Goal: Task Accomplishment & Management: Complete application form

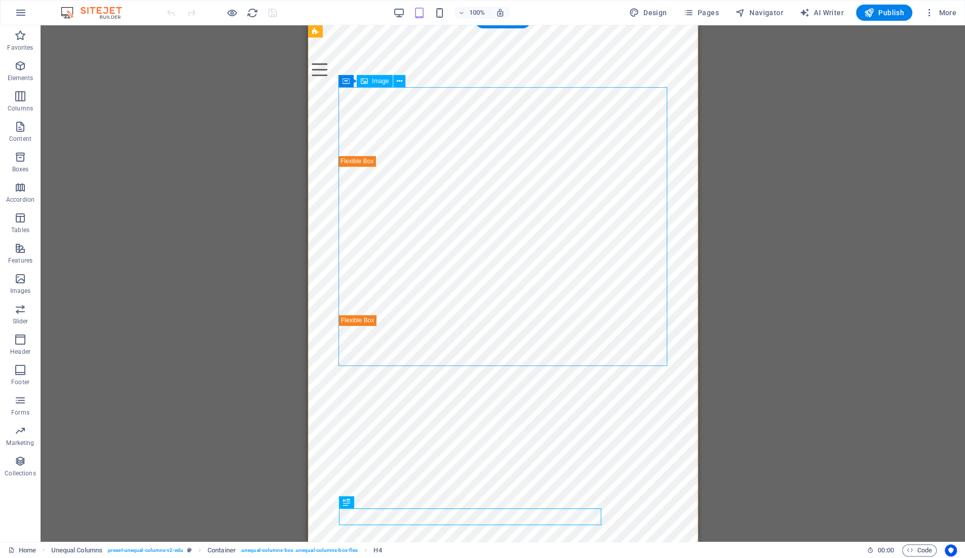
scroll to position [4, 0]
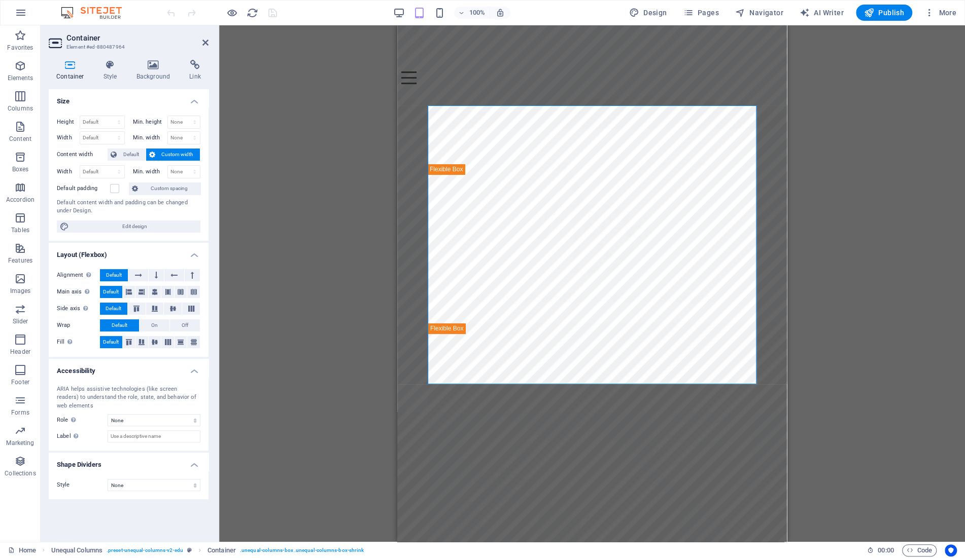
click at [63, 69] on icon at bounding box center [70, 65] width 43 height 10
click at [112, 68] on icon at bounding box center [110, 65] width 29 height 10
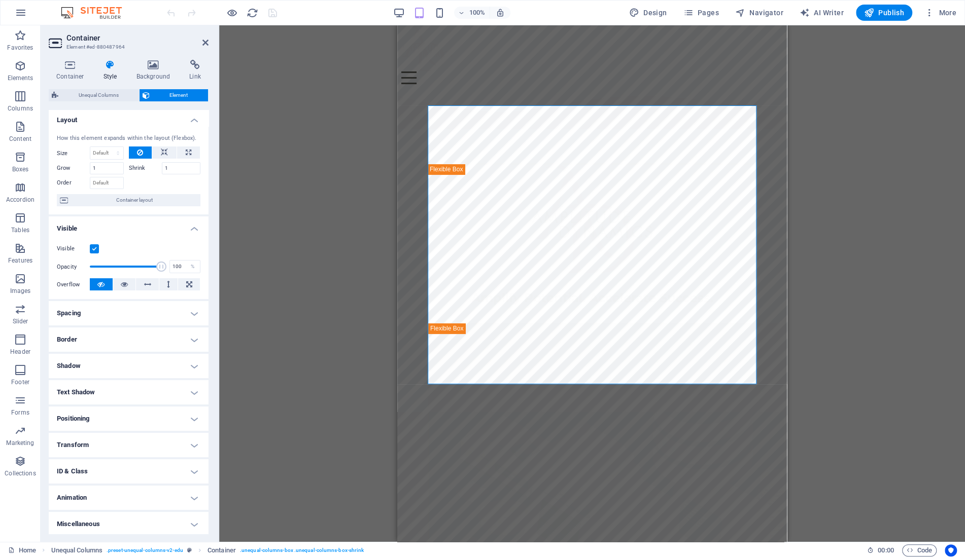
scroll to position [0, 0]
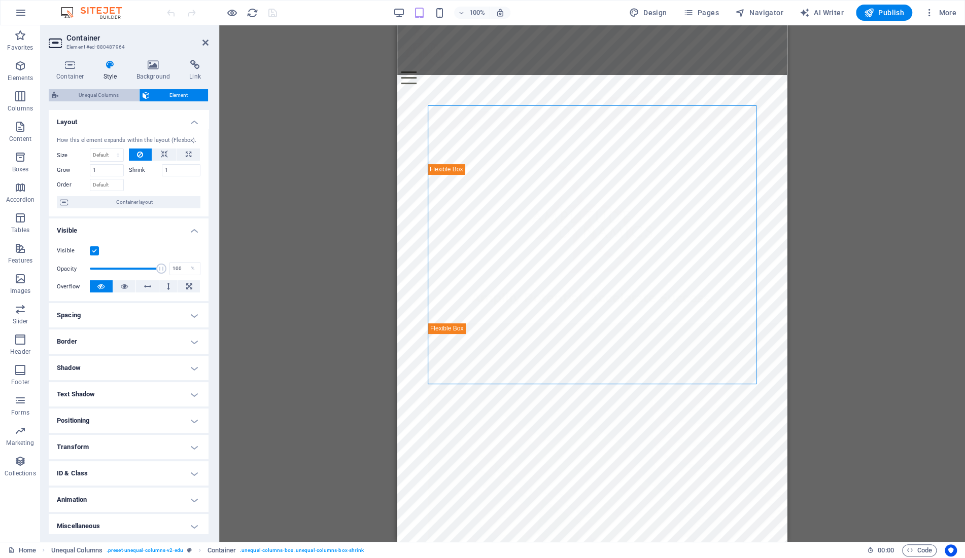
click at [99, 96] on span "Unequal Columns" at bounding box center [98, 95] width 75 height 12
select select "%"
select select "rem"
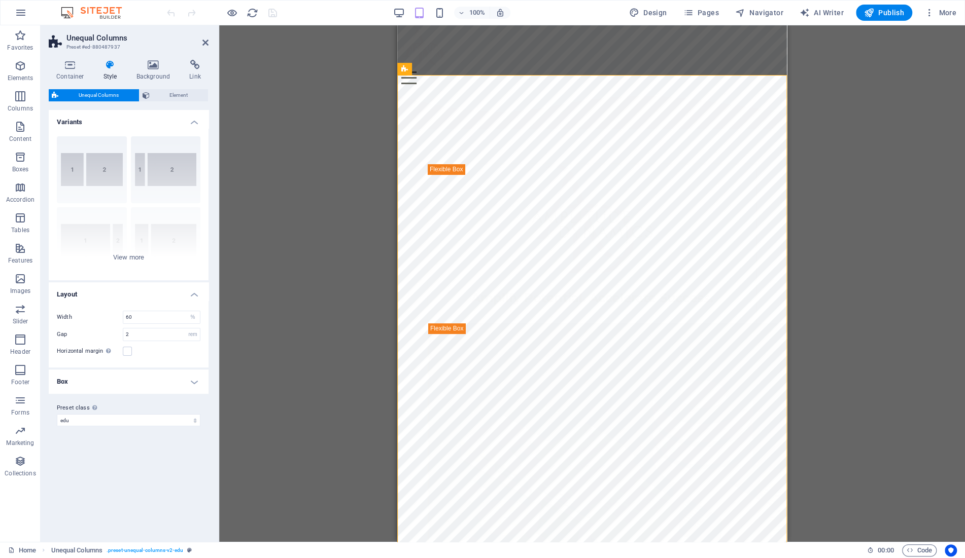
click at [189, 380] on h4 "Box" at bounding box center [129, 382] width 160 height 24
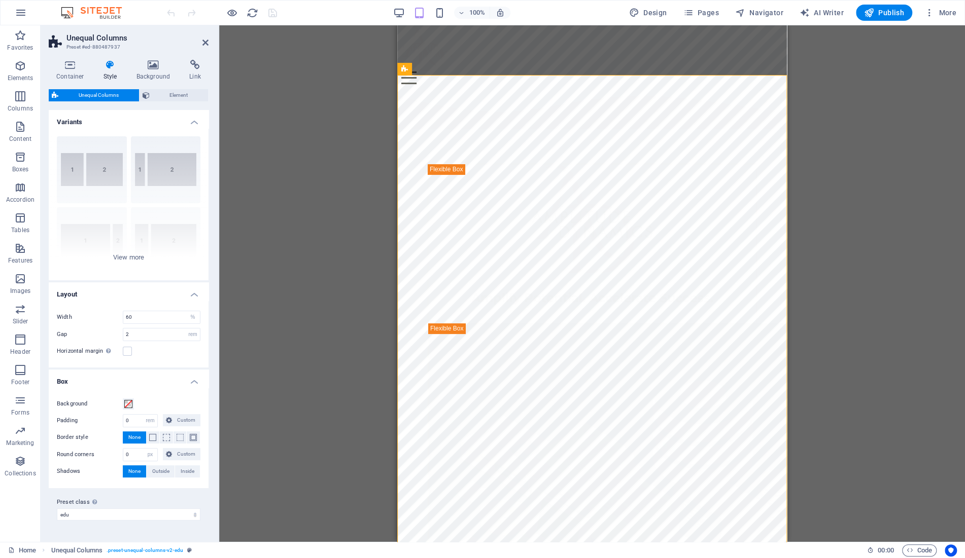
click at [201, 377] on h4 "Box" at bounding box center [129, 379] width 160 height 18
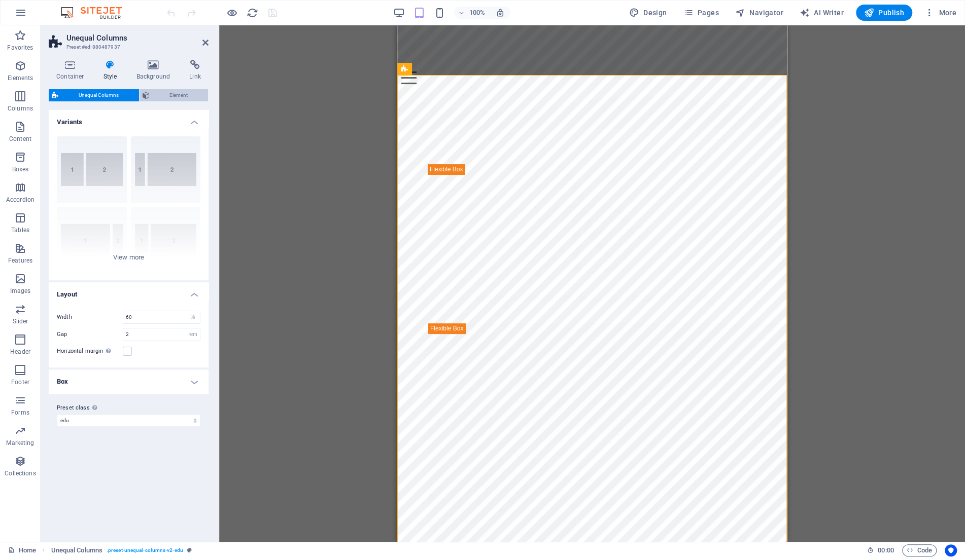
click at [165, 97] on span "Element" at bounding box center [179, 95] width 53 height 12
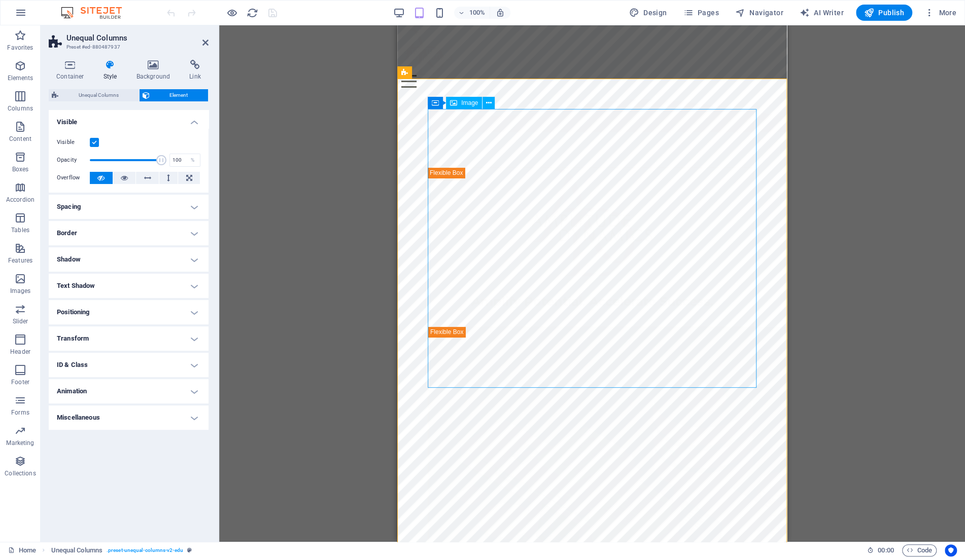
select select "vw"
select select "px"
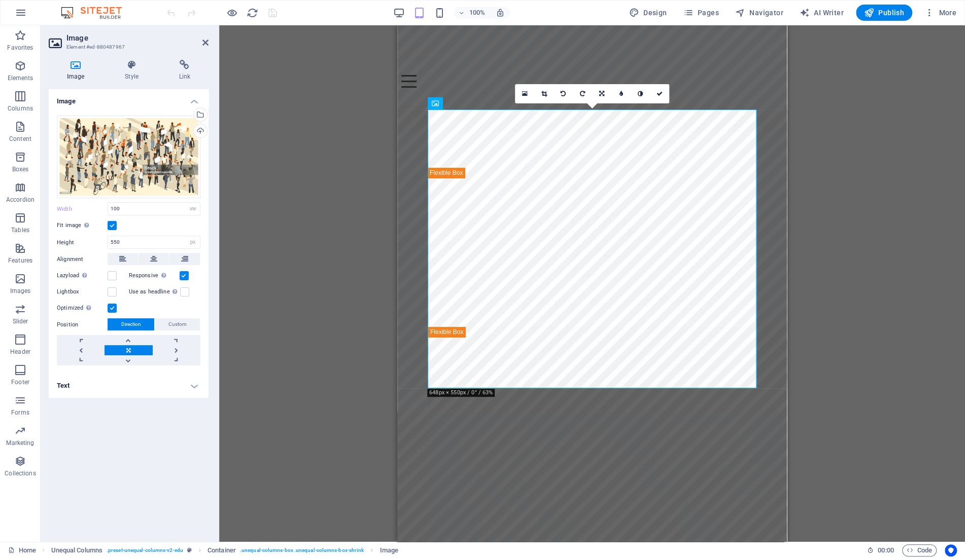
drag, startPoint x: 144, startPoint y: 200, endPoint x: 49, endPoint y: 202, distance: 94.9
click at [49, 202] on div "Drag files here, click to choose files or select files from Files or our free s…" at bounding box center [129, 241] width 160 height 267
click at [130, 237] on input "550" at bounding box center [154, 242] width 92 height 12
type input "250"
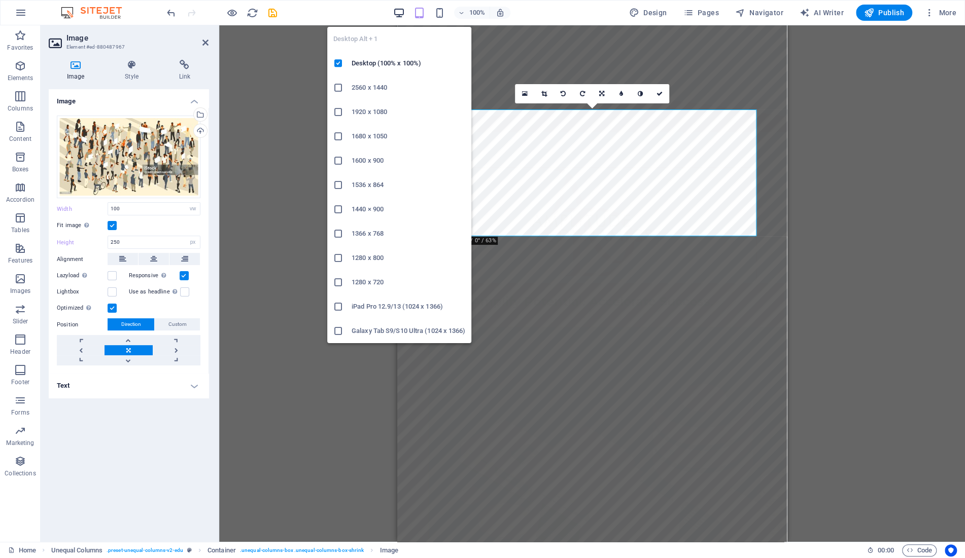
click at [397, 13] on icon "button" at bounding box center [399, 13] width 12 height 12
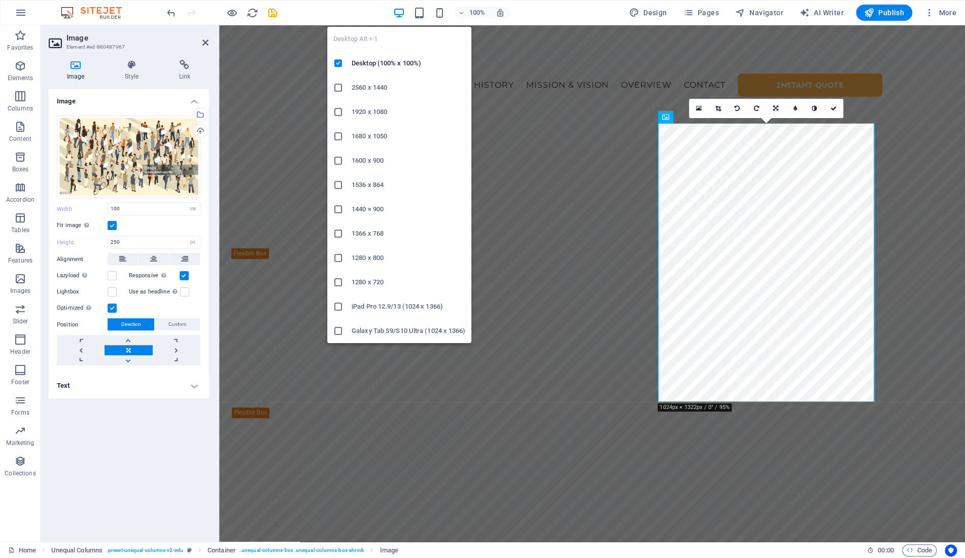
select select "DISABLED_OPTION_VALUE"
type input "550"
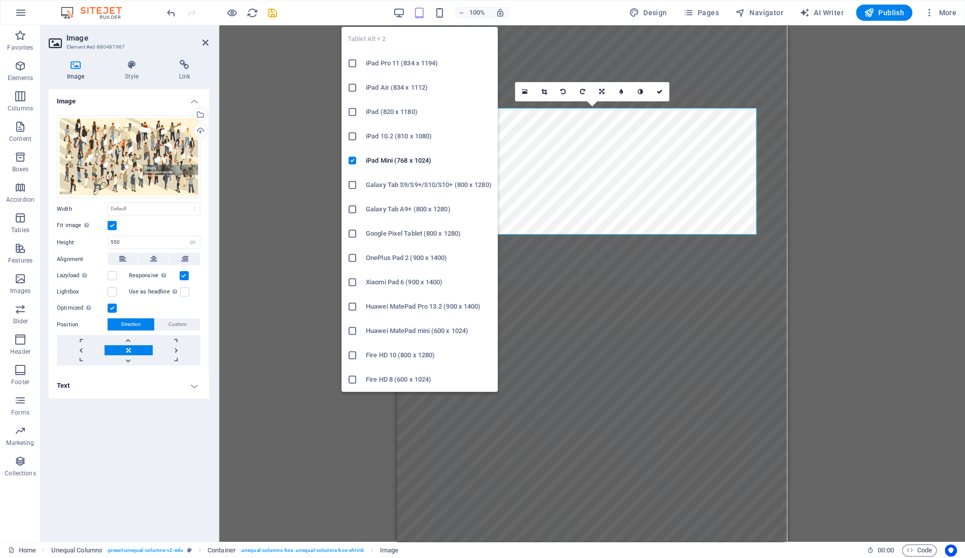
type input "100"
select select "vw"
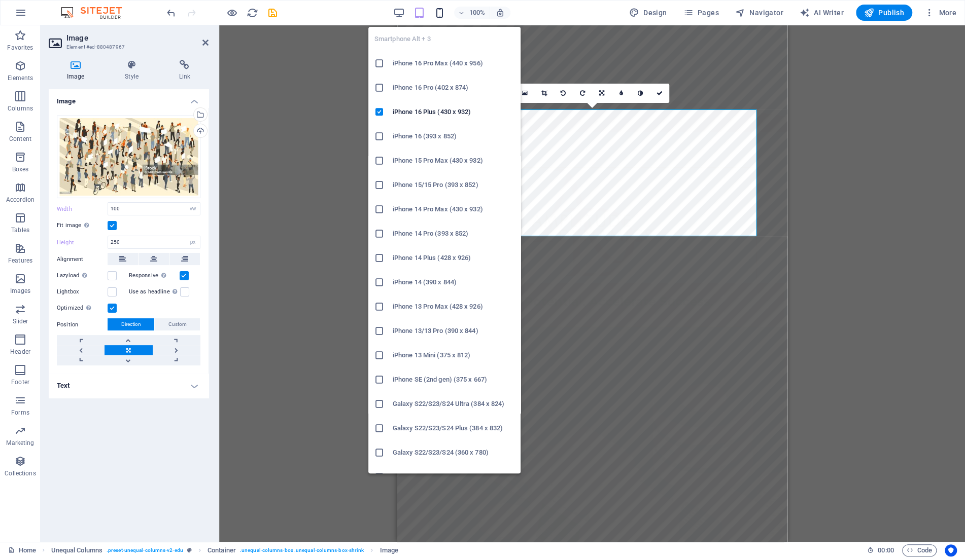
click at [442, 12] on icon "button" at bounding box center [440, 13] width 12 height 12
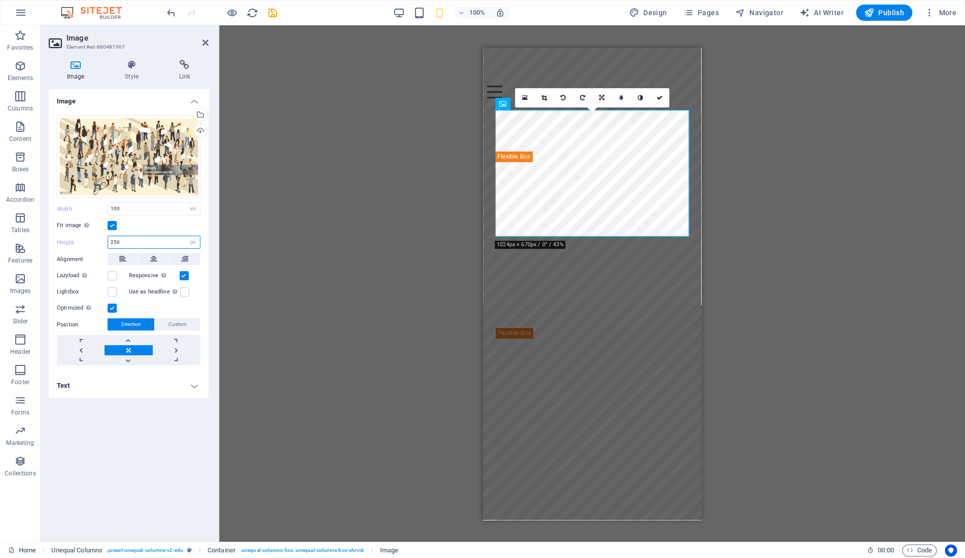
drag, startPoint x: 136, startPoint y: 242, endPoint x: 42, endPoint y: 243, distance: 94.3
click at [108, 243] on input "250" at bounding box center [154, 242] width 92 height 12
type input "150"
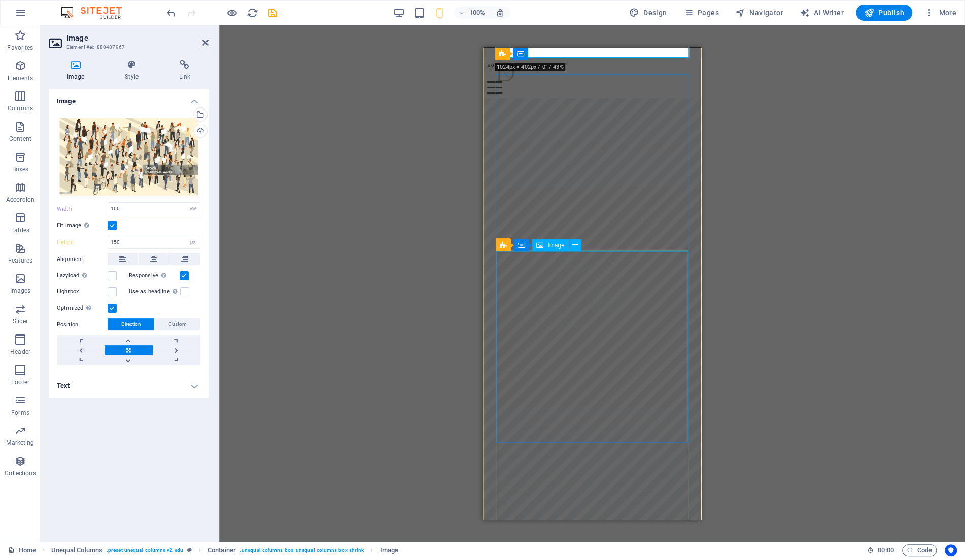
scroll to position [122, 0]
click at [553, 246] on span "Image" at bounding box center [555, 245] width 17 height 6
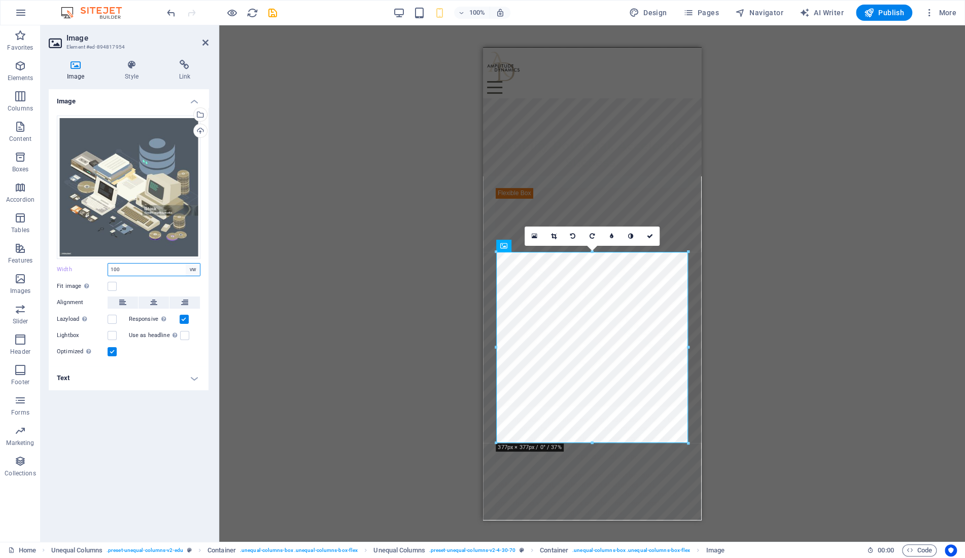
click at [186, 264] on select "Default auto px rem % em vh vw" at bounding box center [193, 270] width 14 height 12
select select "rem"
click option "rem" at bounding box center [0, 0] width 0 height 0
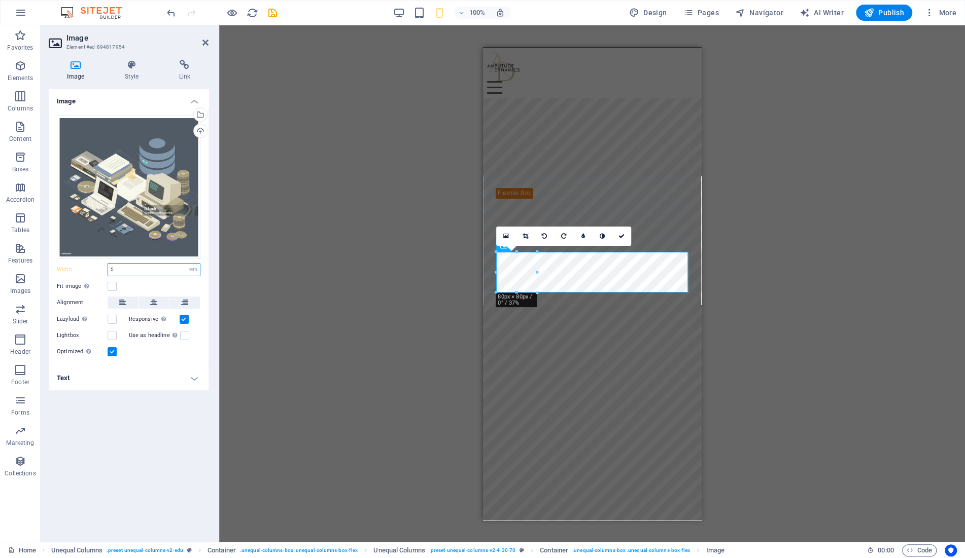
click at [156, 269] on input "5" at bounding box center [154, 270] width 92 height 12
type input "12"
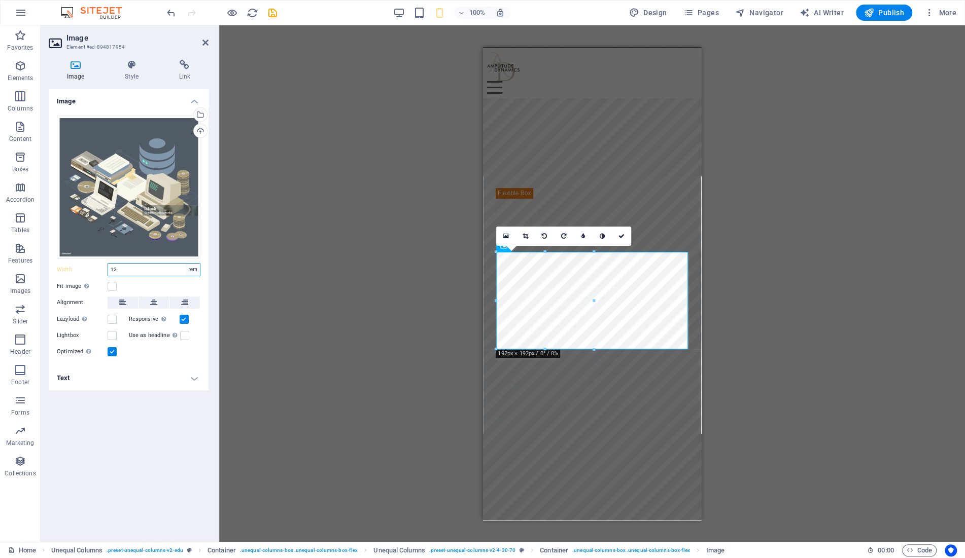
click at [186, 264] on select "Default auto px rem % em vh vw" at bounding box center [193, 270] width 14 height 12
select select "auto"
click option "auto" at bounding box center [0, 0] width 0 height 0
select select "DISABLED_OPTION_VALUE"
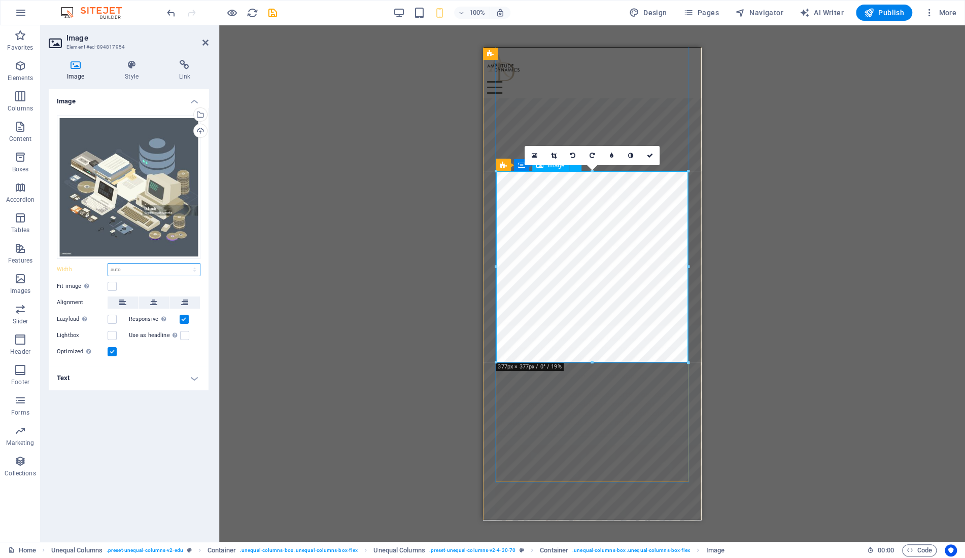
scroll to position [204, 0]
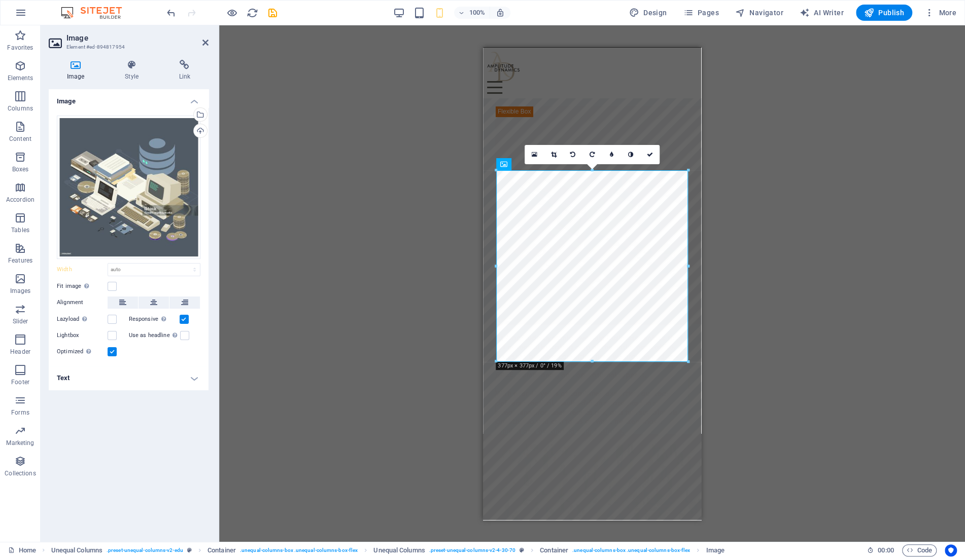
click at [766, 248] on div "Drag here to replace the existing content. Press “Ctrl” if you want to create a…" at bounding box center [592, 283] width 746 height 517
click at [647, 152] on link at bounding box center [649, 154] width 19 height 19
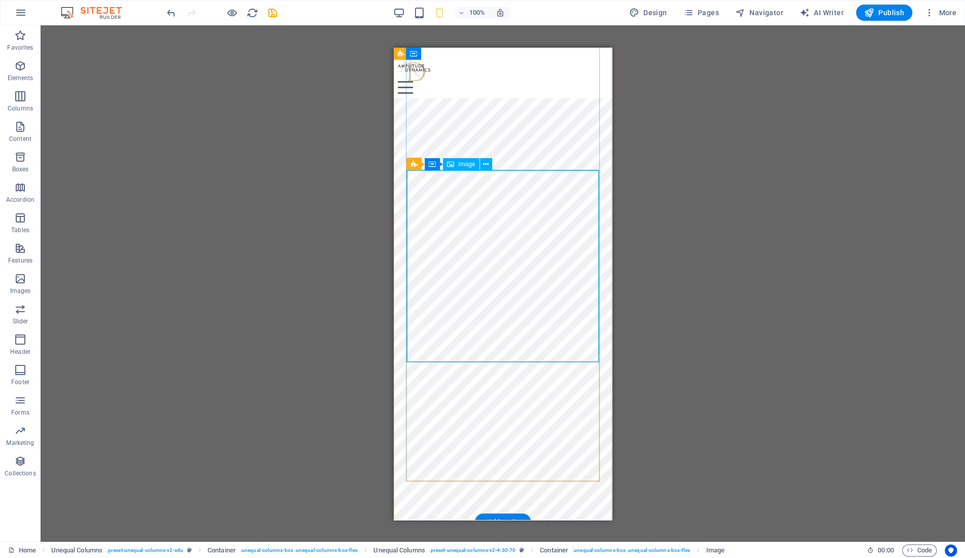
drag, startPoint x: 826, startPoint y: 211, endPoint x: 445, endPoint y: 252, distance: 383.0
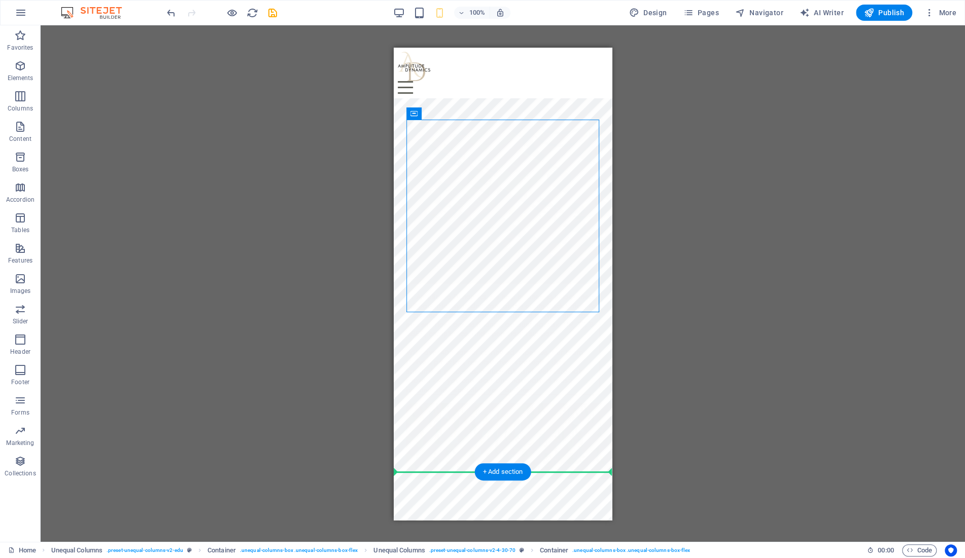
scroll to position [260, 0]
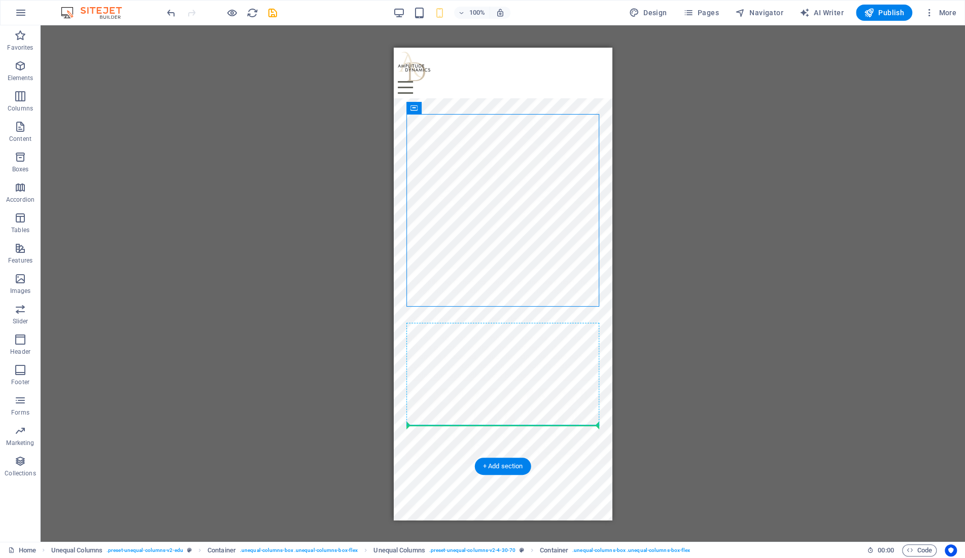
drag, startPoint x: 442, startPoint y: 185, endPoint x: 440, endPoint y: 418, distance: 232.8
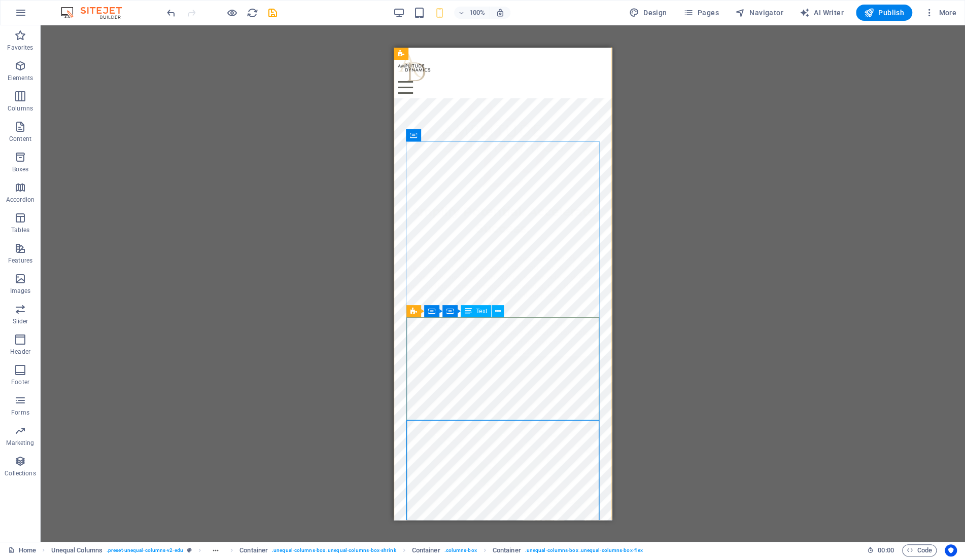
scroll to position [56, 0]
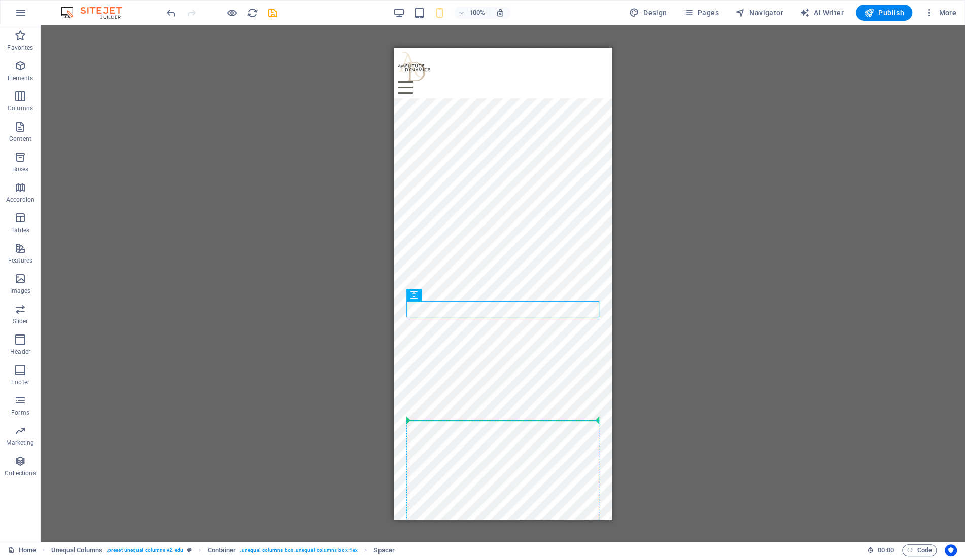
drag, startPoint x: 818, startPoint y: 343, endPoint x: 461, endPoint y: 421, distance: 365.0
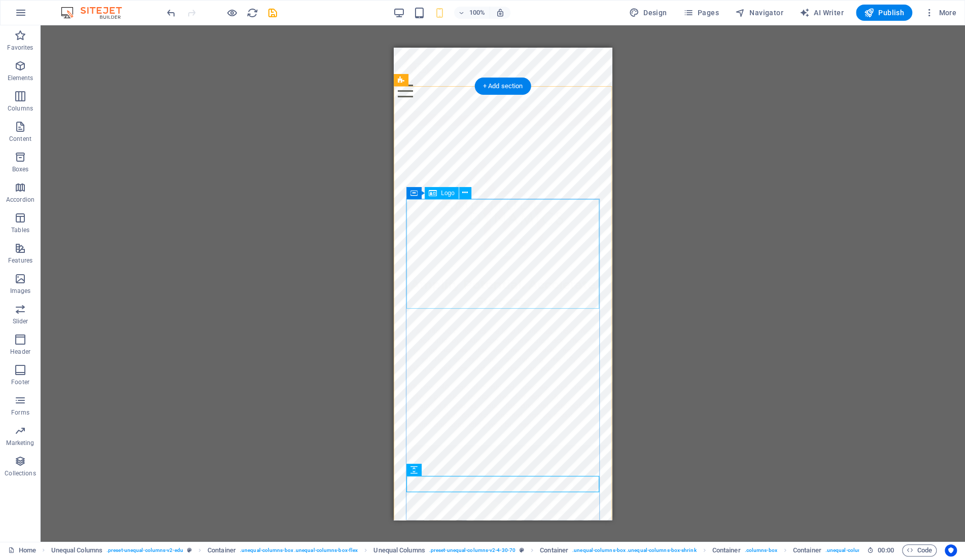
scroll to position [0, 0]
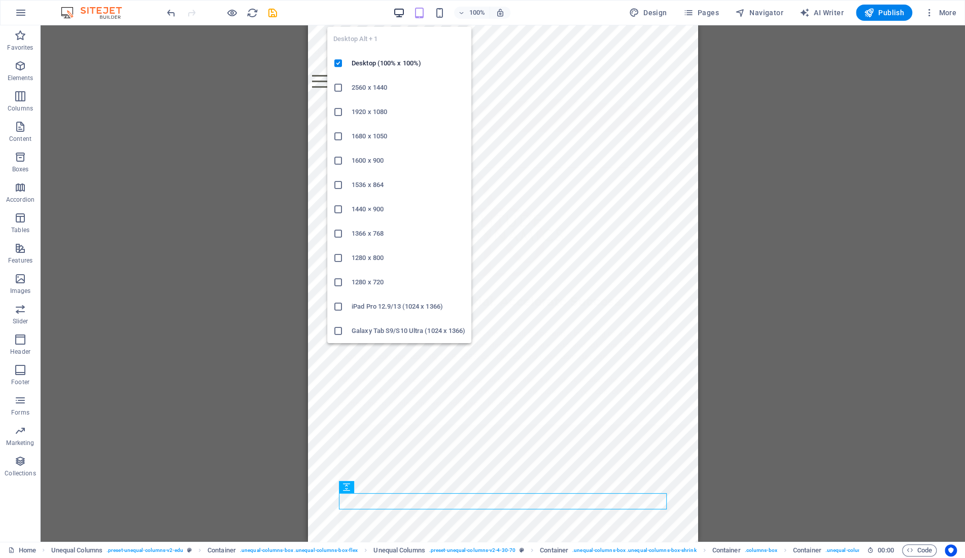
click at [397, 9] on icon "button" at bounding box center [399, 13] width 12 height 12
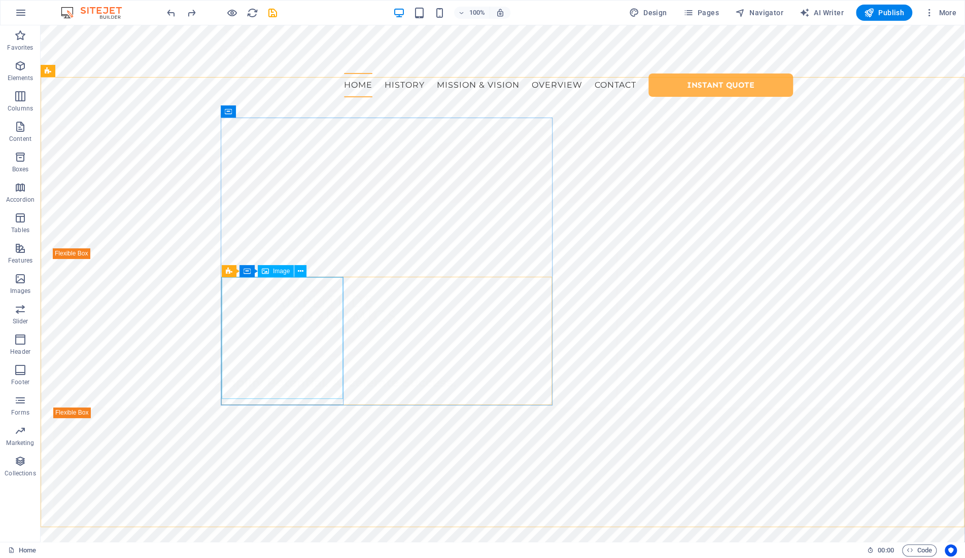
click at [270, 271] on div "Image" at bounding box center [276, 271] width 36 height 12
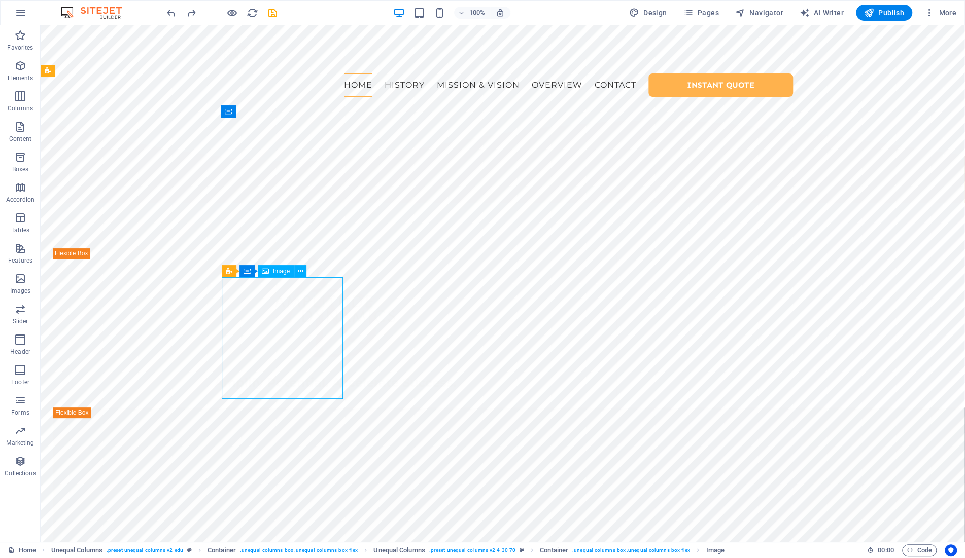
click at [270, 271] on div "Image" at bounding box center [276, 271] width 36 height 12
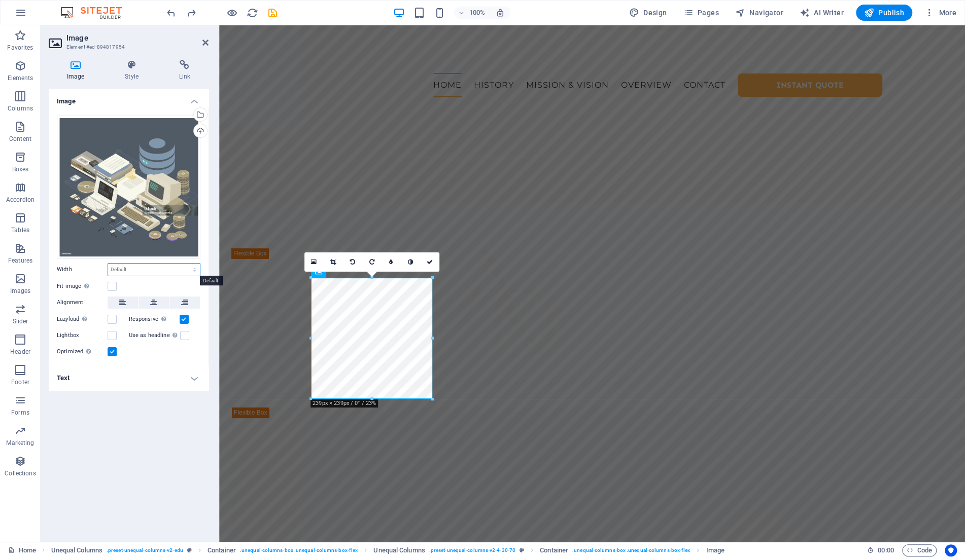
click at [108, 264] on select "Default auto px rem % em vh vw" at bounding box center [154, 270] width 92 height 12
click option "auto" at bounding box center [0, 0] width 0 height 0
select select "DISABLED_OPTION_VALUE"
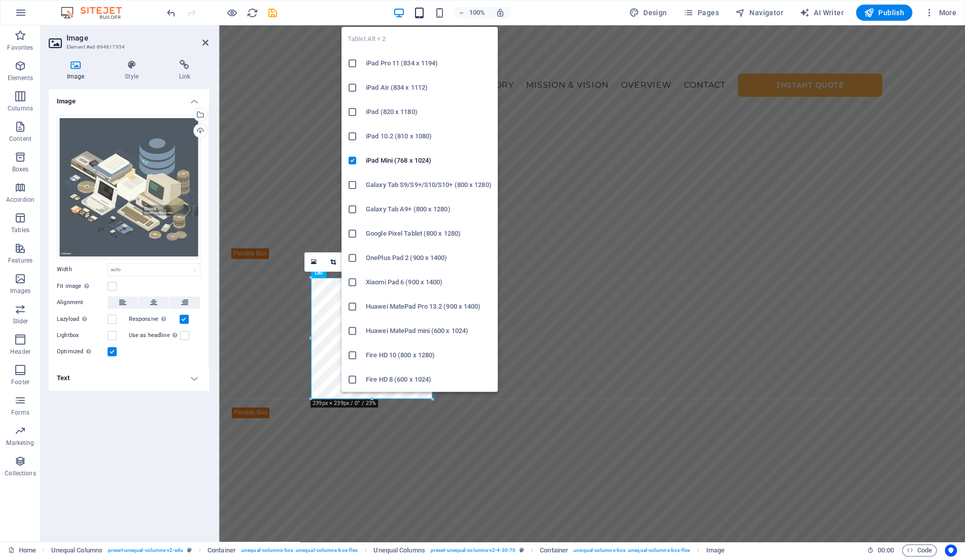
type input "100"
select select "vw"
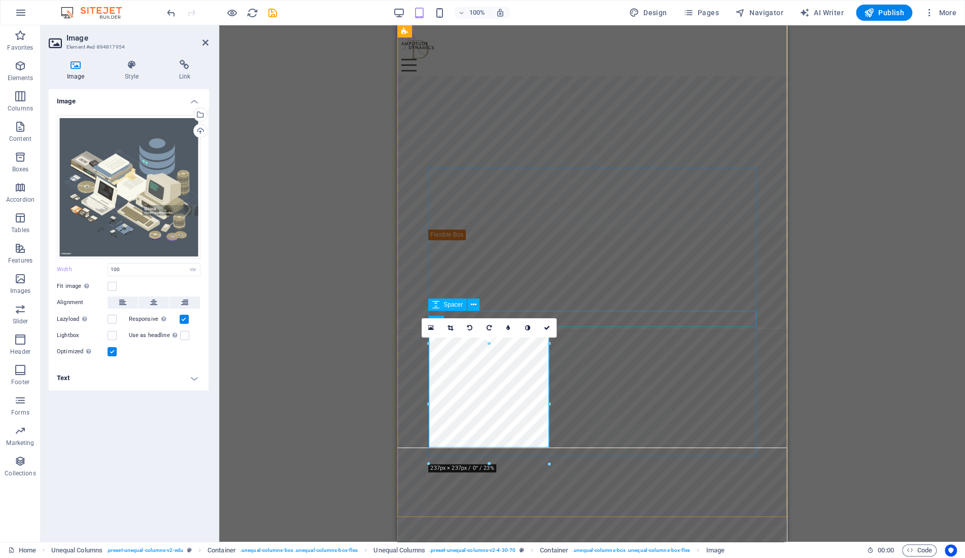
scroll to position [68, 0]
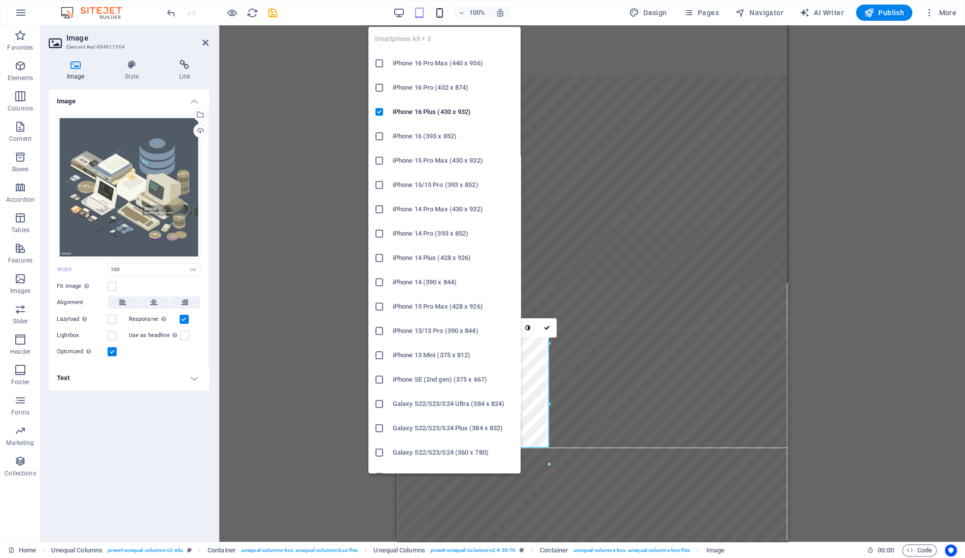
click at [441, 15] on icon "button" at bounding box center [440, 13] width 12 height 12
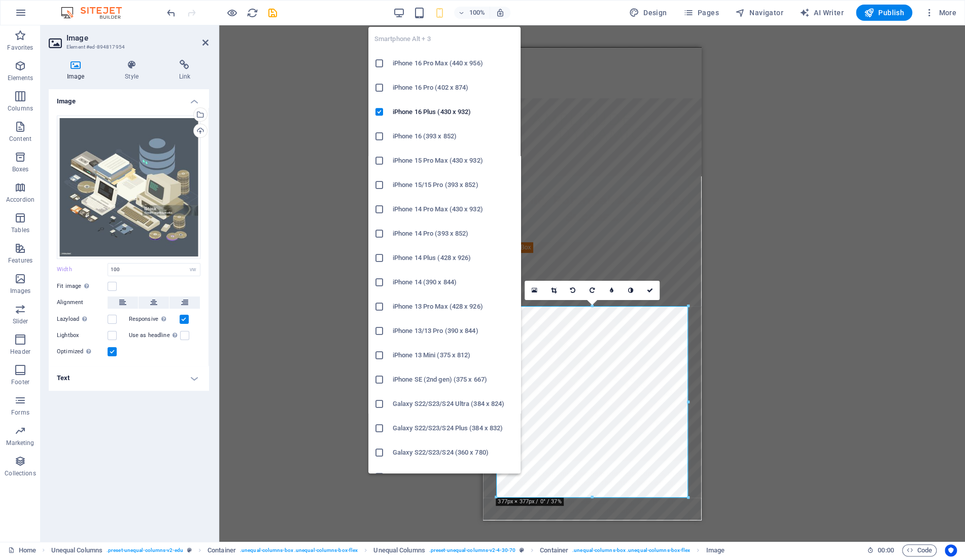
select select "DISABLED_OPTION_VALUE"
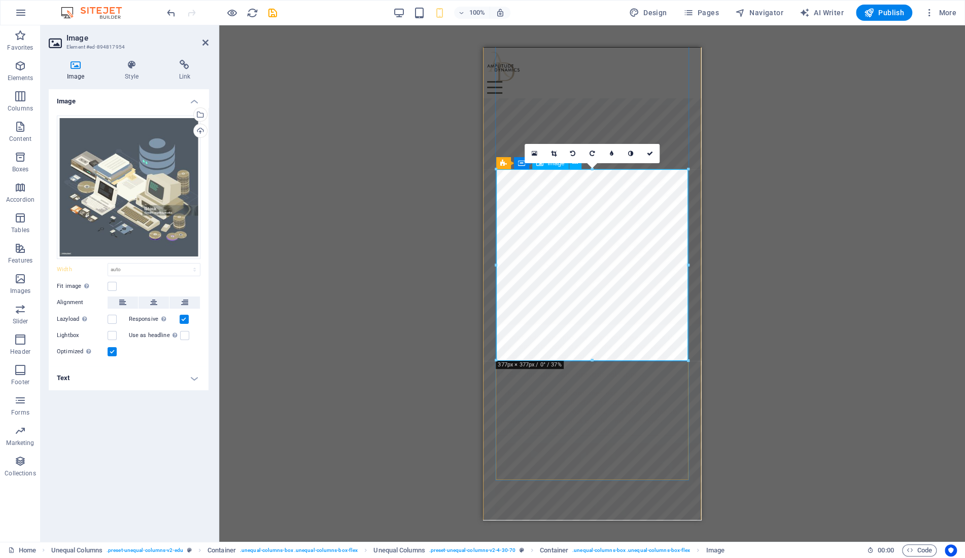
scroll to position [204, 0]
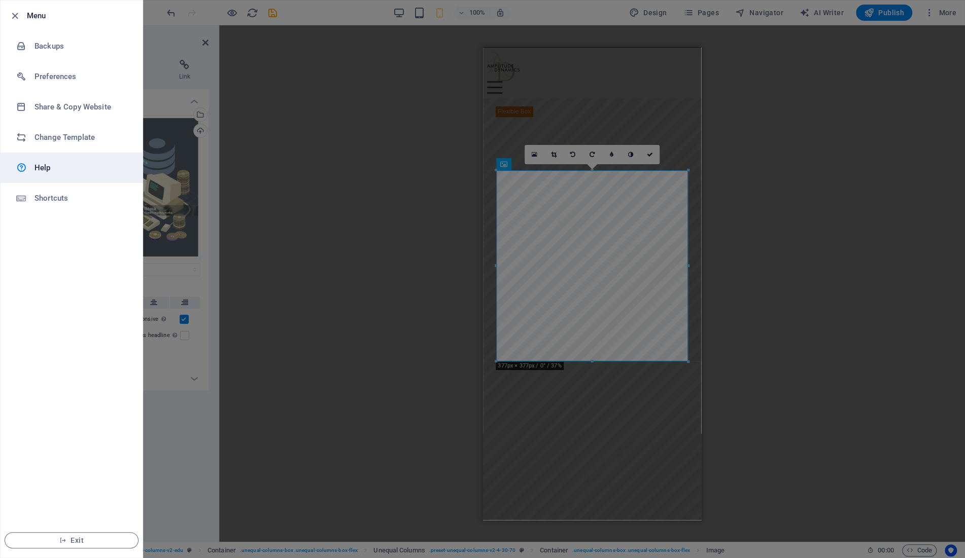
click at [42, 168] on h6 "Help" at bounding box center [81, 168] width 94 height 12
click at [587, 434] on div at bounding box center [482, 279] width 965 height 558
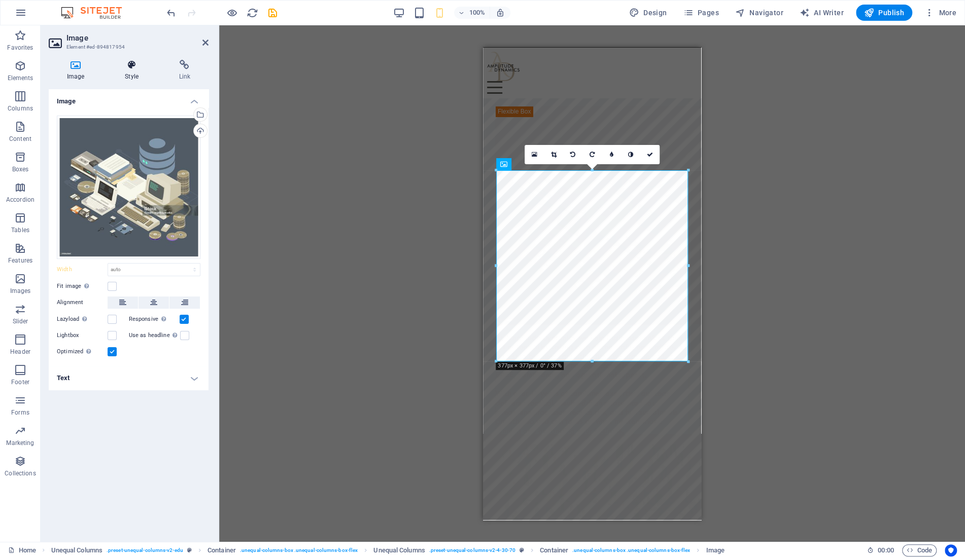
click at [130, 73] on h4 "Style" at bounding box center [134, 70] width 54 height 21
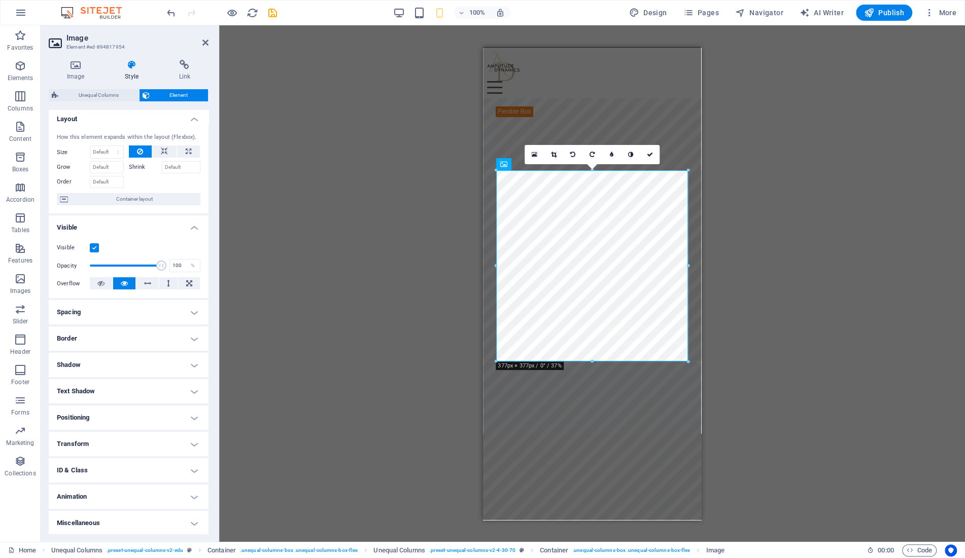
scroll to position [4, 0]
click at [142, 524] on h4 "Miscellaneous" at bounding box center [129, 522] width 160 height 24
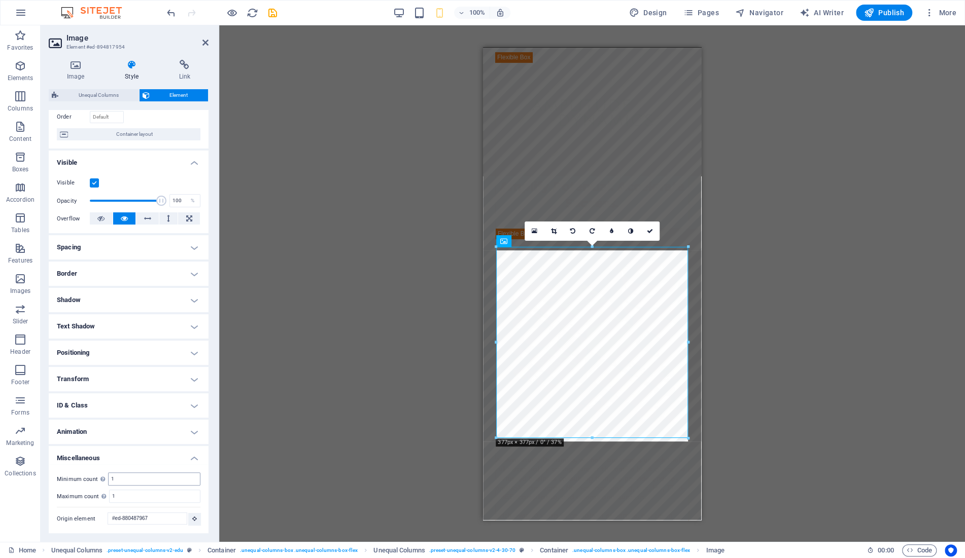
scroll to position [127, 0]
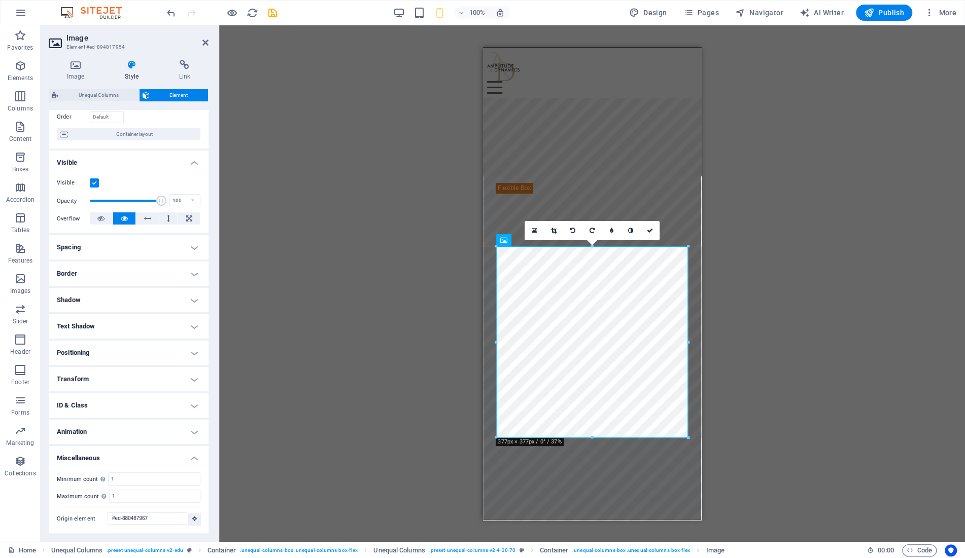
click at [121, 407] on h4 "ID & Class" at bounding box center [129, 406] width 160 height 24
click at [127, 457] on input "CSS classes" at bounding box center [136, 461] width 83 height 12
type input "order-last"
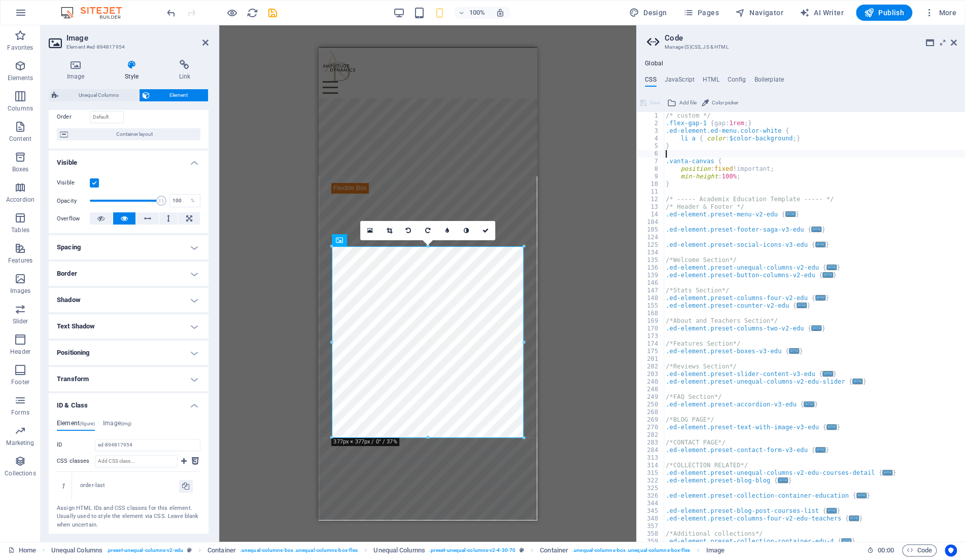
click at [686, 153] on div "/* custom */ .flex-gap-1 { gap: 1rem ; } .ed-element.ed-menu.color-white { li a…" at bounding box center [813, 335] width 301 height 446
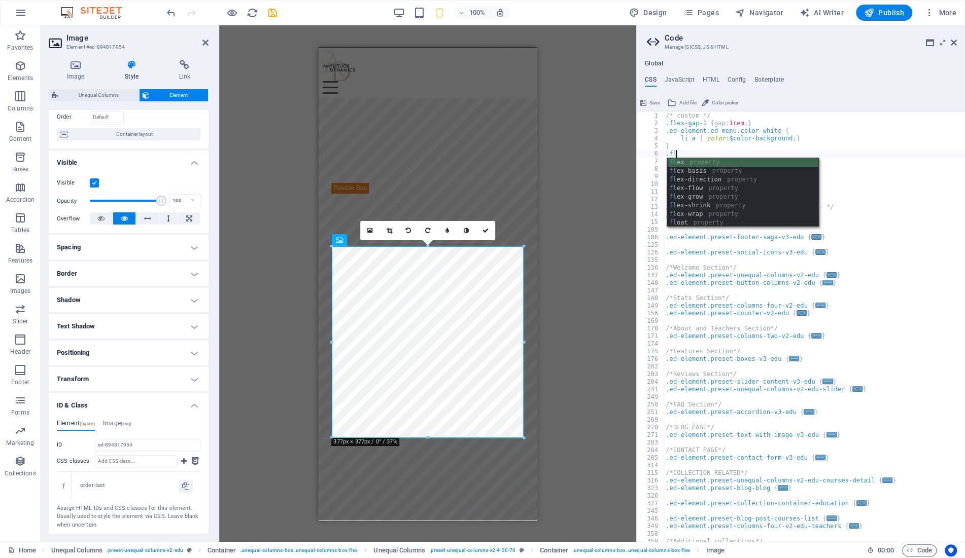
scroll to position [0, 1]
type textarea ".flex{"
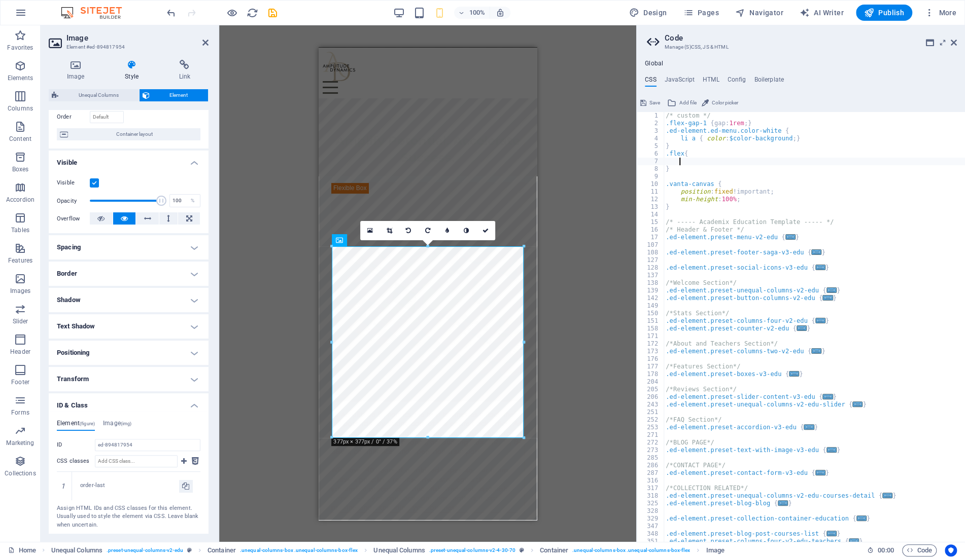
scroll to position [0, 0]
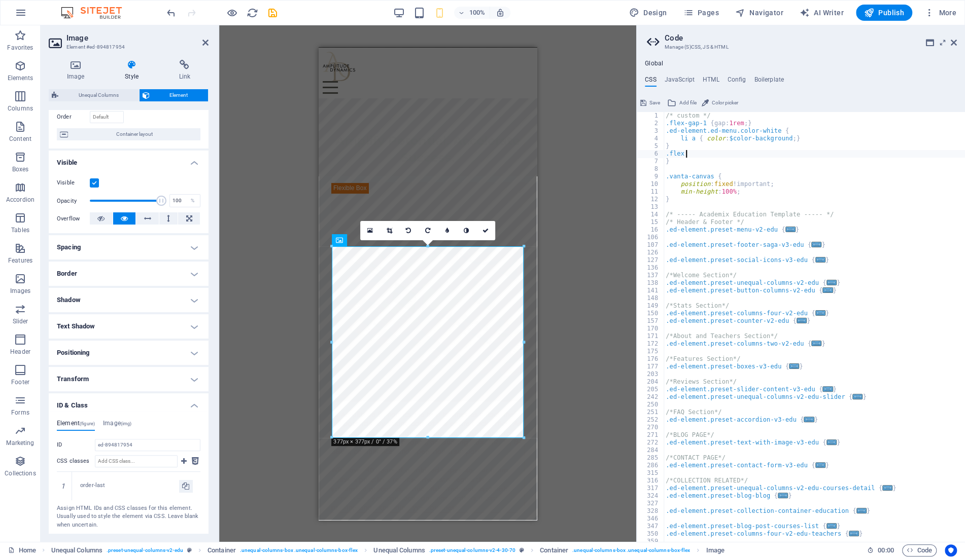
type textarea ".flex {"
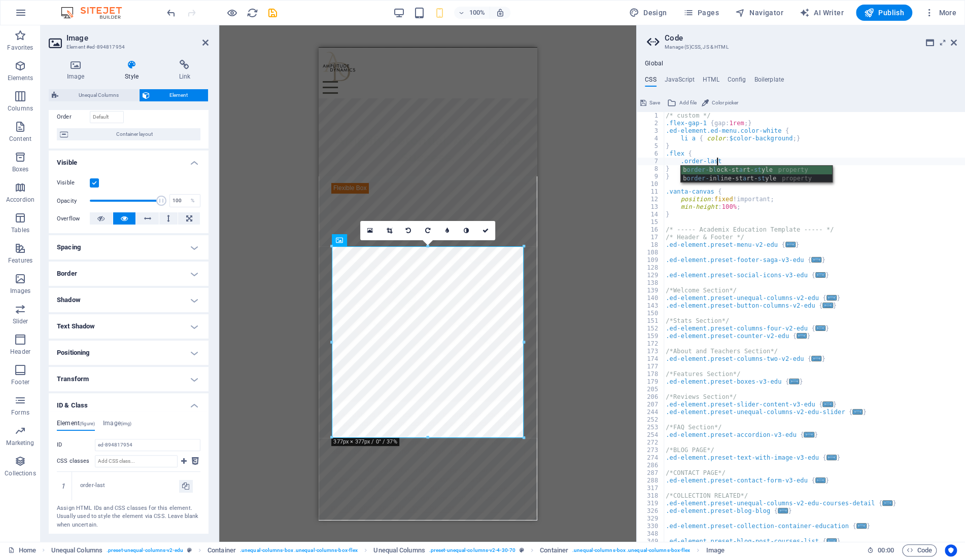
type textarea ".order-last {"
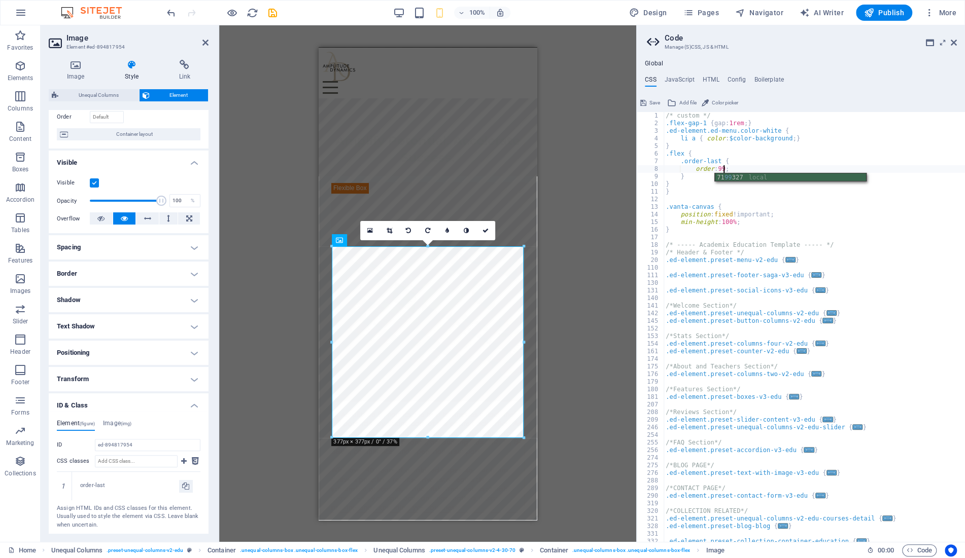
scroll to position [0, 4]
drag, startPoint x: 692, startPoint y: 178, endPoint x: 646, endPoint y: 161, distance: 49.1
click at [663, 161] on div "/* custom */ .flex-gap-1 { gap: 1rem ; } .ed-element.ed-menu.color-white { li a…" at bounding box center [813, 327] width 301 height 430
click at [709, 156] on div "/* custom */ .flex-gap-1 { gap: 1rem ; } .ed-element.ed-menu.color-white { li a…" at bounding box center [813, 335] width 301 height 446
type textarea ".flex {"
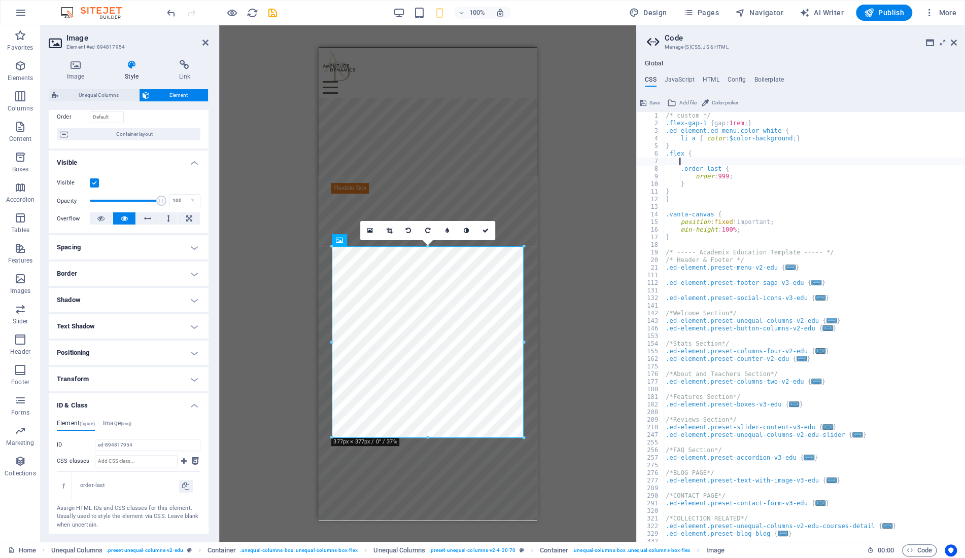
paste textarea "}"
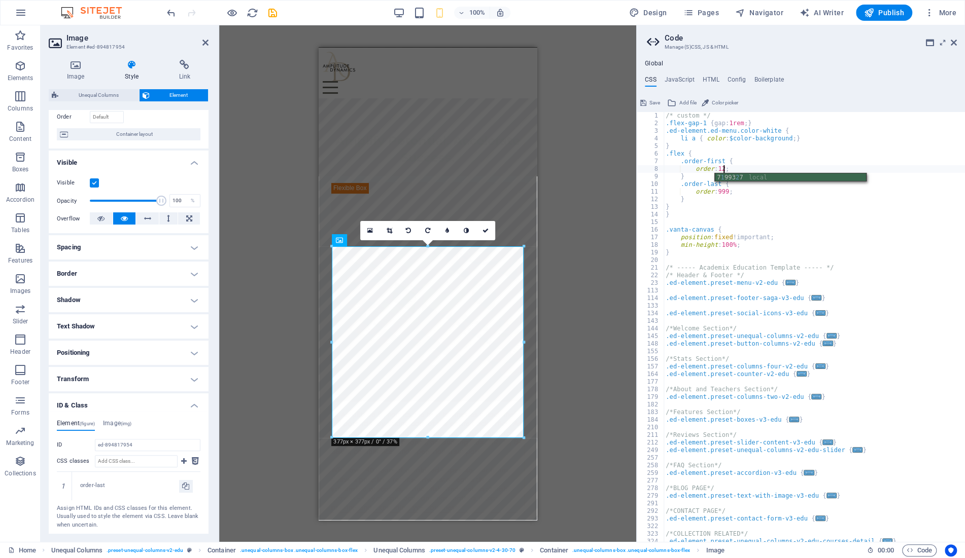
scroll to position [0, 4]
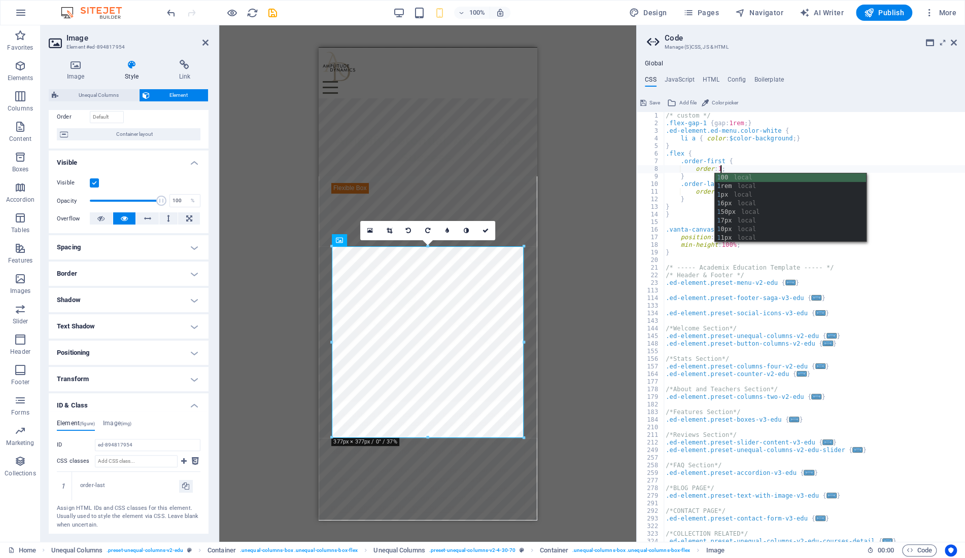
click at [679, 212] on div "/* custom */ .flex-gap-1 { gap: 1rem ; } .ed-element.ed-menu.color-white { li a…" at bounding box center [813, 335] width 301 height 446
type textarea "}"
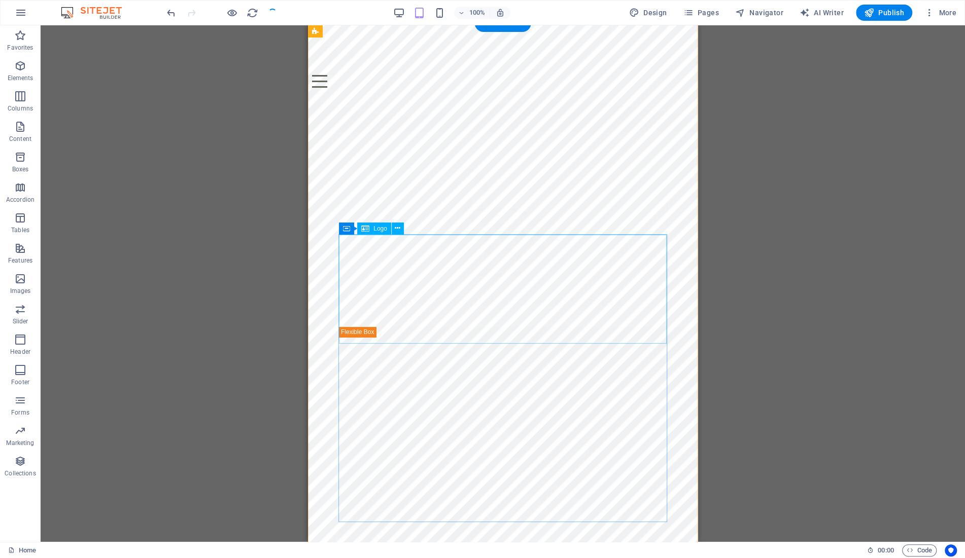
scroll to position [0, 0]
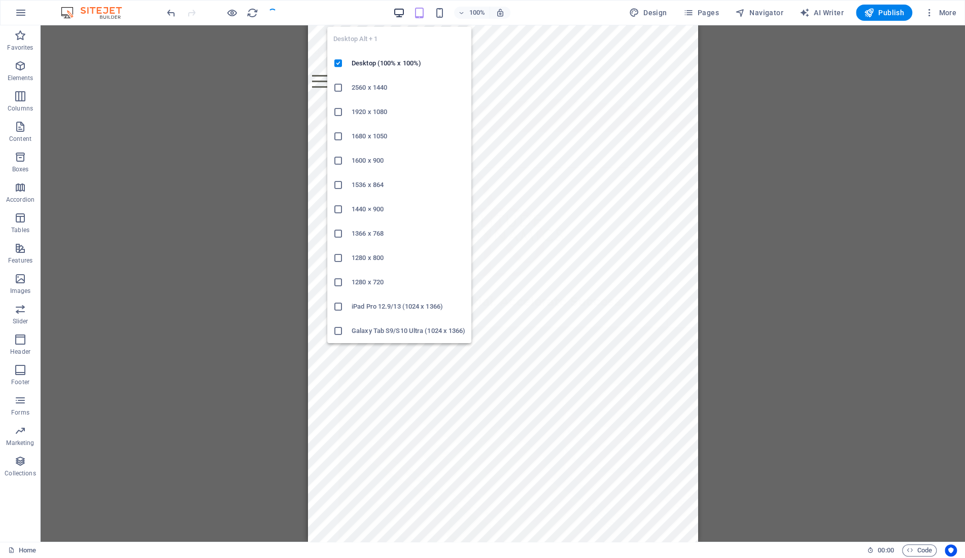
click at [401, 12] on icon "button" at bounding box center [399, 13] width 12 height 12
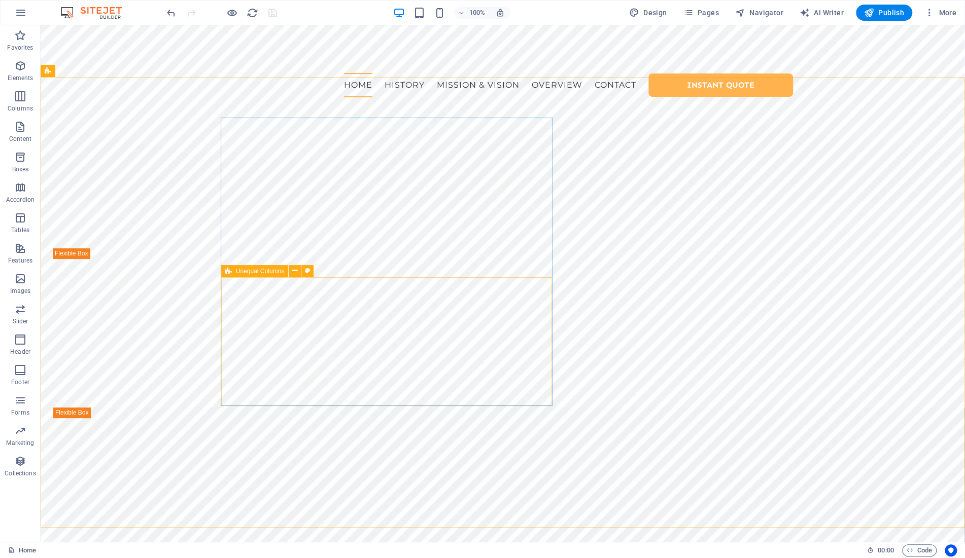
click at [248, 272] on span "Unequal Columns" at bounding box center [260, 271] width 48 height 6
drag, startPoint x: 248, startPoint y: 272, endPoint x: 106, endPoint y: 257, distance: 142.9
click at [248, 272] on span "Unequal Columns" at bounding box center [260, 271] width 48 height 6
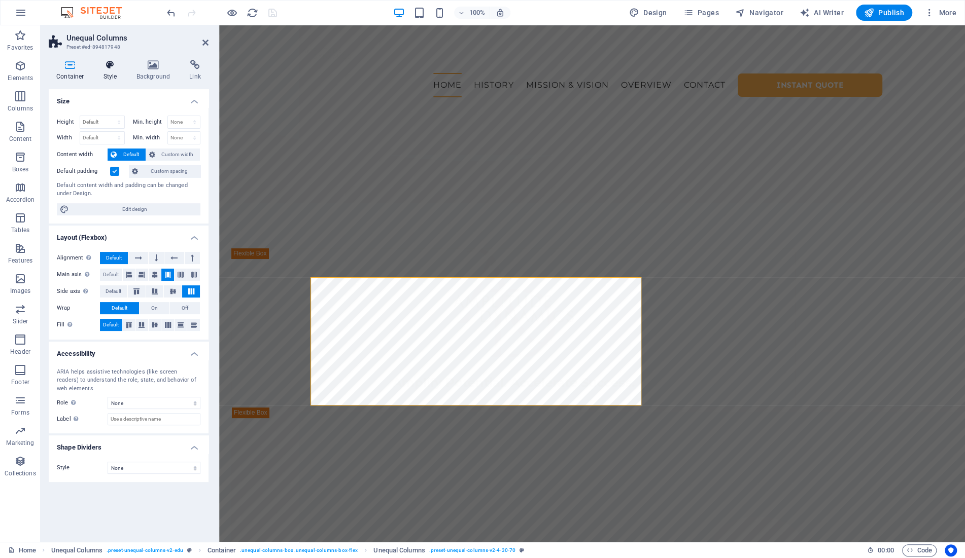
click at [113, 78] on h4 "Style" at bounding box center [112, 70] width 33 height 21
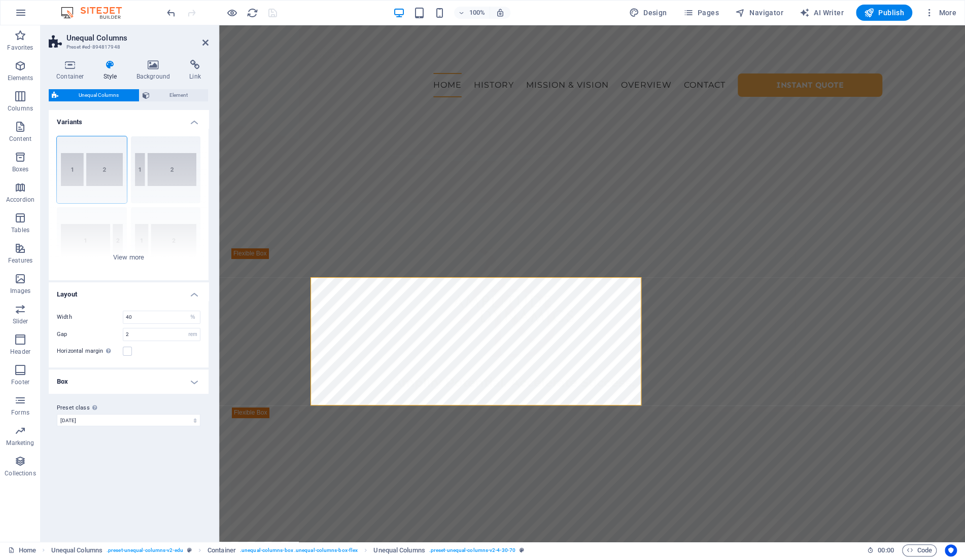
click at [139, 386] on h4 "Box" at bounding box center [129, 382] width 160 height 24
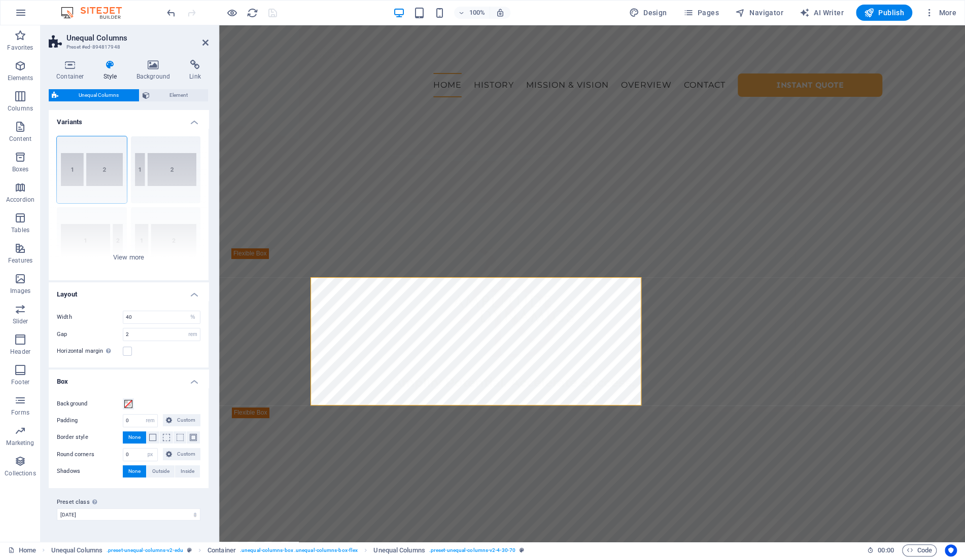
click at [155, 379] on h4 "Box" at bounding box center [129, 379] width 160 height 18
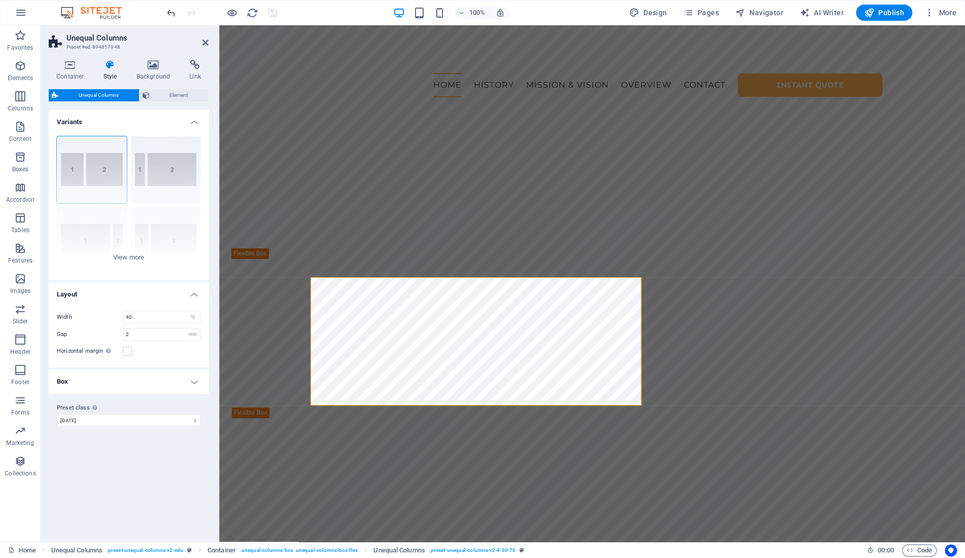
click at [103, 67] on icon at bounding box center [110, 65] width 29 height 10
click at [169, 92] on span "Element" at bounding box center [179, 95] width 53 height 12
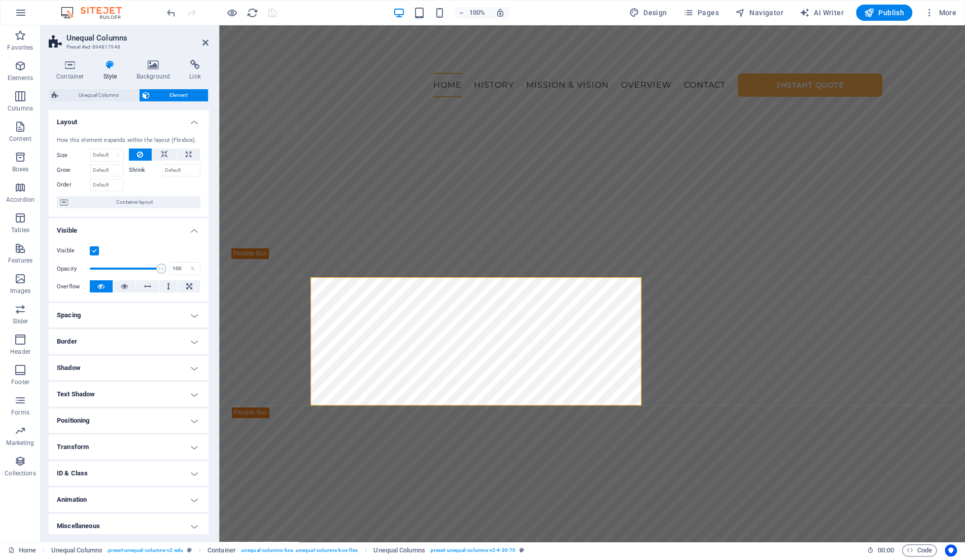
scroll to position [4, 0]
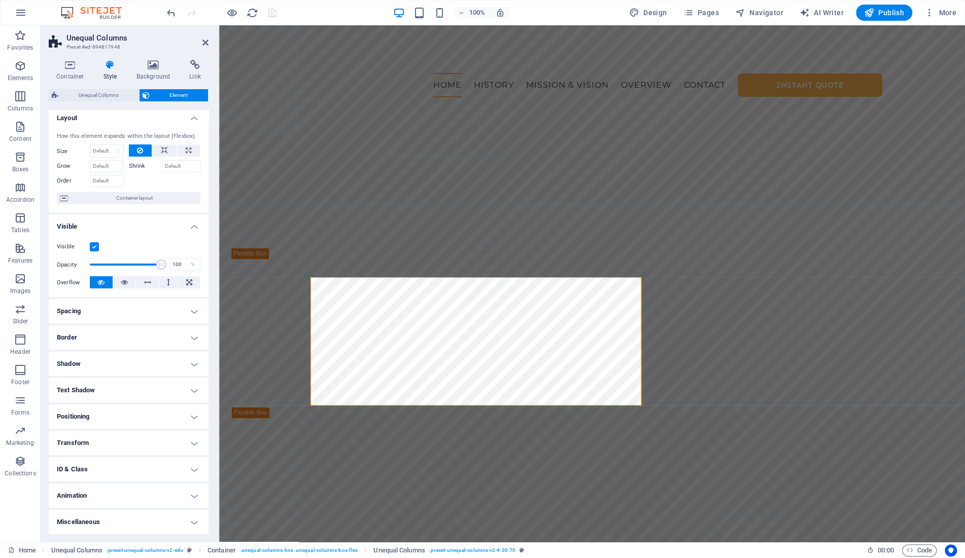
click at [122, 467] on h4 "ID & Class" at bounding box center [129, 469] width 160 height 24
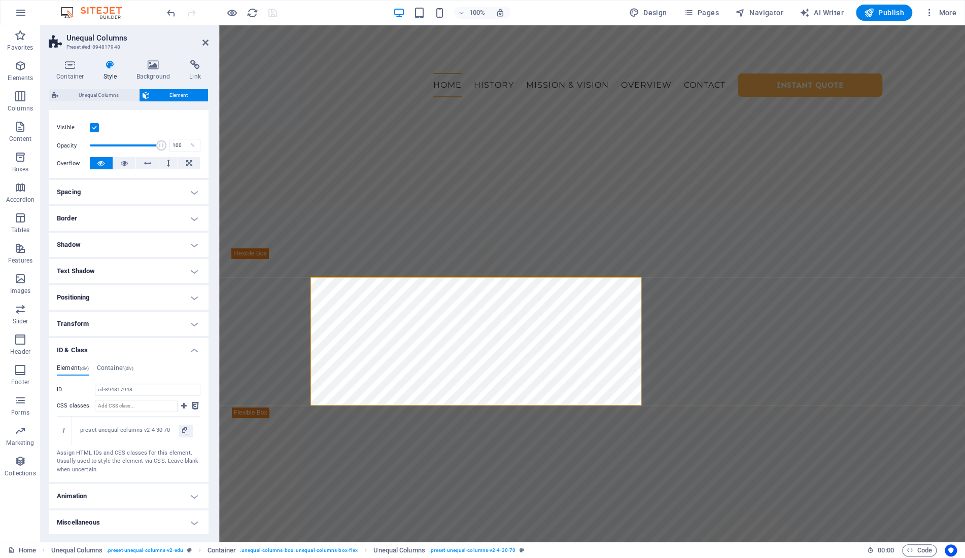
scroll to position [124, 0]
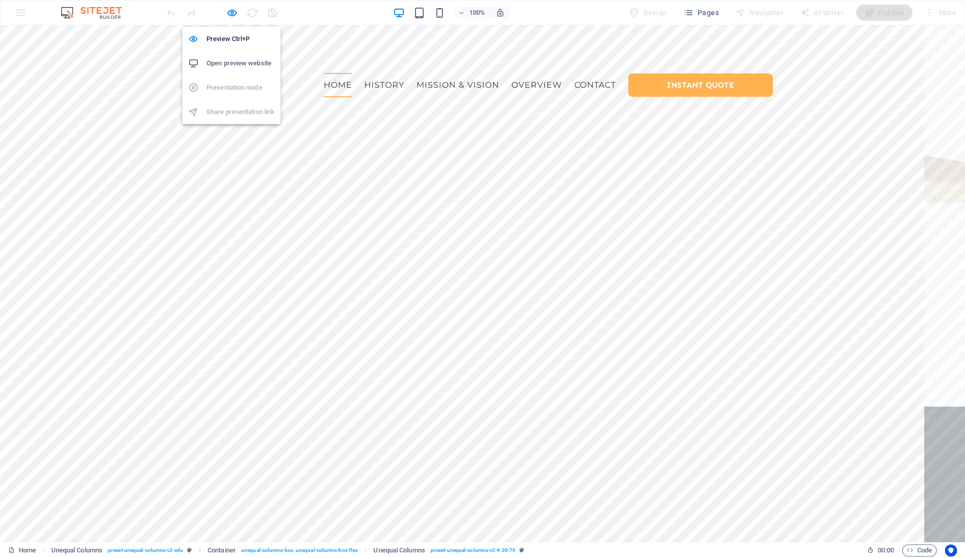
click at [246, 64] on h6 "Open preview website" at bounding box center [240, 63] width 68 height 12
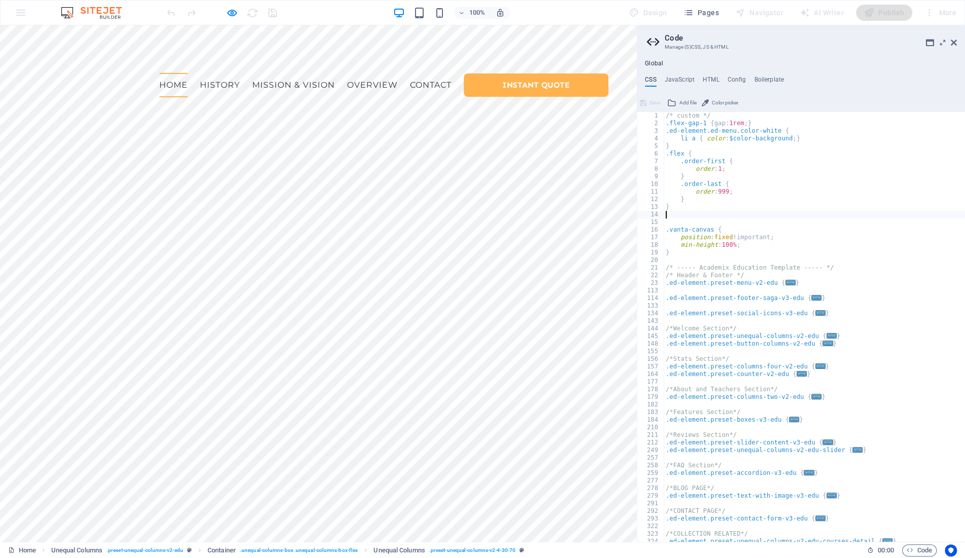
click at [673, 152] on div "/* custom */ .flex-gap-1 { gap: 1rem ; } .ed-element.ed-menu.color-white { li a…" at bounding box center [813, 335] width 301 height 446
type textarea ".ed-element {"
drag, startPoint x: 953, startPoint y: 42, endPoint x: 953, endPoint y: 17, distance: 24.9
click at [953, 42] on icon at bounding box center [953, 43] width 6 height 8
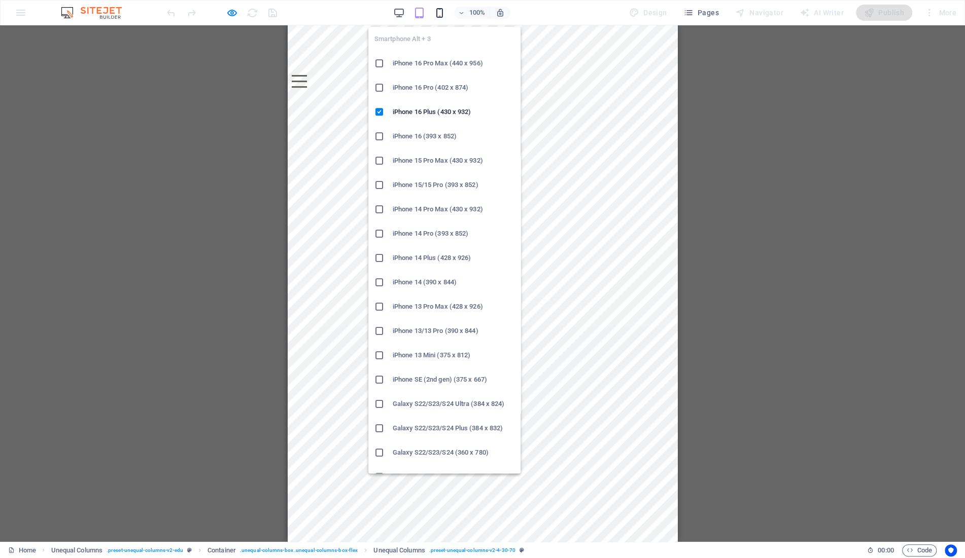
click at [440, 12] on icon "button" at bounding box center [440, 13] width 12 height 12
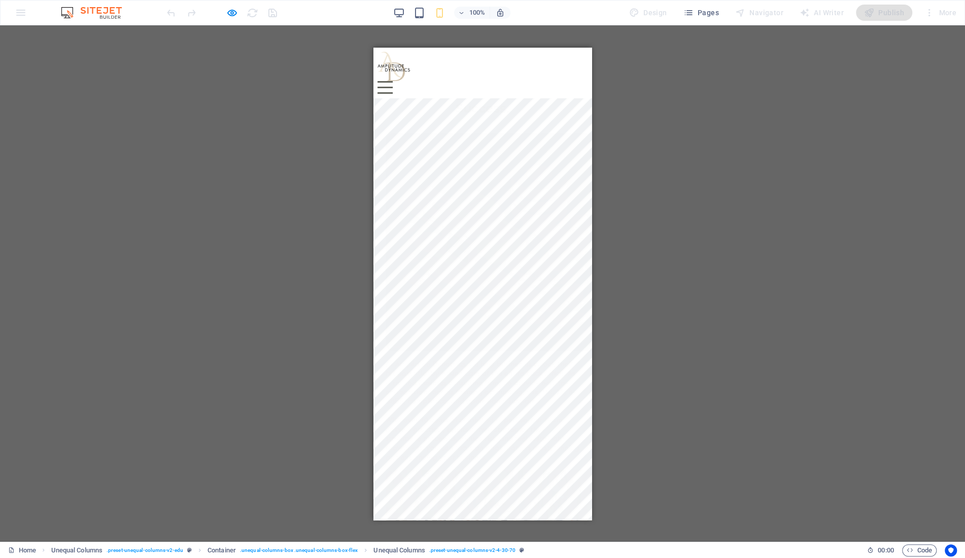
scroll to position [176, 0]
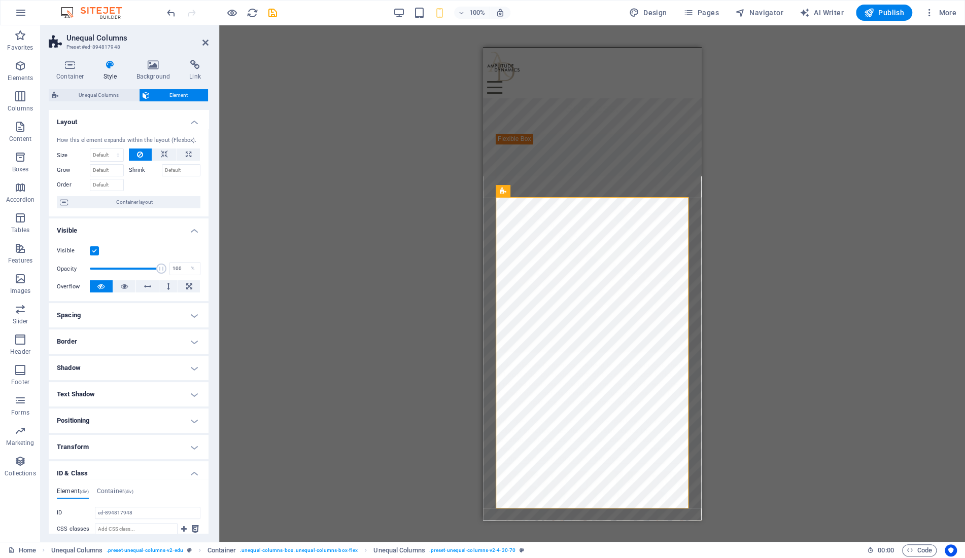
scroll to position [98, 0]
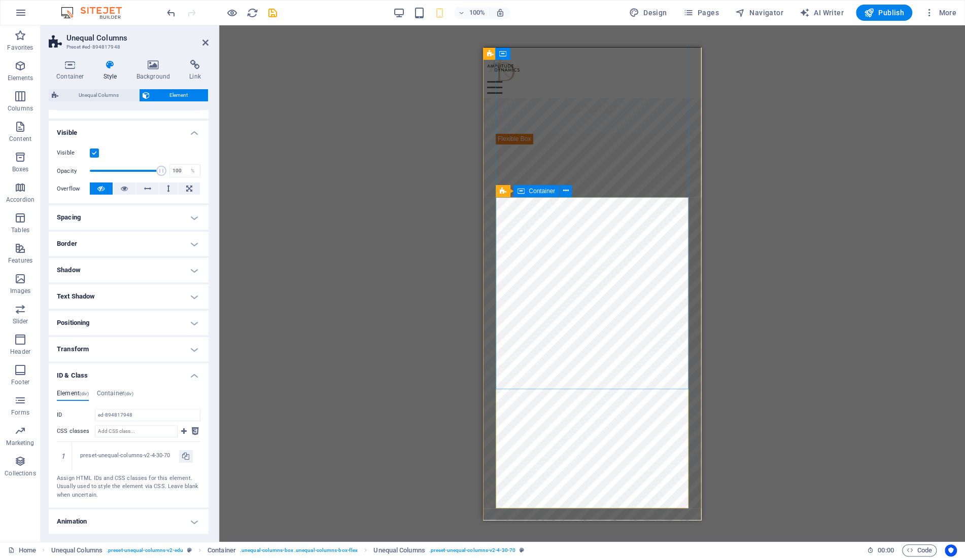
click at [520, 189] on icon at bounding box center [520, 191] width 7 height 12
click at [520, 188] on icon at bounding box center [520, 191] width 7 height 12
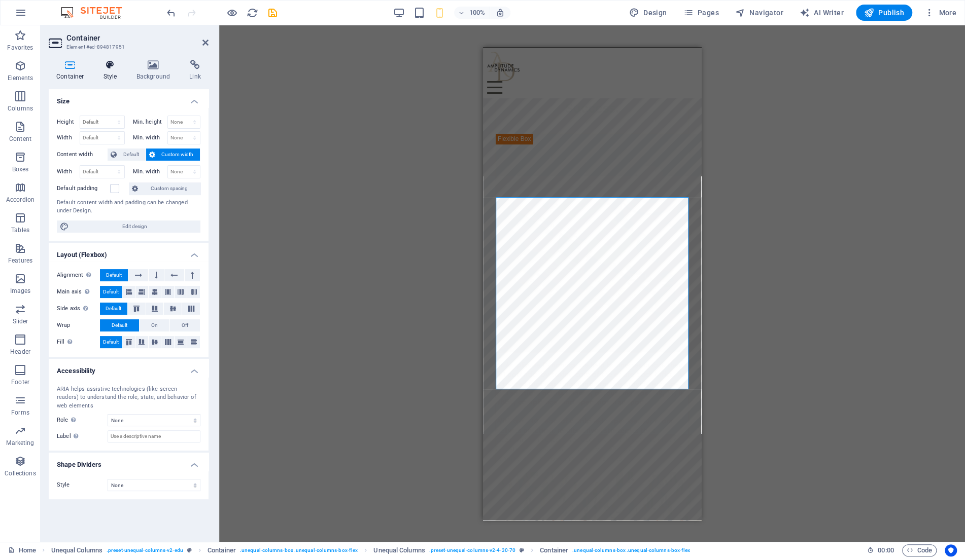
click at [108, 67] on icon at bounding box center [110, 65] width 29 height 10
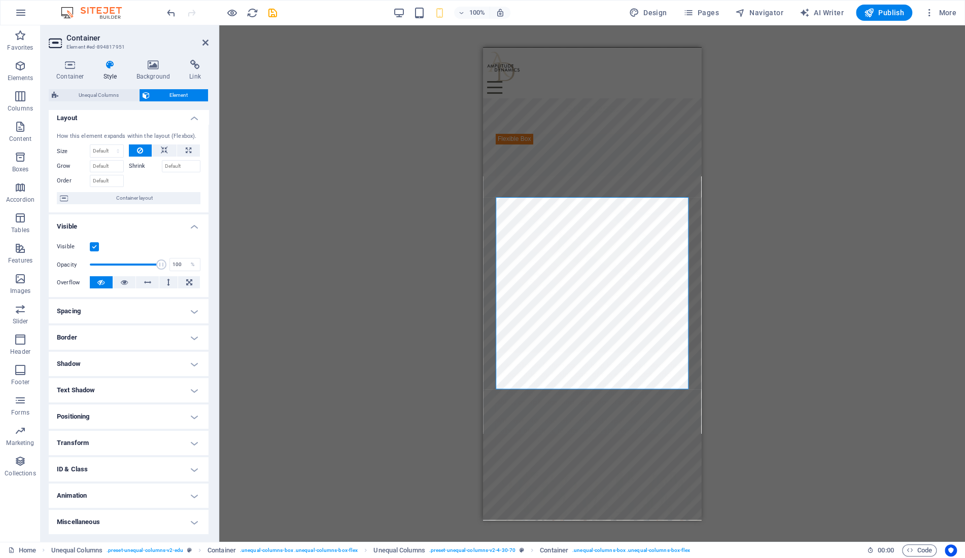
click at [121, 464] on h4 "ID & Class" at bounding box center [129, 469] width 160 height 24
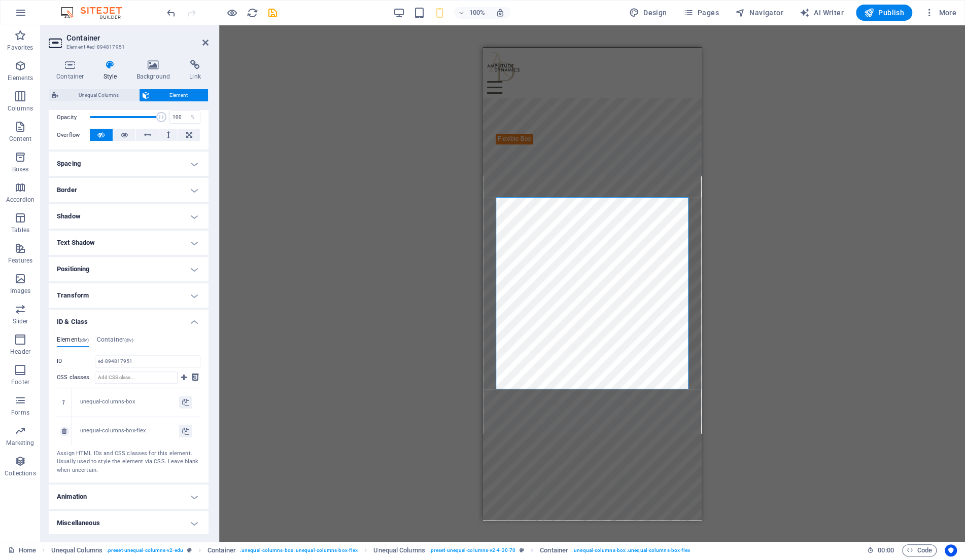
scroll to position [153, 0]
click at [91, 431] on div "unequal-columns-box-flex" at bounding box center [129, 430] width 99 height 9
drag, startPoint x: 91, startPoint y: 431, endPoint x: 139, endPoint y: 432, distance: 48.2
click at [139, 432] on div "unequal-columns-box-flex" at bounding box center [129, 430] width 99 height 9
click at [116, 336] on h4 "Container (div)" at bounding box center [115, 340] width 37 height 11
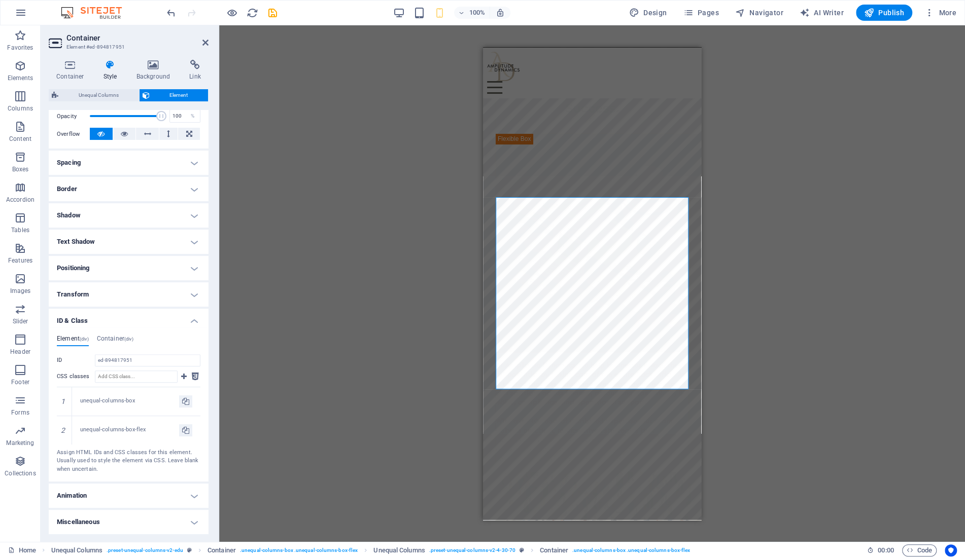
scroll to position [95, 0]
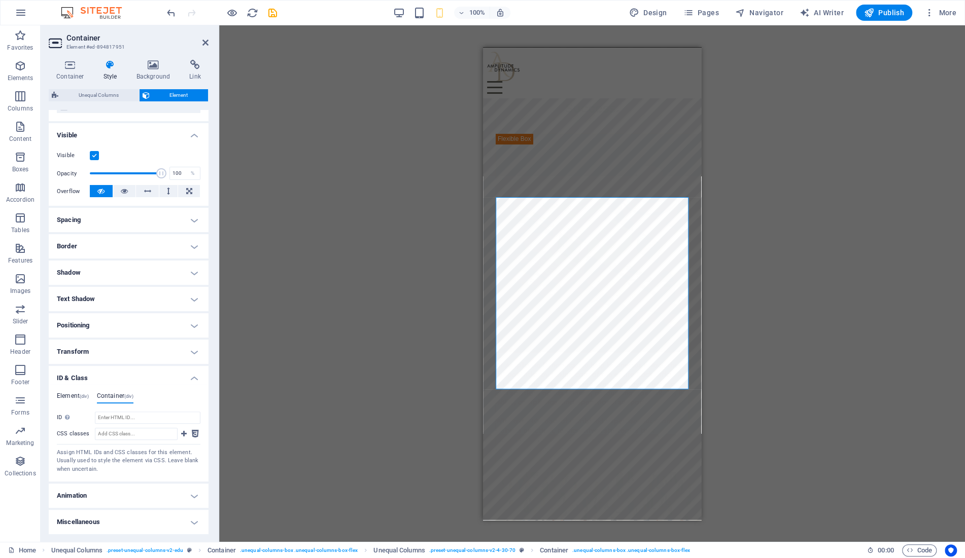
click at [75, 397] on h4 "Element (div)" at bounding box center [73, 398] width 32 height 11
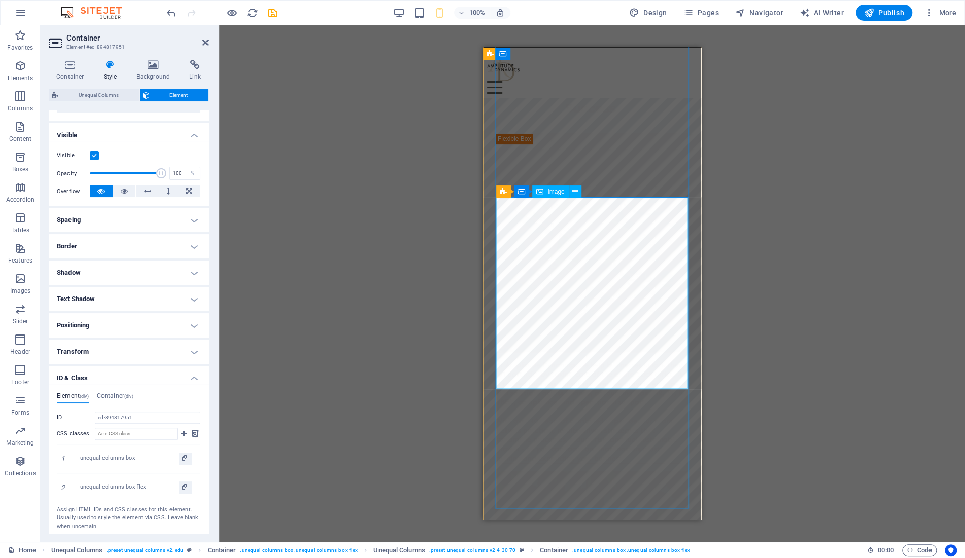
click at [552, 192] on span "Image" at bounding box center [555, 192] width 17 height 6
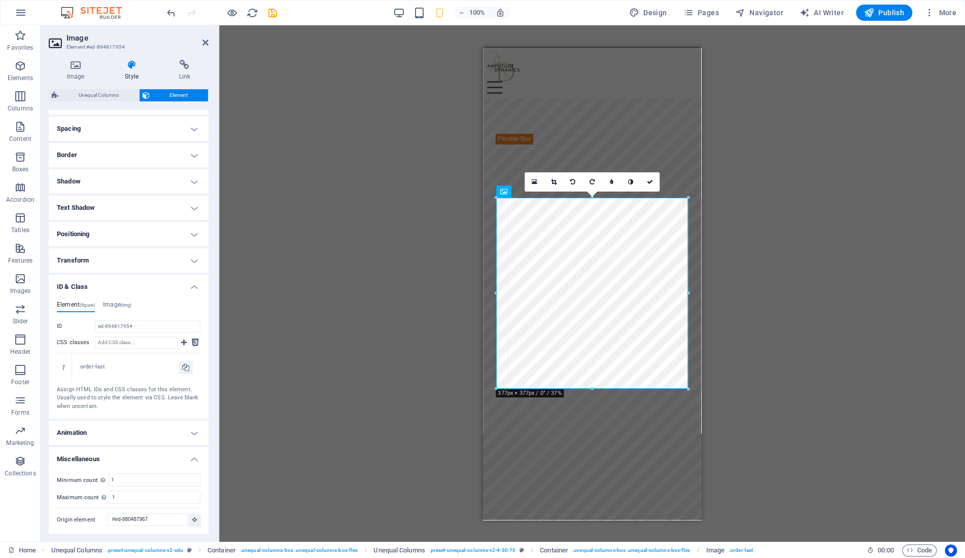
scroll to position [187, 0]
click at [64, 367] on icon at bounding box center [64, 367] width 5 height 6
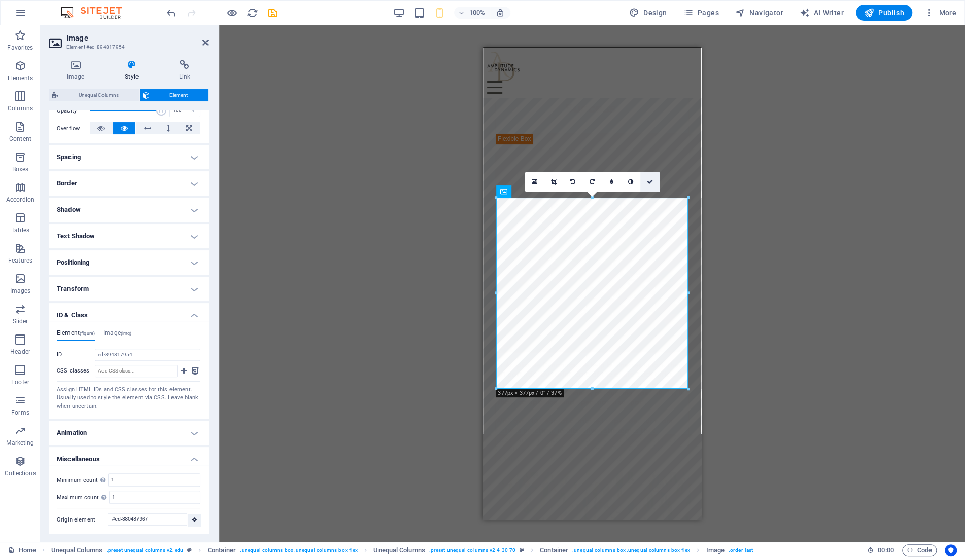
click at [651, 181] on icon at bounding box center [650, 182] width 6 height 6
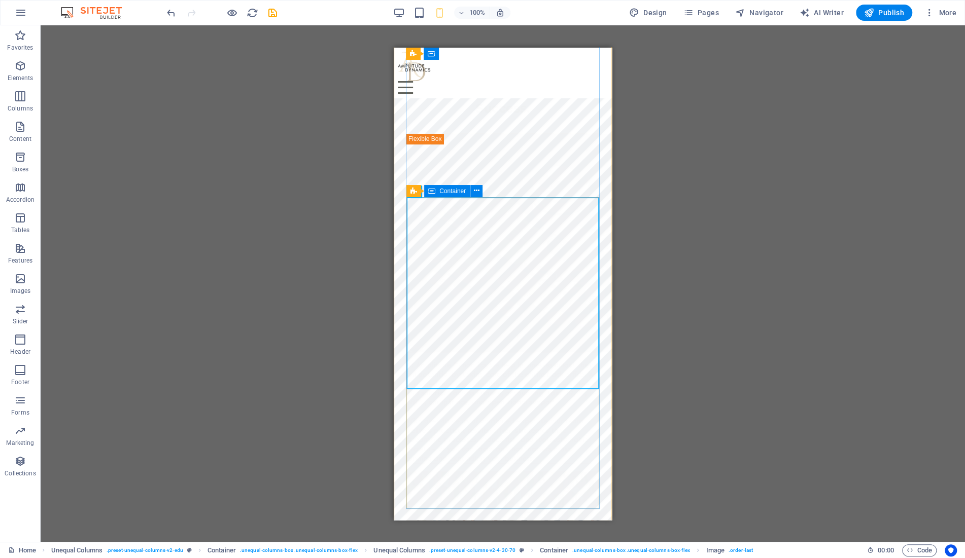
click at [434, 193] on icon at bounding box center [431, 191] width 7 height 12
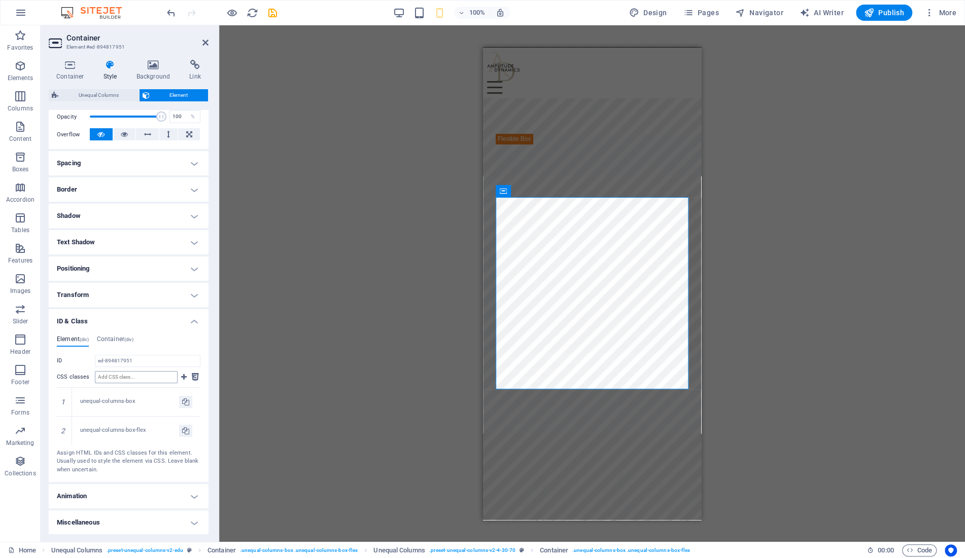
scroll to position [153, 0]
click at [114, 378] on input "CSS classes" at bounding box center [136, 377] width 83 height 12
type input "order-last"
click at [88, 431] on div "unequal-columns-box-flex" at bounding box center [129, 430] width 99 height 9
drag, startPoint x: 88, startPoint y: 431, endPoint x: 142, endPoint y: 431, distance: 53.8
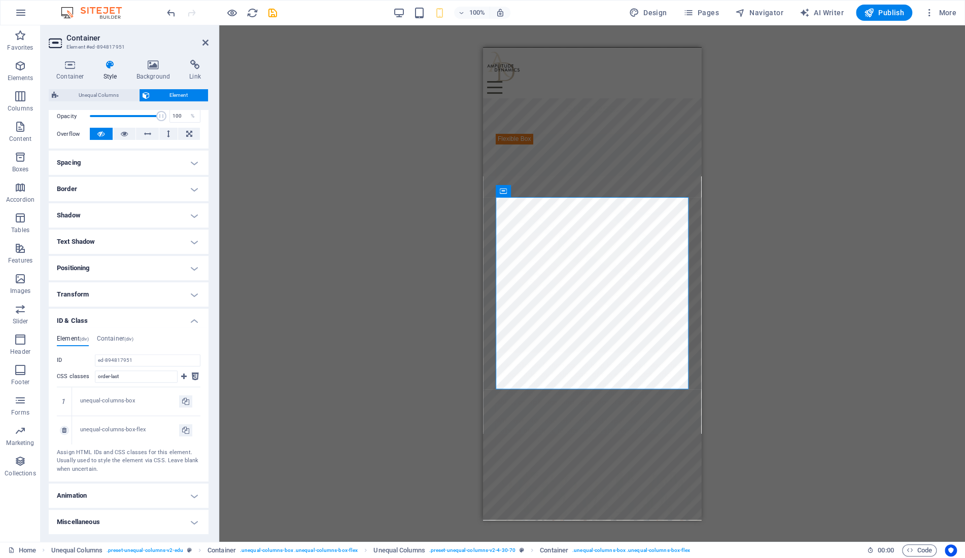
click at [142, 431] on div "unequal-columns-box-flex" at bounding box center [129, 430] width 99 height 9
click at [183, 377] on icon at bounding box center [184, 377] width 6 height 12
click at [186, 429] on icon at bounding box center [185, 431] width 7 height 12
type input "unequal-columns-box-flex"
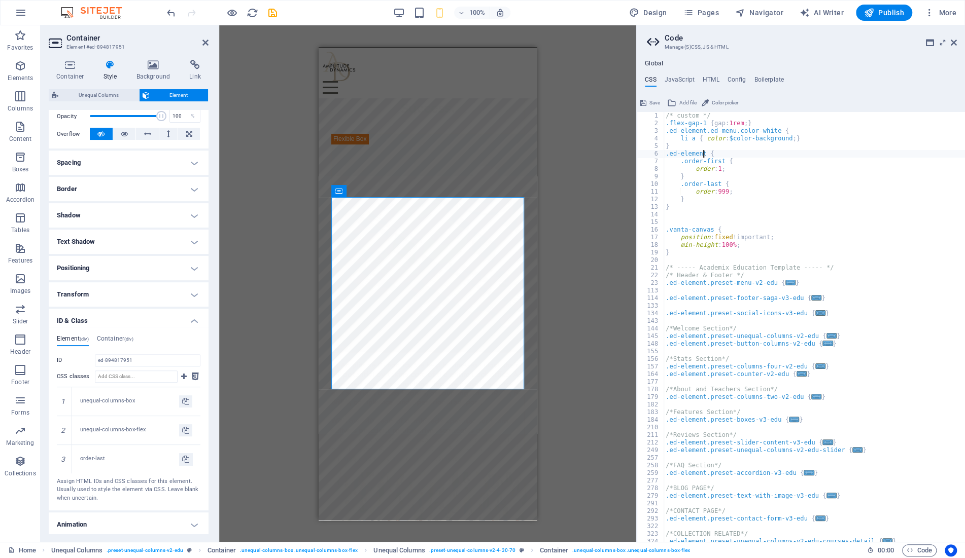
click at [669, 153] on div "/* custom */ .flex-gap-1 { gap: 1rem ; } .ed-element.ed-menu.color-white { li a…" at bounding box center [813, 335] width 301 height 446
drag, startPoint x: 669, startPoint y: 153, endPoint x: 692, endPoint y: 156, distance: 23.0
click at [690, 154] on div "/* custom */ .flex-gap-1 { gap: 1rem ; } .ed-element.ed-menu.color-white { li a…" at bounding box center [813, 335] width 301 height 446
click at [694, 200] on div "/* custom */ .flex-gap-1 { gap: 1rem ; } .ed-element.ed-menu.color-white { li a…" at bounding box center [813, 335] width 301 height 446
type textarea "}"
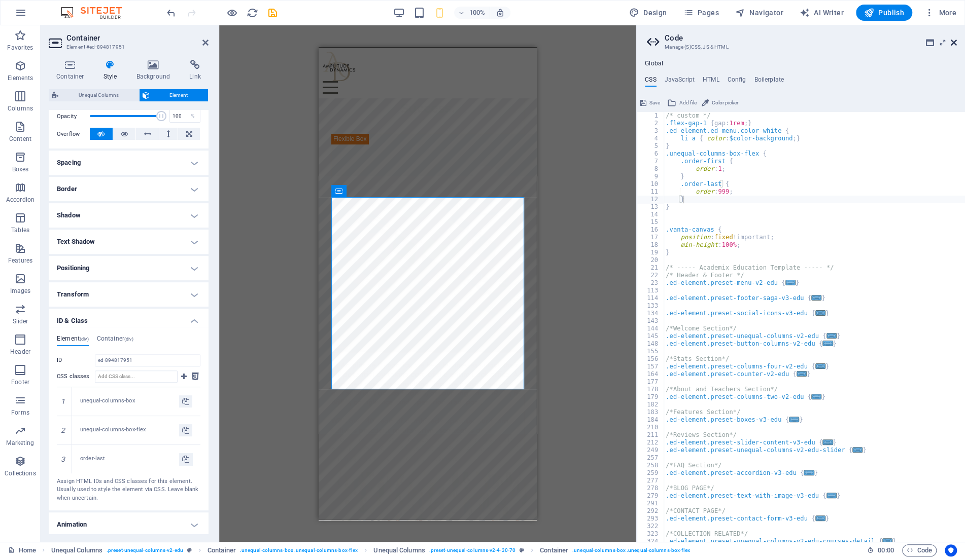
click at [952, 44] on icon at bounding box center [953, 43] width 6 height 8
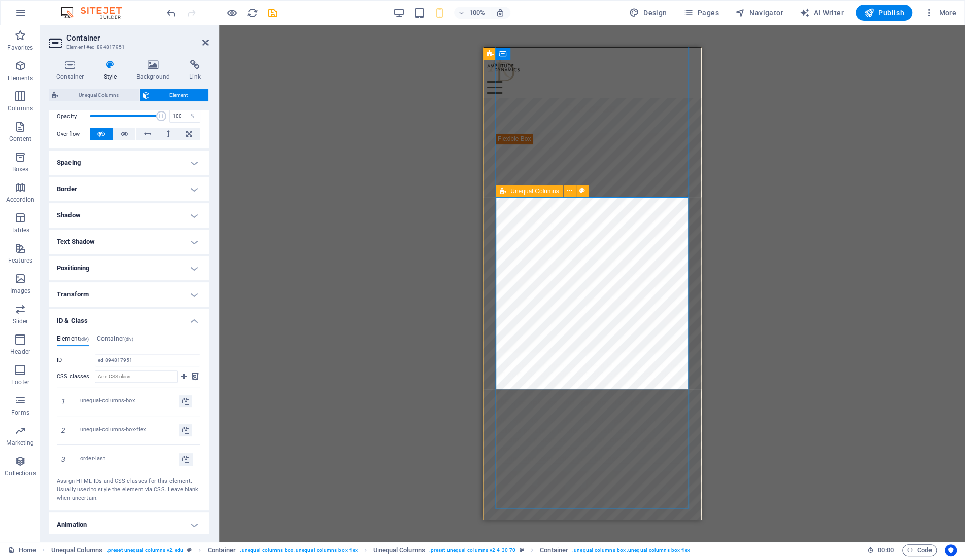
click at [603, 401] on div "At Amplitude Dynamics, we help businesses unlock their full potential by taking…" at bounding box center [592, 298] width 193 height 330
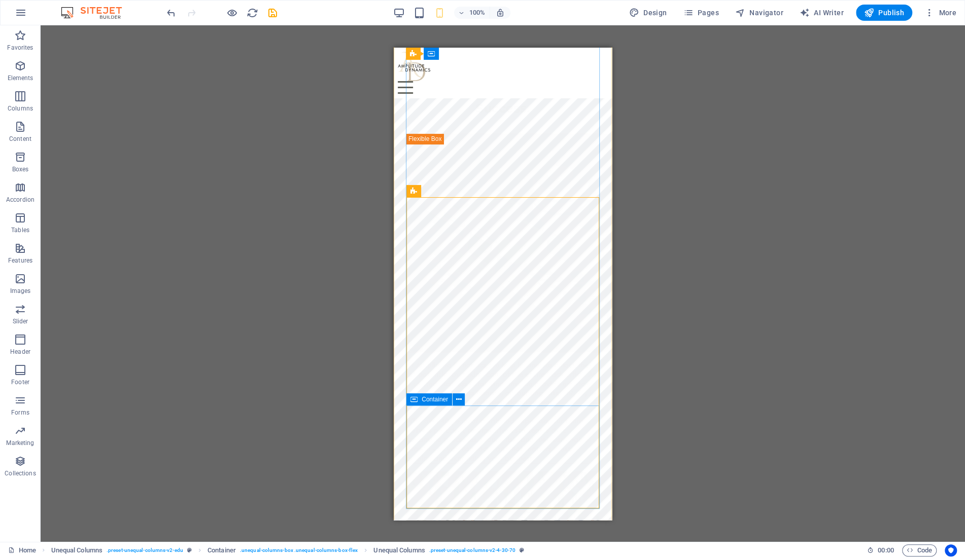
click at [415, 401] on icon at bounding box center [413, 400] width 7 height 12
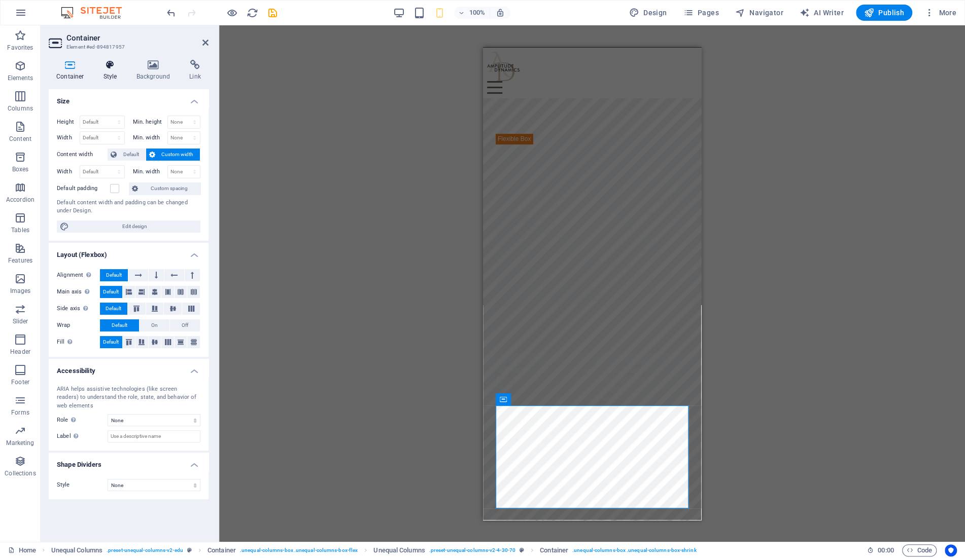
click at [113, 72] on h4 "Style" at bounding box center [112, 70] width 33 height 21
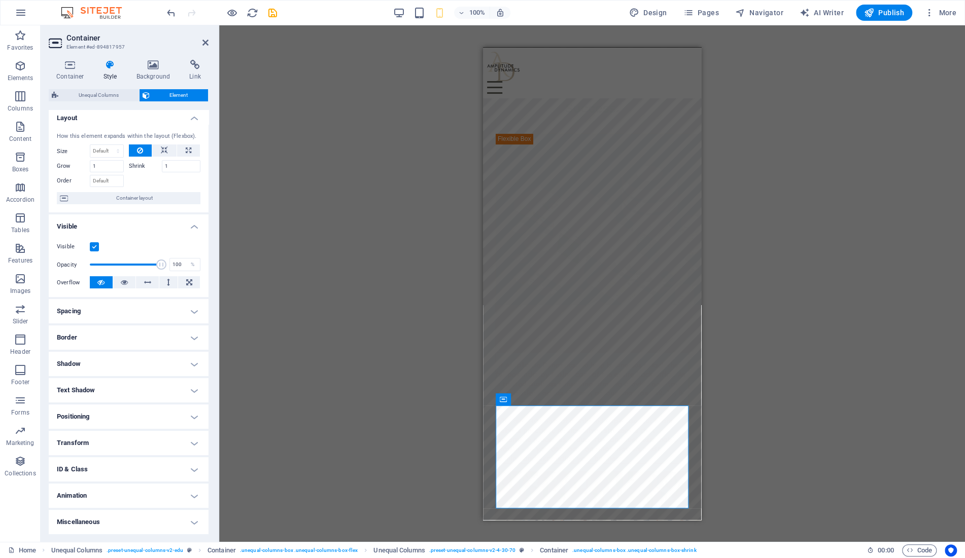
click at [111, 464] on h4 "ID & Class" at bounding box center [129, 469] width 160 height 24
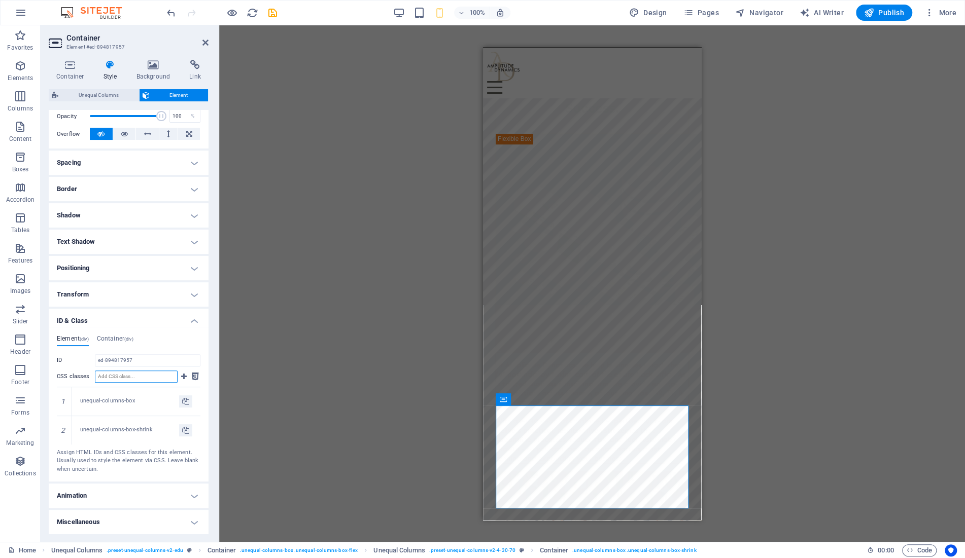
click at [127, 375] on input "CSS classes" at bounding box center [136, 377] width 83 height 12
type input "order-first"
click at [184, 377] on icon at bounding box center [184, 377] width 6 height 12
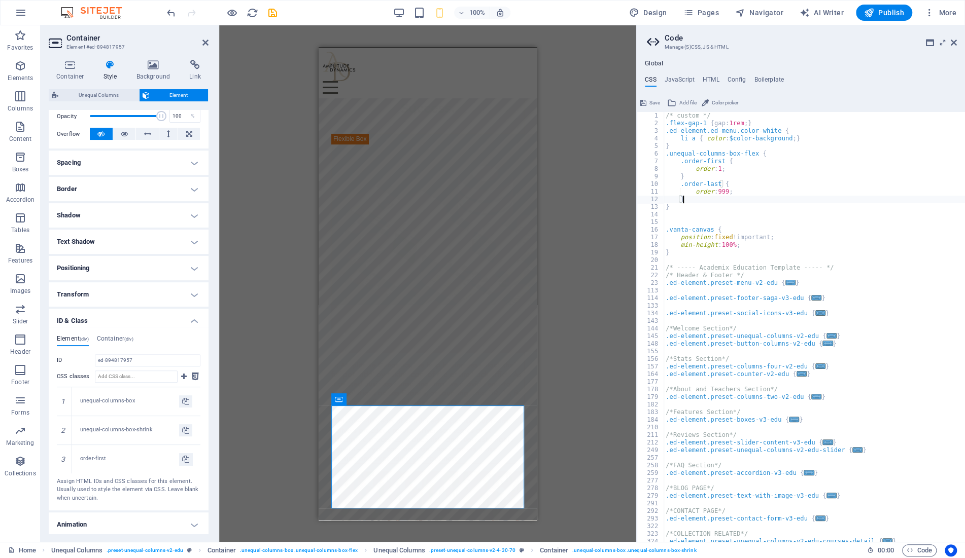
click at [678, 163] on div "/* custom */ .flex-gap-1 { gap: 1rem ; } .ed-element.ed-menu.color-white { li a…" at bounding box center [813, 335] width 301 height 446
click at [678, 185] on div "/* custom */ .flex-gap-1 { gap: 1rem ; } .ed-element.ed-menu.color-white { li a…" at bounding box center [813, 335] width 301 height 446
type textarea "&.order-last {"
click at [957, 41] on aside "Code Manage (S)CSS, JS & HTML Global CSS JavaScript HTML Config Boilerplate &.o…" at bounding box center [800, 283] width 329 height 517
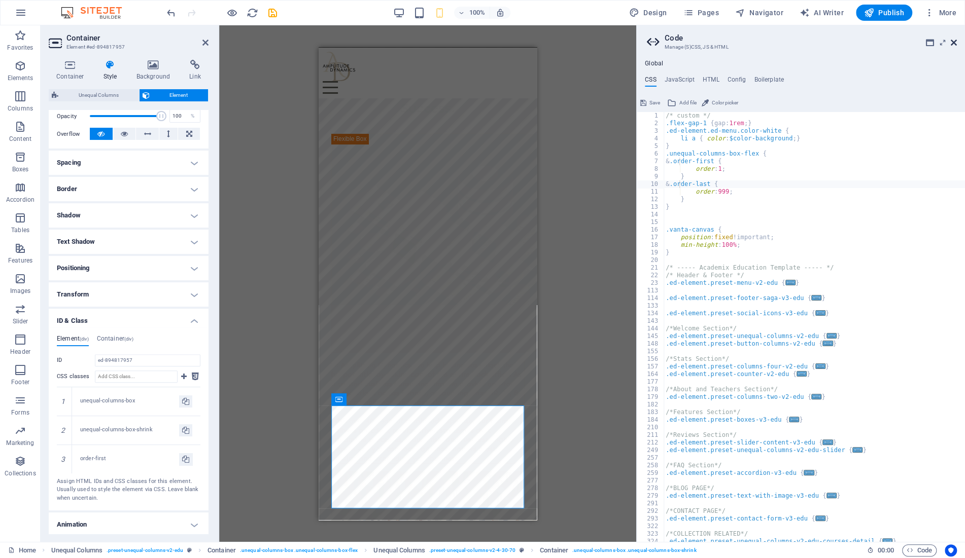
click at [953, 42] on icon at bounding box center [953, 43] width 6 height 8
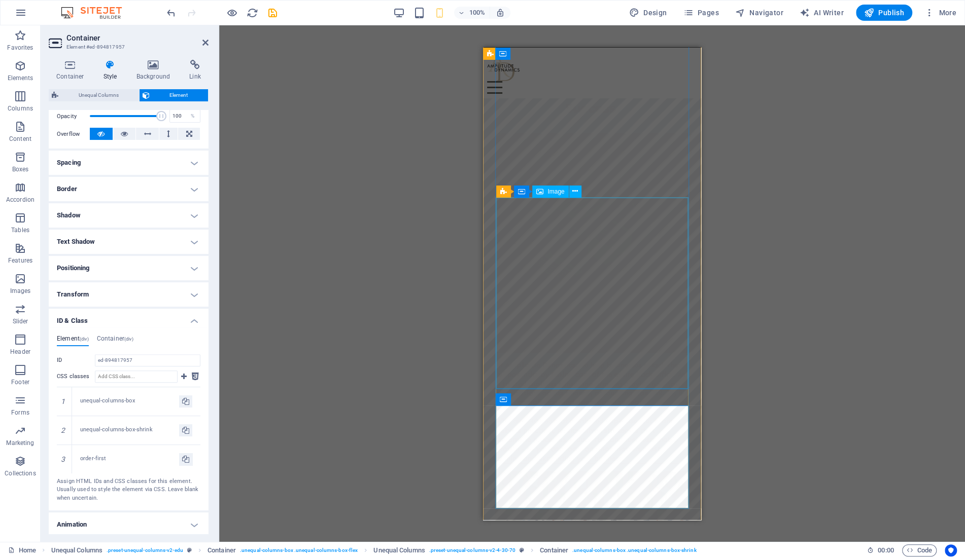
click at [584, 314] on figure at bounding box center [592, 242] width 192 height 218
click at [574, 431] on div "At Amplitude Dynamics, we help businesses unlock their full potential by taking…" at bounding box center [592, 411] width 193 height 102
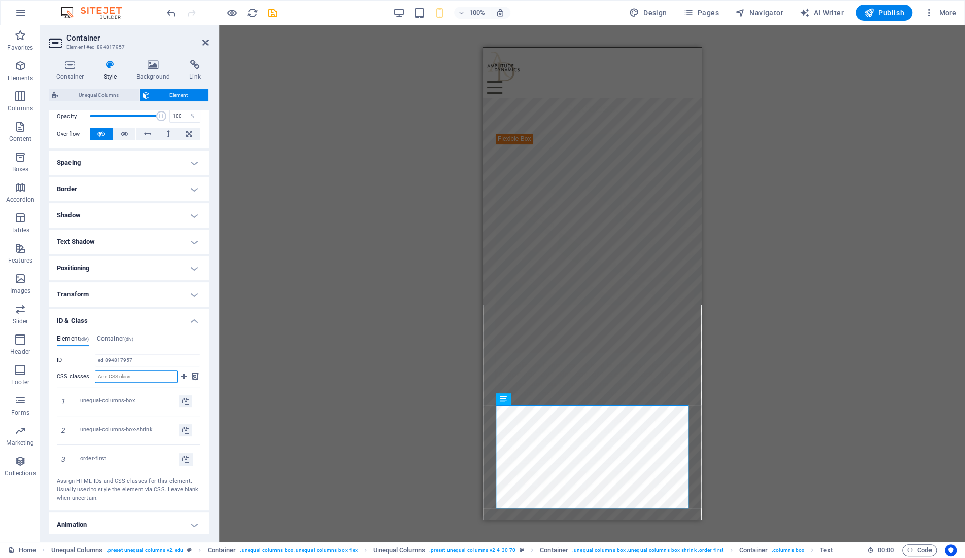
click at [128, 373] on input "CSS classes" at bounding box center [136, 377] width 83 height 12
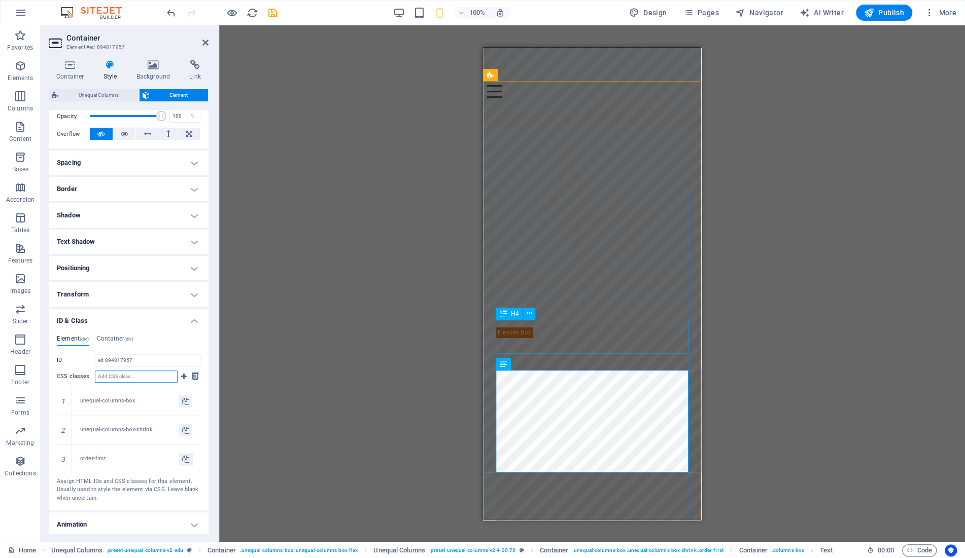
scroll to position [0, 0]
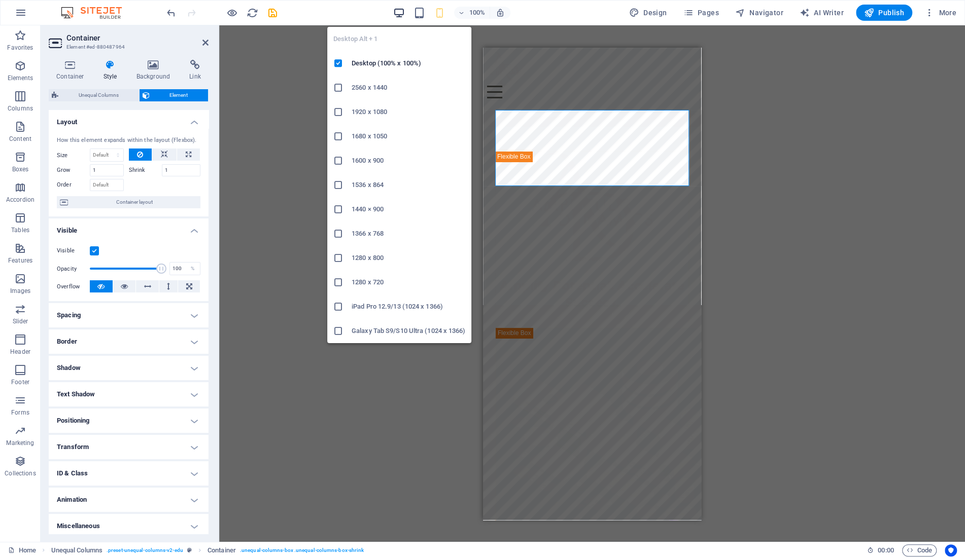
click at [403, 14] on icon "button" at bounding box center [399, 13] width 12 height 12
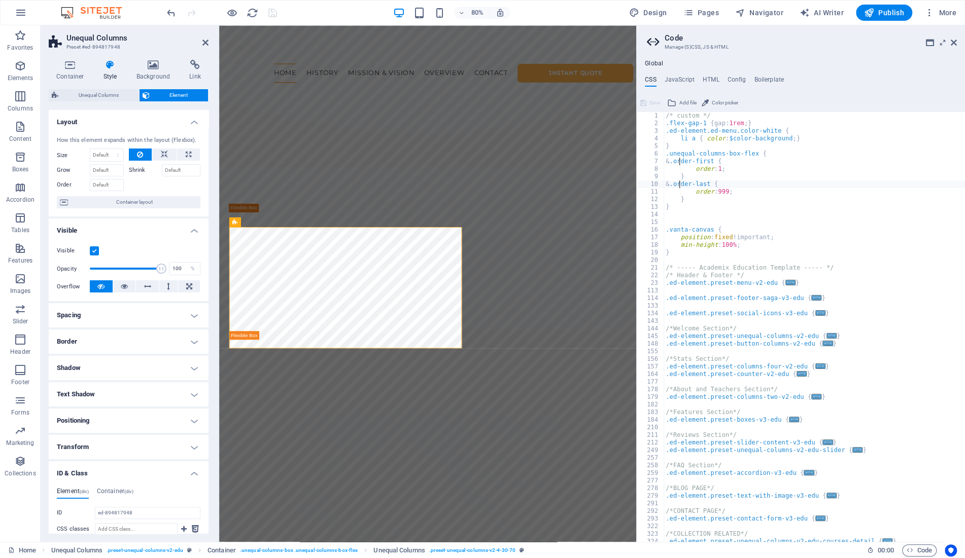
type textarea "}"
click at [695, 150] on div "/* custom */ .flex-gap-1 { gap: 1rem ; } .ed-element.ed-menu.color-white { li a…" at bounding box center [813, 335] width 301 height 446
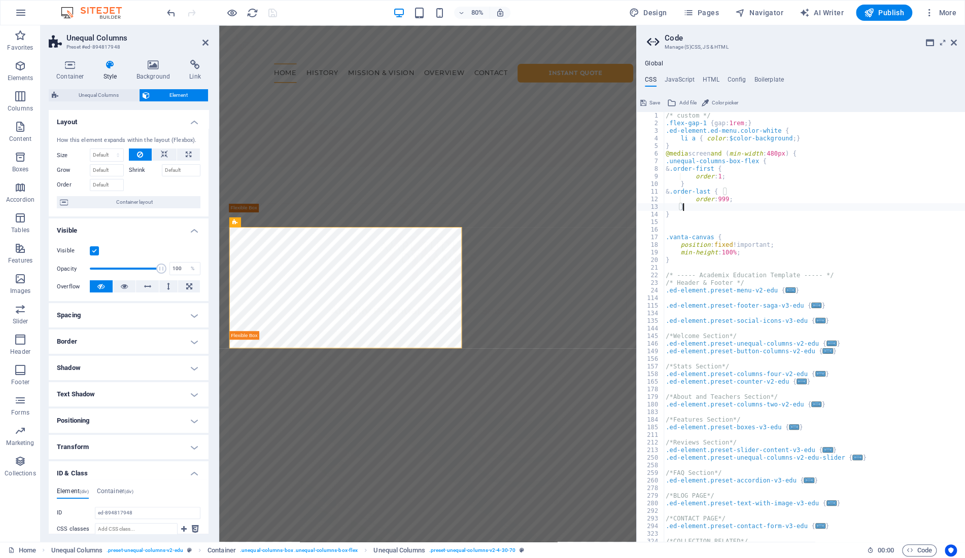
type textarea "}"
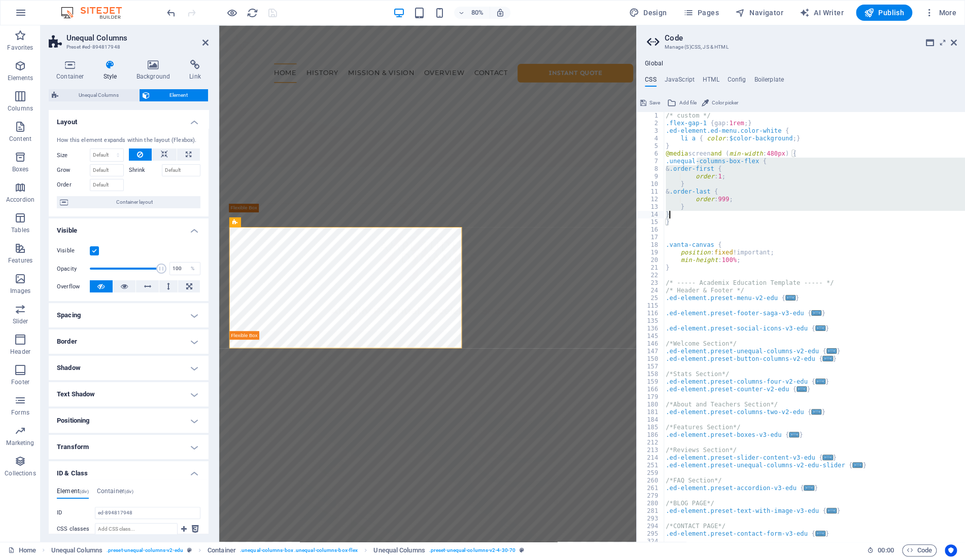
drag, startPoint x: 697, startPoint y: 162, endPoint x: 691, endPoint y: 217, distance: 55.2
click at [691, 217] on div "/* custom */ .flex-gap-1 { gap: 1rem ; } .ed-element.ed-menu.color-white { li a…" at bounding box center [813, 335] width 301 height 446
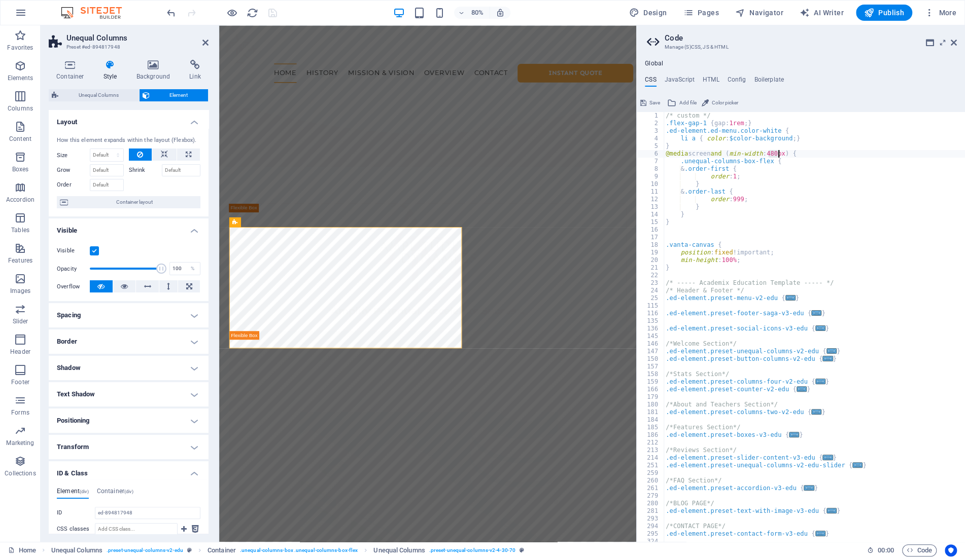
drag, startPoint x: 768, startPoint y: 151, endPoint x: 777, endPoint y: 152, distance: 9.3
click at [777, 152] on div "/* custom */ .flex-gap-1 { gap: 1rem ; } .ed-element.ed-menu.color-white { li a…" at bounding box center [813, 335] width 301 height 446
type textarea "@media screen and (min-width: 574px) {"
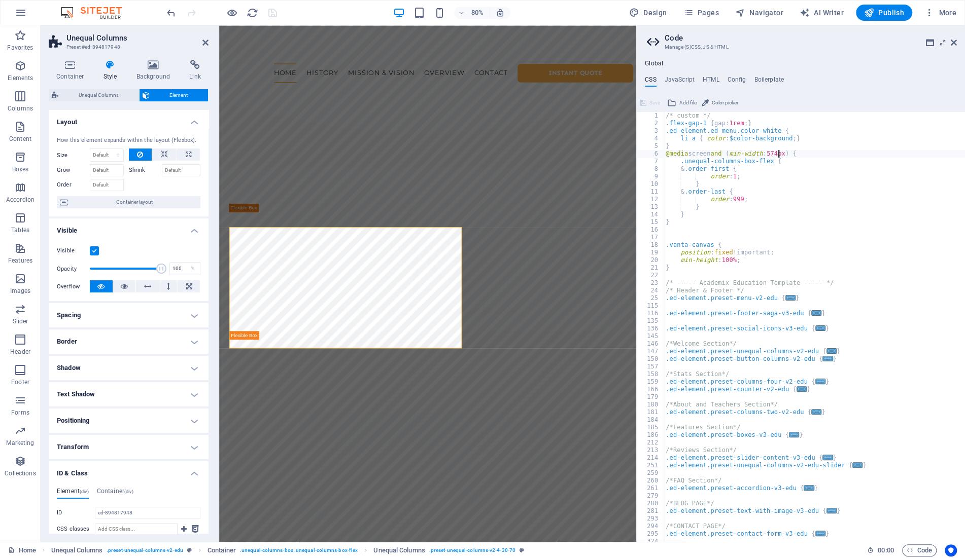
click at [733, 154] on div "/* custom */ .flex-gap-1 { gap: 1rem ; } .ed-element.ed-menu.color-white { li a…" at bounding box center [813, 335] width 301 height 446
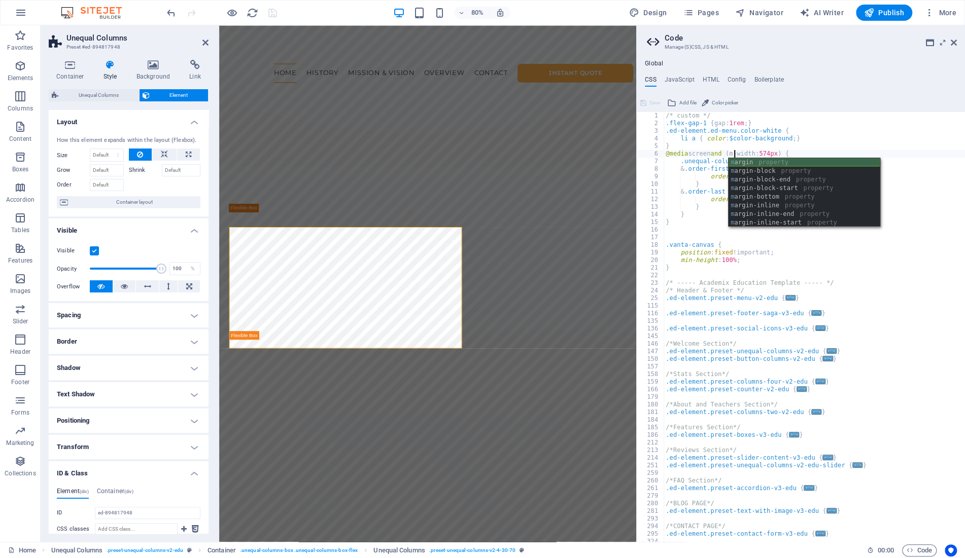
scroll to position [0, 6]
click at [719, 171] on div "/* custom */ .flex-gap-1 { gap: 1rem ; } .ed-element.ed-menu.color-white { li a…" at bounding box center [813, 335] width 301 height 446
type textarea "&.order-first {"
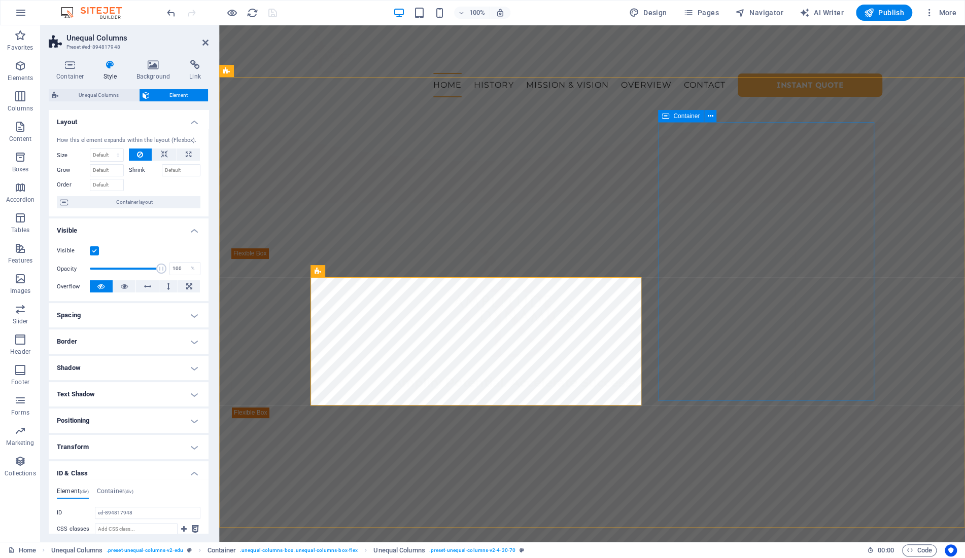
drag, startPoint x: 666, startPoint y: 116, endPoint x: 392, endPoint y: 178, distance: 281.4
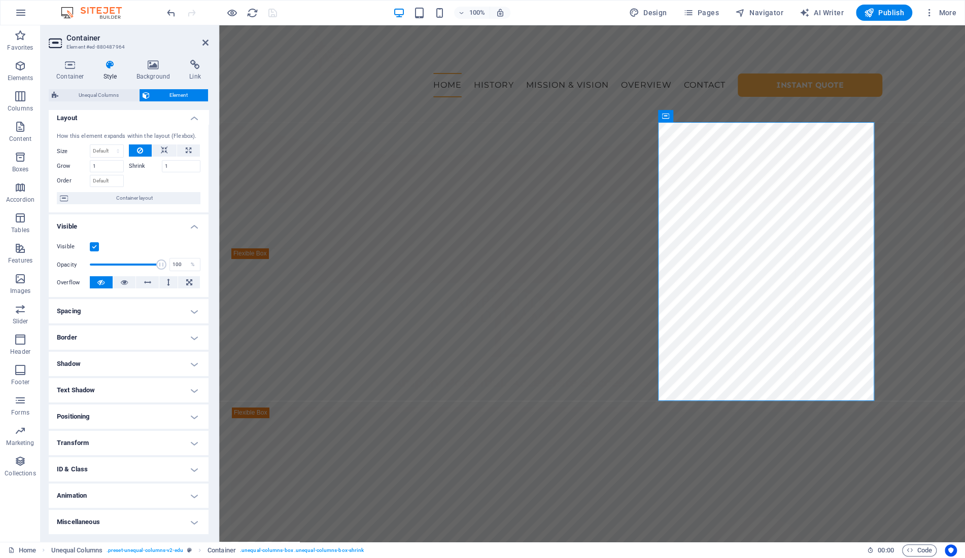
click at [98, 462] on h4 "ID & Class" at bounding box center [129, 469] width 160 height 24
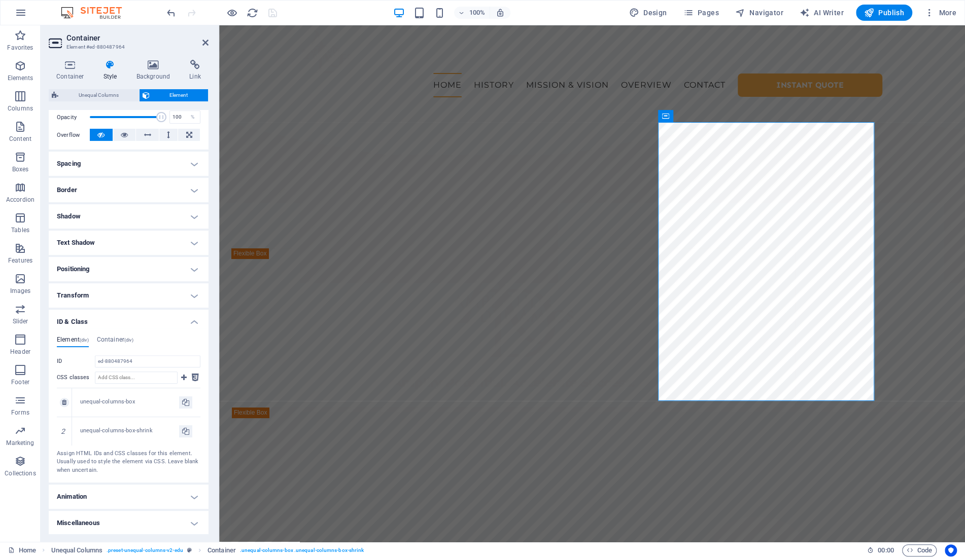
scroll to position [153, 0]
click at [137, 375] on input "CSS classes" at bounding box center [136, 377] width 83 height 12
type input "order-last"
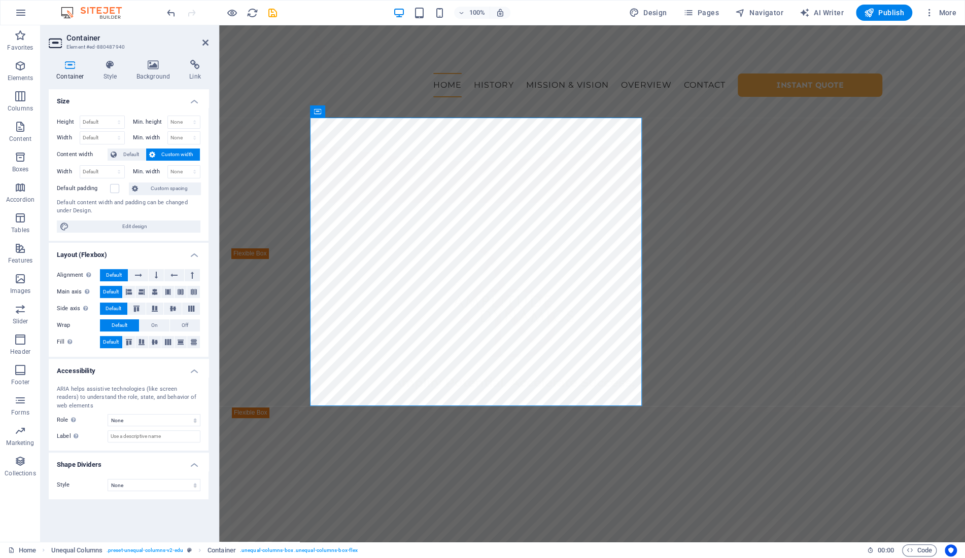
click at [117, 82] on div "Container Style Background Link Size Height Default px rem % vh vw Min. height …" at bounding box center [129, 297] width 160 height 474
click at [110, 71] on h4 "Style" at bounding box center [112, 70] width 33 height 21
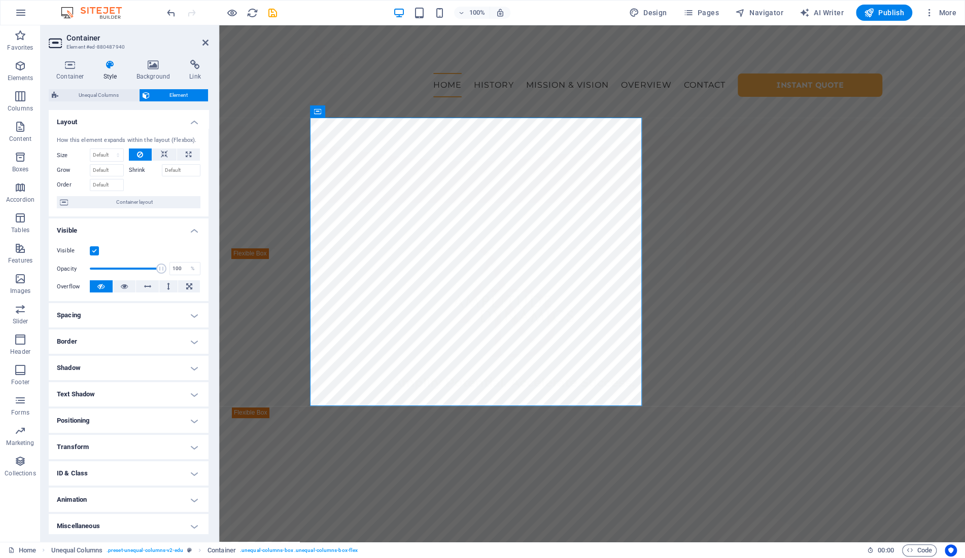
click at [109, 477] on h4 "ID & Class" at bounding box center [129, 474] width 160 height 24
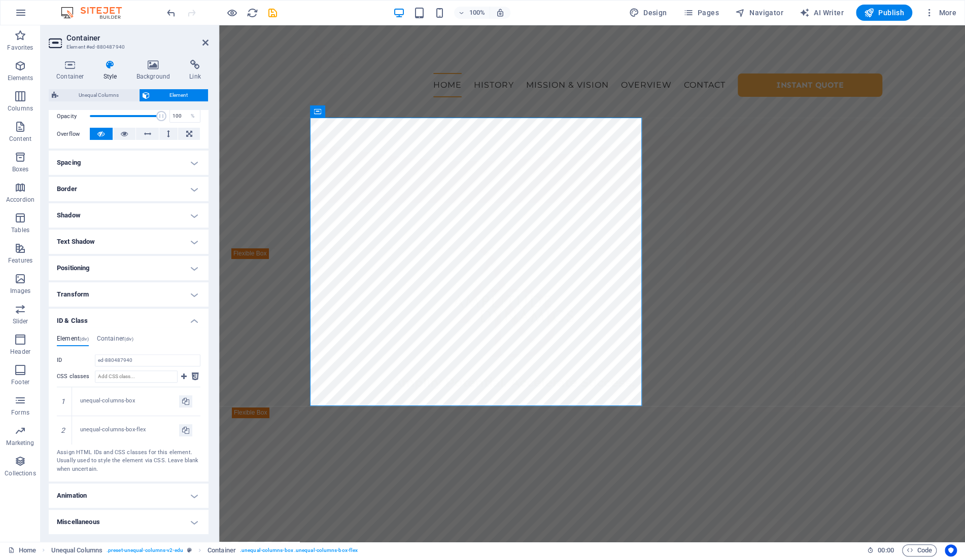
click at [130, 368] on div "ID ed-880487940 CSS classes 1 unequal-columns-box 2 unequal-columns-box-flex As…" at bounding box center [129, 415] width 144 height 120
click at [134, 376] on input "CSS classes" at bounding box center [136, 377] width 83 height 12
type input "order-first"
click at [205, 40] on icon at bounding box center [205, 43] width 6 height 8
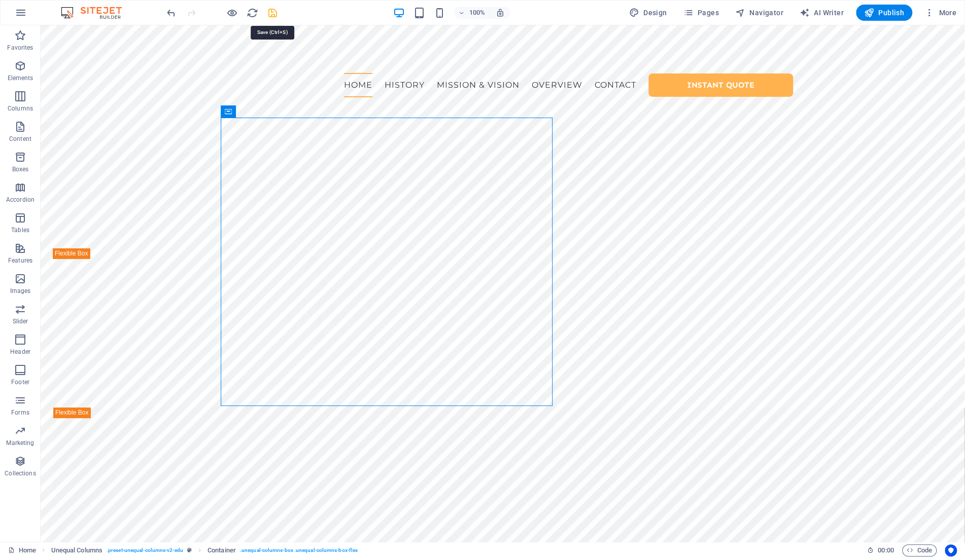
click at [271, 11] on icon "save" at bounding box center [273, 13] width 12 height 12
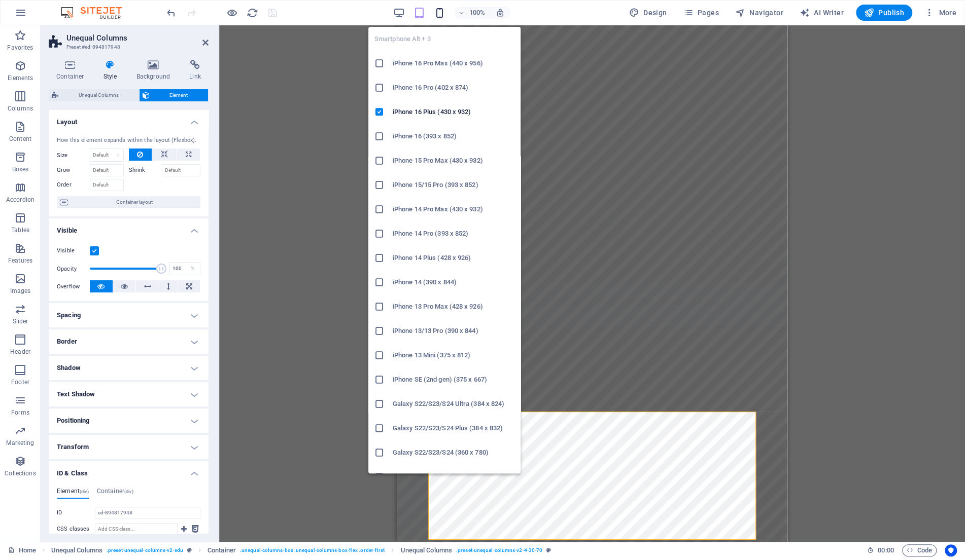
click at [441, 16] on icon "button" at bounding box center [440, 13] width 12 height 12
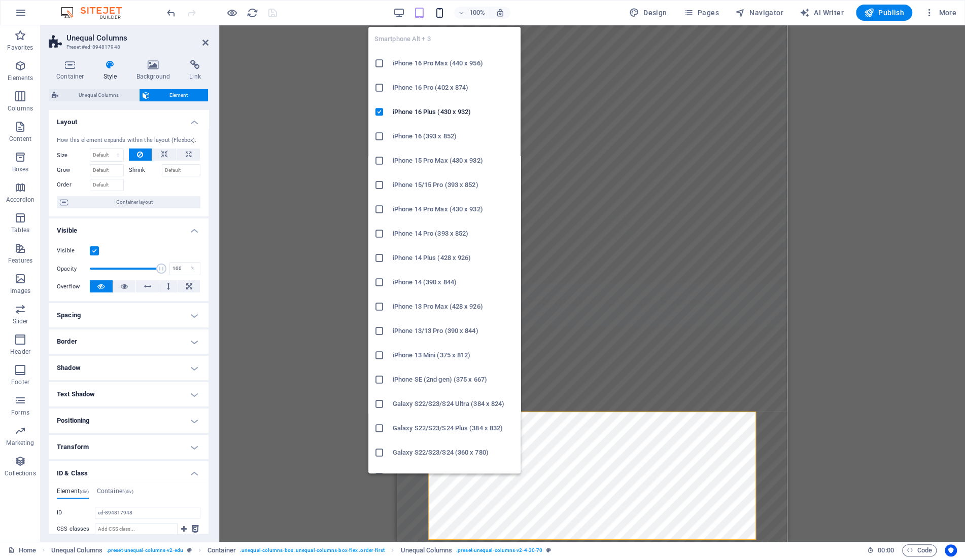
click at [440, 14] on icon "button" at bounding box center [440, 13] width 12 height 12
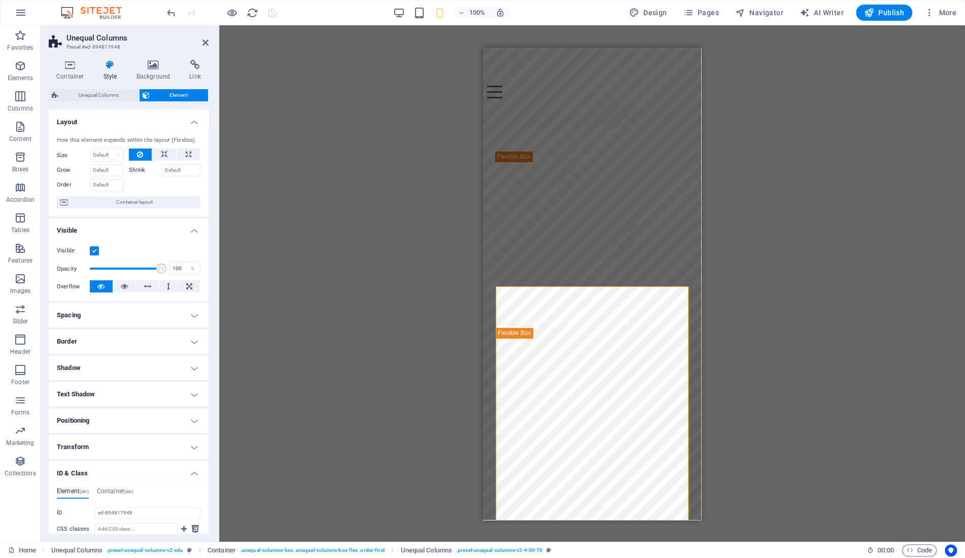
click at [809, 300] on div "Drag here to replace the existing content. Press “Ctrl” if you want to create a…" at bounding box center [592, 283] width 746 height 517
click at [204, 42] on icon at bounding box center [205, 43] width 6 height 8
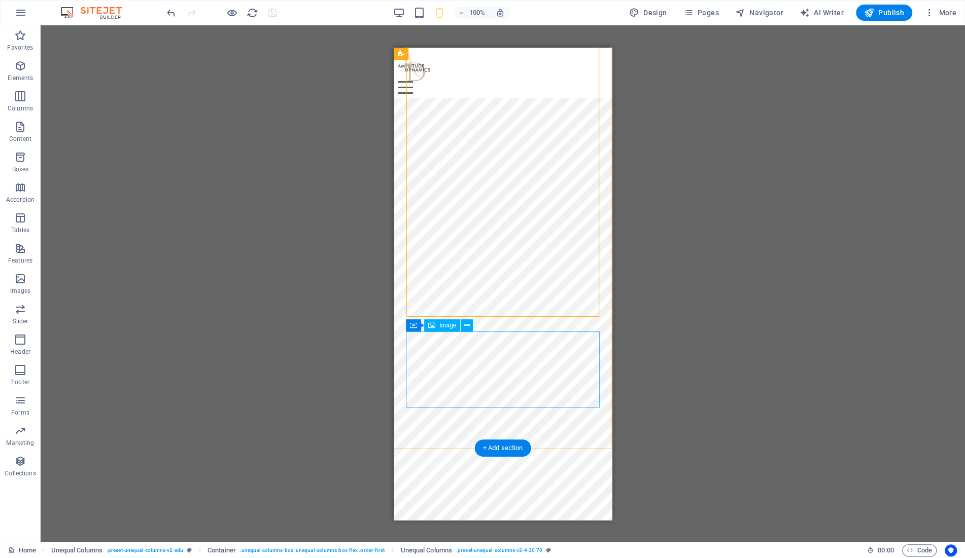
scroll to position [285, 0]
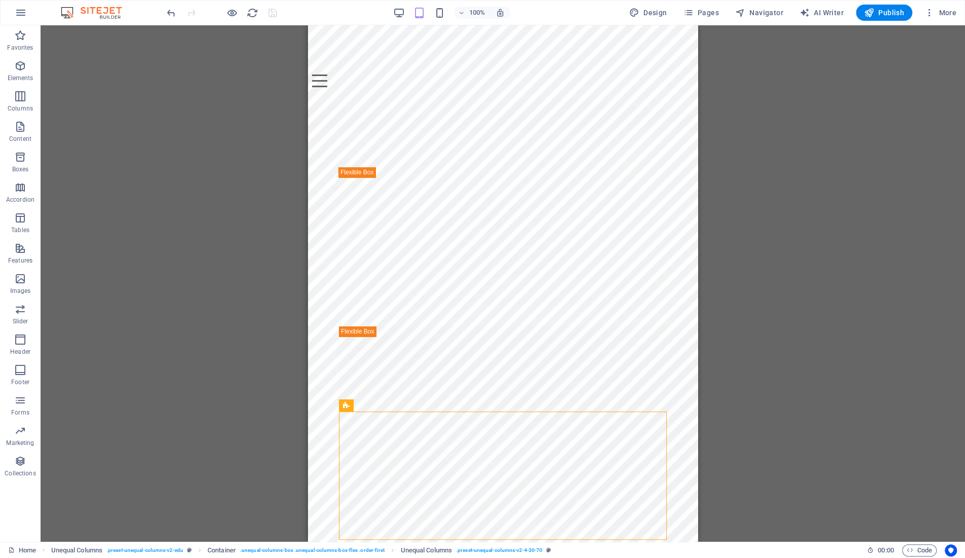
scroll to position [0, 0]
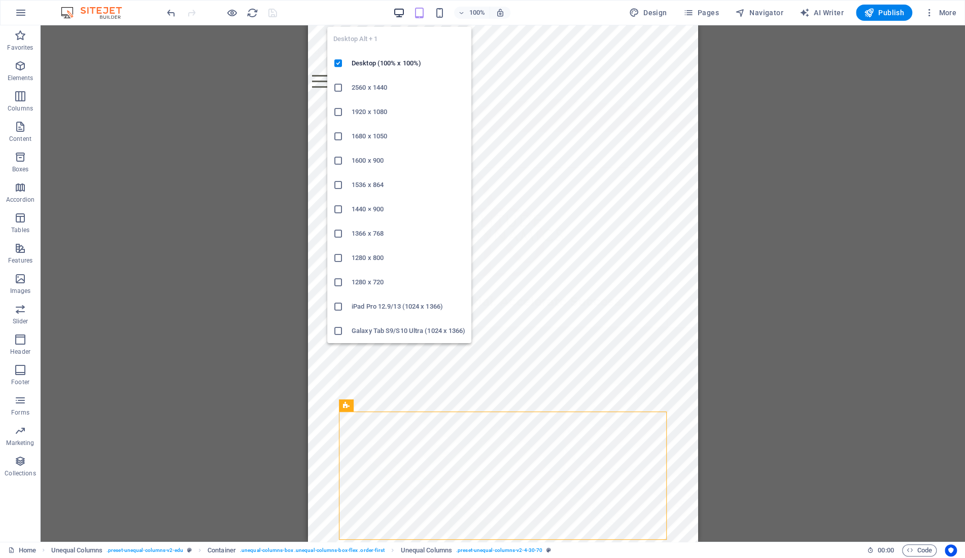
click at [404, 12] on icon "button" at bounding box center [399, 13] width 12 height 12
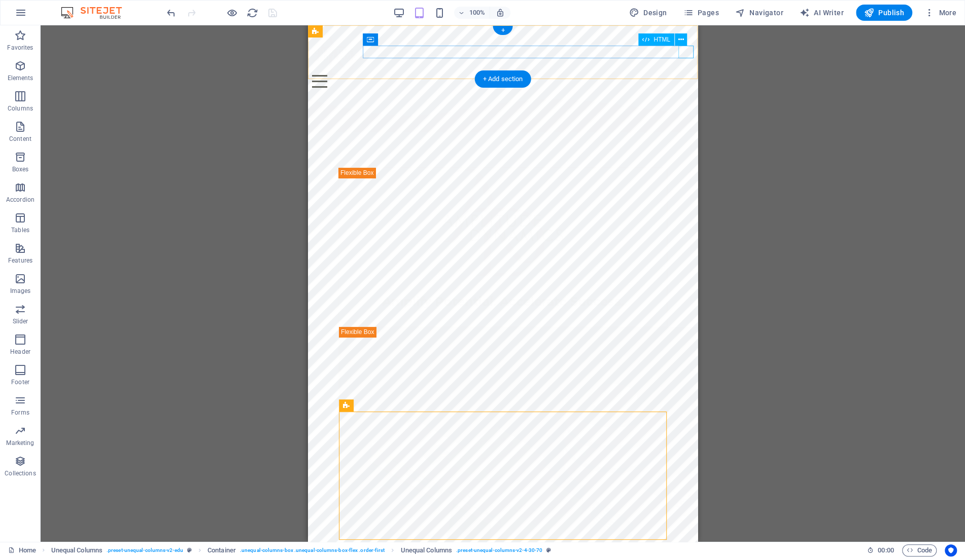
click at [686, 75] on div "Menu" at bounding box center [502, 81] width 381 height 13
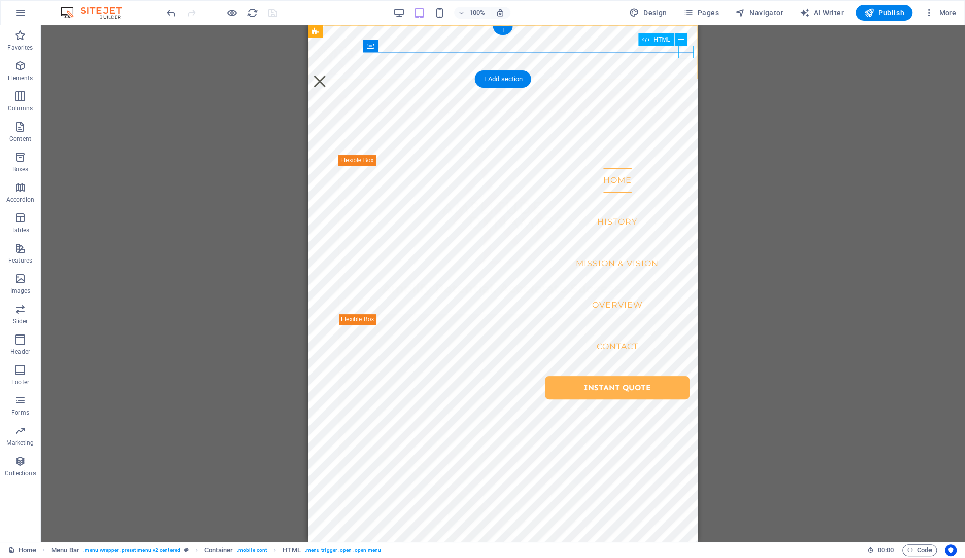
click at [327, 75] on div "Menu" at bounding box center [319, 81] width 15 height 13
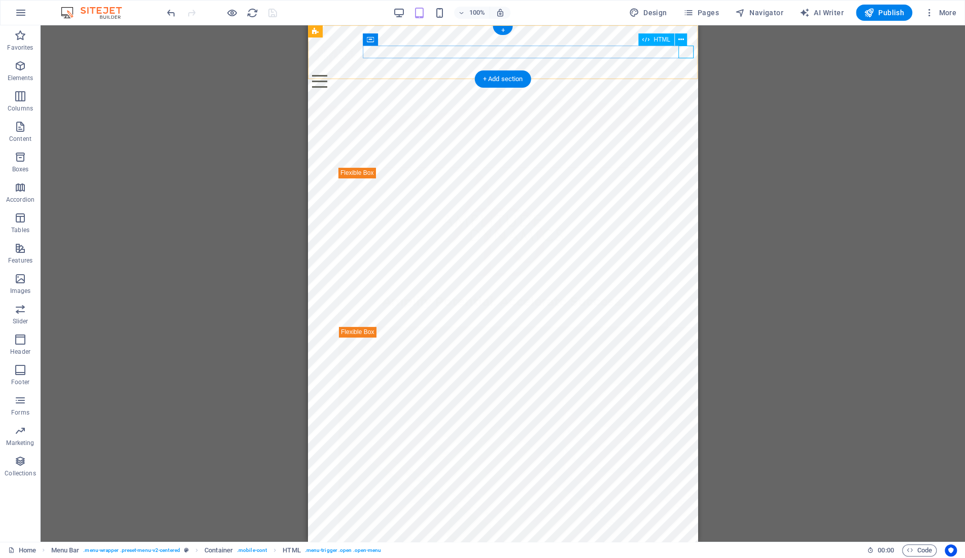
click at [682, 75] on div "Menu" at bounding box center [502, 81] width 381 height 13
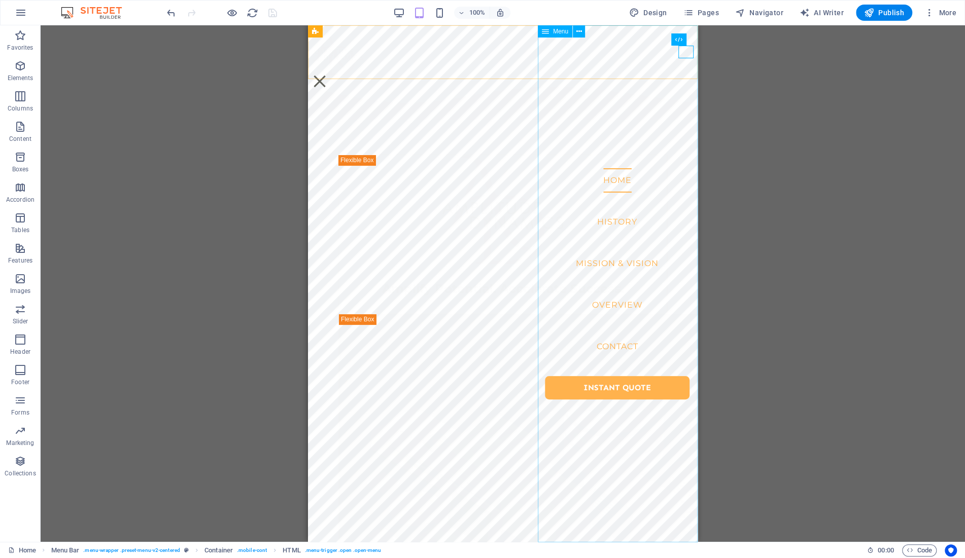
click at [558, 35] on div "Menu" at bounding box center [555, 31] width 34 height 12
drag, startPoint x: 558, startPoint y: 35, endPoint x: 175, endPoint y: 222, distance: 426.0
click at [558, 35] on div "Menu" at bounding box center [555, 31] width 34 height 12
select select
select select "1"
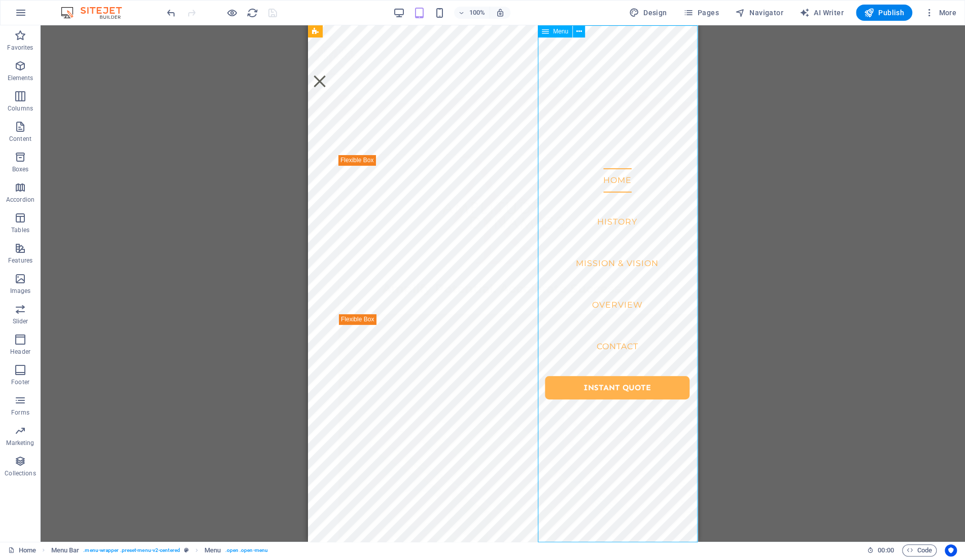
select select
select select "2"
select select
select select "3"
select select
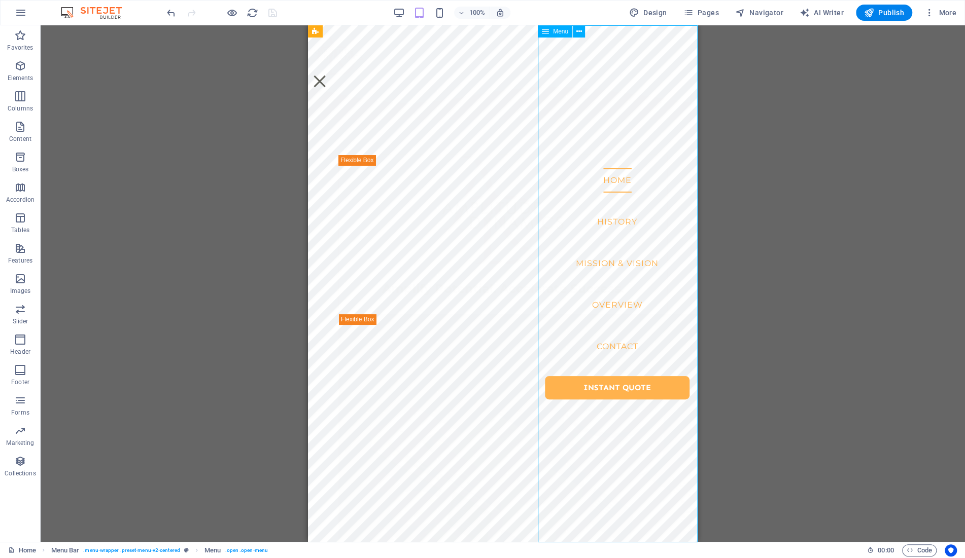
select select "4"
select select
select select "primary"
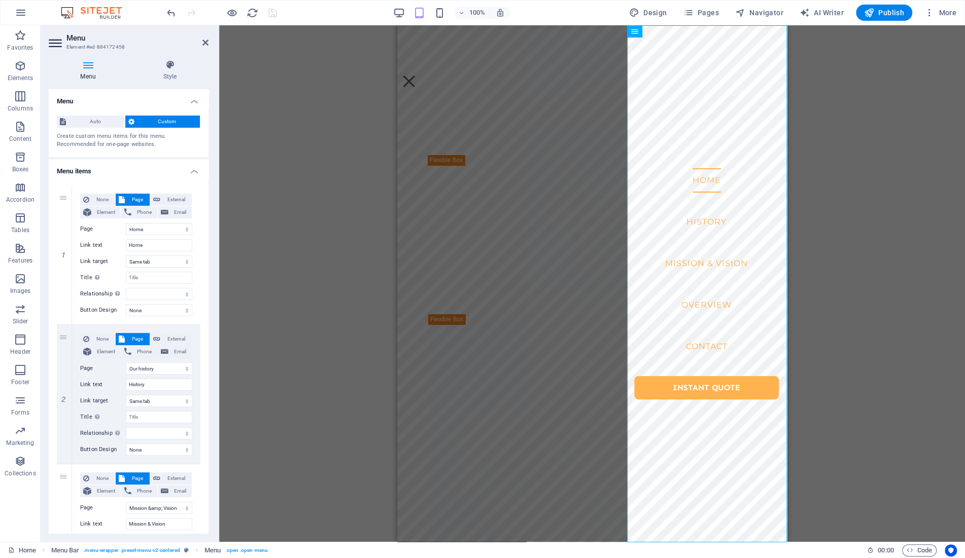
click at [83, 66] on icon at bounding box center [88, 65] width 79 height 10
click at [174, 63] on icon at bounding box center [169, 65] width 77 height 10
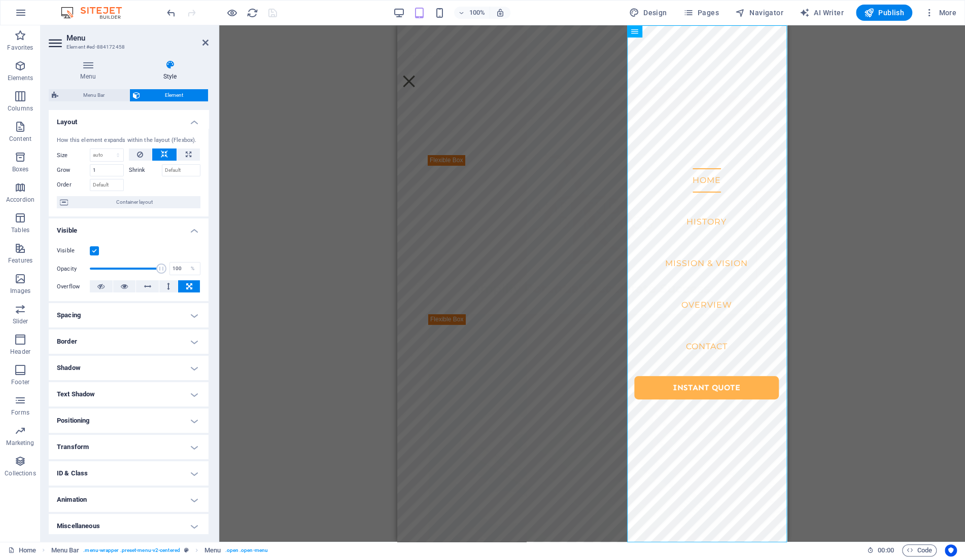
scroll to position [4, 0]
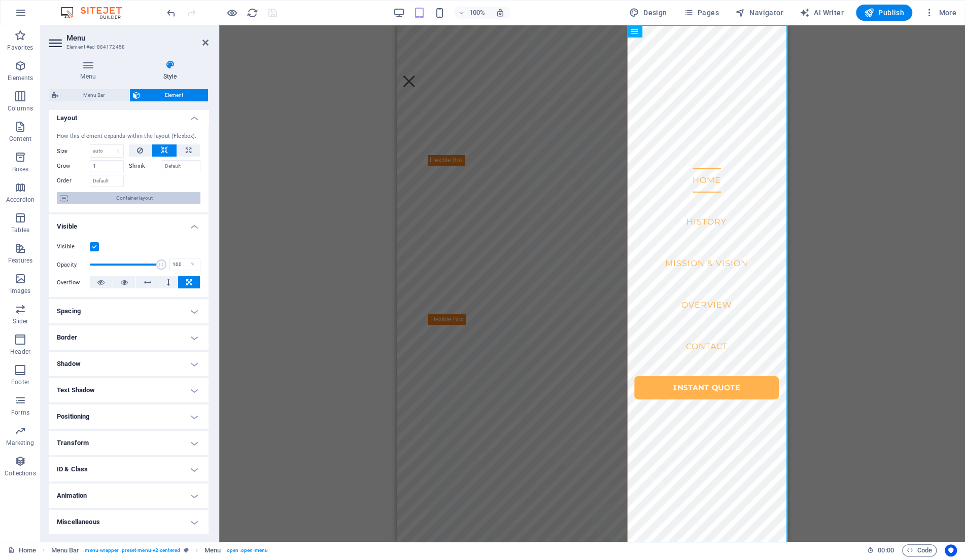
click at [122, 197] on span "Container layout" at bounding box center [134, 198] width 126 height 12
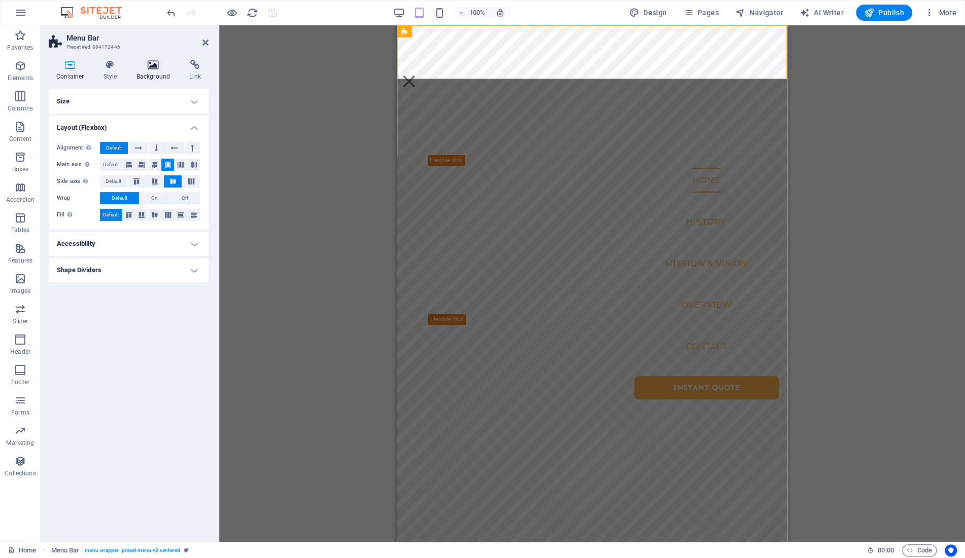
click at [140, 72] on h4 "Background" at bounding box center [155, 70] width 53 height 21
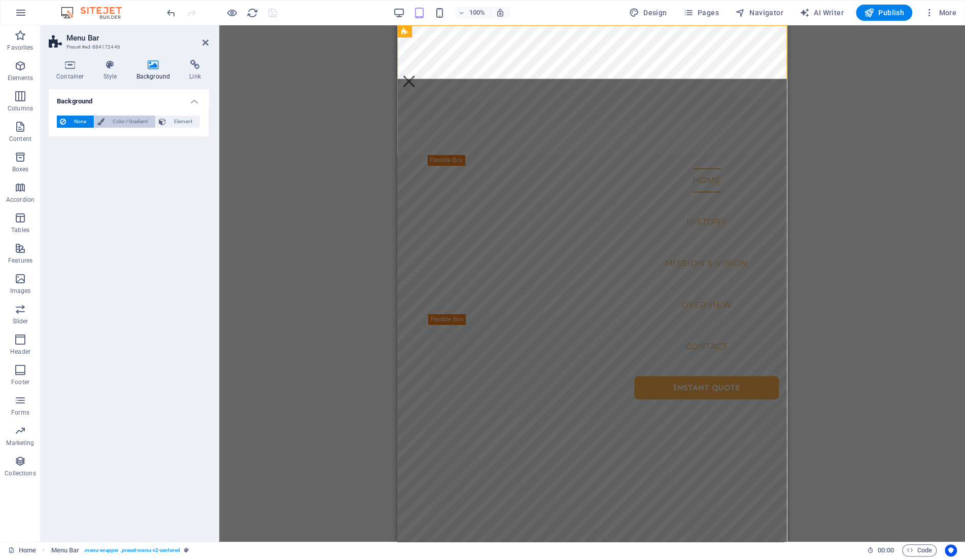
click at [122, 121] on span "Color / Gradient" at bounding box center [130, 122] width 45 height 12
click at [63, 162] on span at bounding box center [63, 162] width 11 height 11
type input "#ffffff"
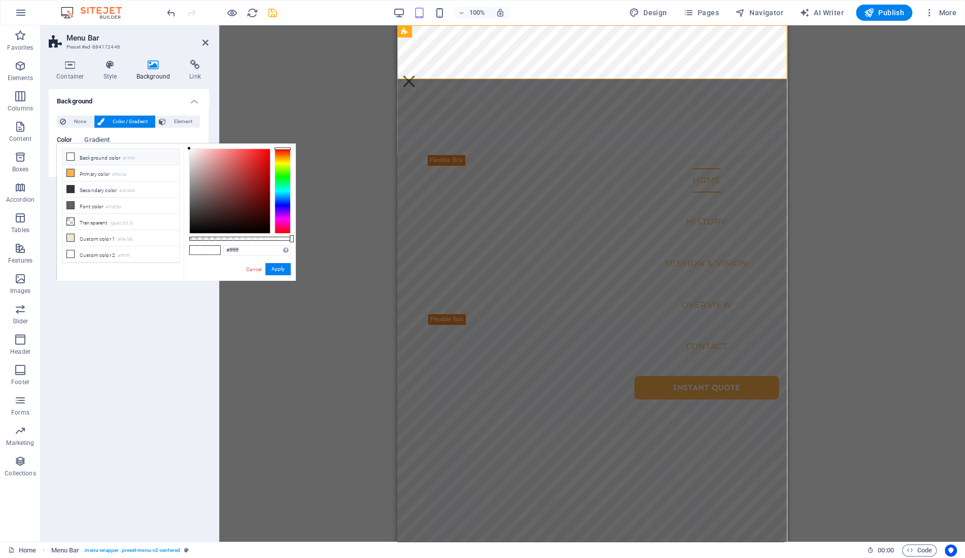
click at [100, 159] on li "Background color #ffffff" at bounding box center [120, 157] width 117 height 16
click at [285, 270] on button "Apply" at bounding box center [277, 269] width 25 height 12
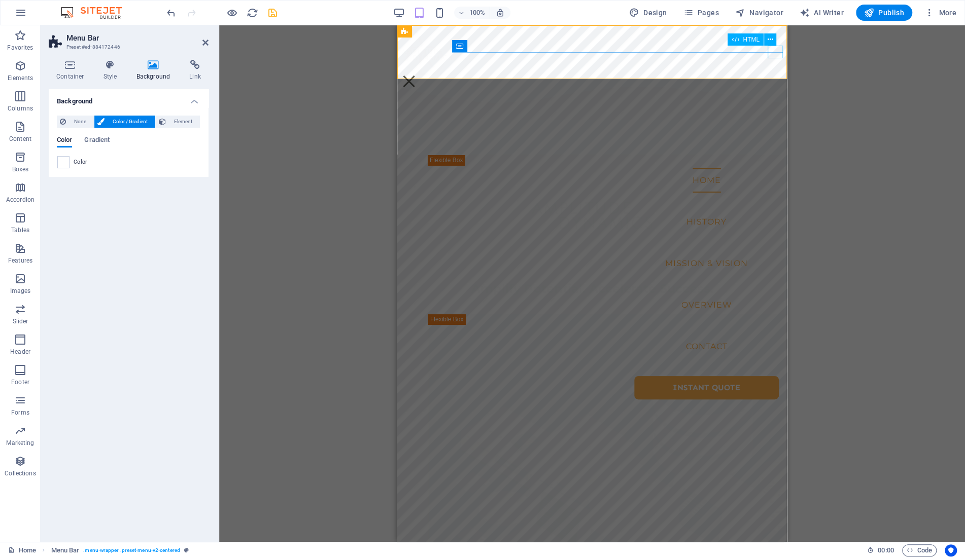
click at [416, 75] on div "Menu" at bounding box center [408, 81] width 15 height 13
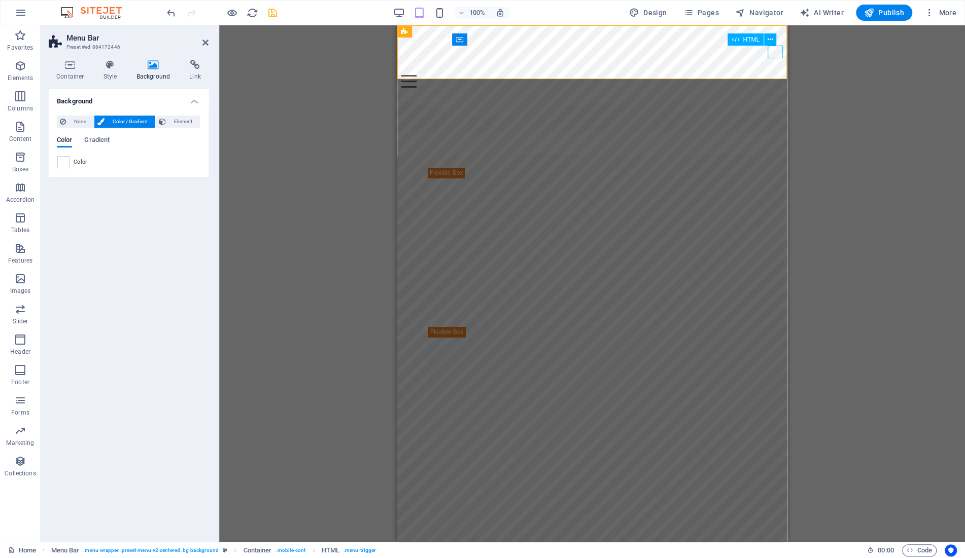
click at [776, 75] on div "Menu" at bounding box center [591, 81] width 381 height 13
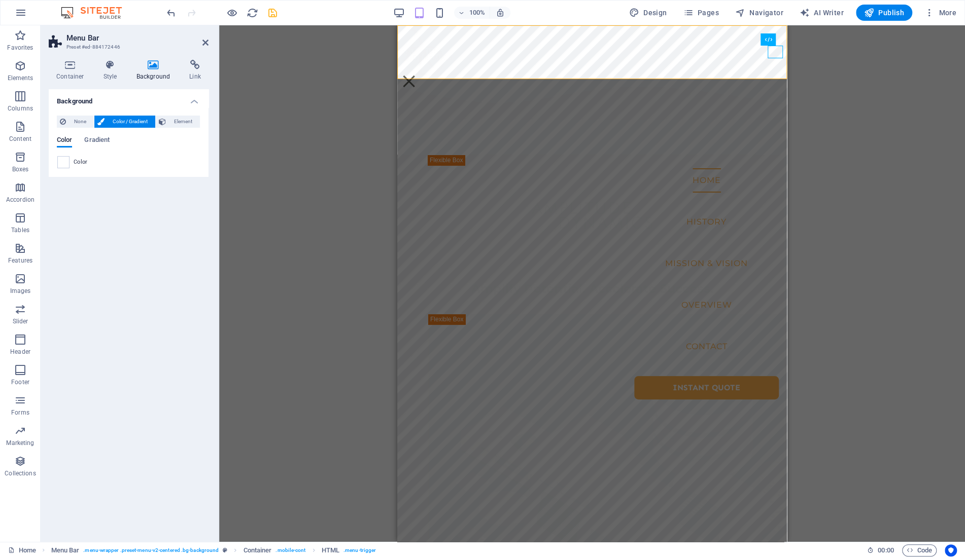
click at [300, 190] on div "H4 Unequal Columns Container Container Image Container Container Container Text…" at bounding box center [592, 283] width 746 height 517
click at [209, 43] on aside "Menu Bar Preset #ed-884172446 Container Style Background Link Size Height Defau…" at bounding box center [130, 283] width 179 height 517
click at [204, 39] on icon at bounding box center [205, 43] width 6 height 8
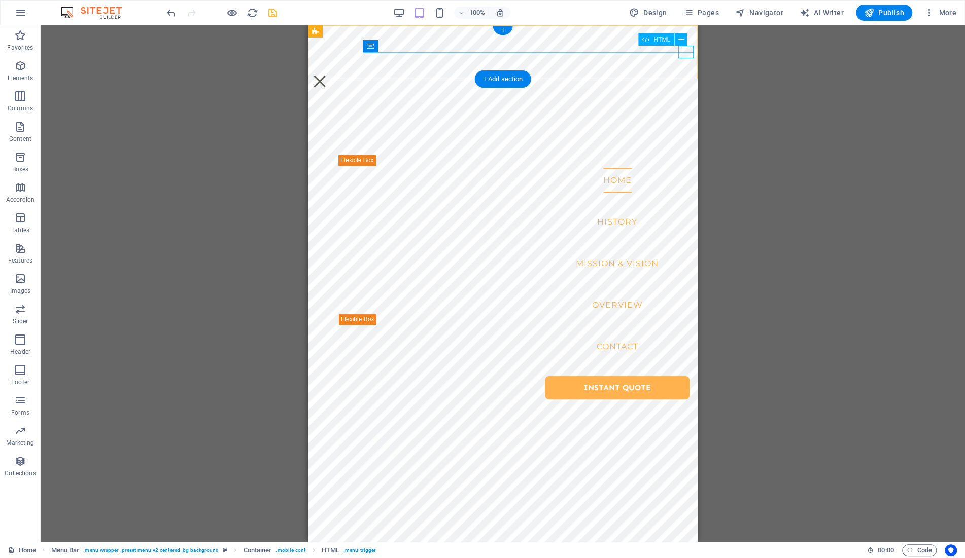
click at [327, 75] on div "Menu" at bounding box center [319, 81] width 15 height 13
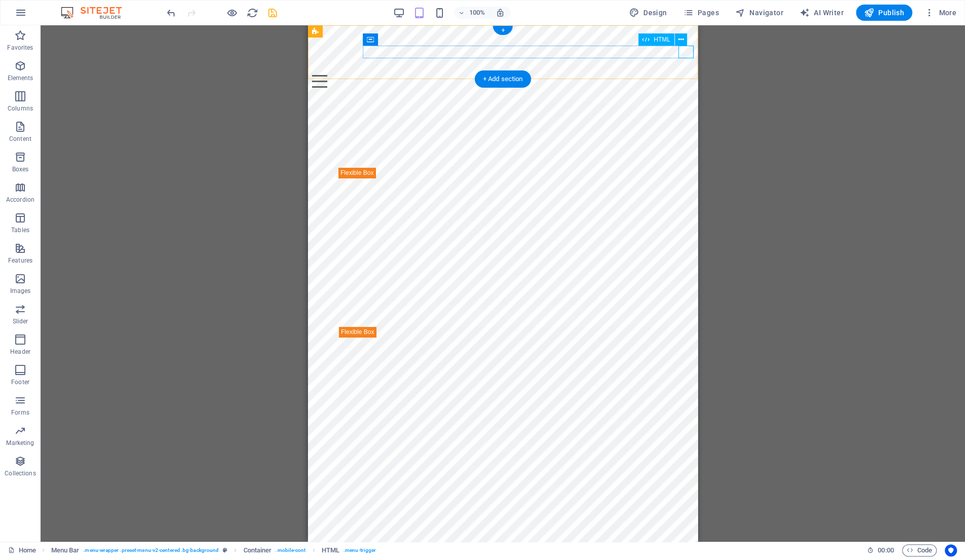
click at [687, 75] on div "Menu" at bounding box center [502, 81] width 381 height 13
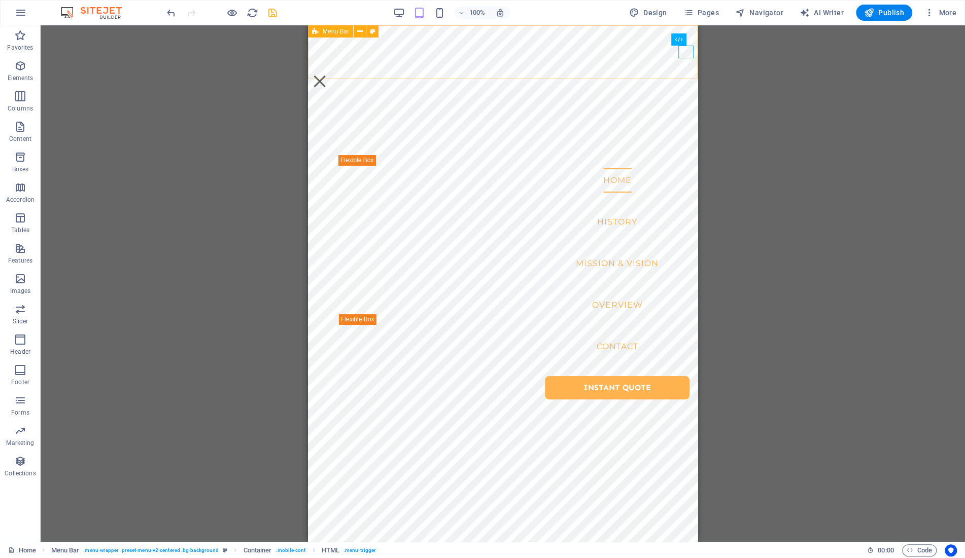
click at [320, 30] on div "Menu Bar" at bounding box center [330, 31] width 45 height 12
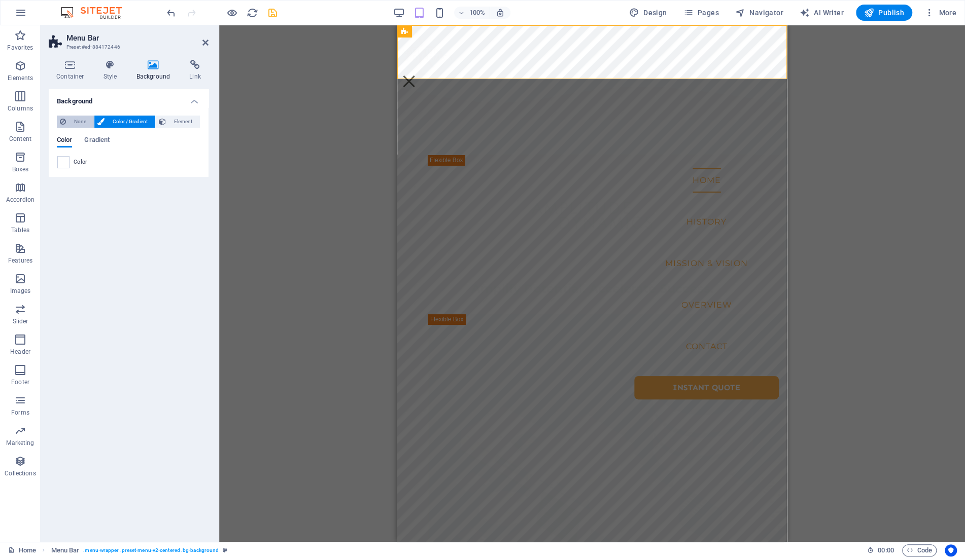
click at [75, 120] on span "None" at bounding box center [80, 122] width 22 height 12
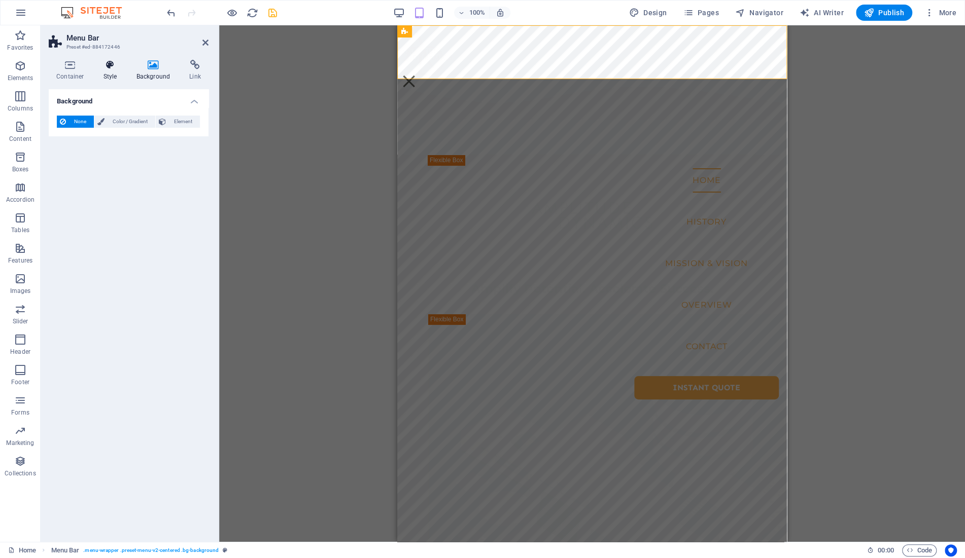
click at [110, 69] on icon at bounding box center [110, 65] width 29 height 10
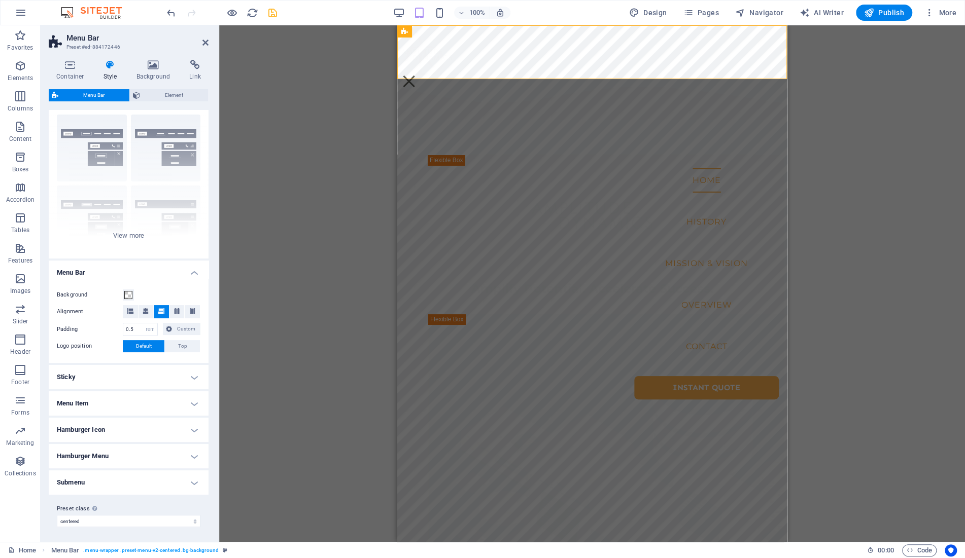
scroll to position [22, 0]
click at [120, 460] on h4 "Hamburger Menu" at bounding box center [129, 456] width 160 height 24
click at [127, 500] on span at bounding box center [128, 499] width 8 height 8
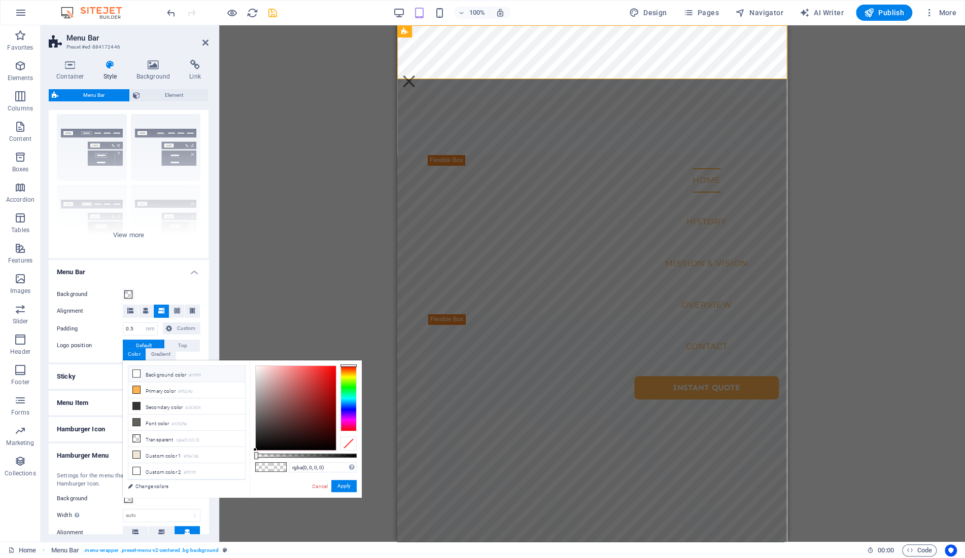
click at [144, 379] on li "Background color #ffffff" at bounding box center [186, 374] width 117 height 16
type input "#ffffff"
click at [339, 487] on button "Apply" at bounding box center [343, 486] width 25 height 12
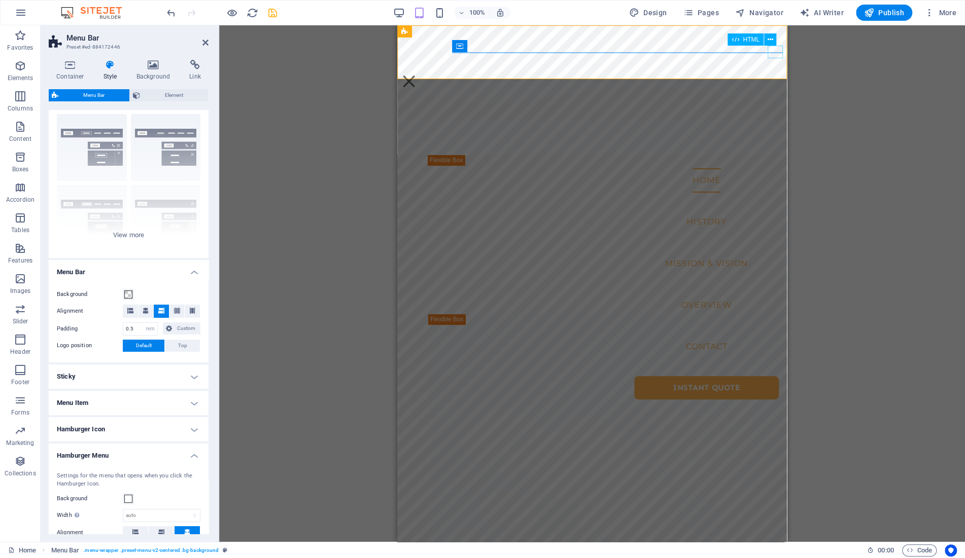
click at [416, 75] on div "Menu" at bounding box center [408, 81] width 15 height 13
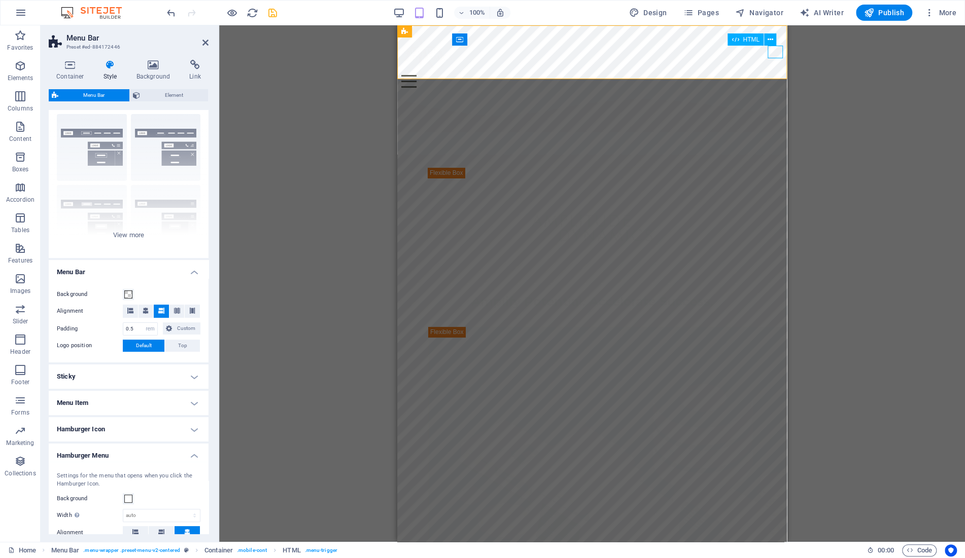
click at [776, 75] on div "Menu" at bounding box center [591, 81] width 381 height 13
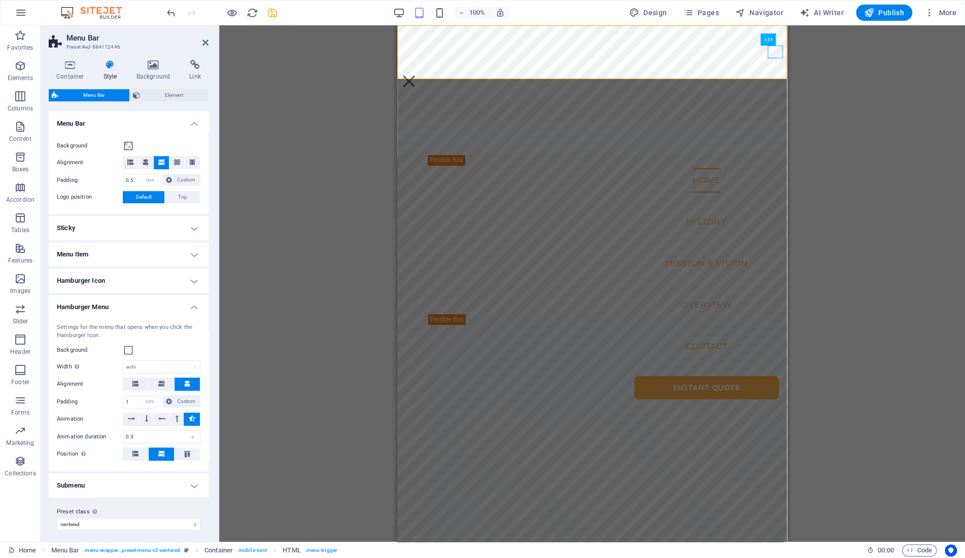
scroll to position [173, 0]
click at [114, 487] on h4 "Submenu" at bounding box center [129, 483] width 160 height 24
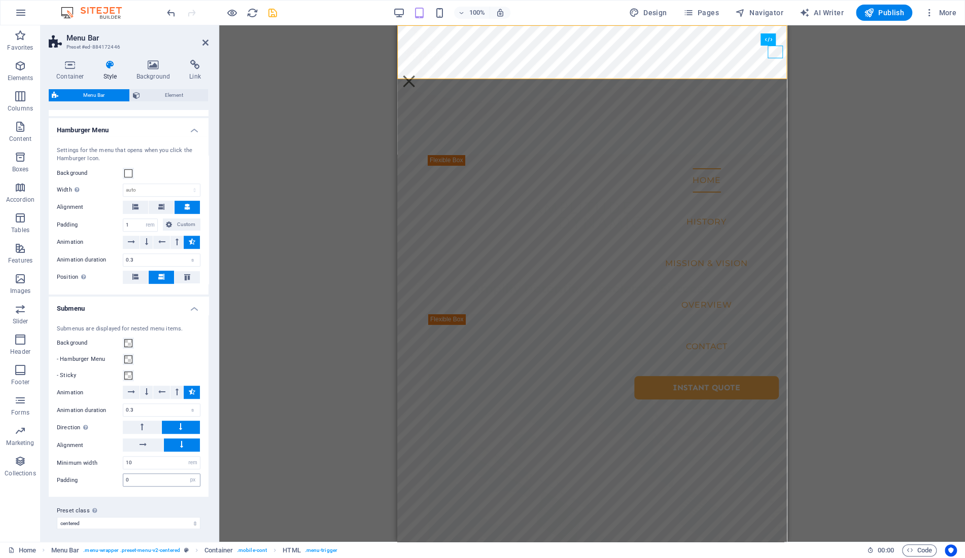
scroll to position [349, 0]
click at [127, 339] on span at bounding box center [128, 342] width 8 height 8
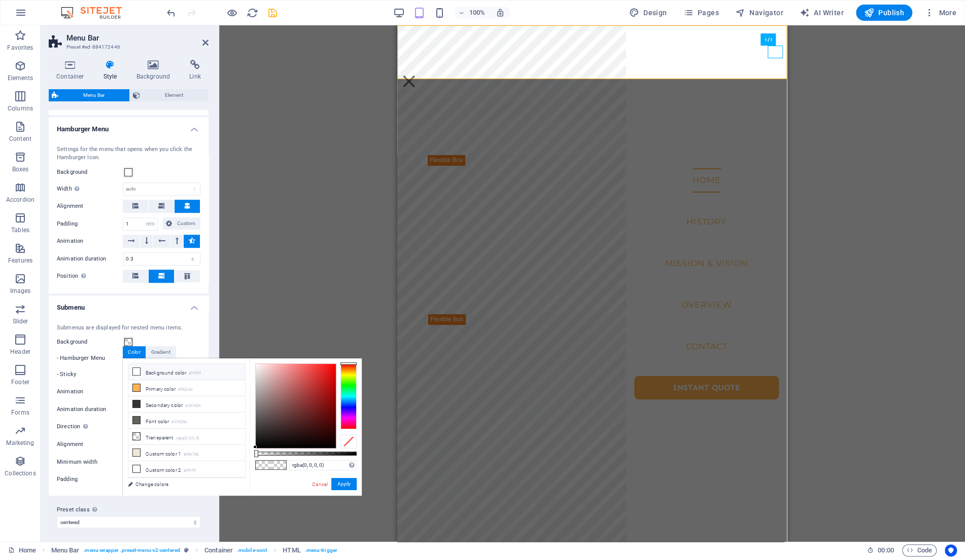
click at [156, 374] on li "Background color #ffffff" at bounding box center [186, 372] width 117 height 16
click at [341, 486] on button "Apply" at bounding box center [343, 484] width 25 height 12
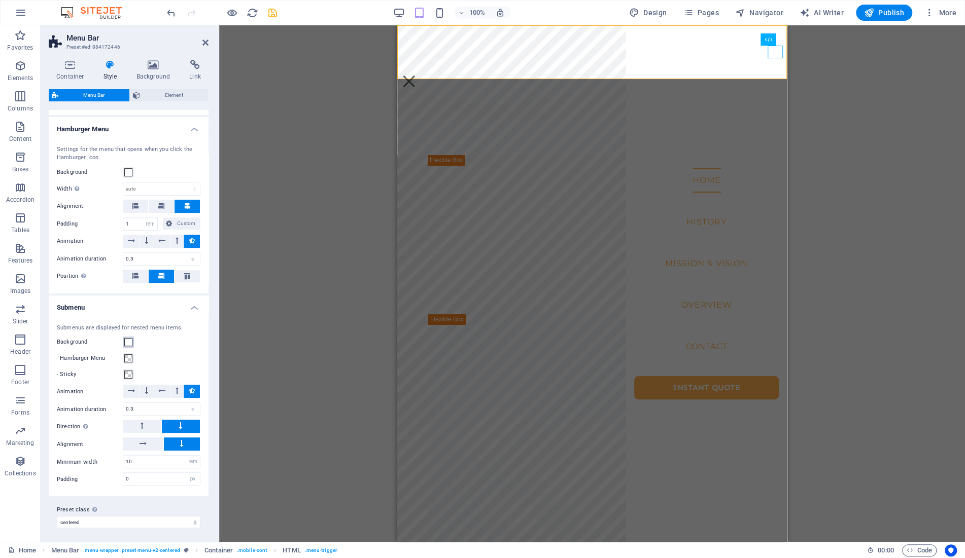
click at [130, 340] on span at bounding box center [128, 342] width 8 height 8
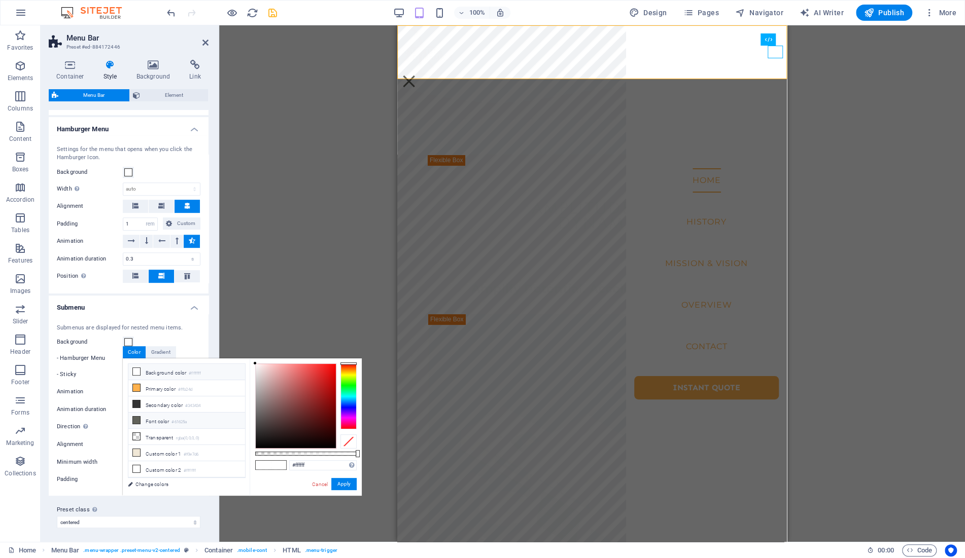
click at [171, 423] on li "Font color #61625a" at bounding box center [186, 421] width 117 height 16
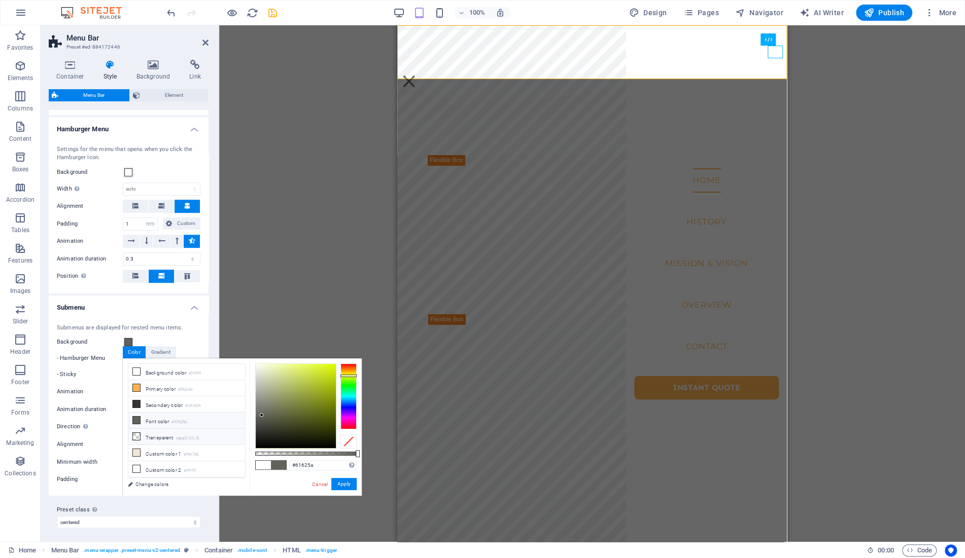
click at [163, 439] on li "Transparent rgba(0,0,0,.0)" at bounding box center [186, 437] width 117 height 16
type input "rgba(0, 0, 0, 0)"
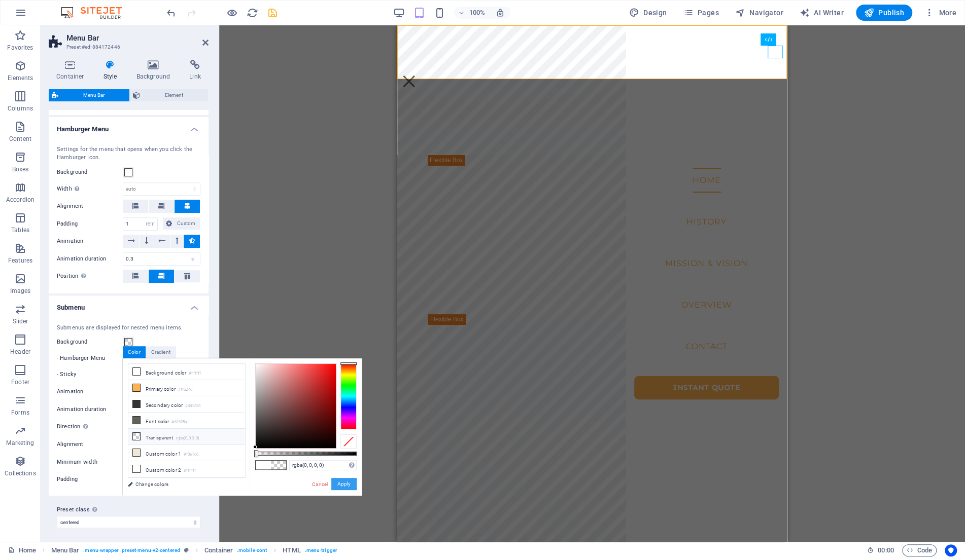
click at [348, 484] on button "Apply" at bounding box center [343, 484] width 25 height 12
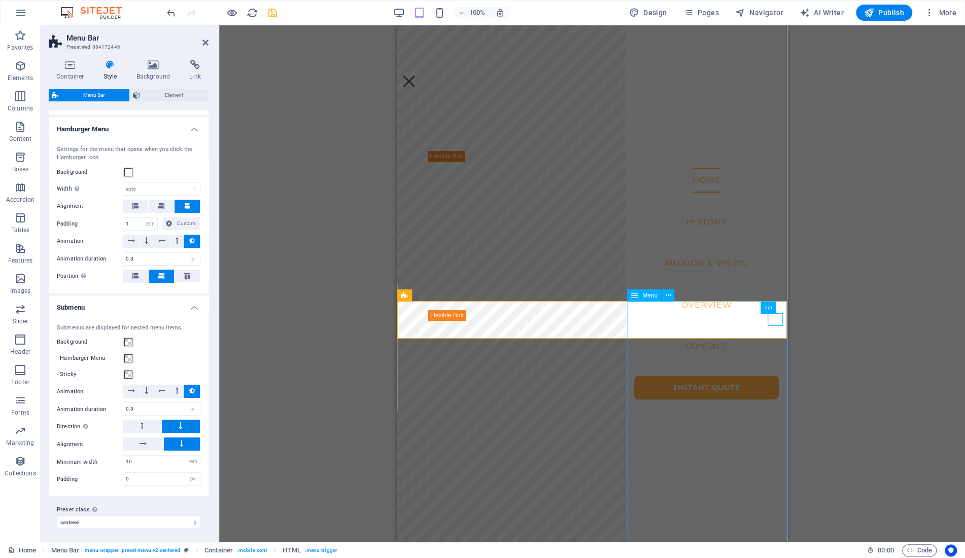
scroll to position [0, 0]
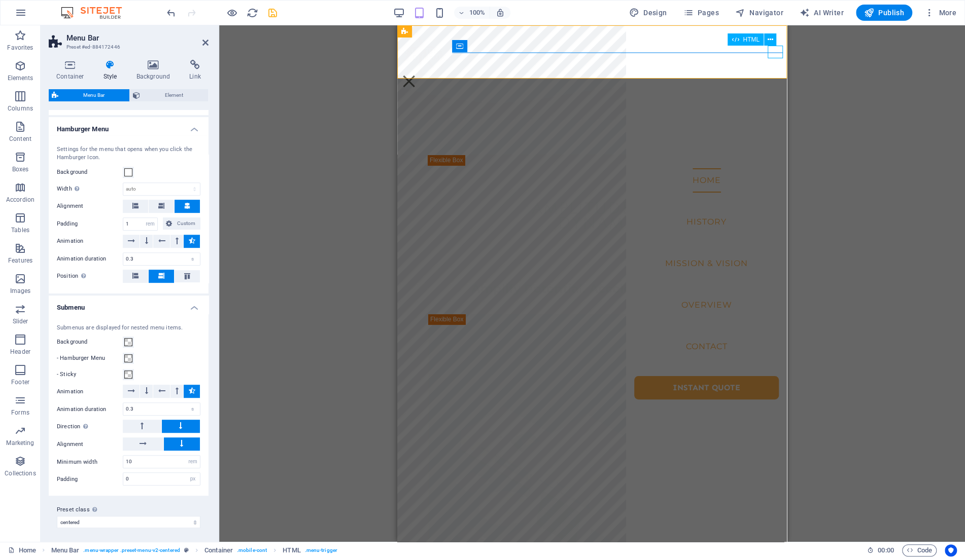
click at [416, 75] on div "Menu" at bounding box center [408, 81] width 15 height 13
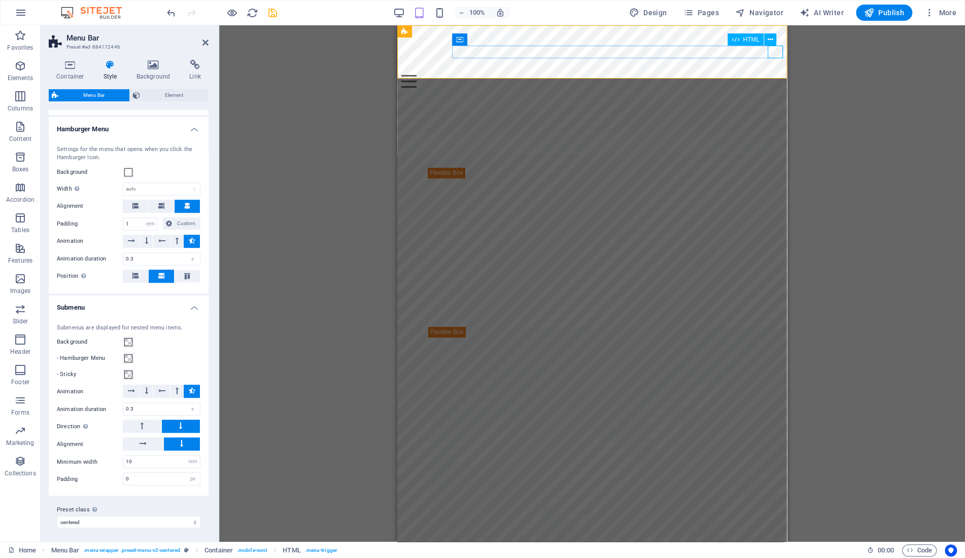
click at [777, 75] on div "Menu" at bounding box center [591, 81] width 381 height 13
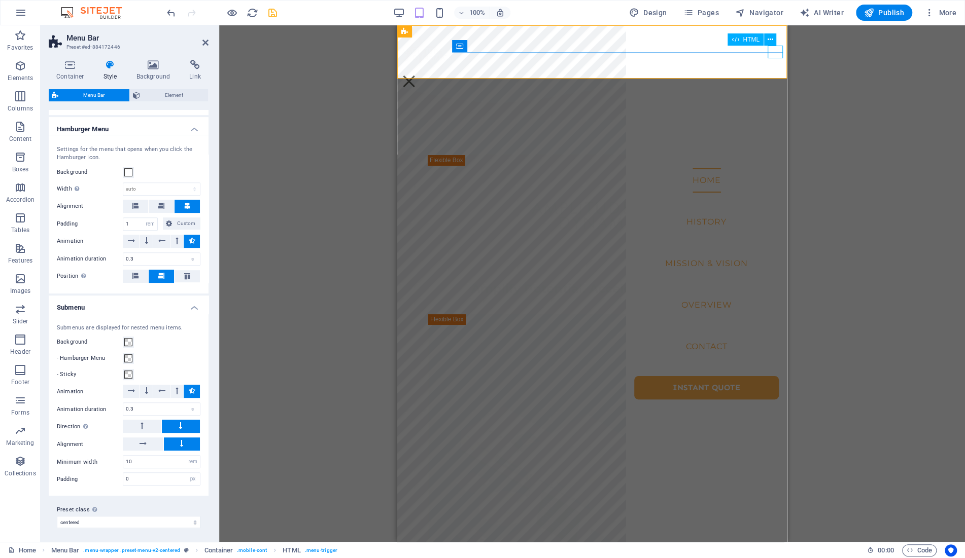
click at [416, 75] on div "Menu" at bounding box center [408, 81] width 15 height 13
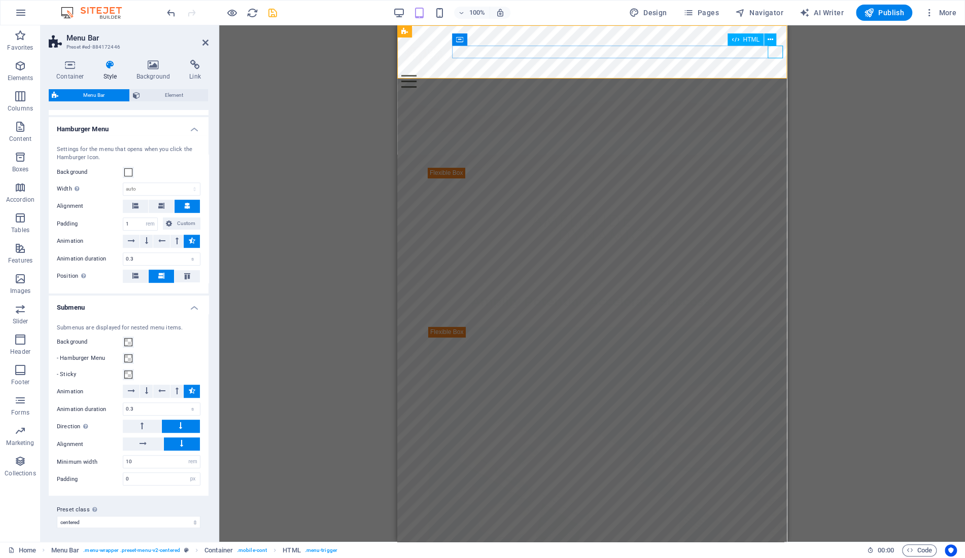
click at [777, 75] on div "Menu" at bounding box center [591, 81] width 381 height 13
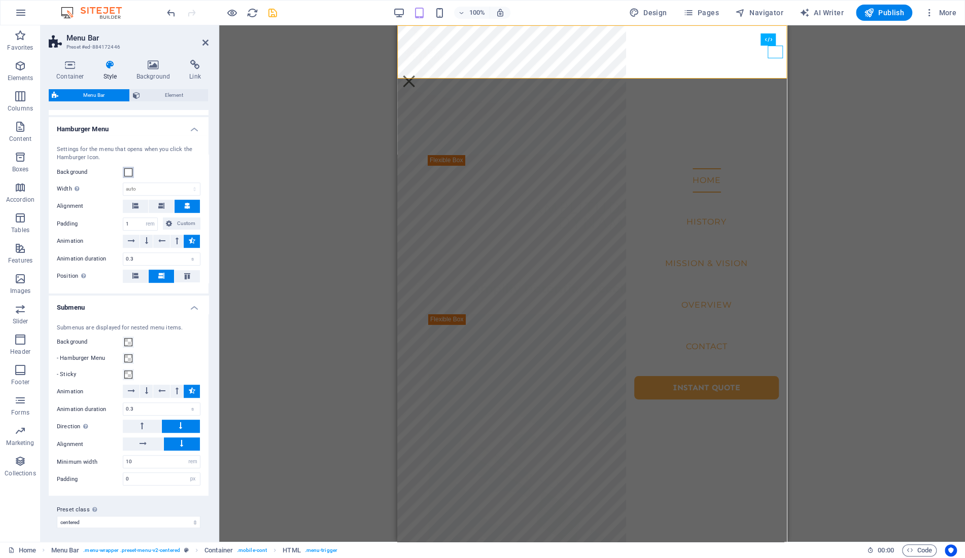
click at [130, 170] on span at bounding box center [128, 172] width 8 height 8
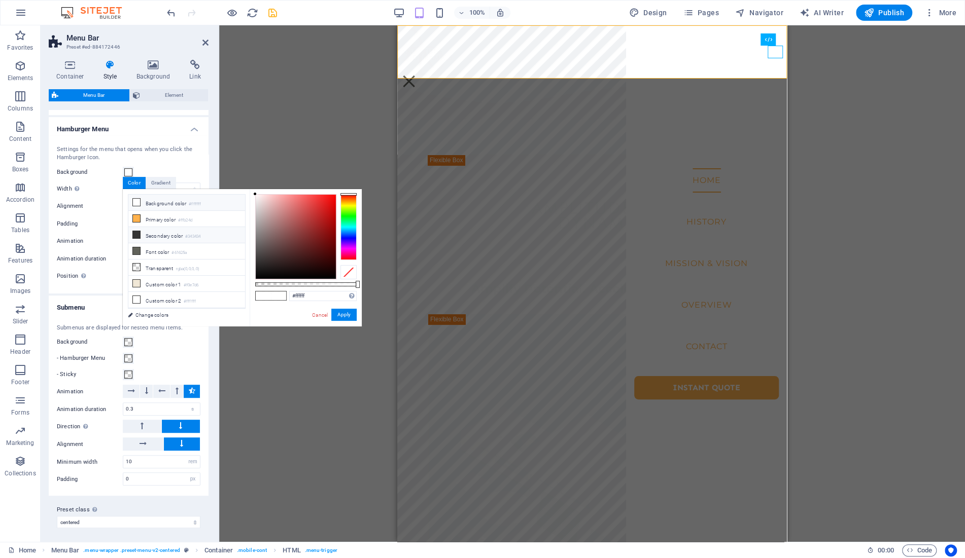
click at [157, 238] on li "Secondary color #343434" at bounding box center [186, 235] width 117 height 16
type input "#343434"
click at [344, 317] on button "Apply" at bounding box center [343, 315] width 25 height 12
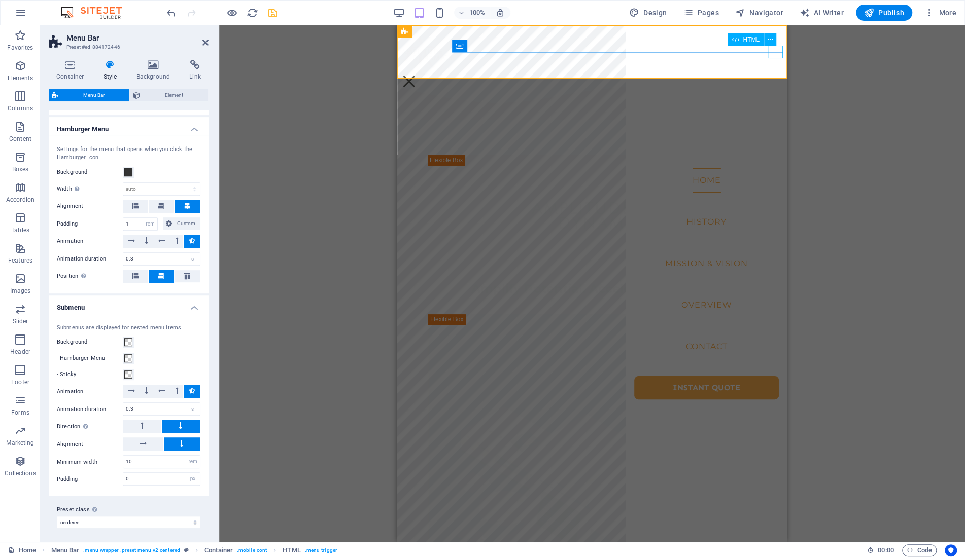
click at [416, 75] on div "Menu" at bounding box center [408, 81] width 15 height 13
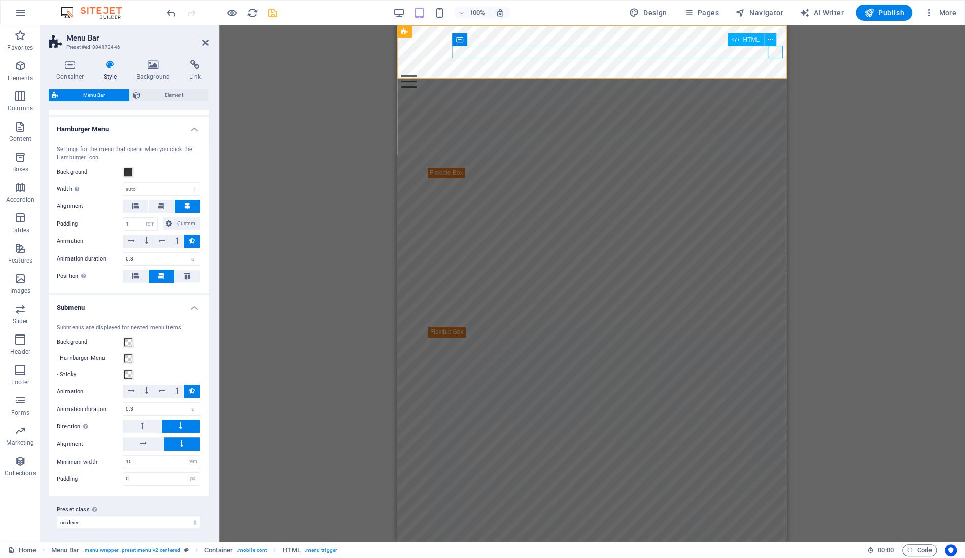
click at [772, 75] on div "Menu" at bounding box center [591, 81] width 381 height 13
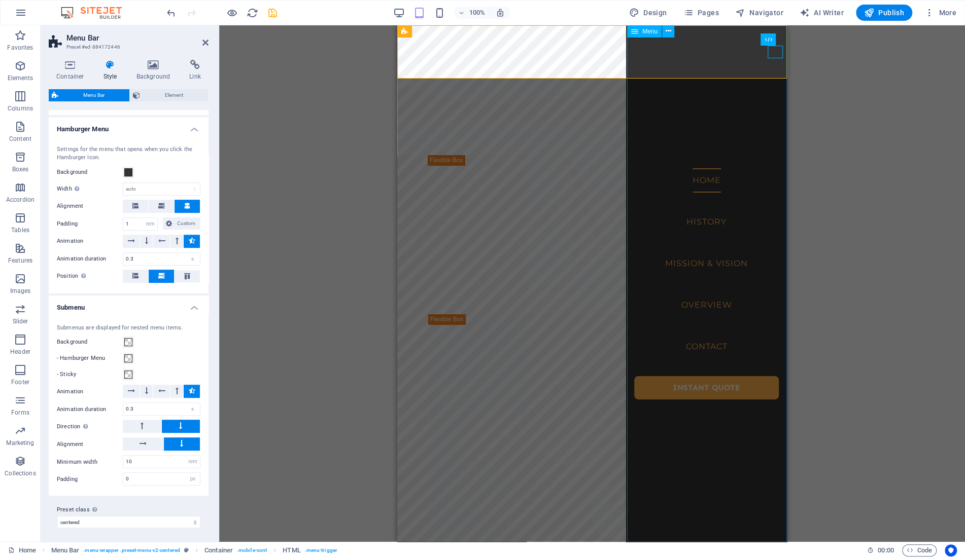
click at [649, 32] on span "Menu" at bounding box center [649, 31] width 15 height 6
click at [646, 33] on span "Menu" at bounding box center [649, 31] width 15 height 6
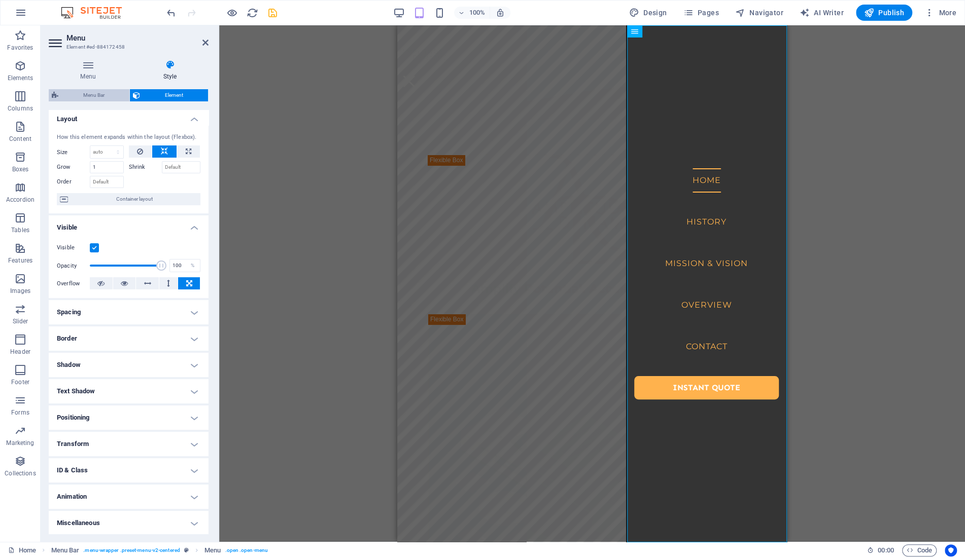
scroll to position [4, 0]
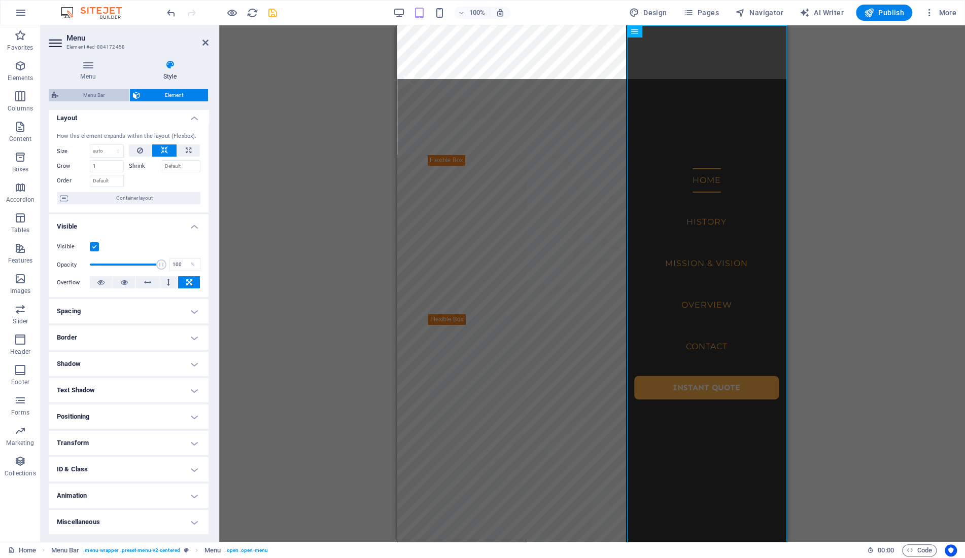
click at [77, 94] on span "Menu Bar" at bounding box center [93, 95] width 65 height 12
select select "rem"
select select "px"
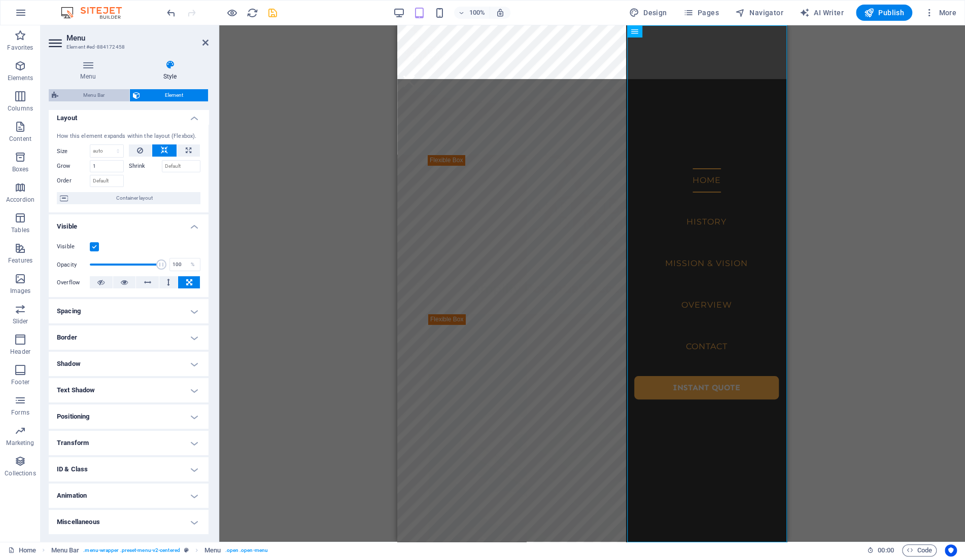
select select "preset-menu-v2-centered"
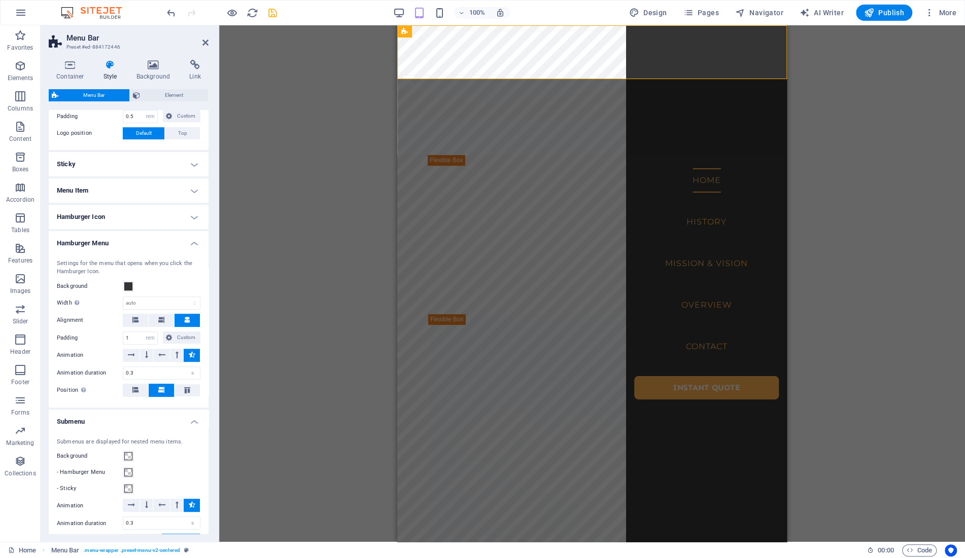
scroll to position [238, 0]
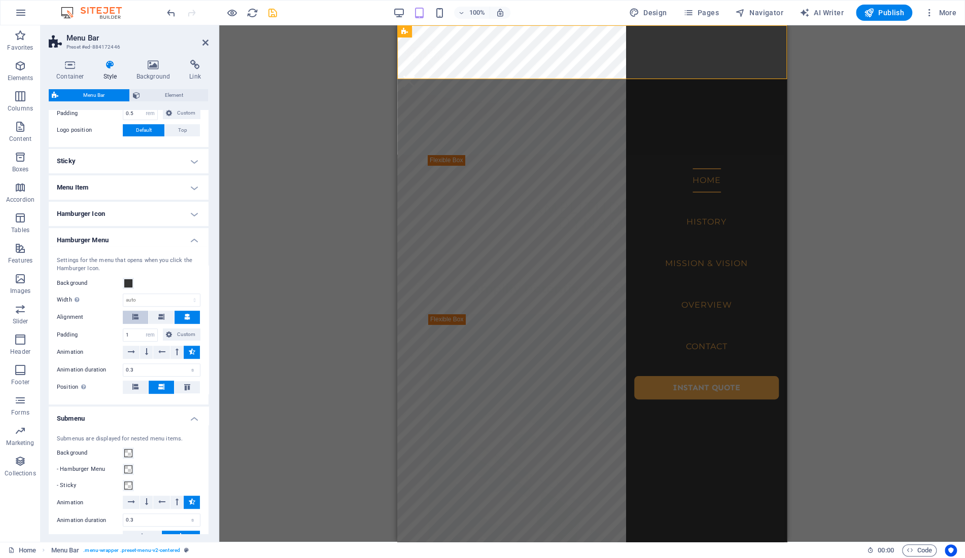
click at [141, 317] on button at bounding box center [135, 317] width 25 height 13
click at [137, 385] on icon at bounding box center [135, 387] width 6 height 6
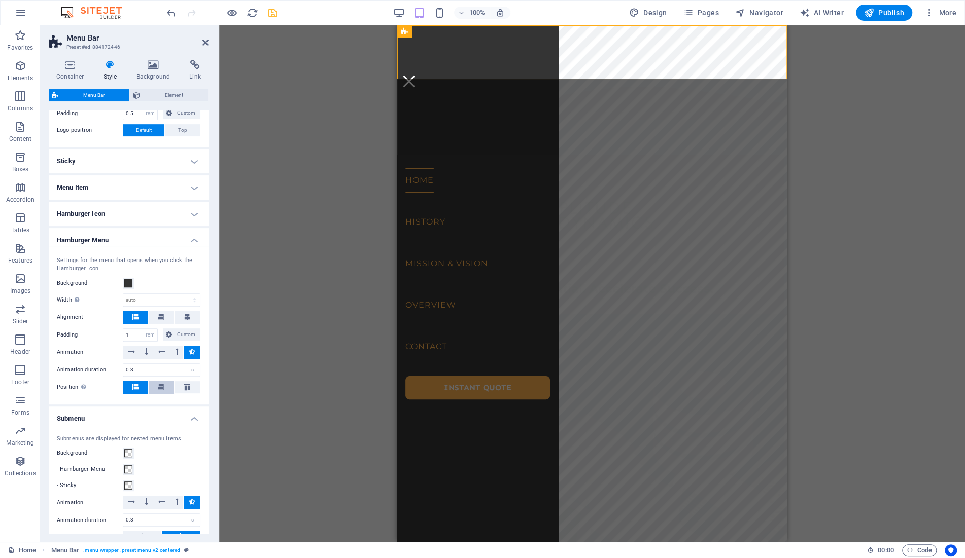
click at [162, 385] on icon at bounding box center [161, 387] width 6 height 6
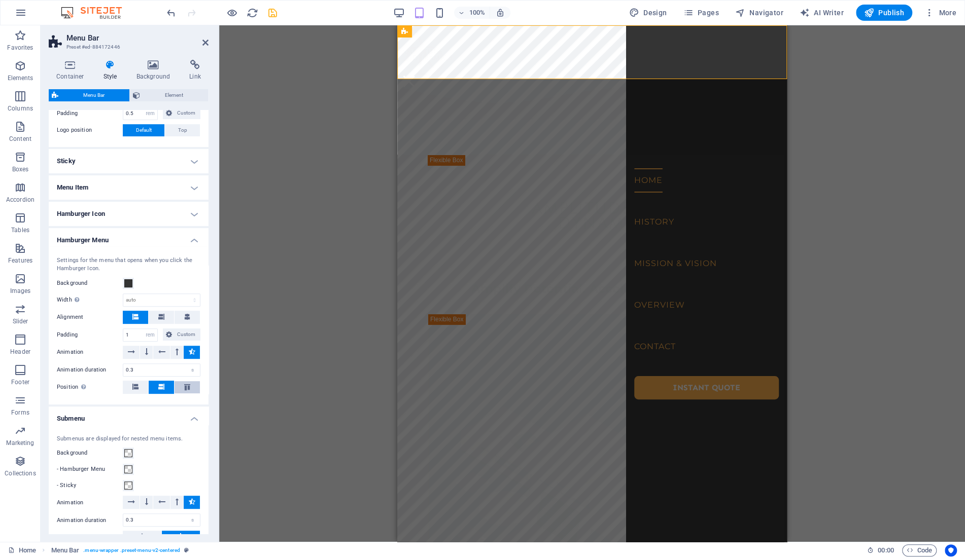
click at [189, 387] on icon at bounding box center [187, 387] width 12 height 6
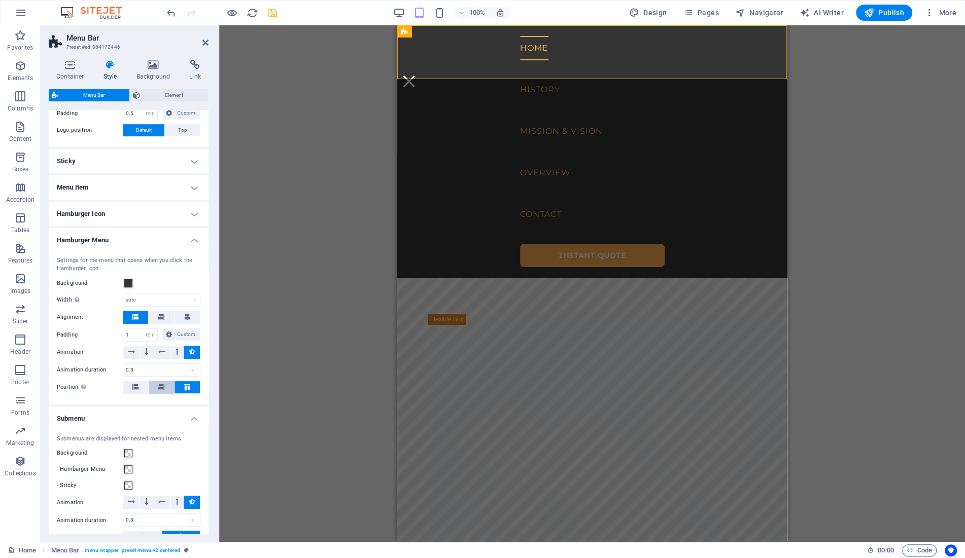
click at [164, 386] on icon at bounding box center [161, 387] width 6 height 6
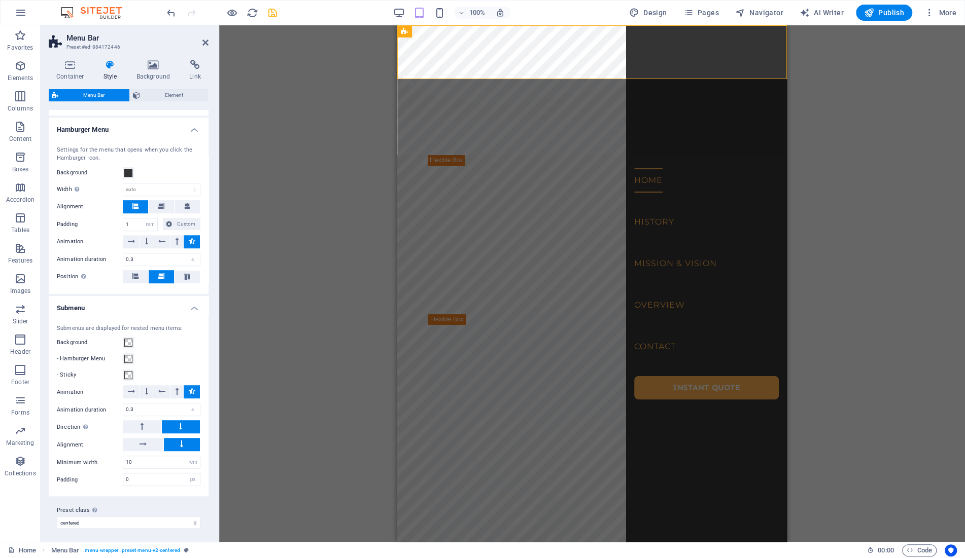
scroll to position [349, 0]
click at [145, 390] on button at bounding box center [146, 391] width 13 height 13
click at [190, 390] on icon at bounding box center [192, 391] width 7 height 12
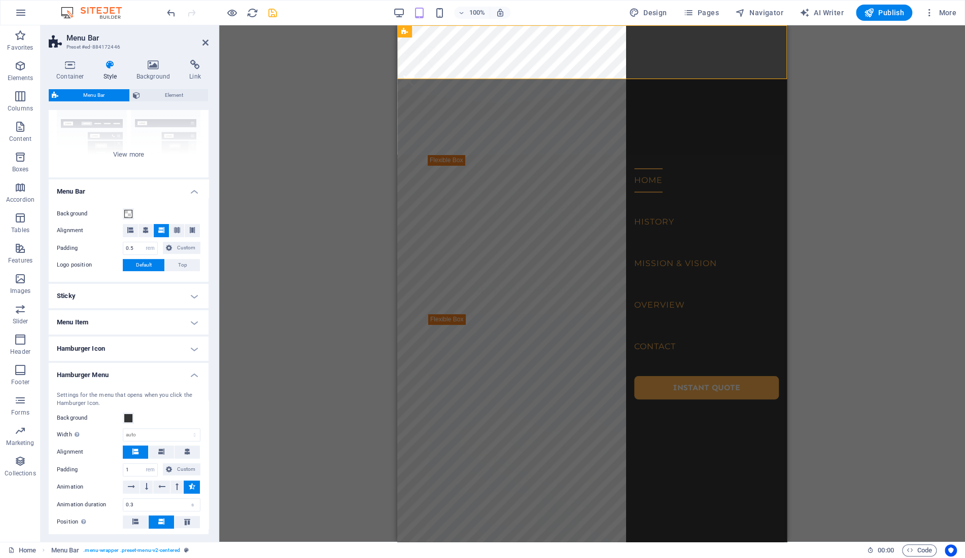
scroll to position [99, 0]
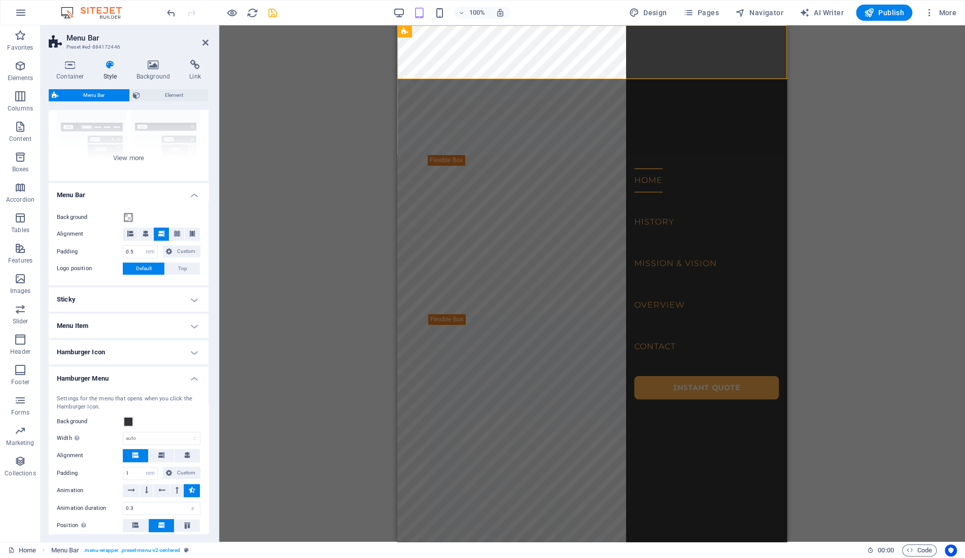
click at [150, 322] on h4 "Menu Item" at bounding box center [129, 326] width 160 height 24
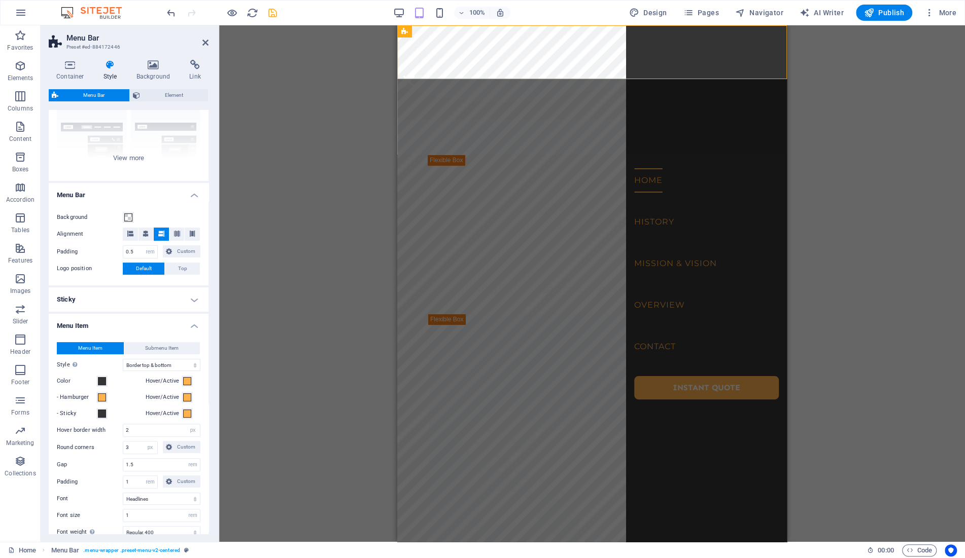
click at [150, 322] on h4 "Menu Item" at bounding box center [129, 323] width 160 height 18
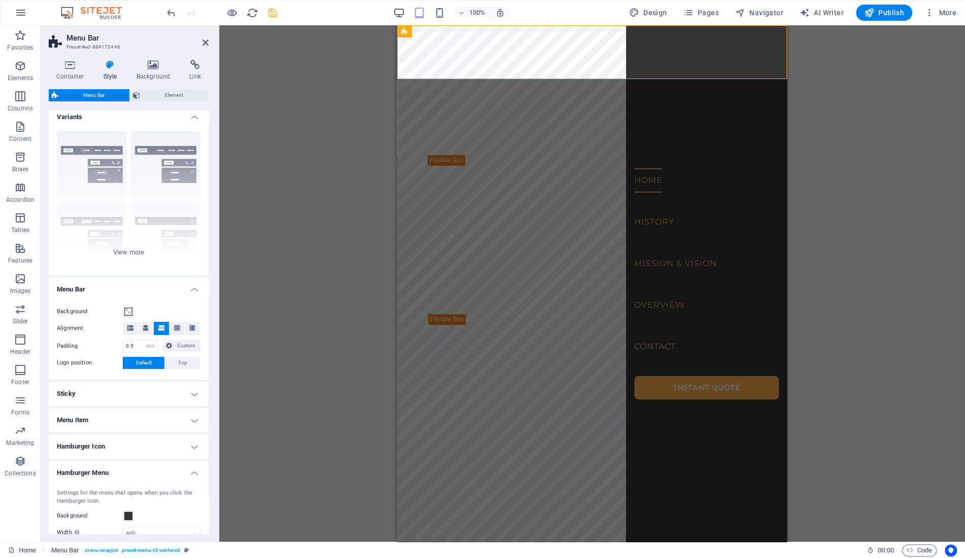
scroll to position [4, 0]
click at [130, 329] on icon at bounding box center [130, 329] width 6 height 6
click at [161, 328] on icon at bounding box center [161, 329] width 6 height 6
click at [649, 30] on span "Menu" at bounding box center [649, 31] width 15 height 6
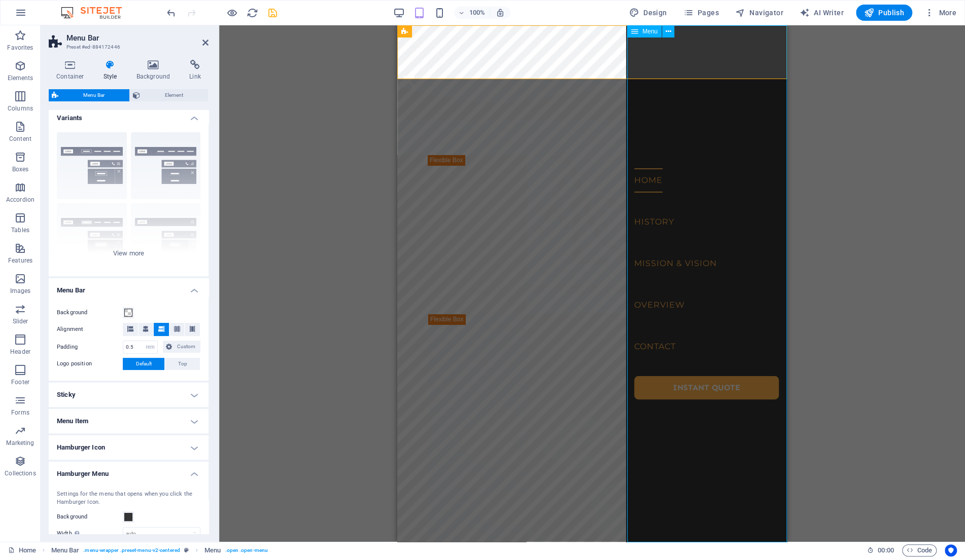
click at [649, 30] on span "Menu" at bounding box center [649, 31] width 15 height 6
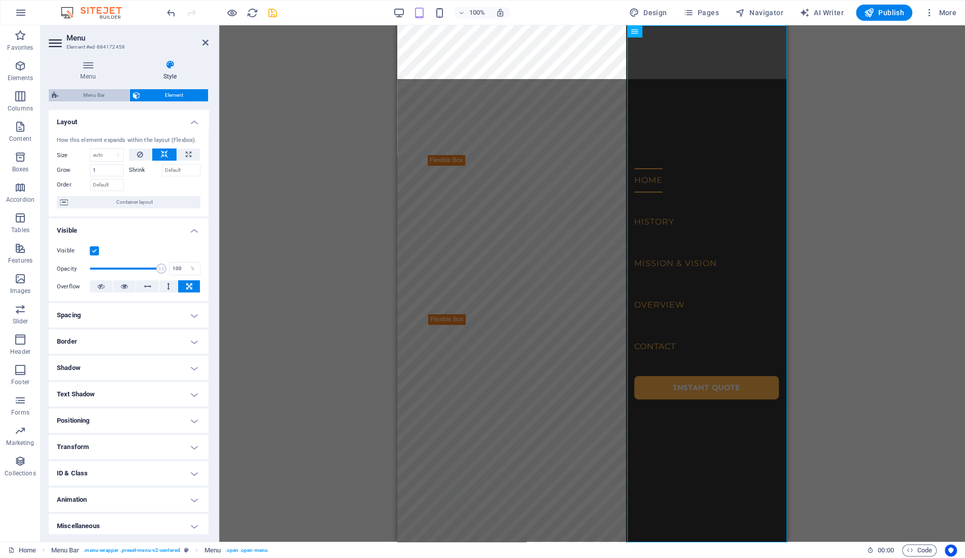
click at [93, 94] on span "Menu Bar" at bounding box center [93, 95] width 65 height 12
select select "rem"
select select "px"
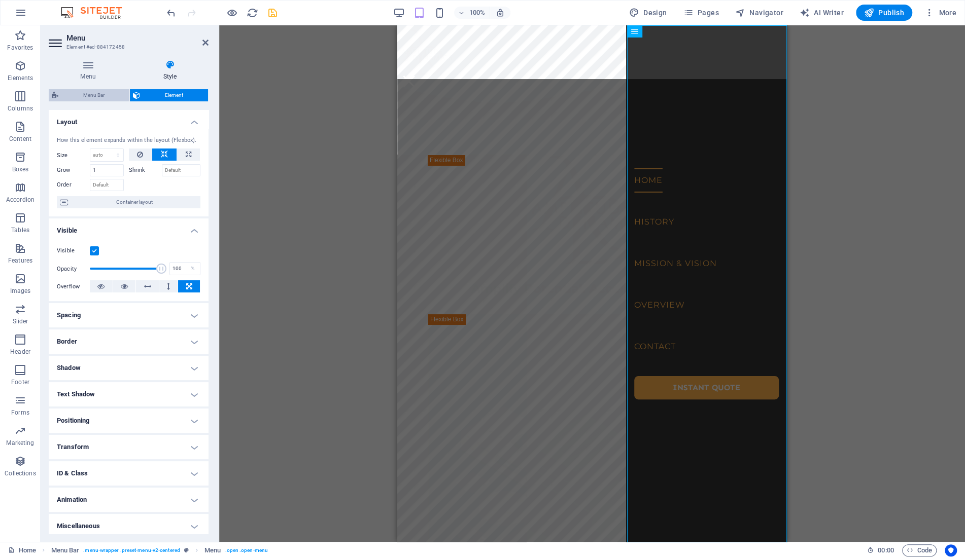
select select "preset-menu-v2-centered"
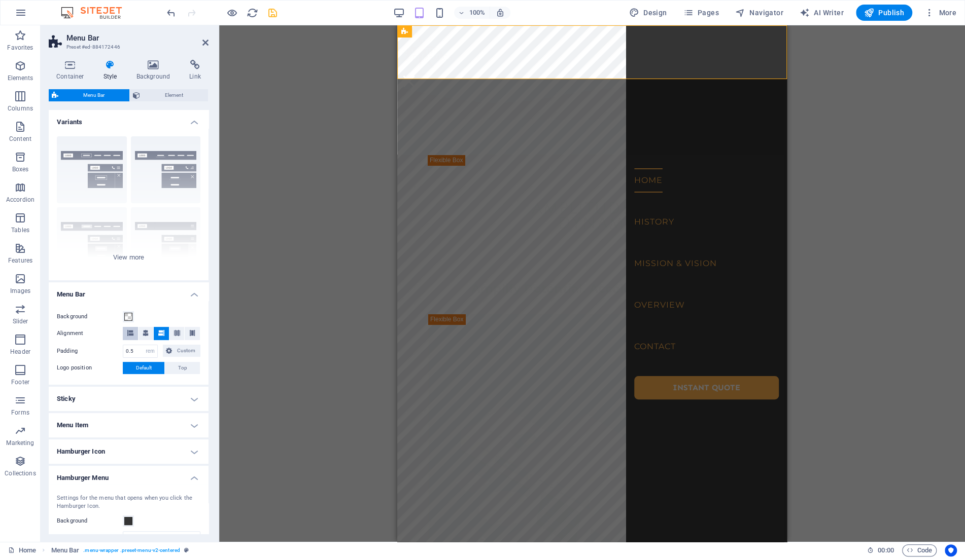
click at [132, 334] on icon at bounding box center [130, 333] width 6 height 6
click at [358, 213] on div "H4 Unequal Columns Container Container Image Container Container Container Text…" at bounding box center [592, 283] width 746 height 517
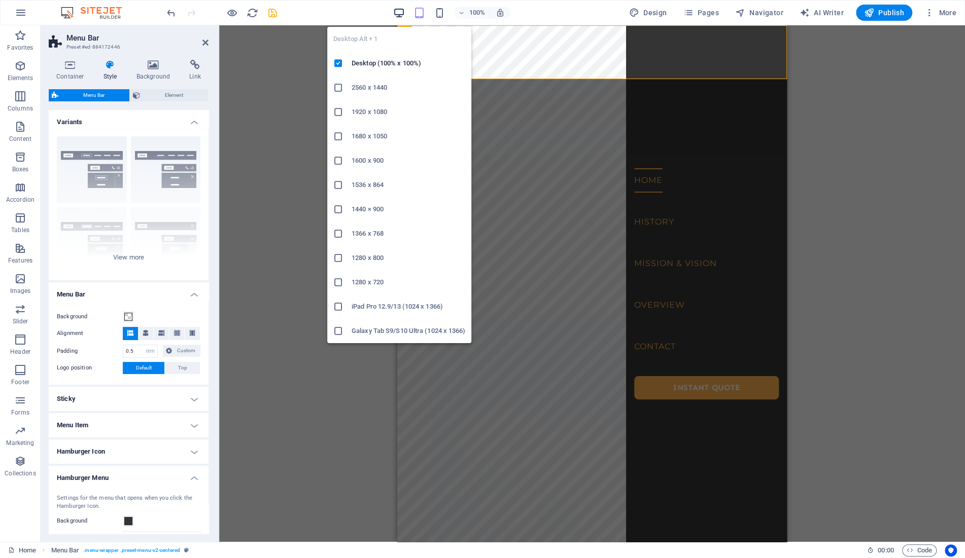
click at [398, 13] on icon "button" at bounding box center [399, 13] width 12 height 12
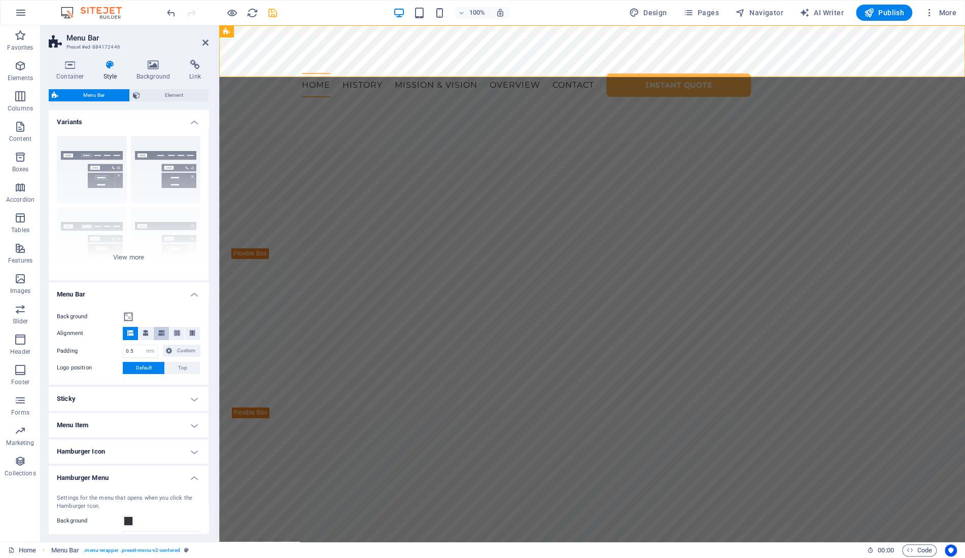
click at [163, 332] on icon at bounding box center [161, 333] width 6 height 6
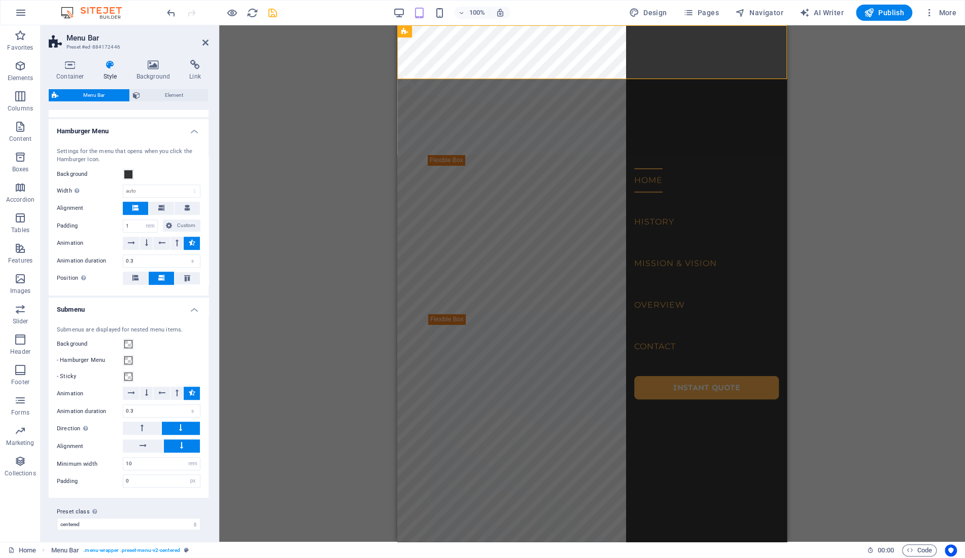
scroll to position [349, 0]
click at [164, 204] on icon at bounding box center [161, 206] width 6 height 6
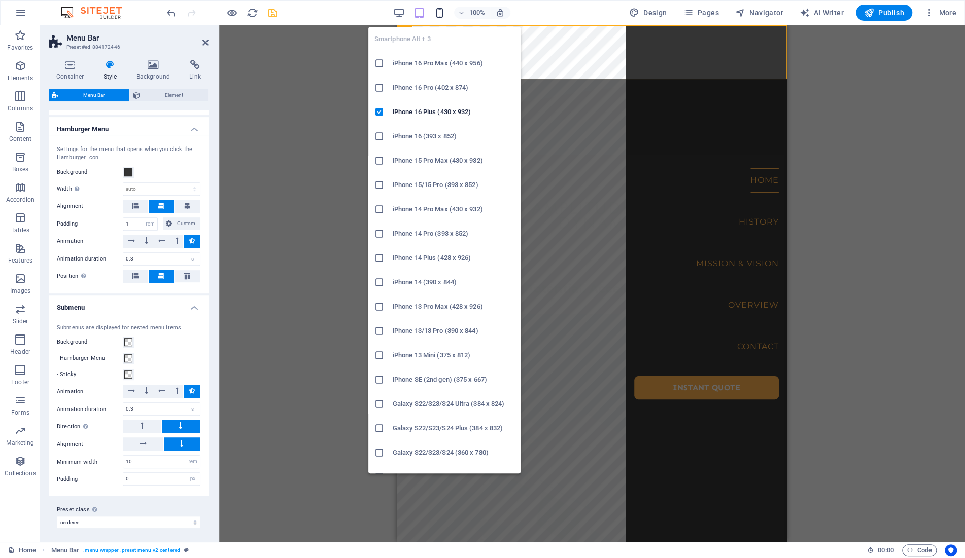
click at [441, 11] on icon "button" at bounding box center [440, 13] width 12 height 12
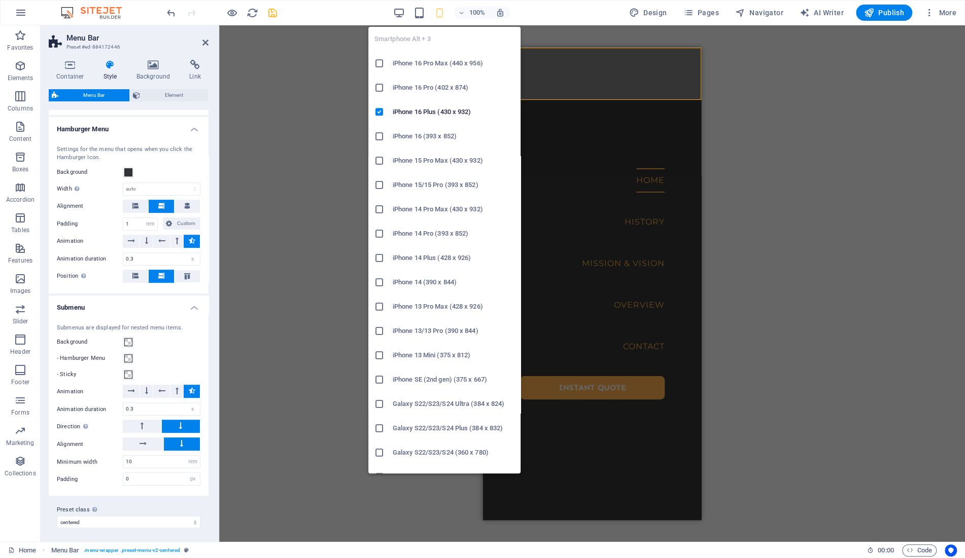
type input "100"
select select "%"
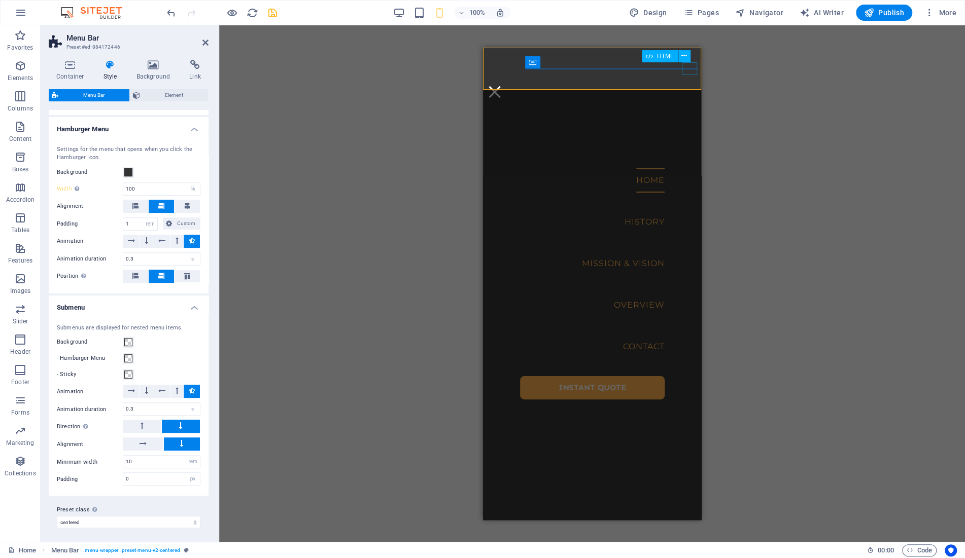
click at [502, 85] on div "Menu" at bounding box center [494, 91] width 15 height 13
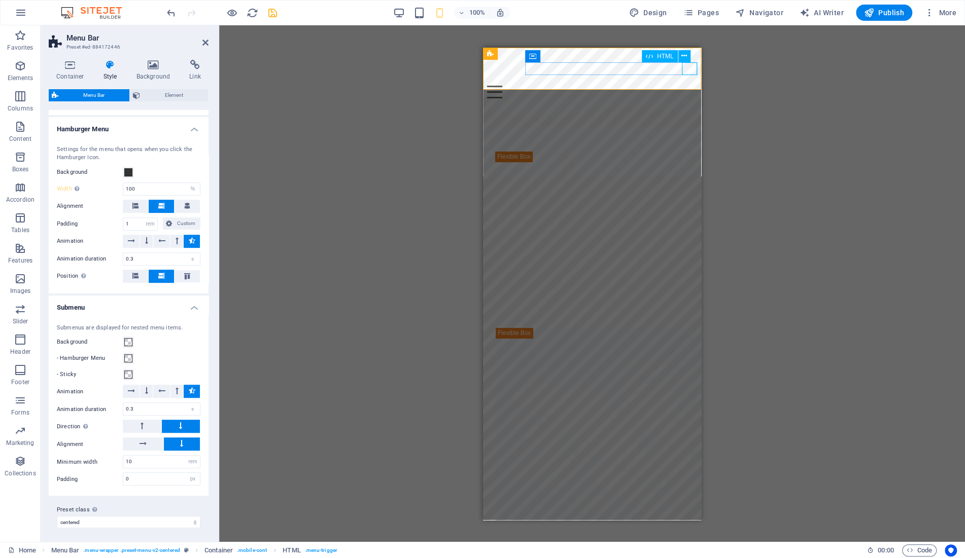
click at [691, 85] on div "Menu" at bounding box center [592, 91] width 210 height 13
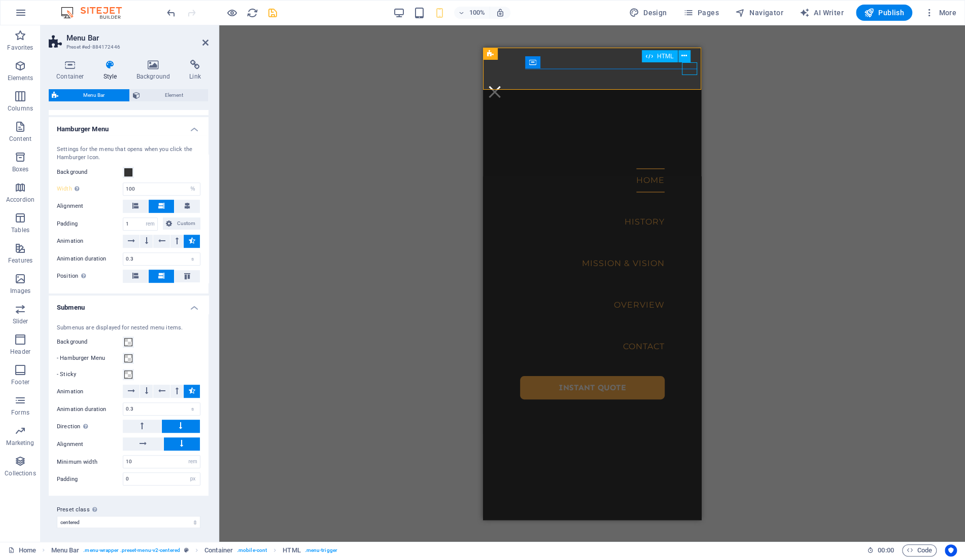
click at [502, 85] on div "Menu" at bounding box center [494, 91] width 15 height 13
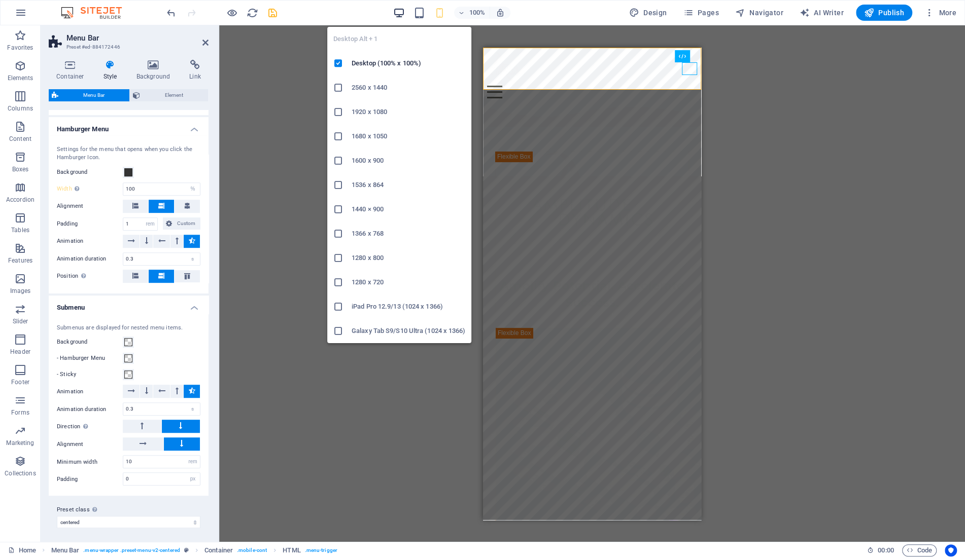
click at [400, 15] on icon "button" at bounding box center [399, 13] width 12 height 12
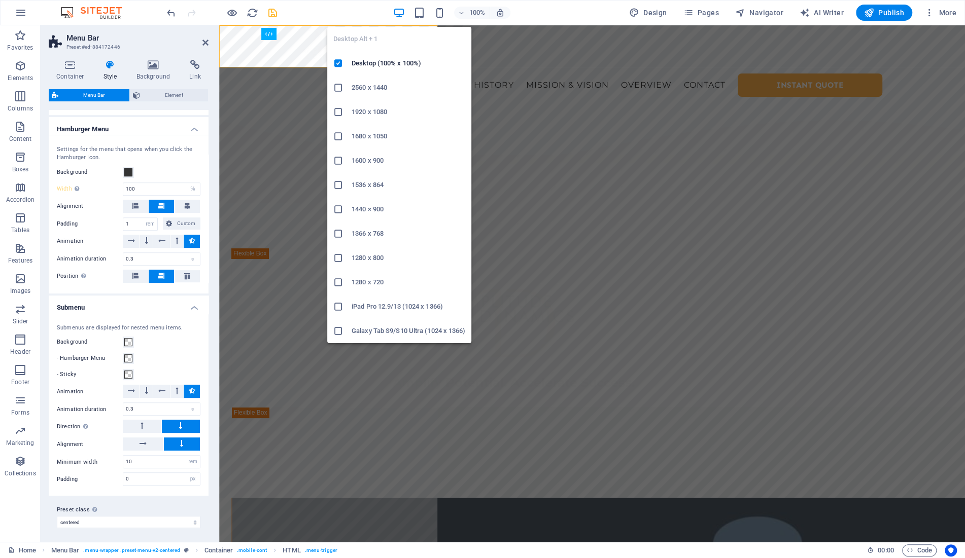
select select "DISABLED_OPTION_VALUE"
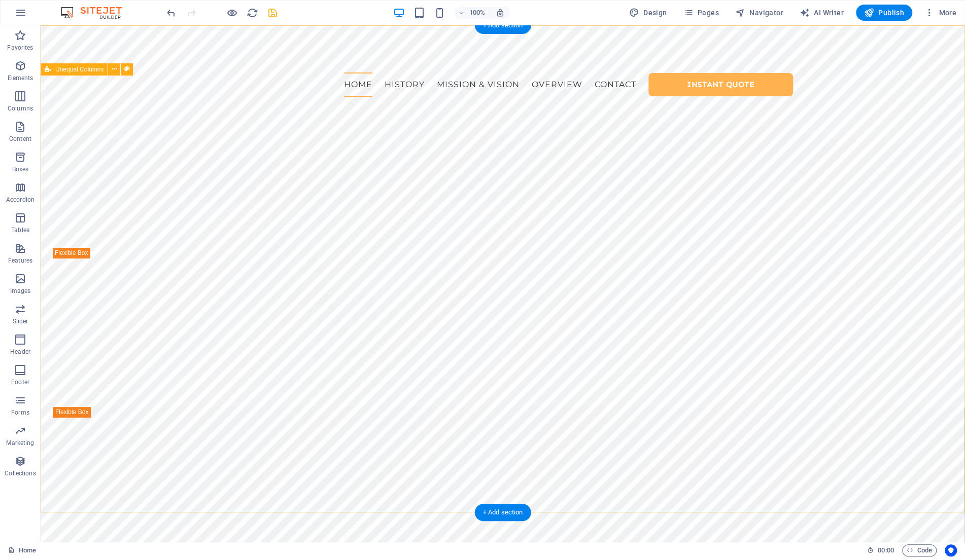
scroll to position [0, 0]
drag, startPoint x: 699, startPoint y: 13, endPoint x: 673, endPoint y: 40, distance: 37.7
click at [699, 13] on span "Pages" at bounding box center [701, 13] width 36 height 10
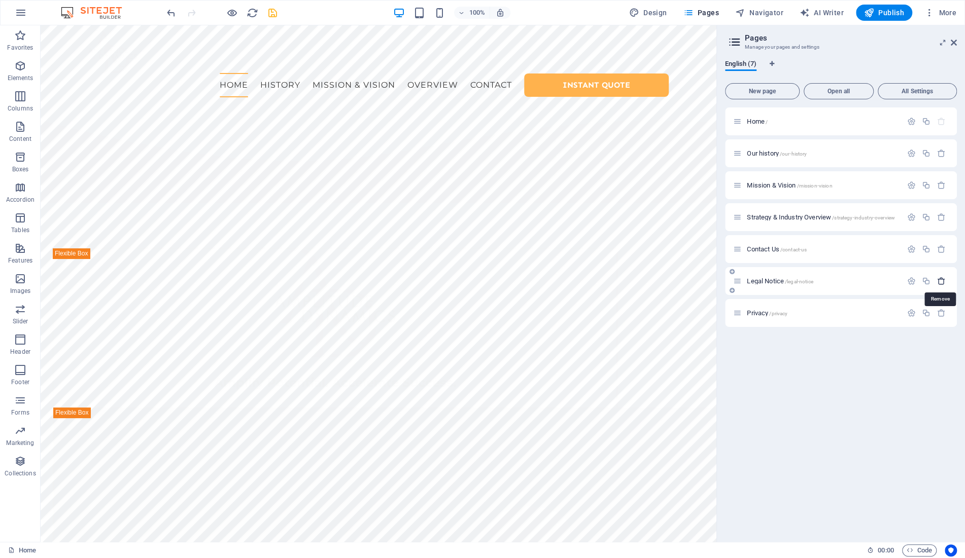
click at [941, 281] on icon "button" at bounding box center [941, 281] width 9 height 9
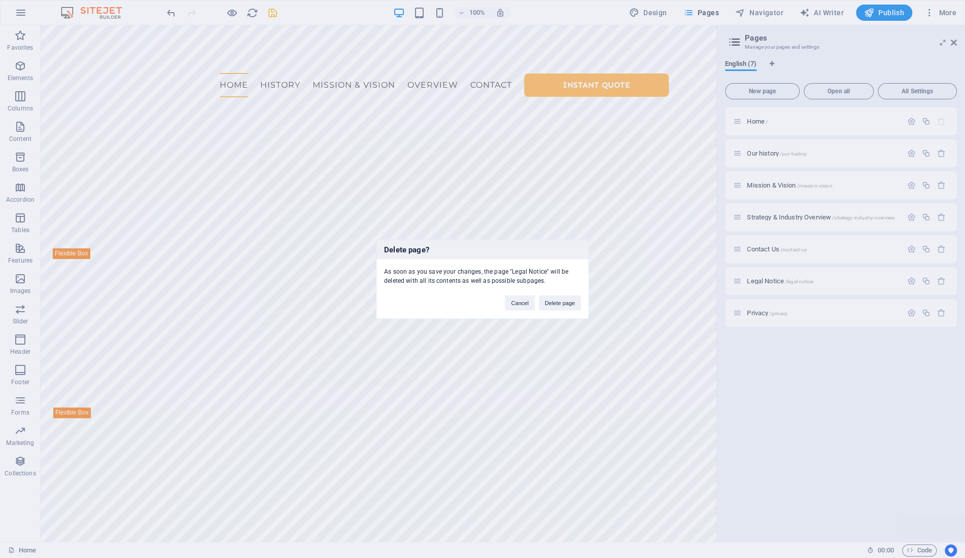
drag, startPoint x: 562, startPoint y: 305, endPoint x: 784, endPoint y: 325, distance: 222.0
click at [563, 305] on button "Delete page" at bounding box center [560, 302] width 42 height 15
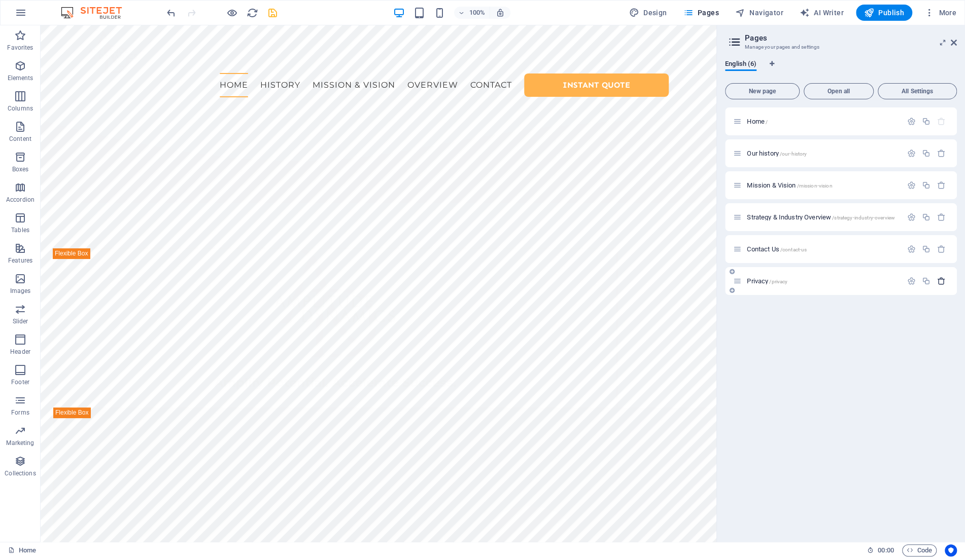
click at [942, 283] on icon "button" at bounding box center [941, 281] width 9 height 9
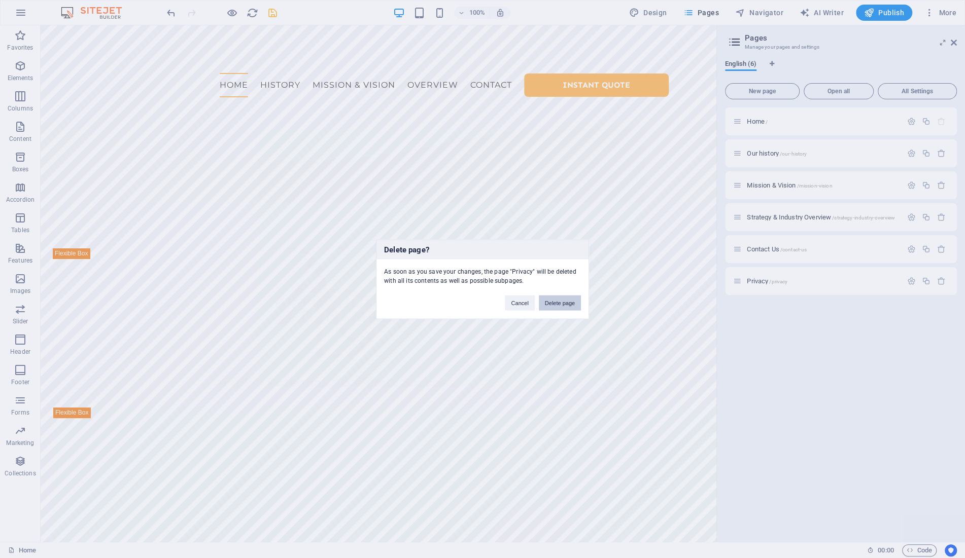
click at [561, 304] on button "Delete page" at bounding box center [560, 302] width 42 height 15
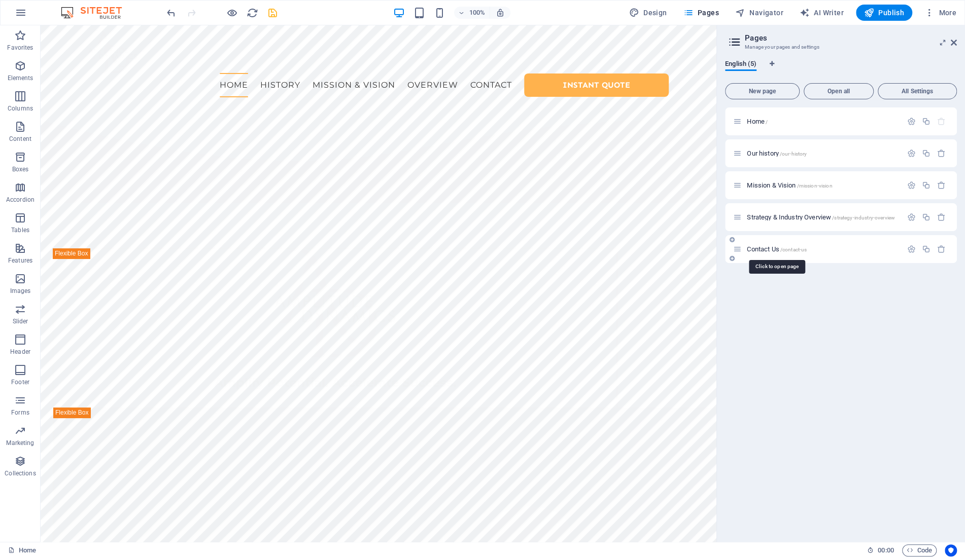
click at [767, 249] on span "Contact Us /contact-us" at bounding box center [777, 249] width 60 height 8
click at [767, 249] on div "Contact Us /contact-us" at bounding box center [841, 249] width 232 height 28
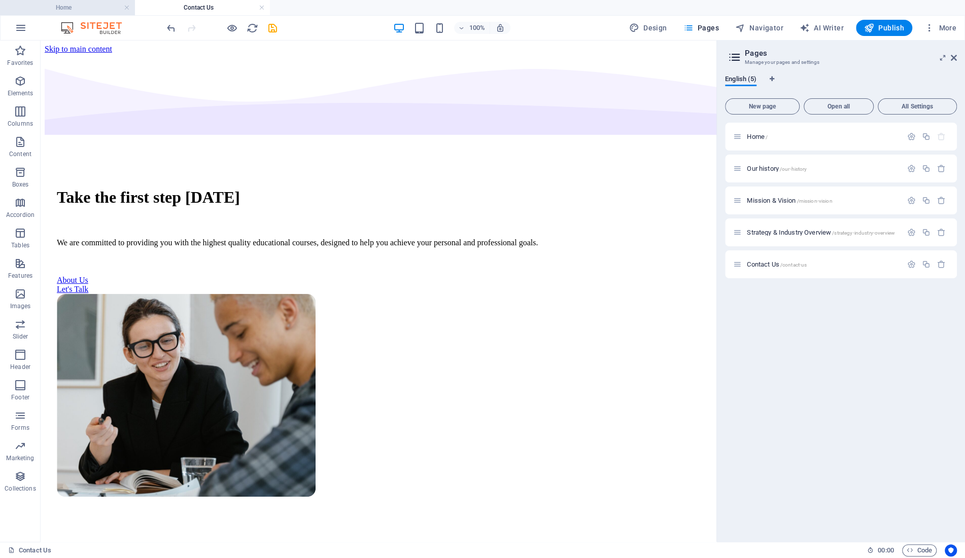
click at [74, 6] on h4 "Home" at bounding box center [67, 7] width 135 height 11
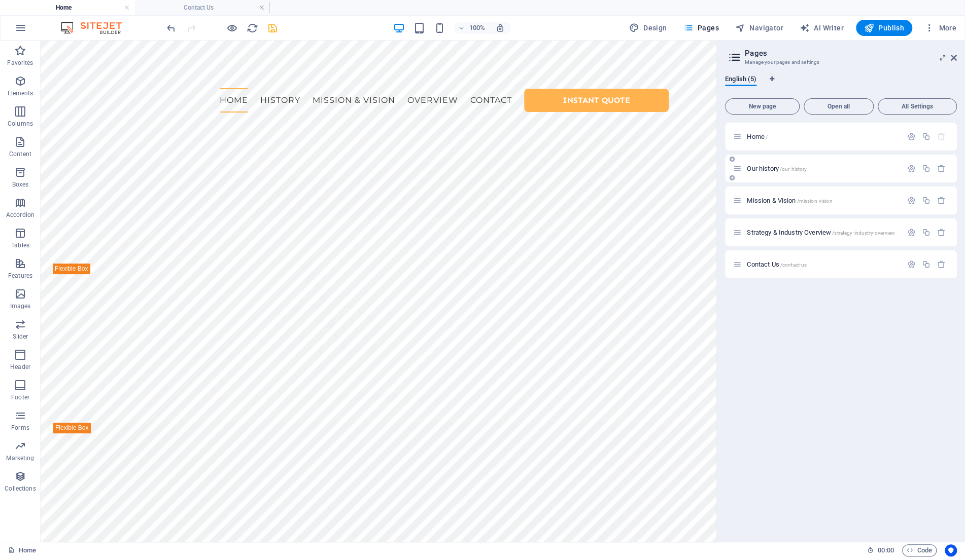
click at [766, 170] on span "Our history /our-history" at bounding box center [777, 169] width 60 height 8
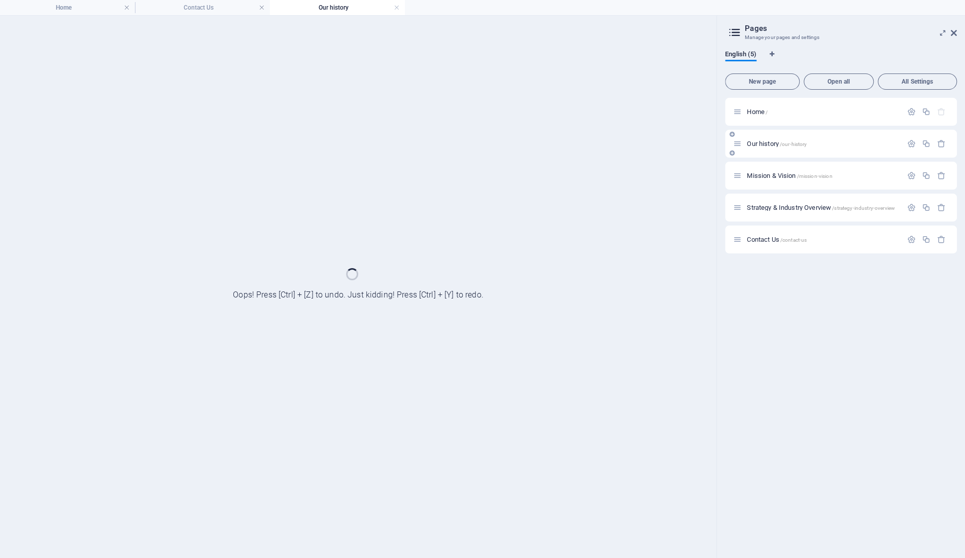
click at [766, 170] on div "Mission & Vision /mission-vision" at bounding box center [841, 176] width 232 height 28
click at [765, 146] on span "Our history /our-history" at bounding box center [777, 144] width 60 height 8
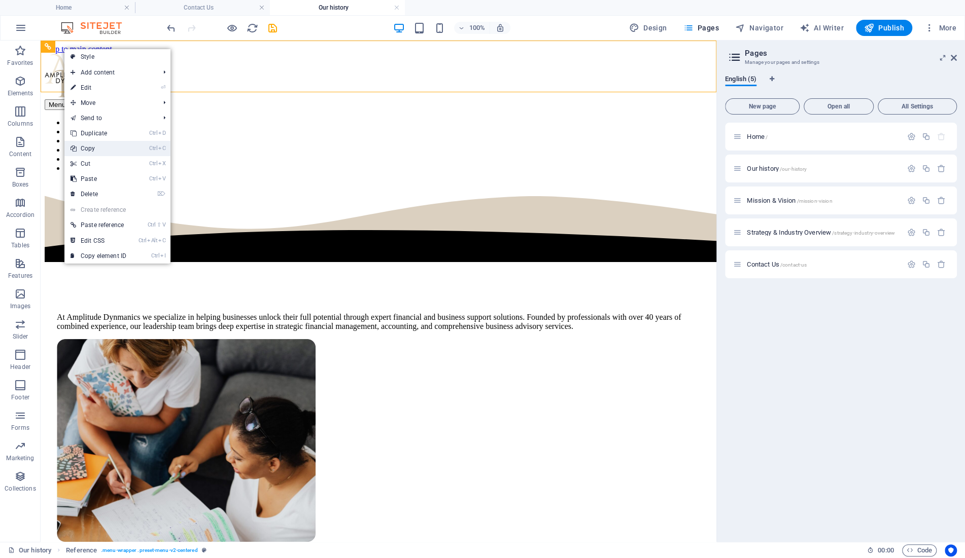
drag, startPoint x: 97, startPoint y: 149, endPoint x: 60, endPoint y: 106, distance: 56.1
click at [97, 149] on link "Ctrl C Copy" at bounding box center [98, 148] width 68 height 15
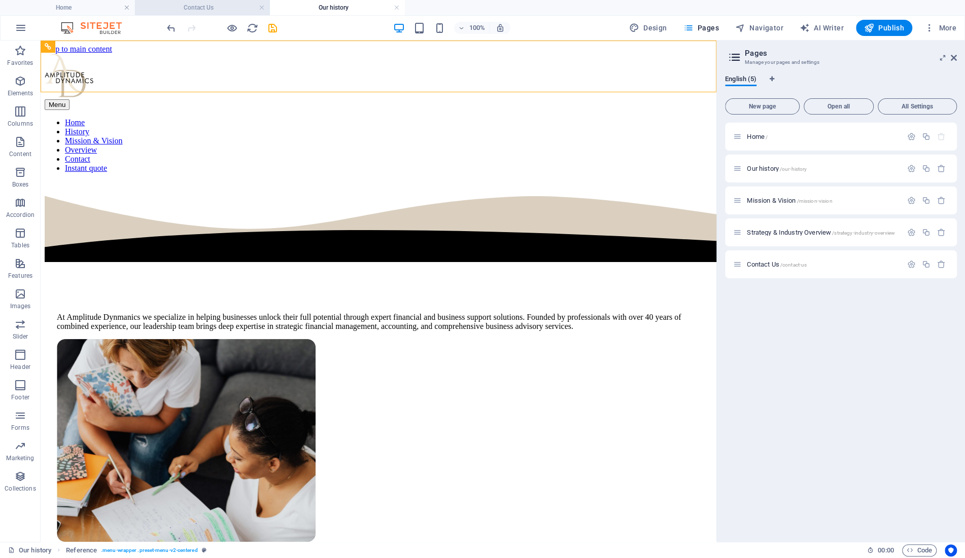
click at [203, 5] on h4 "Contact Us" at bounding box center [202, 7] width 135 height 11
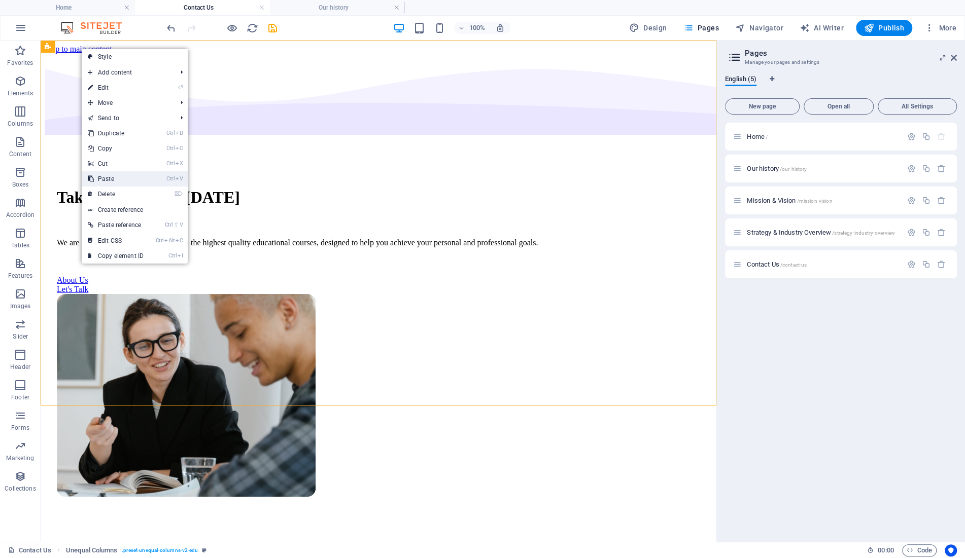
click at [102, 181] on link "Ctrl V Paste" at bounding box center [116, 178] width 68 height 15
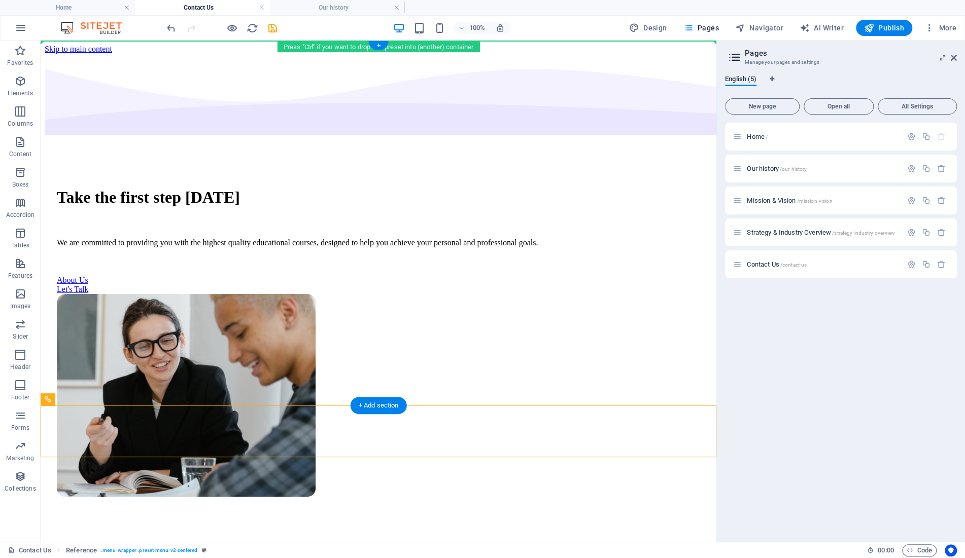
drag, startPoint x: 104, startPoint y: 440, endPoint x: 86, endPoint y: 59, distance: 381.3
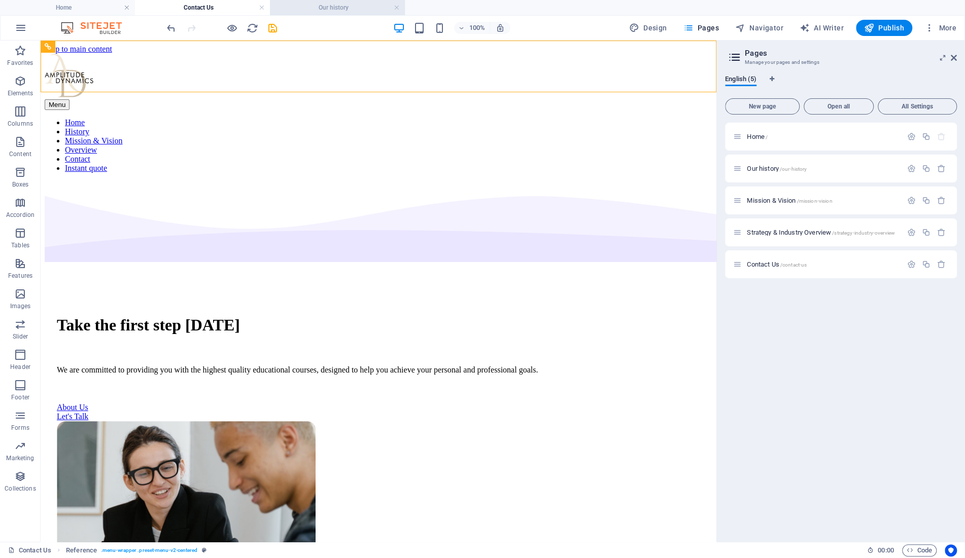
click at [359, 9] on h4 "Our history" at bounding box center [337, 7] width 135 height 11
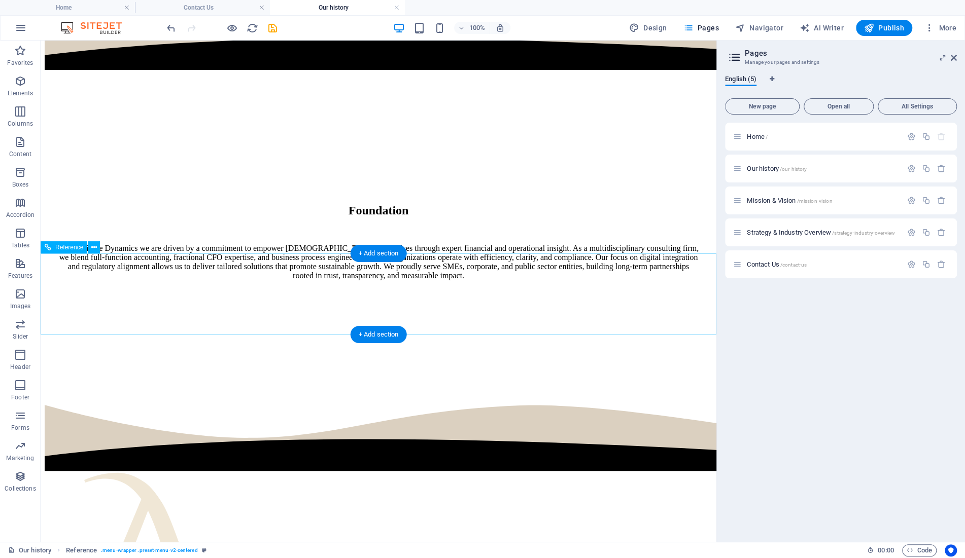
scroll to position [1079, 0]
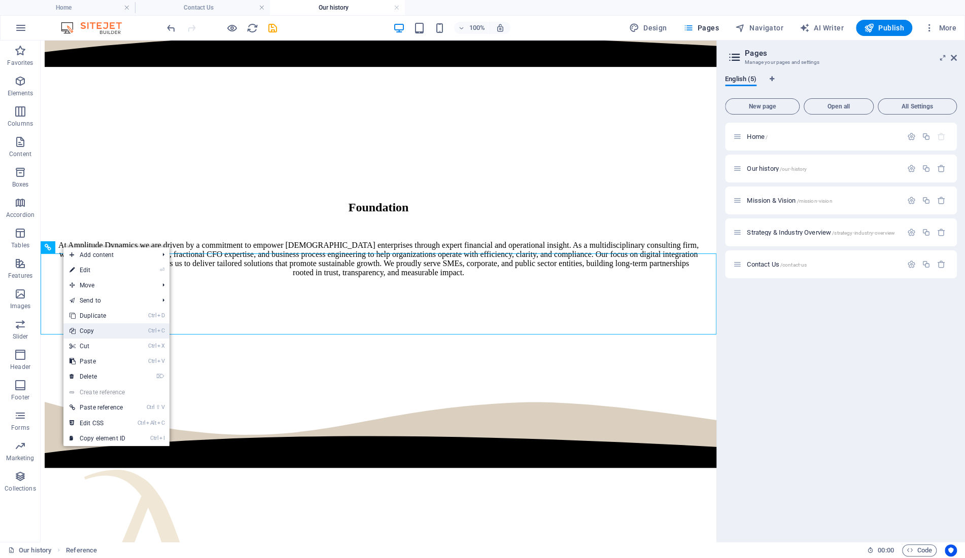
click at [101, 332] on link "Ctrl C Copy" at bounding box center [97, 331] width 68 height 15
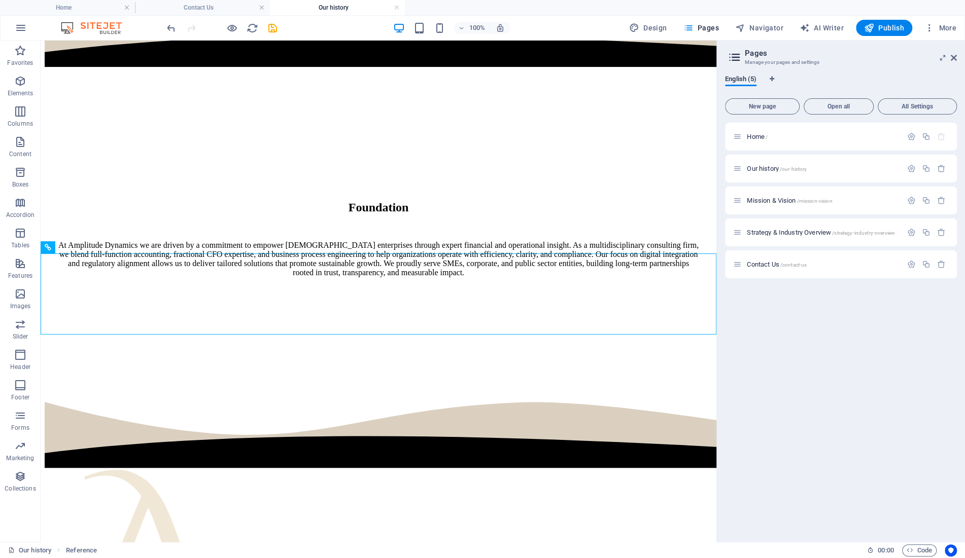
click at [311, 6] on h4 "Our history" at bounding box center [337, 7] width 135 height 11
click at [217, 5] on h4 "Contact Us" at bounding box center [202, 7] width 135 height 11
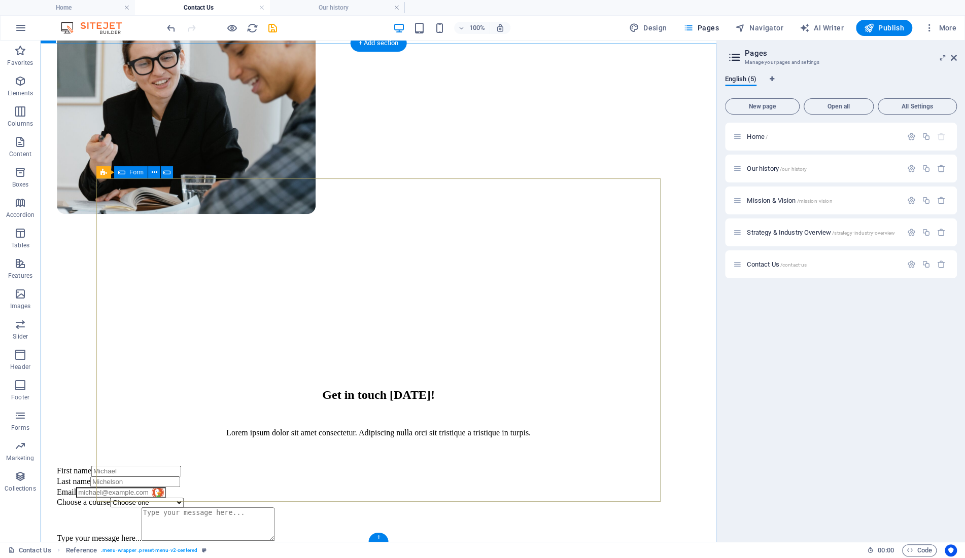
scroll to position [414, 0]
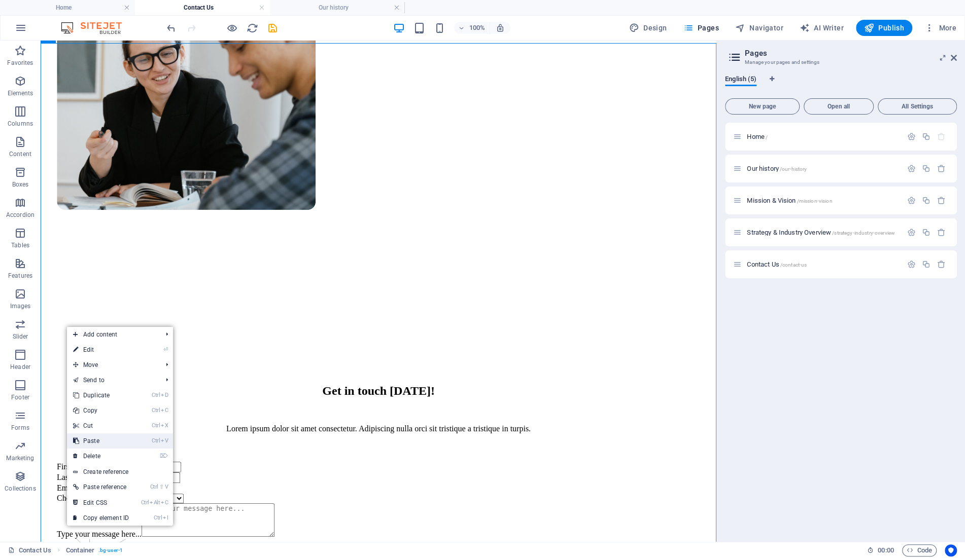
click at [100, 442] on link "Ctrl V Paste" at bounding box center [101, 441] width 68 height 15
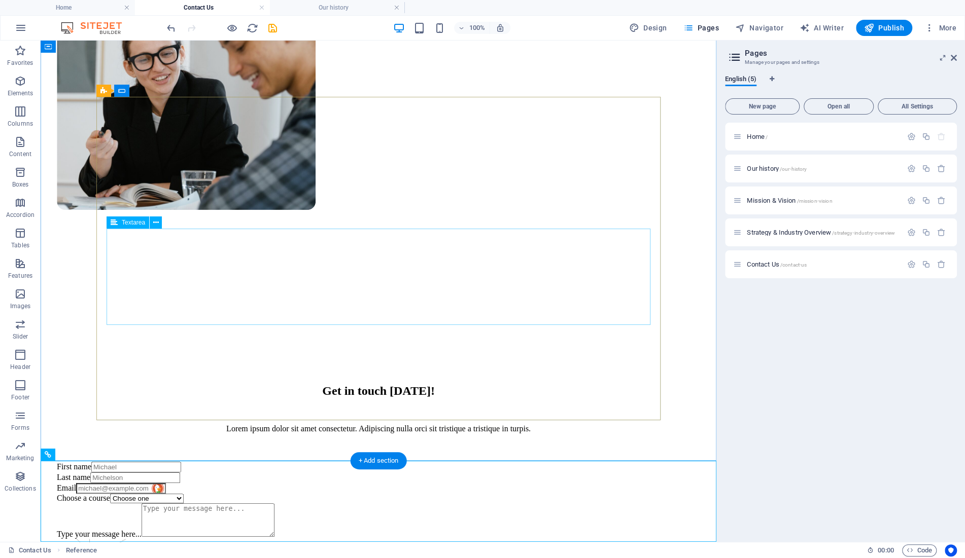
scroll to position [496, 0]
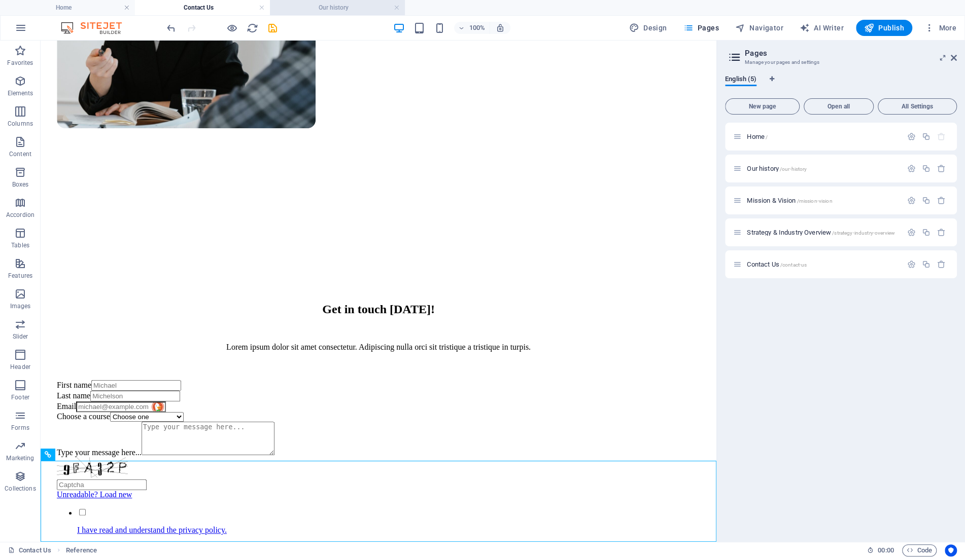
click at [317, 2] on h4 "Our history" at bounding box center [337, 7] width 135 height 11
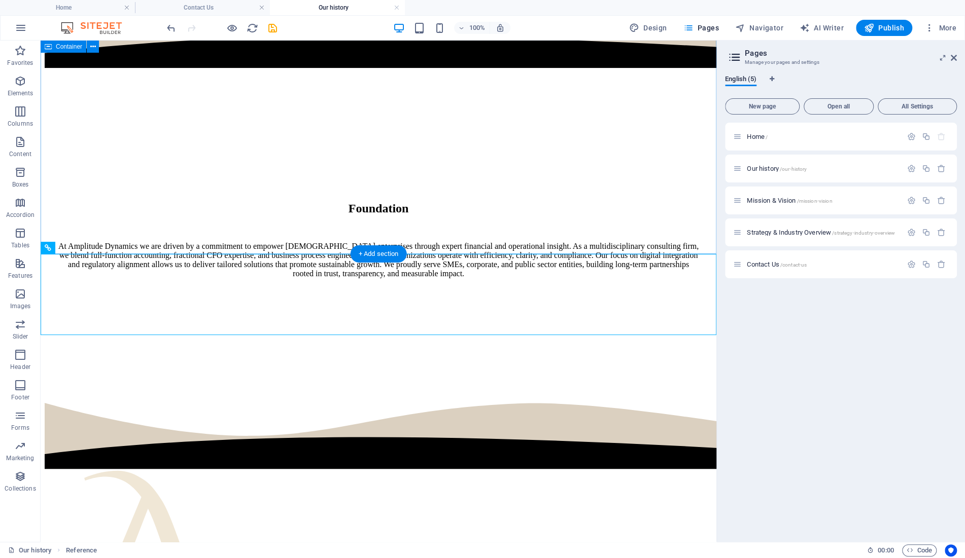
scroll to position [1079, 0]
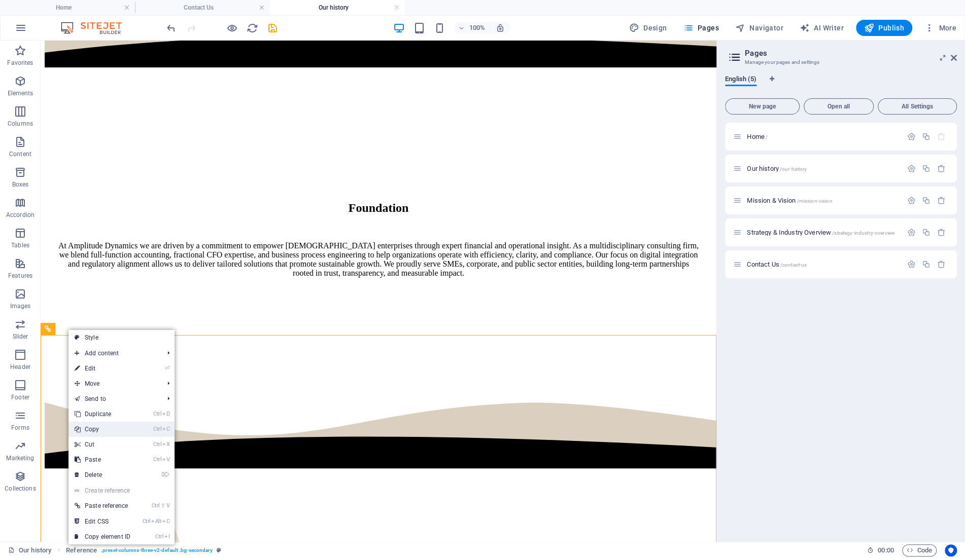
click at [97, 431] on link "Ctrl C Copy" at bounding box center [102, 429] width 68 height 15
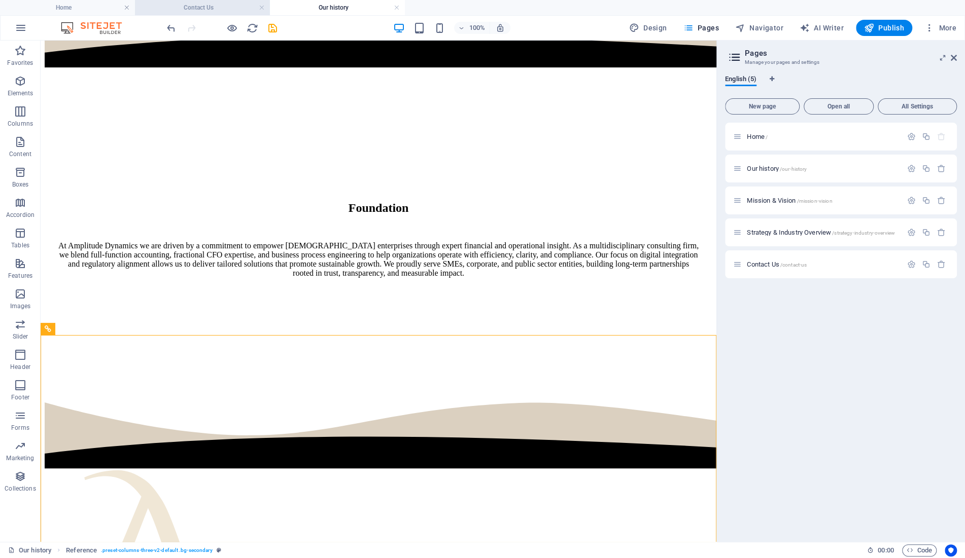
click at [239, 6] on h4 "Contact Us" at bounding box center [202, 7] width 135 height 11
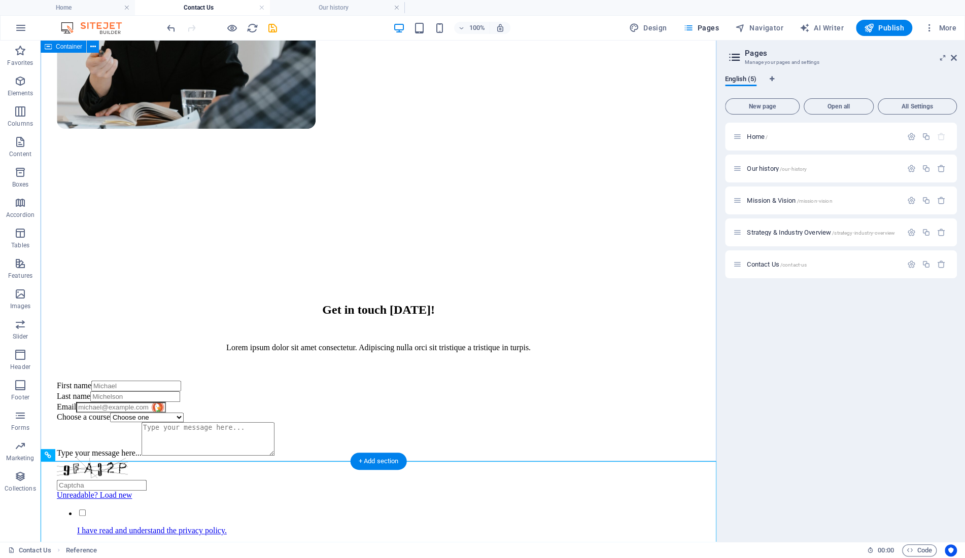
scroll to position [496, 0]
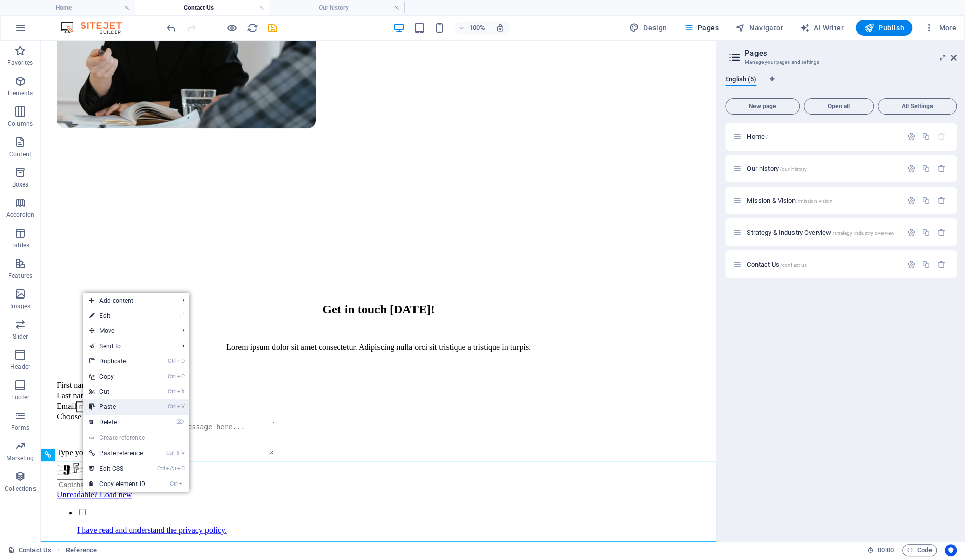
drag, startPoint x: 125, startPoint y: 404, endPoint x: 118, endPoint y: 346, distance: 58.3
click at [125, 404] on link "Ctrl V Paste" at bounding box center [117, 407] width 68 height 15
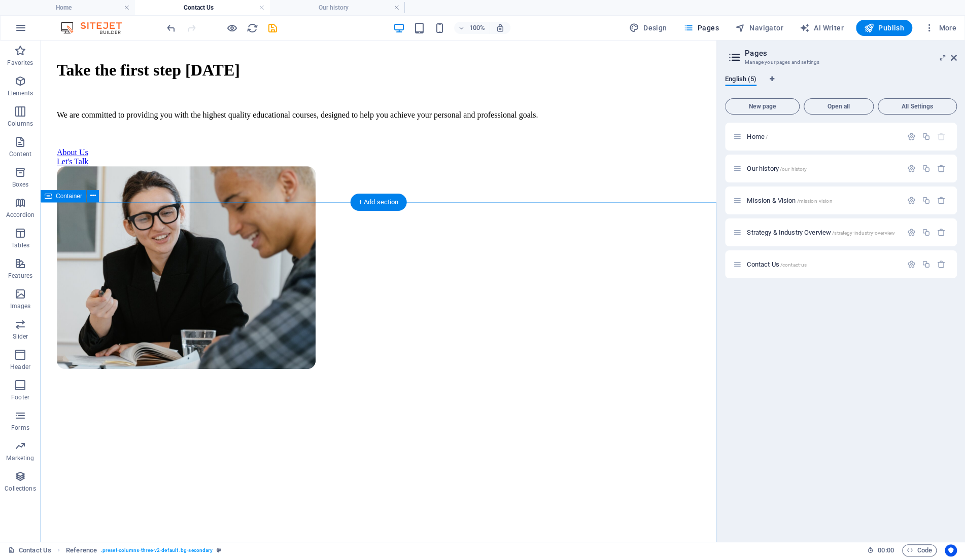
scroll to position [255, 0]
click at [59, 196] on span "Container" at bounding box center [69, 196] width 26 height 6
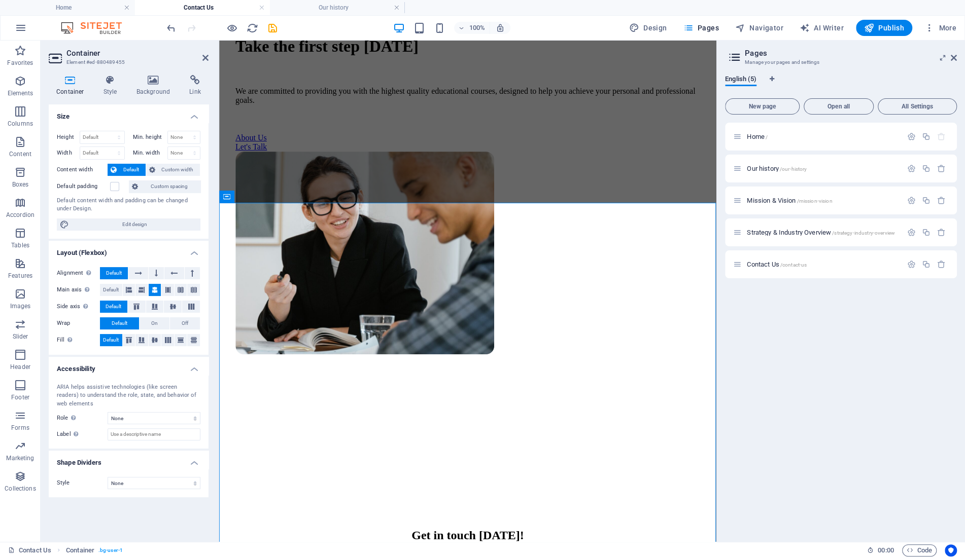
click at [72, 83] on icon at bounding box center [70, 80] width 43 height 10
click at [110, 84] on icon at bounding box center [110, 80] width 29 height 10
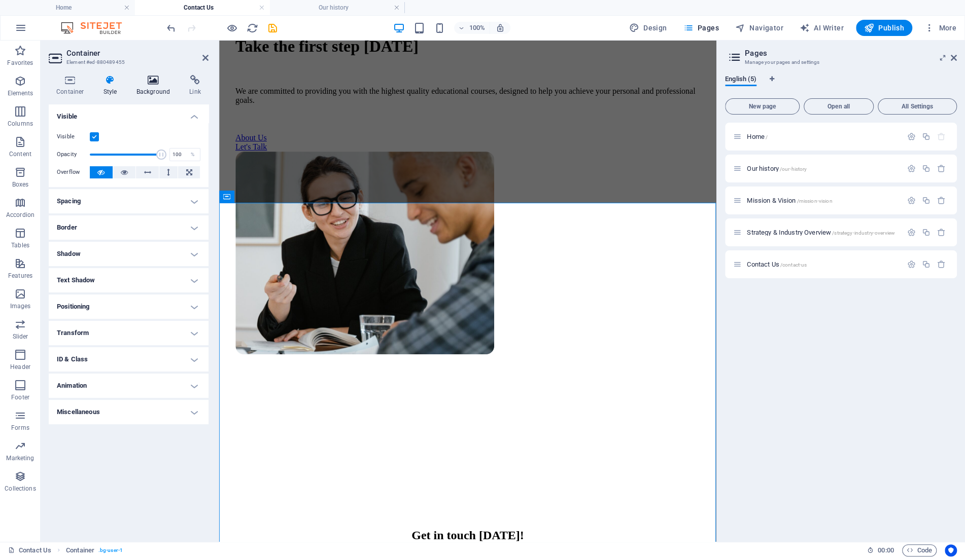
click at [161, 82] on icon at bounding box center [153, 80] width 49 height 10
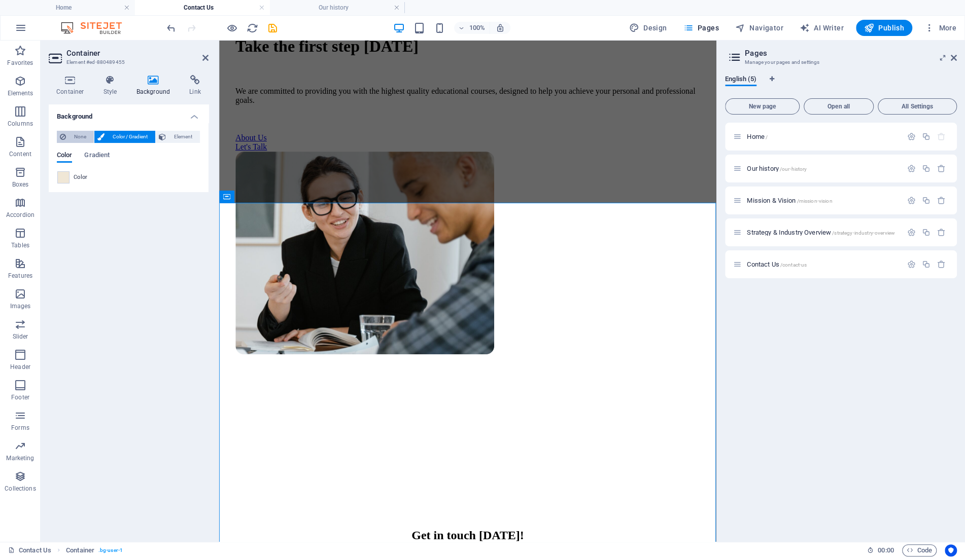
click at [74, 135] on span "None" at bounding box center [80, 137] width 22 height 12
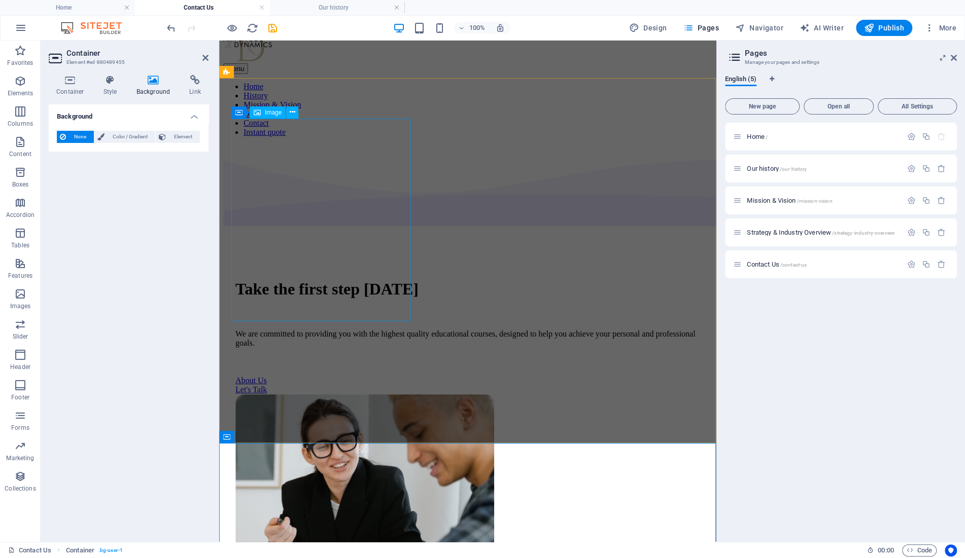
scroll to position [34, 0]
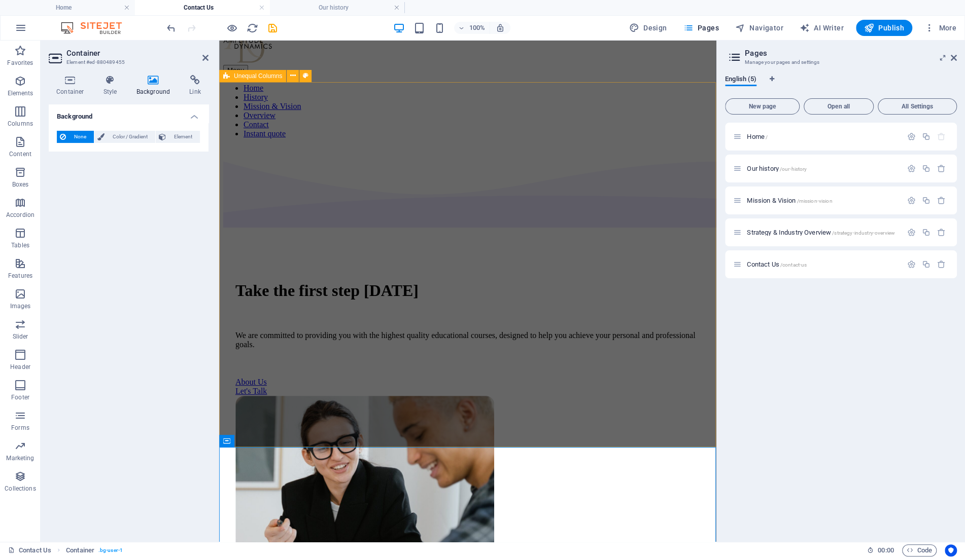
click at [314, 372] on div "Take the first step [DATE] We are committed to providing you with the highest q…" at bounding box center [467, 435] width 489 height 576
click at [459, 379] on div "Take the first step [DATE] We are committed to providing you with the highest q…" at bounding box center [467, 435] width 489 height 576
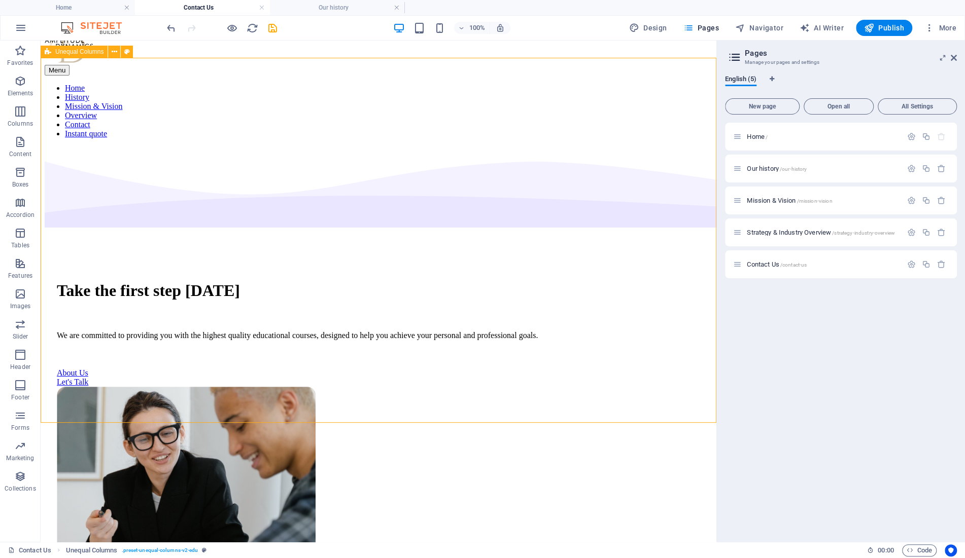
click at [280, 379] on div "Take the first step [DATE] We are committed to providing you with the highest q…" at bounding box center [378, 430] width 667 height 567
select select "multiple-waves"
select select "em"
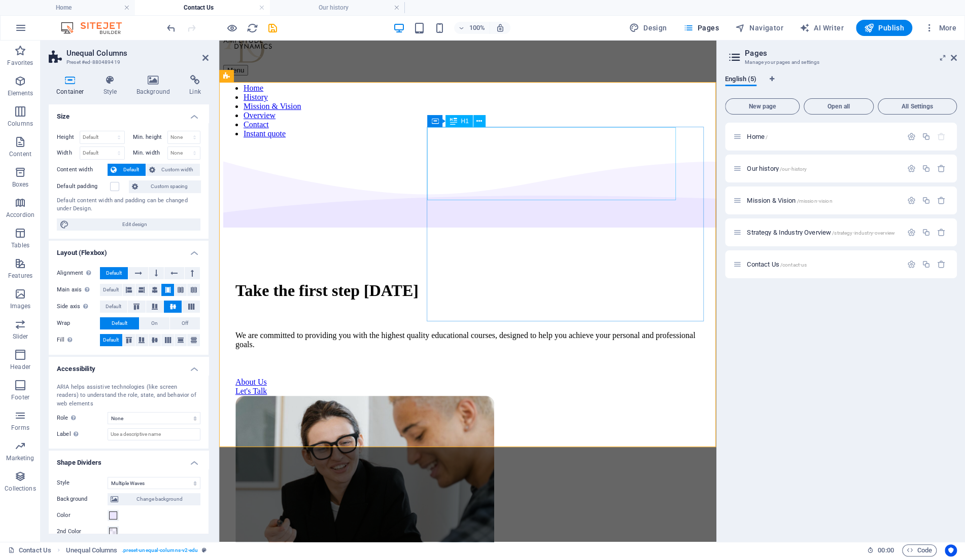
click at [511, 281] on div "Take the first step [DATE]" at bounding box center [467, 290] width 465 height 19
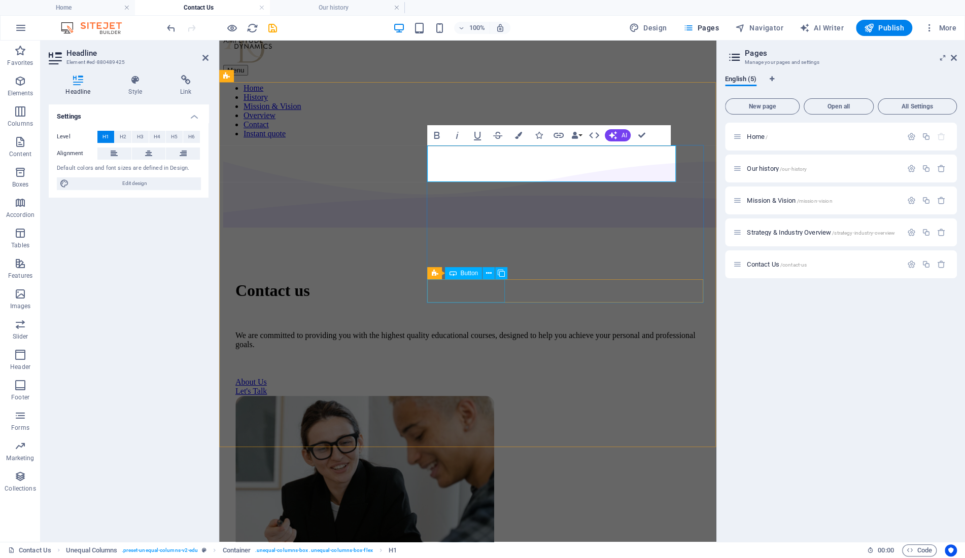
click at [574, 331] on div "We are committed to providing you with the highest quality educational courses,…" at bounding box center [467, 340] width 465 height 18
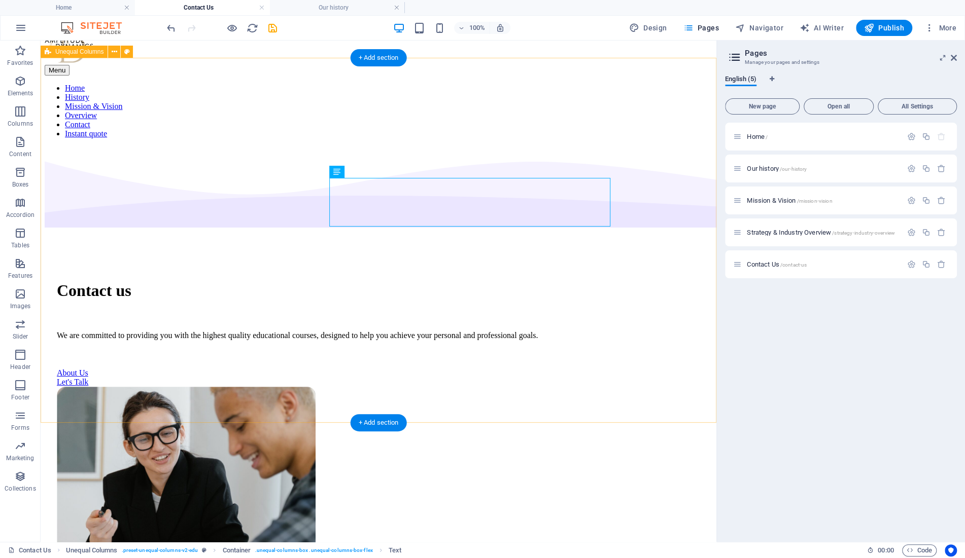
click at [196, 399] on div "Contact us We are committed to providing you with the highest quality education…" at bounding box center [378, 430] width 667 height 567
click at [198, 399] on div "Contact us We are committed to providing you with the highest quality education…" at bounding box center [378, 430] width 667 height 567
select select "multiple-waves"
select select "em"
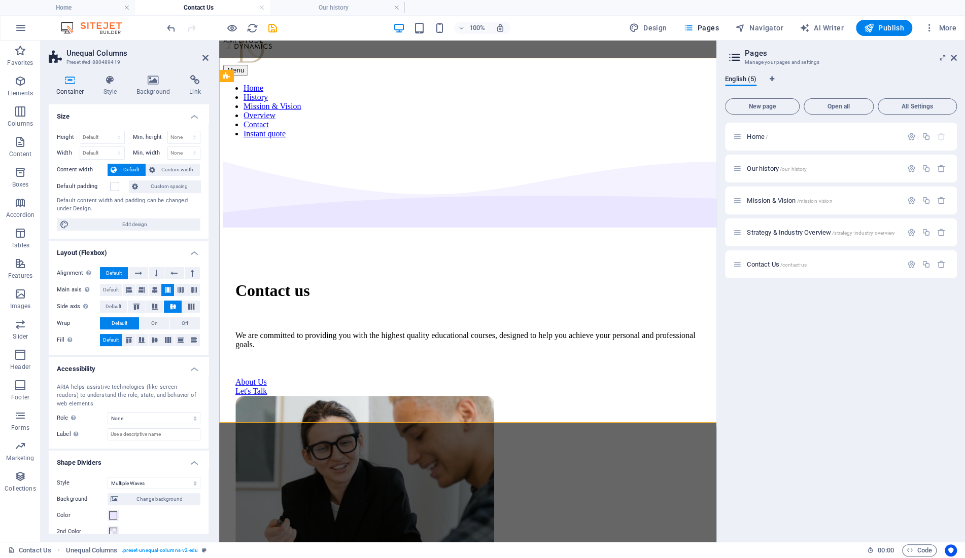
click at [198, 399] on div "ARIA helps assistive technologies (like screen readers) to understand the role,…" at bounding box center [129, 395] width 144 height 25
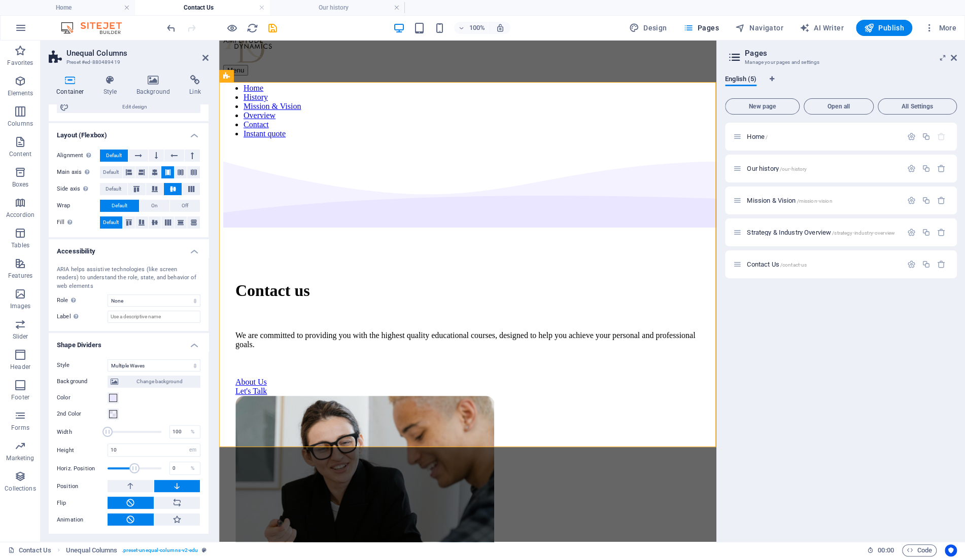
scroll to position [118, 0]
select select "none"
click option "None" at bounding box center [0, 0] width 0 height 0
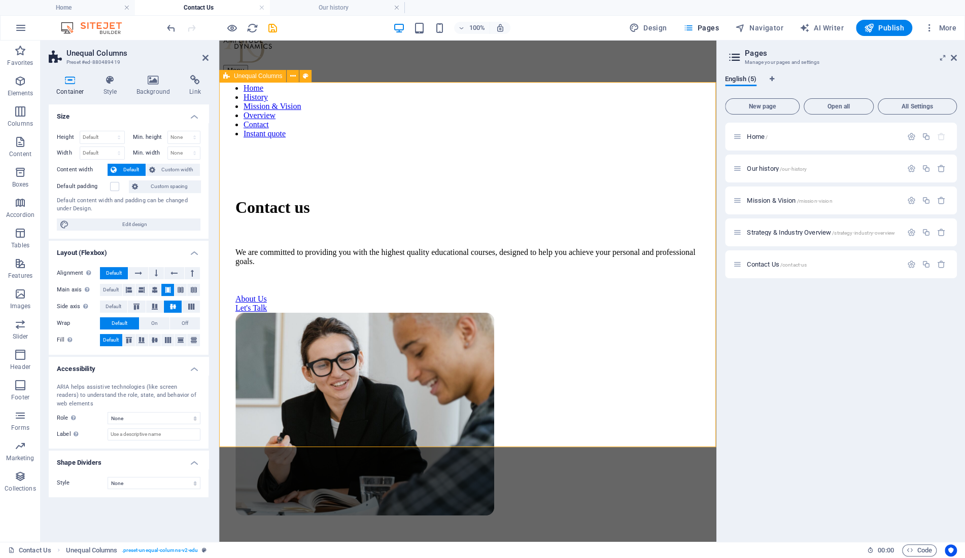
click at [341, 390] on div "Contact us We are committed to providing you with the highest quality education…" at bounding box center [467, 393] width 489 height 493
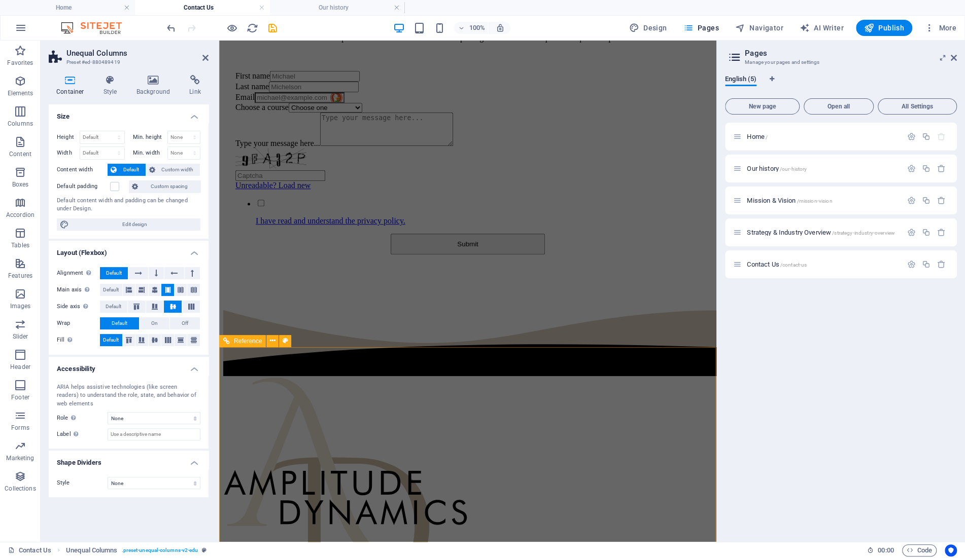
click at [383, 296] on div at bounding box center [467, 335] width 489 height 81
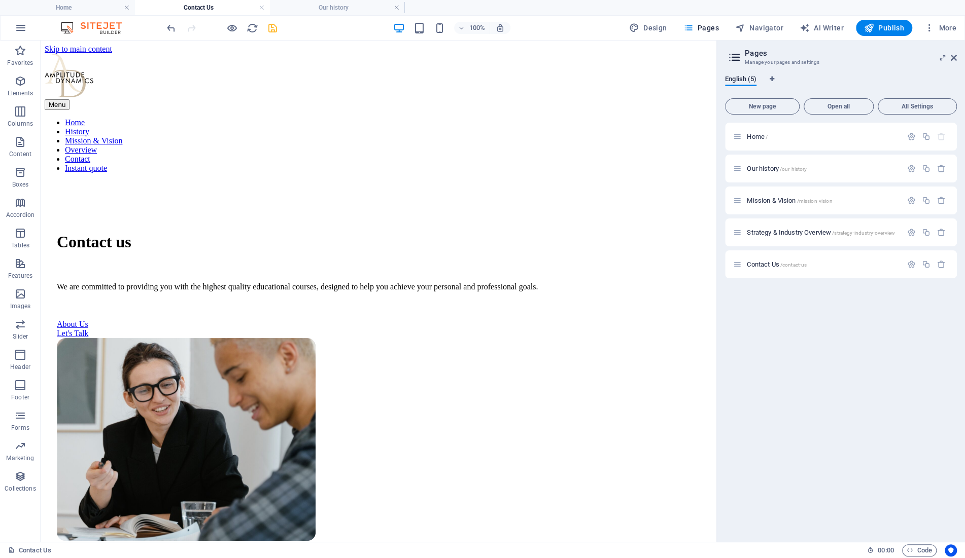
click at [272, 27] on icon "save" at bounding box center [273, 28] width 12 height 12
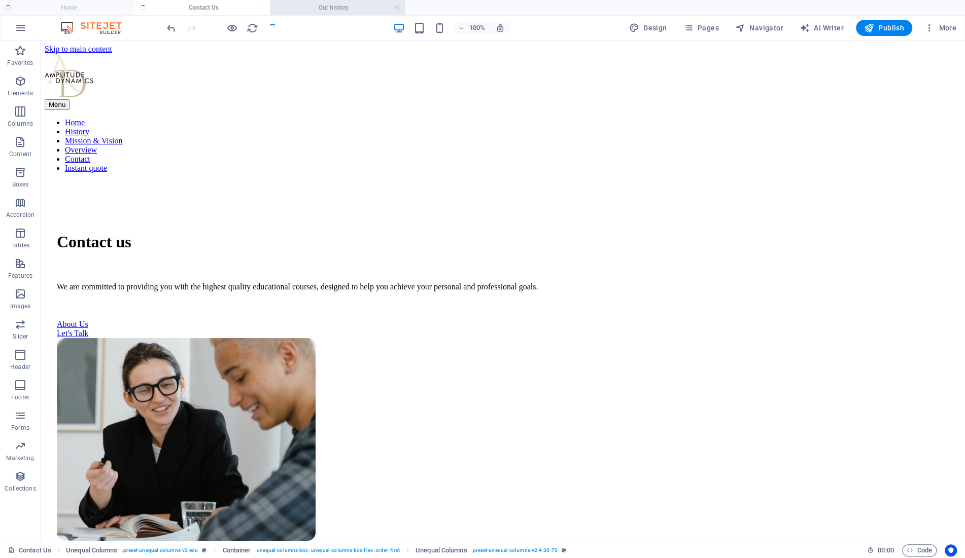
click at [331, 8] on h4 "Our history" at bounding box center [337, 7] width 135 height 11
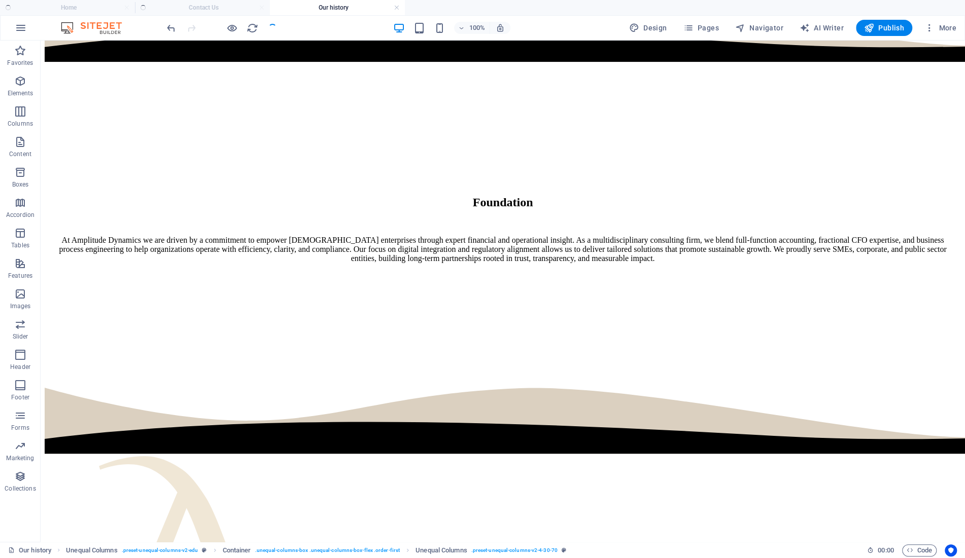
scroll to position [1077, 0]
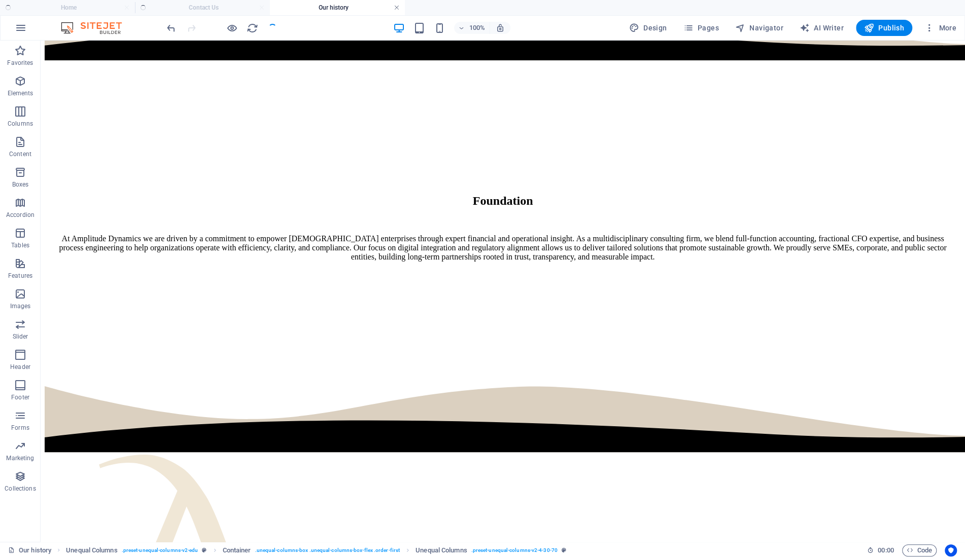
click at [395, 7] on link at bounding box center [397, 8] width 6 height 10
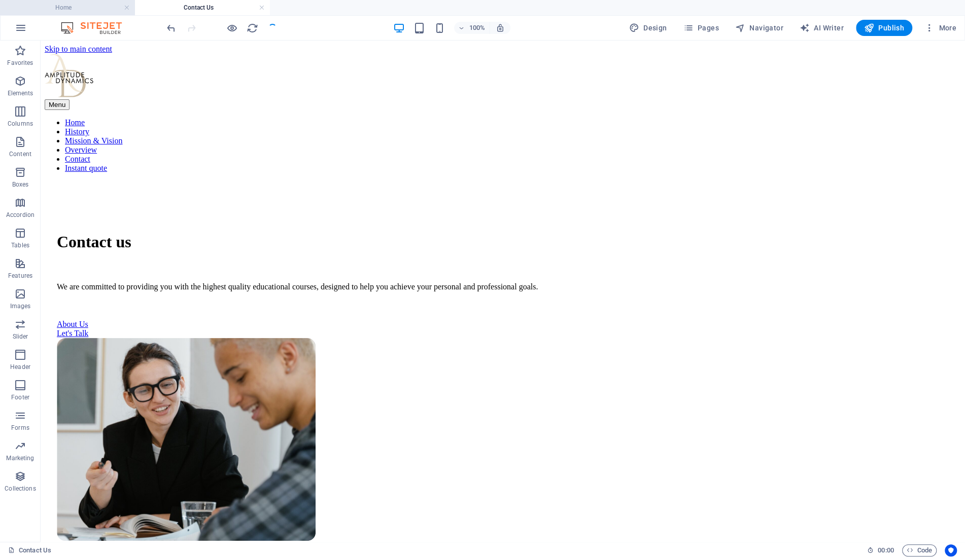
click at [85, 5] on h4 "Home" at bounding box center [67, 7] width 135 height 11
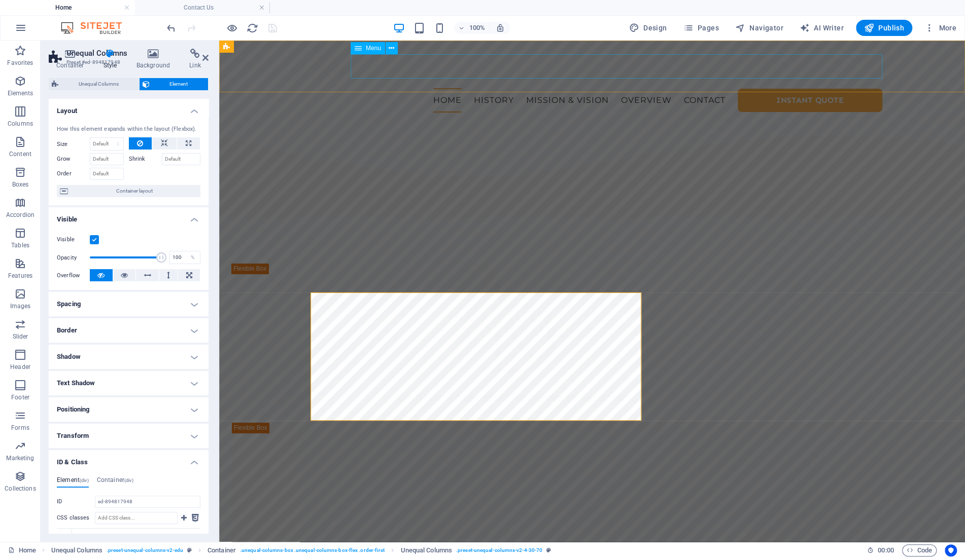
click at [370, 48] on span "Menu" at bounding box center [373, 48] width 15 height 6
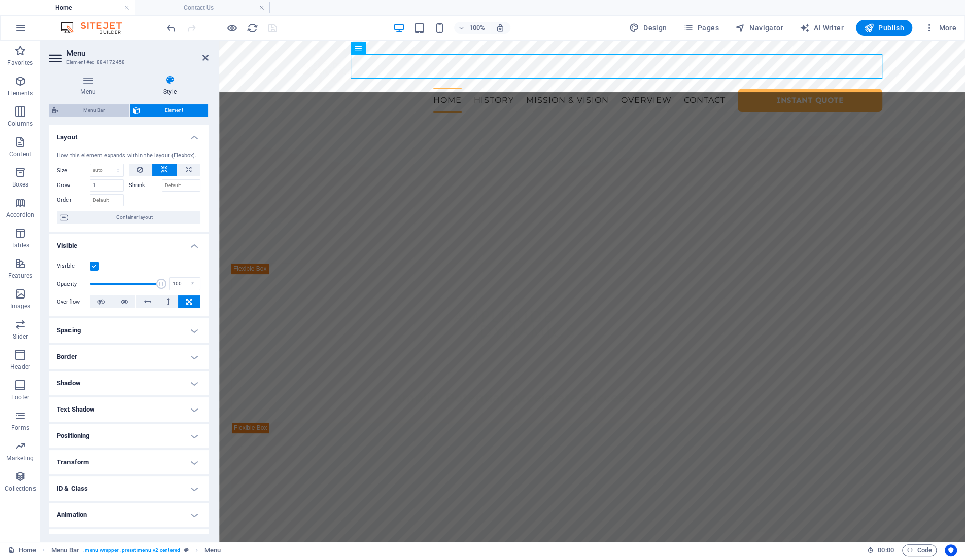
click at [80, 108] on span "Menu Bar" at bounding box center [93, 110] width 65 height 12
select select "rem"
select select "px"
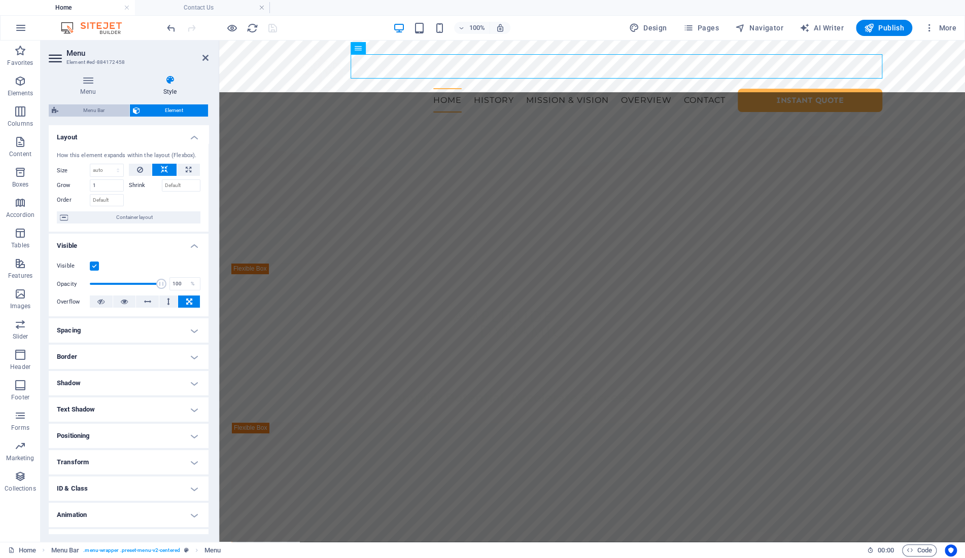
select select "preset-menu-v2-centered"
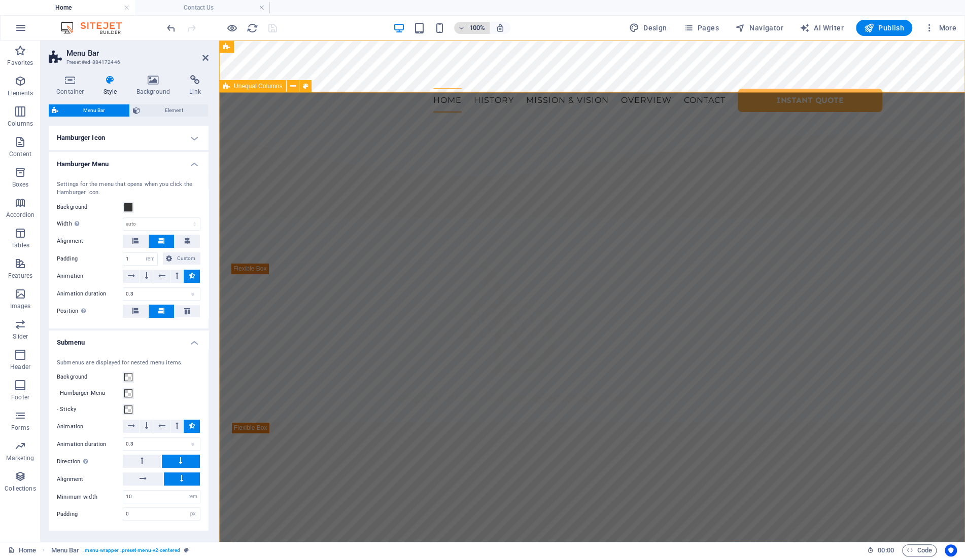
scroll to position [333, 0]
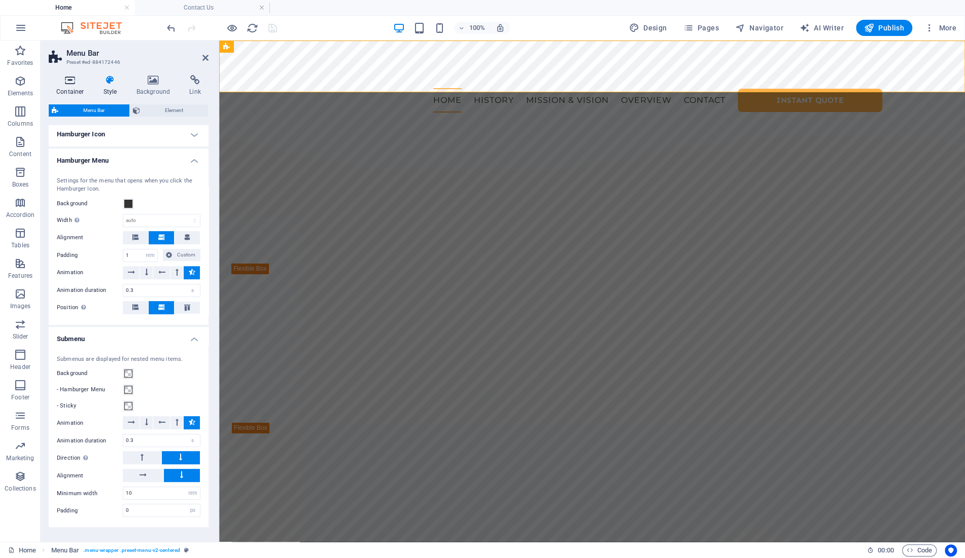
click at [64, 86] on h4 "Container" at bounding box center [72, 85] width 47 height 21
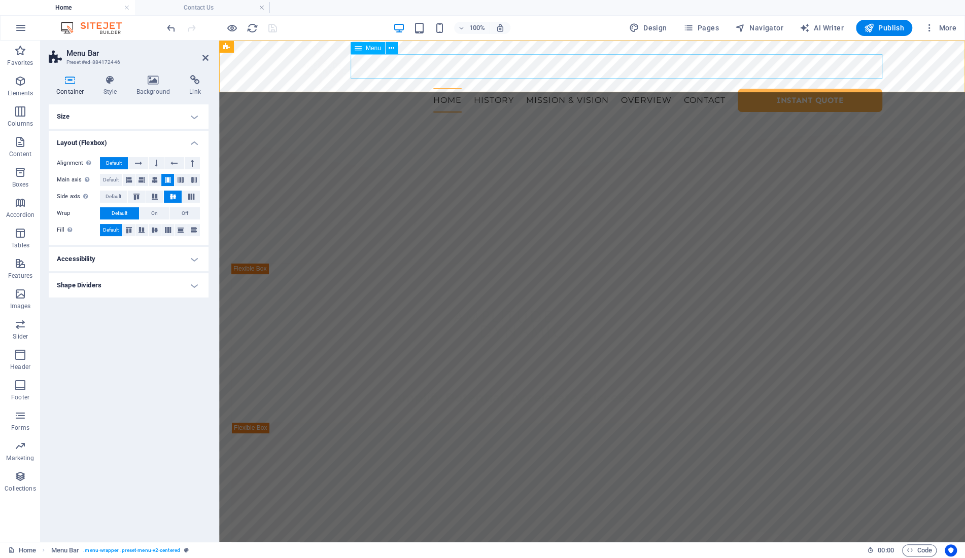
click at [450, 88] on nav "Home History Mission & Vision Overview Contact Instant quote" at bounding box center [592, 100] width 580 height 24
click at [482, 88] on nav "Home History Mission & Vision Overview Contact Instant quote" at bounding box center [592, 100] width 580 height 24
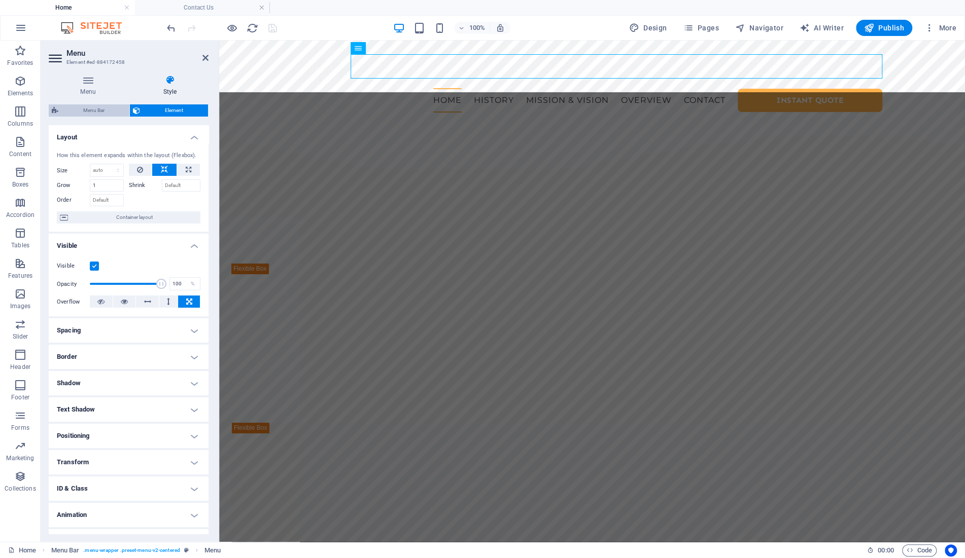
click at [81, 109] on span "Menu Bar" at bounding box center [93, 110] width 65 height 12
select select "rem"
select select "px"
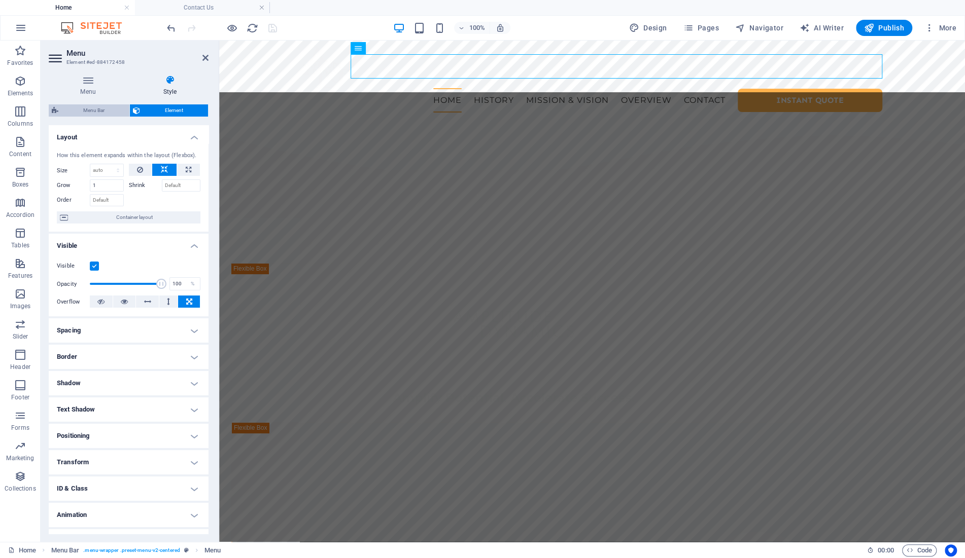
select select "preset-menu-v2-centered"
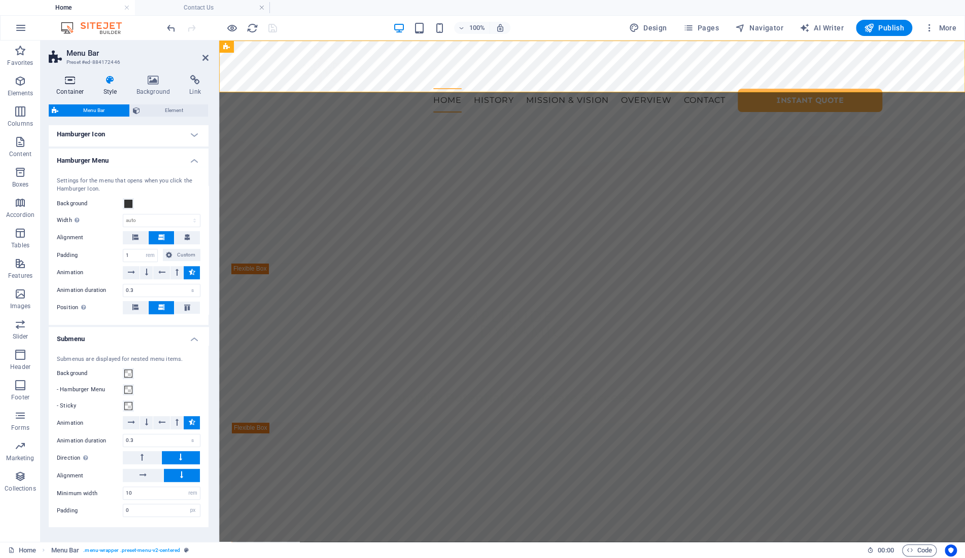
click at [87, 86] on h4 "Container" at bounding box center [72, 85] width 47 height 21
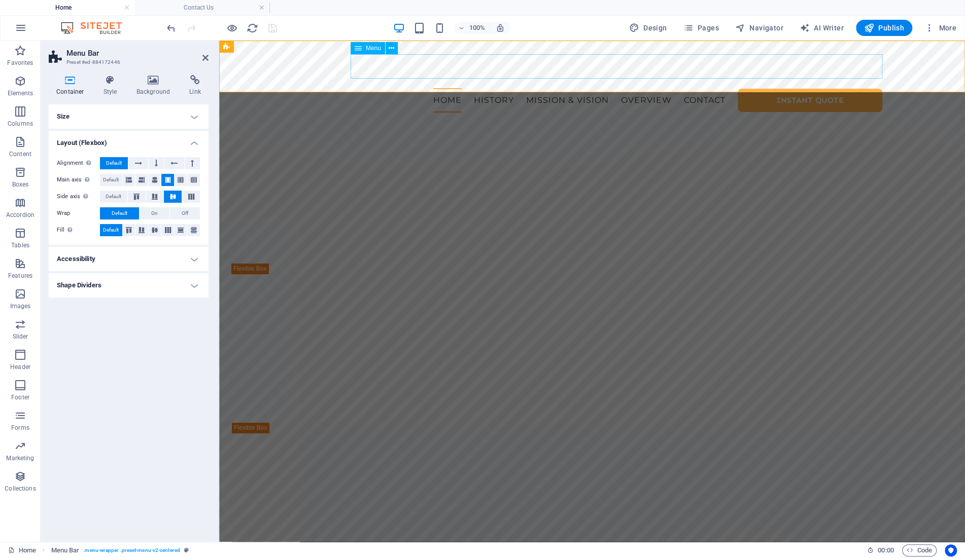
click at [449, 88] on nav "Home History Mission & Vision Overview Contact Instant quote" at bounding box center [592, 100] width 580 height 24
select select
select select "1"
select select
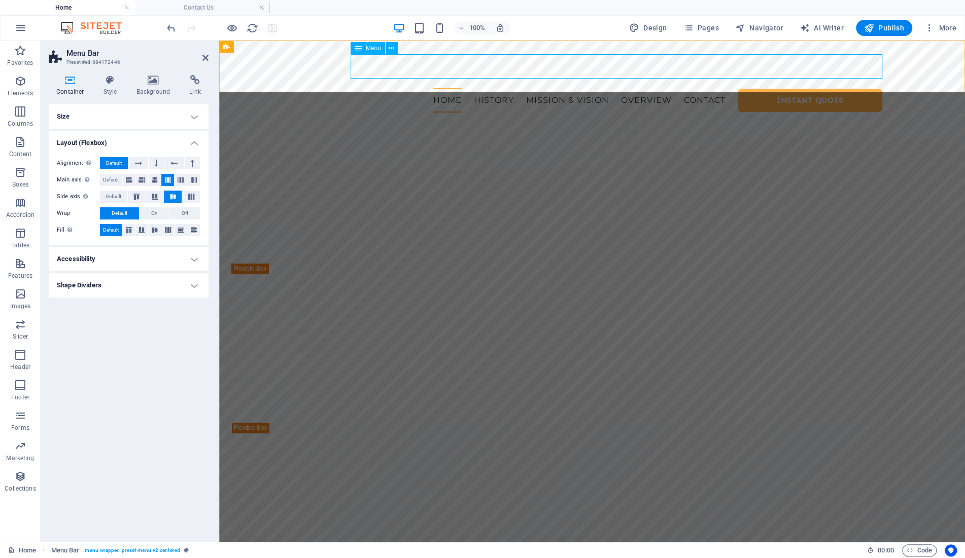
select select "2"
select select
select select "3"
select select
select select "4"
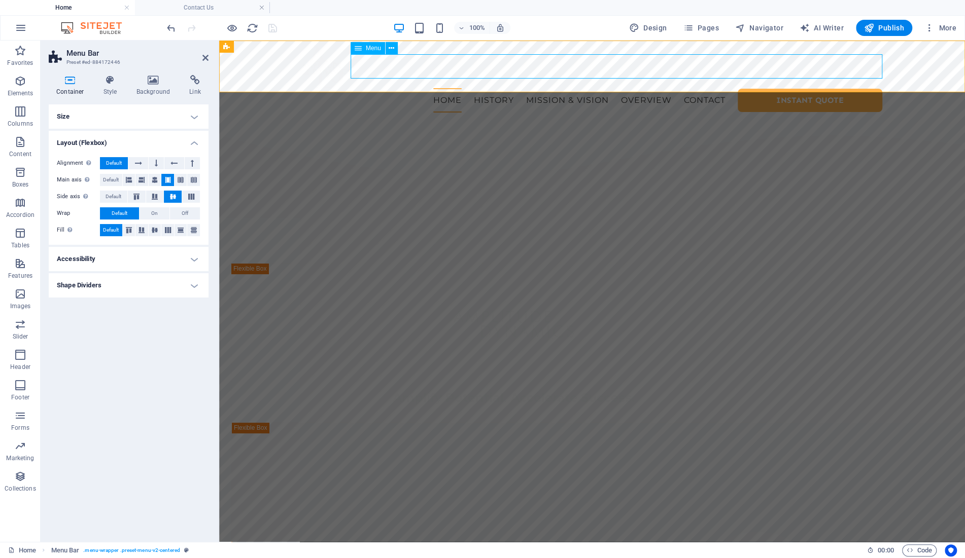
select select
select select "primary"
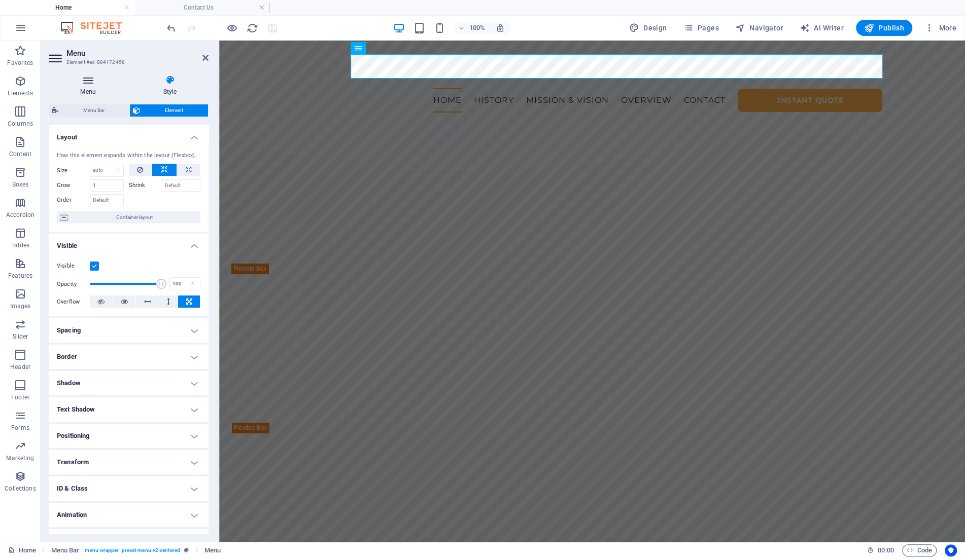
click at [93, 79] on icon at bounding box center [88, 80] width 79 height 10
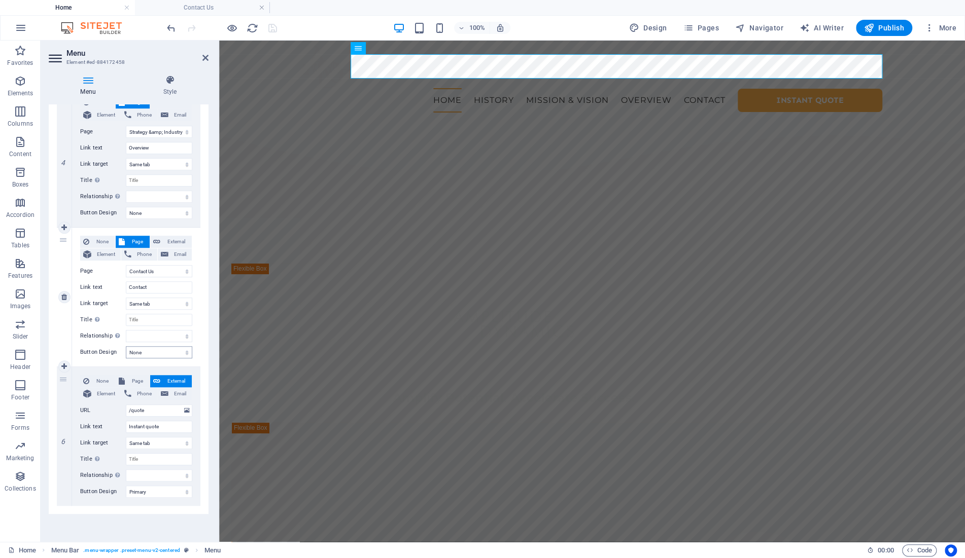
scroll to position [532, 0]
drag, startPoint x: 224, startPoint y: 5, endPoint x: 251, endPoint y: 9, distance: 26.7
click at [225, 5] on h4 "Contact Us" at bounding box center [202, 7] width 135 height 11
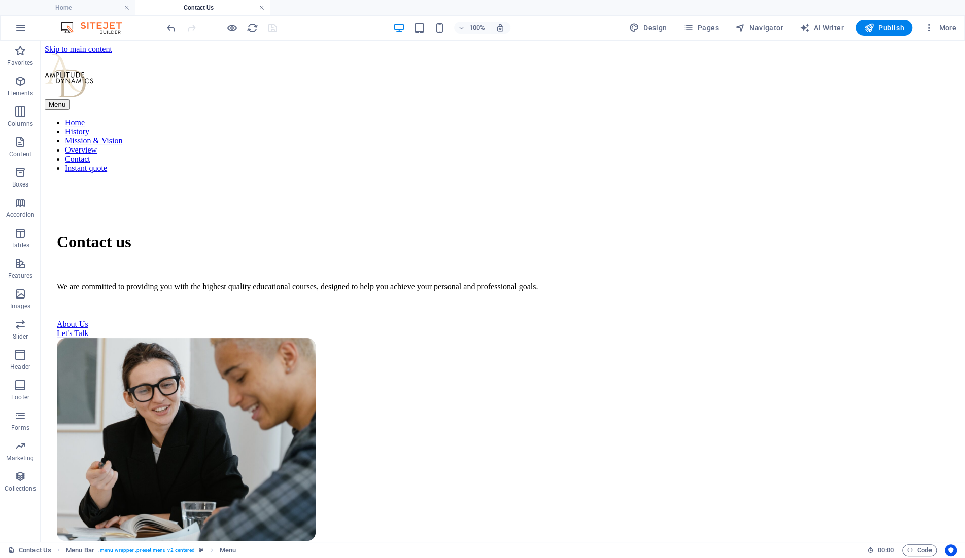
click at [263, 9] on link at bounding box center [262, 8] width 6 height 10
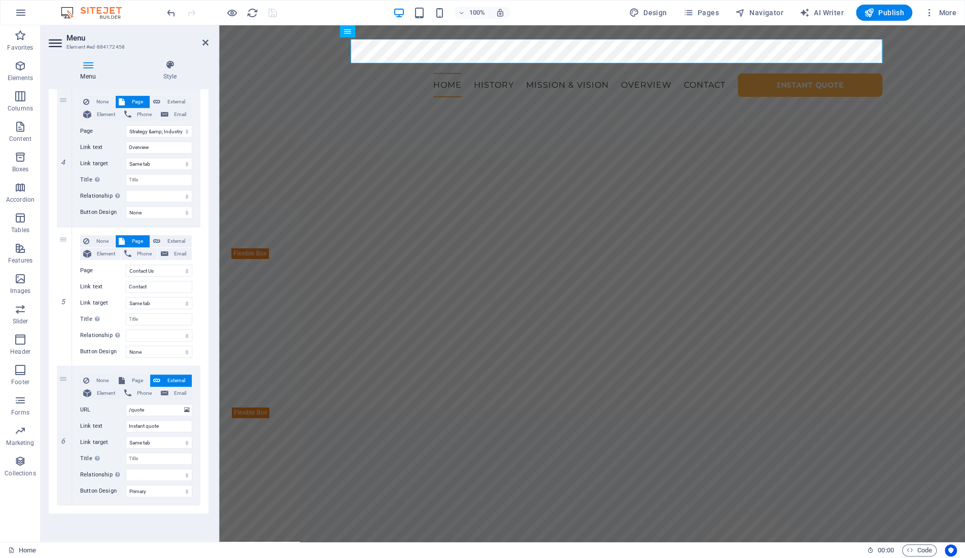
scroll to position [516, 0]
click at [205, 42] on icon at bounding box center [205, 43] width 6 height 8
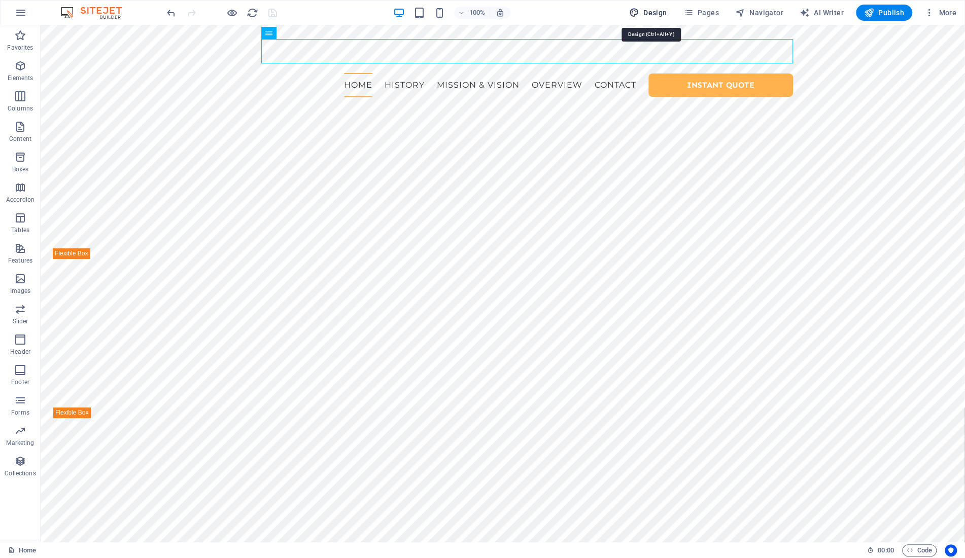
click at [652, 14] on span "Design" at bounding box center [648, 13] width 38 height 10
click at [708, 14] on span "Pages" at bounding box center [701, 13] width 36 height 10
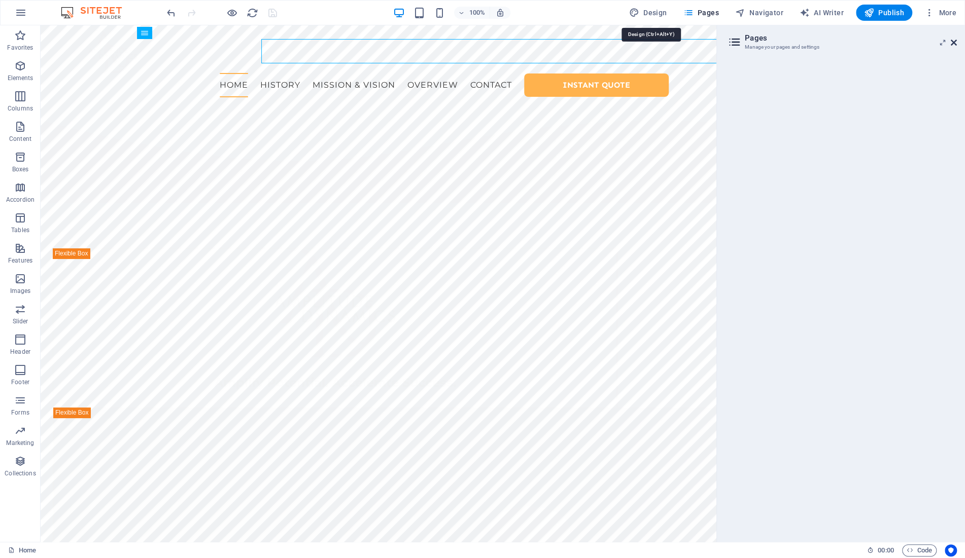
click at [953, 45] on icon at bounding box center [953, 43] width 6 height 8
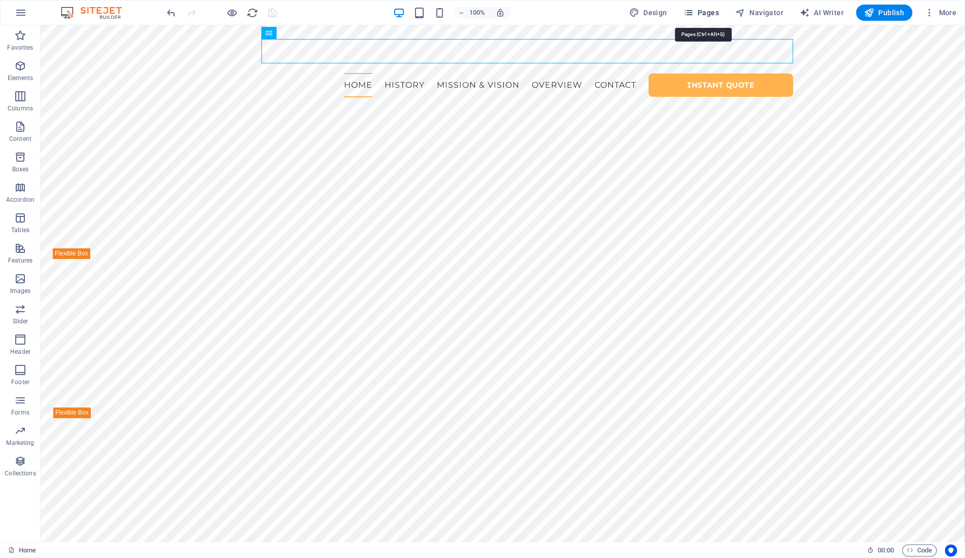
click at [699, 13] on span "Pages" at bounding box center [701, 13] width 36 height 10
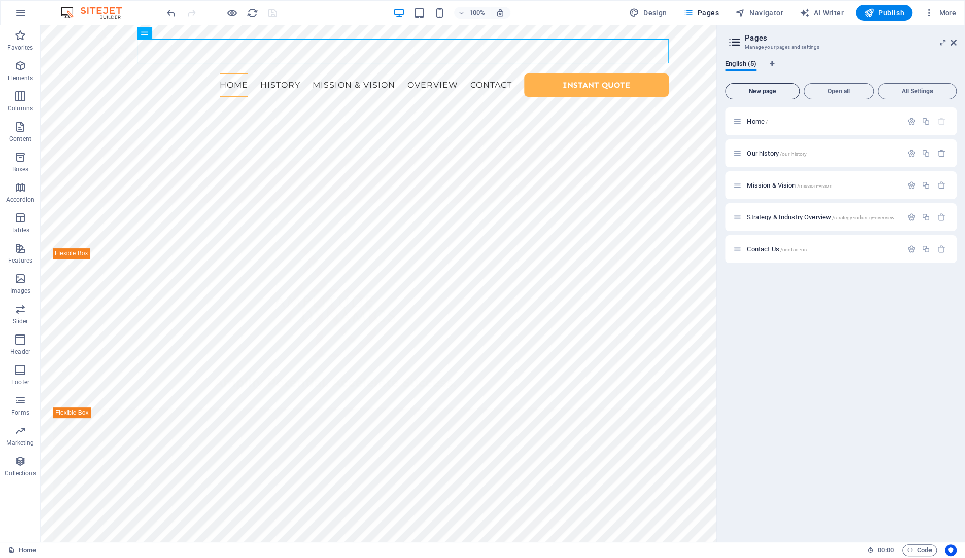
click at [768, 89] on span "New page" at bounding box center [761, 91] width 65 height 6
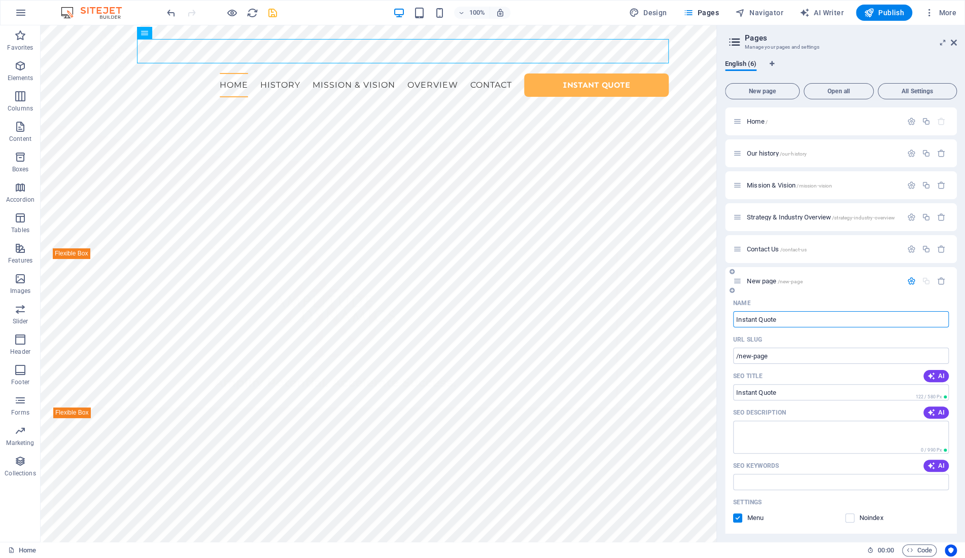
type input "Instant Quote"
type input "/quote"
click at [801, 393] on input "SEO Title" at bounding box center [841, 392] width 216 height 16
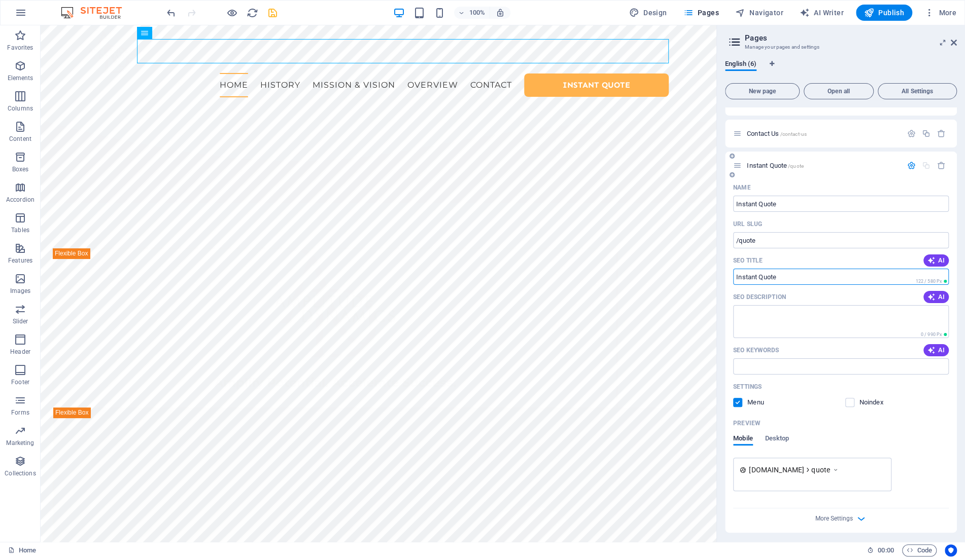
scroll to position [119, 0]
click at [737, 399] on label at bounding box center [737, 399] width 9 height 9
click at [0, 0] on input "checkbox" at bounding box center [0, 0] width 0 height 0
click at [791, 468] on span "[DOMAIN_NAME]" at bounding box center [776, 467] width 55 height 10
click at [785, 436] on span "Desktop" at bounding box center [777, 437] width 24 height 14
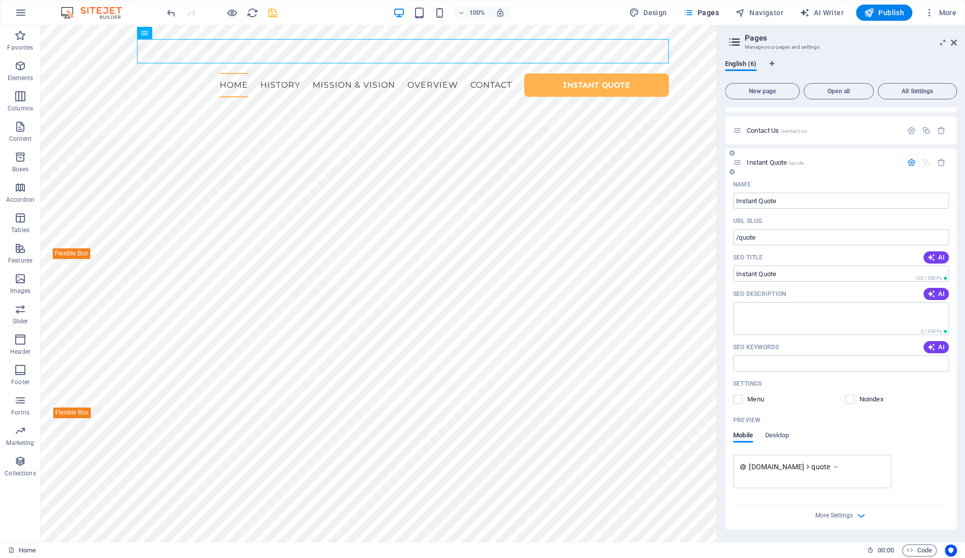
scroll to position [109, 0]
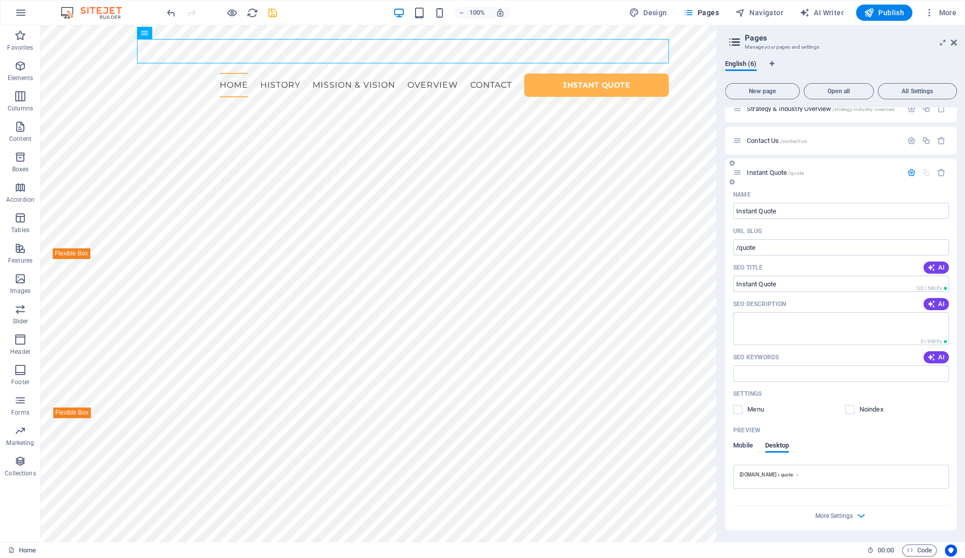
click at [742, 444] on span "Mobile" at bounding box center [743, 447] width 20 height 14
click at [853, 523] on div "More Settings" at bounding box center [841, 524] width 216 height 16
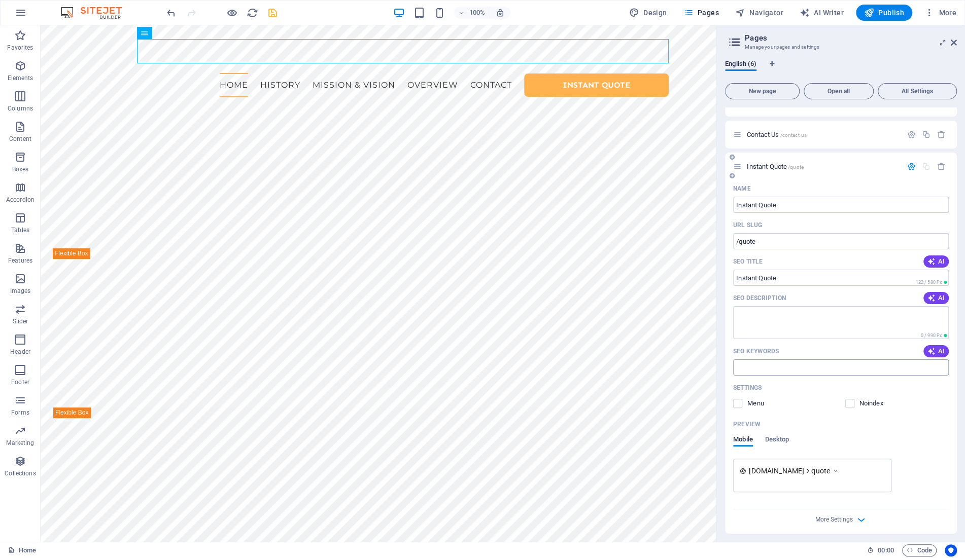
scroll to position [119, 0]
click at [834, 516] on span "More Settings" at bounding box center [834, 515] width 38 height 7
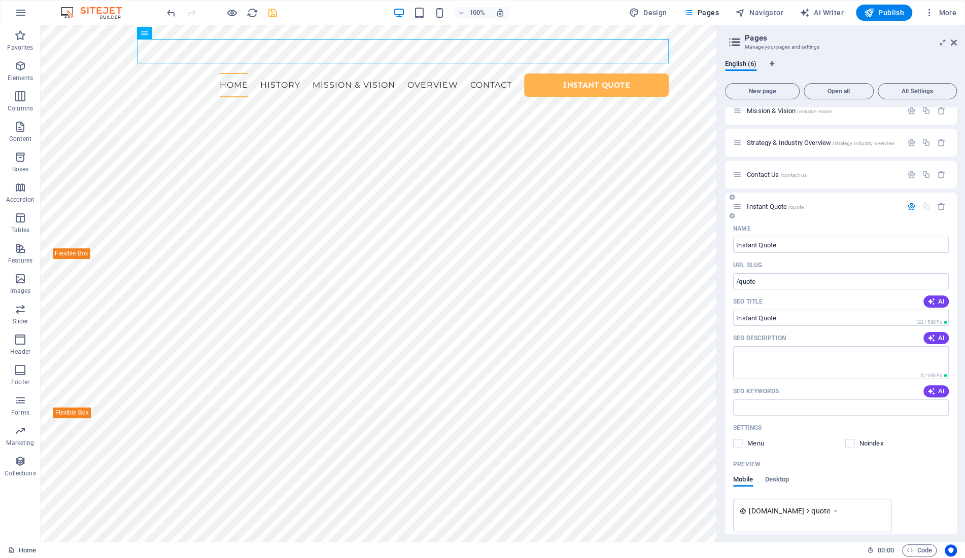
scroll to position [74, 0]
click at [807, 205] on p "Instant Quote /quote" at bounding box center [823, 207] width 152 height 7
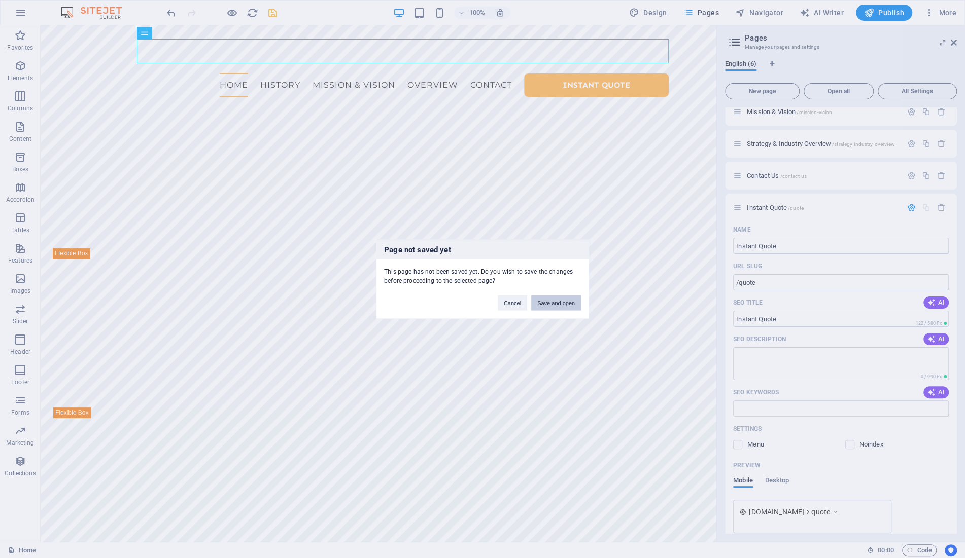
drag, startPoint x: 561, startPoint y: 305, endPoint x: 639, endPoint y: 262, distance: 88.3
click at [561, 305] on button "Save and open" at bounding box center [556, 302] width 50 height 15
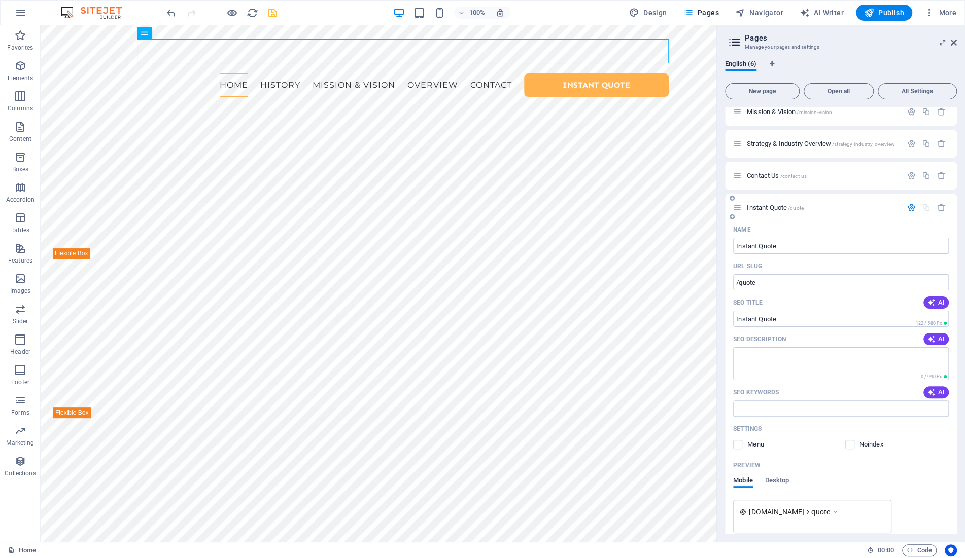
click at [839, 205] on p "Instant Quote /quote" at bounding box center [823, 207] width 152 height 7
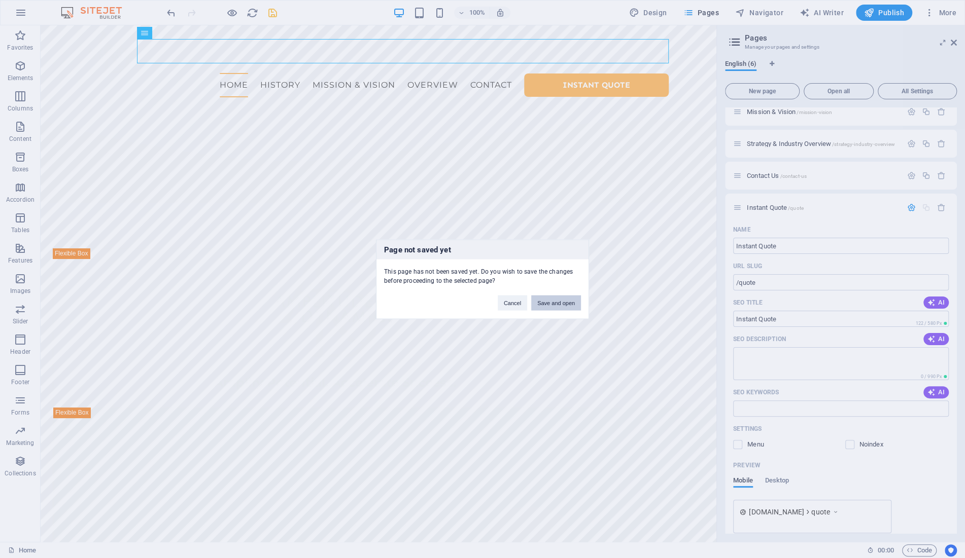
drag, startPoint x: 561, startPoint y: 302, endPoint x: 521, endPoint y: 286, distance: 43.7
click at [561, 302] on button "Save and open" at bounding box center [556, 302] width 50 height 15
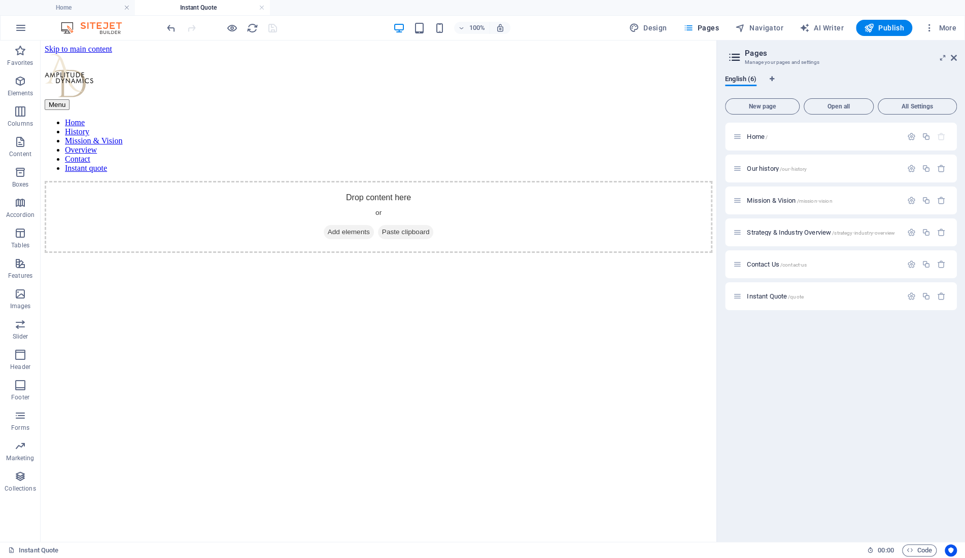
scroll to position [0, 0]
drag, startPoint x: 100, startPoint y: 7, endPoint x: 116, endPoint y: 162, distance: 156.0
click at [100, 7] on h4 "Home" at bounding box center [67, 7] width 135 height 11
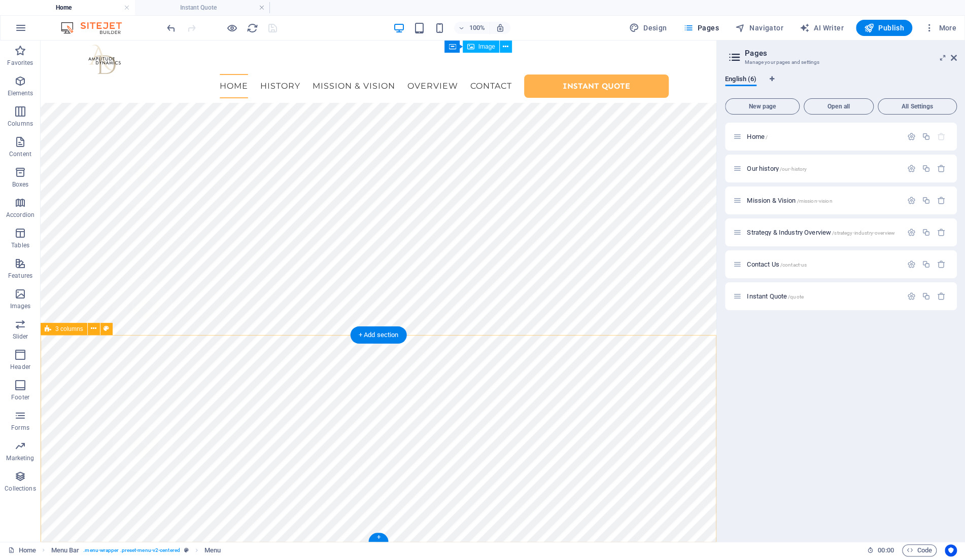
scroll to position [1889, 0]
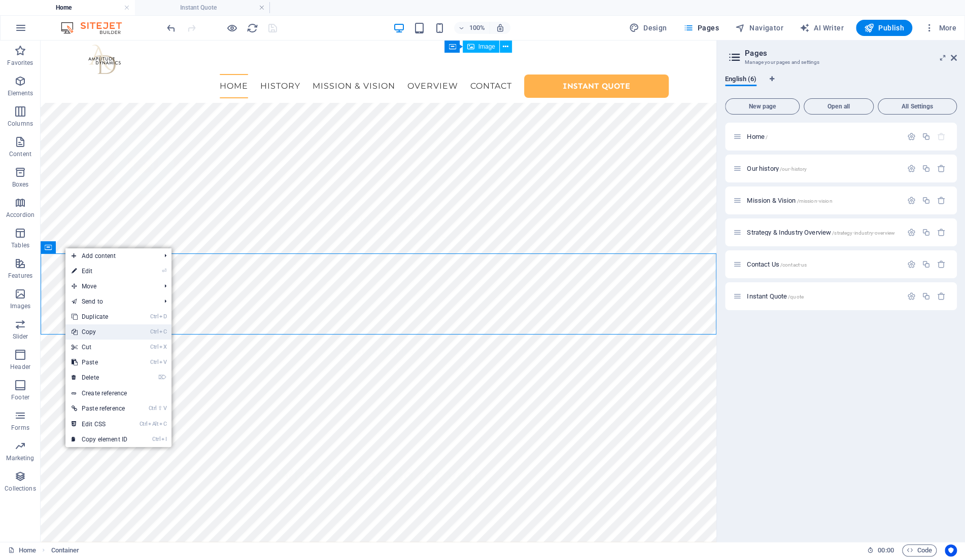
drag, startPoint x: 101, startPoint y: 331, endPoint x: 166, endPoint y: 104, distance: 236.4
click at [101, 331] on link "Ctrl C Copy" at bounding box center [99, 332] width 68 height 15
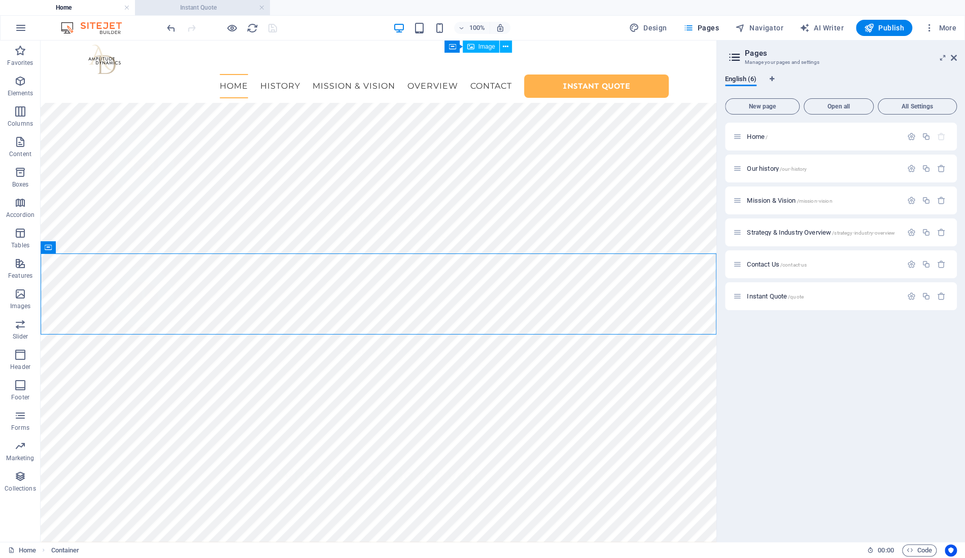
click at [209, 10] on h4 "Instant Quote" at bounding box center [202, 7] width 135 height 11
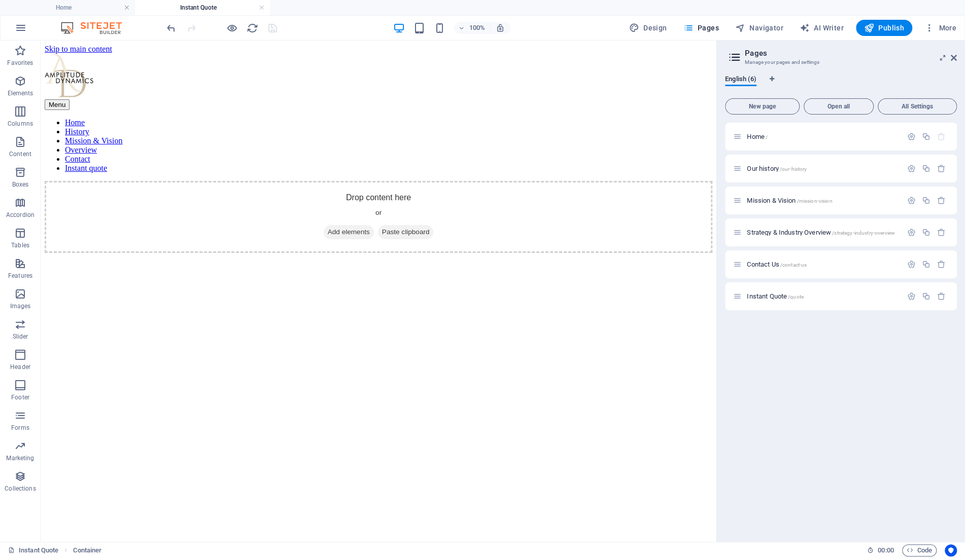
click at [363, 257] on html "Skip to main content Menu Home History Mission & Vision Overview Contact Instan…" at bounding box center [379, 149] width 676 height 217
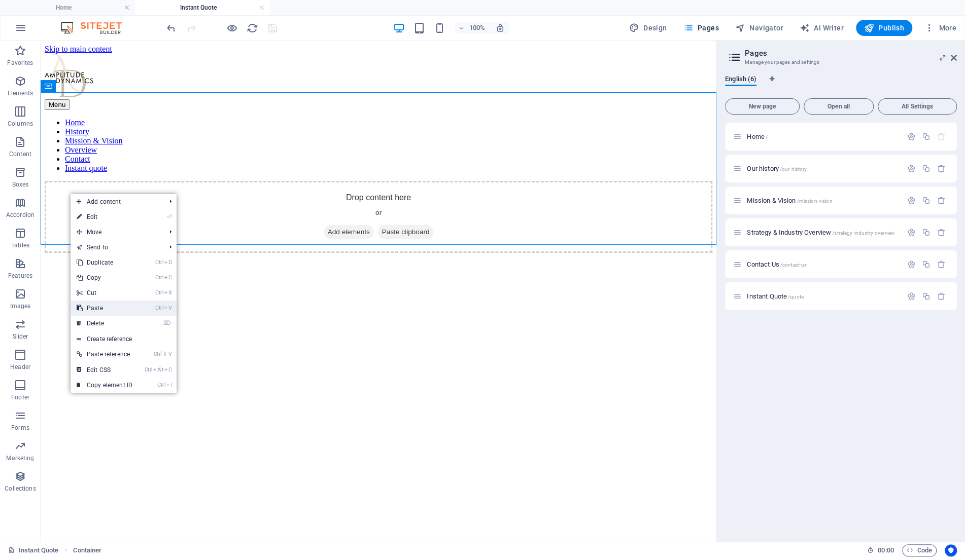
click at [112, 311] on link "Ctrl V Paste" at bounding box center [104, 308] width 68 height 15
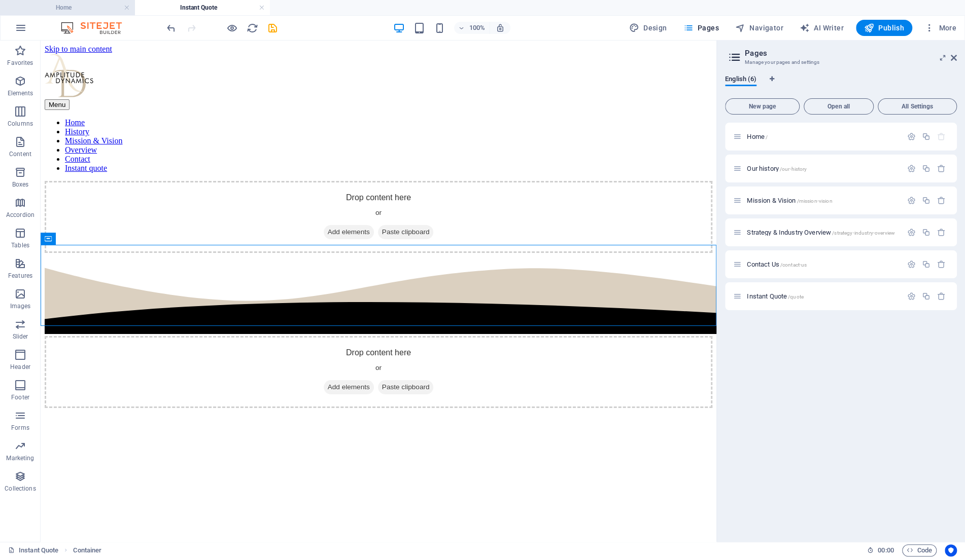
drag, startPoint x: 93, startPoint y: 7, endPoint x: 96, endPoint y: 44, distance: 37.1
click at [93, 7] on h4 "Home" at bounding box center [67, 7] width 135 height 11
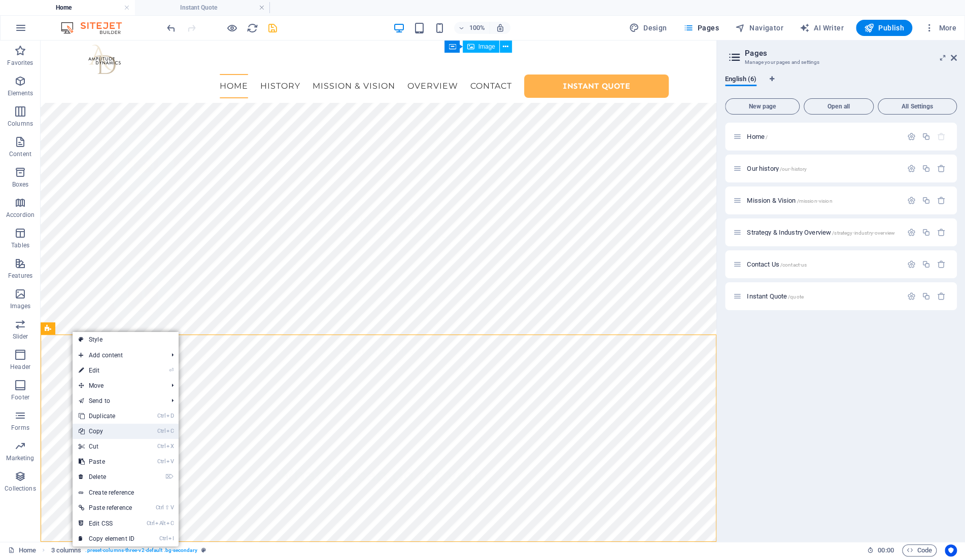
click at [112, 433] on link "Ctrl C Copy" at bounding box center [107, 431] width 68 height 15
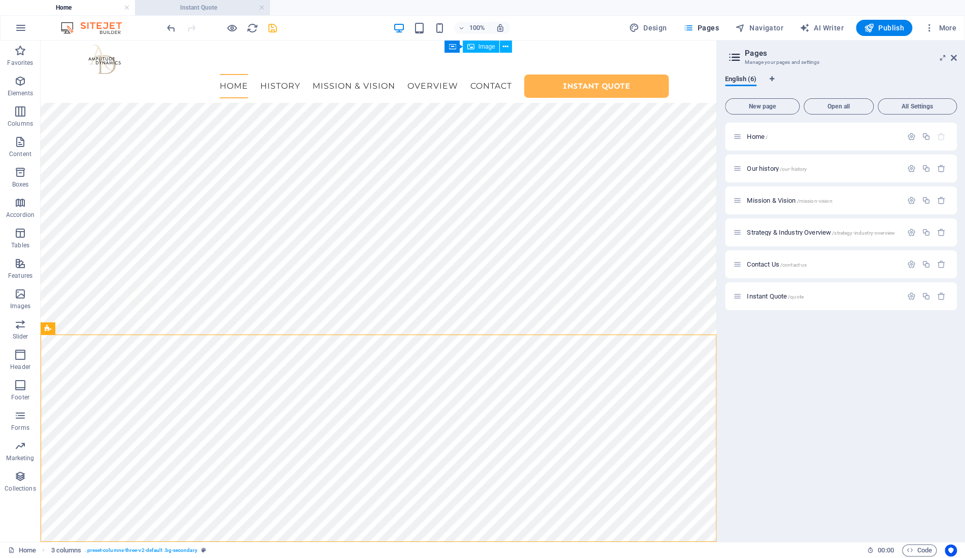
drag, startPoint x: 202, startPoint y: 6, endPoint x: 64, endPoint y: 322, distance: 344.8
click at [202, 6] on h4 "Instant Quote" at bounding box center [202, 7] width 135 height 11
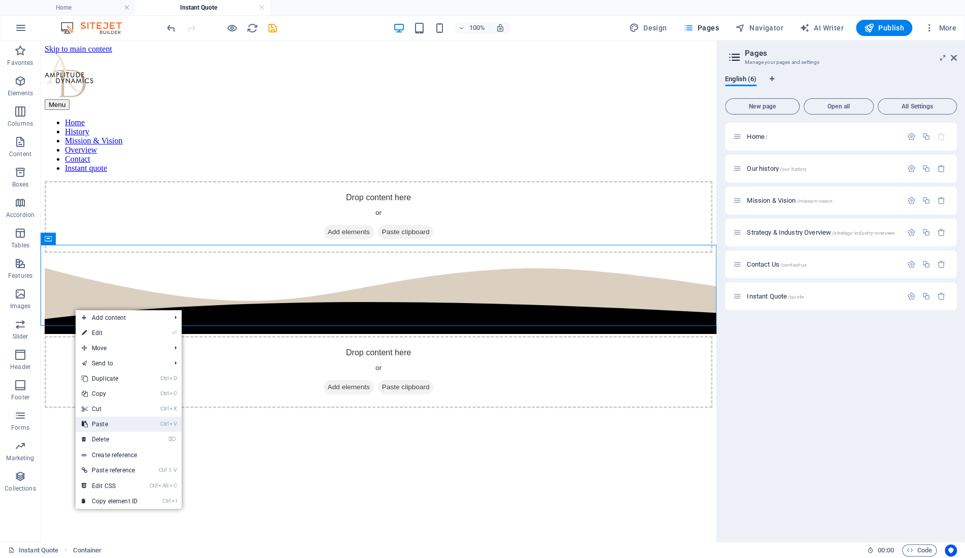
click at [116, 423] on link "Ctrl V Paste" at bounding box center [110, 424] width 68 height 15
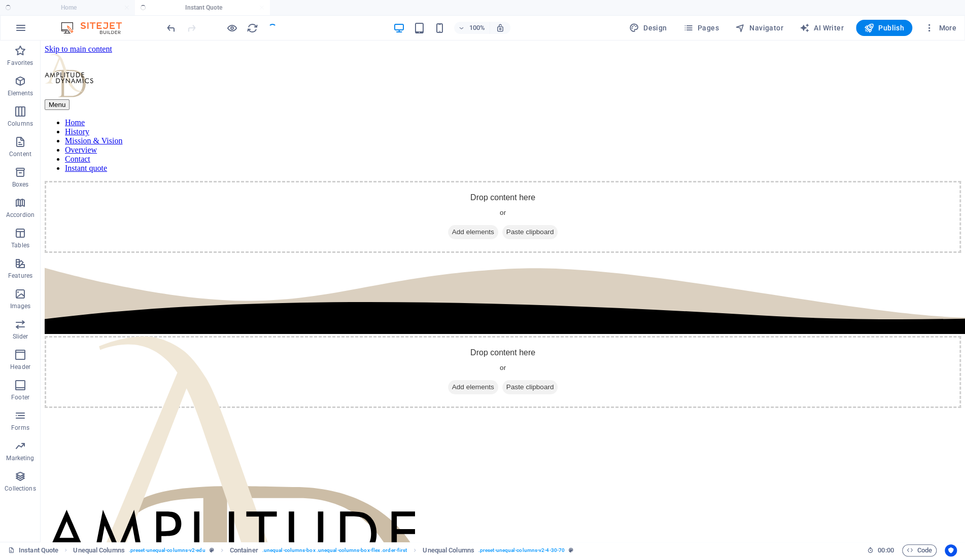
click at [89, 9] on ul "Home Instant Quote" at bounding box center [482, 7] width 965 height 15
click at [88, 6] on h4 "Home" at bounding box center [67, 7] width 135 height 11
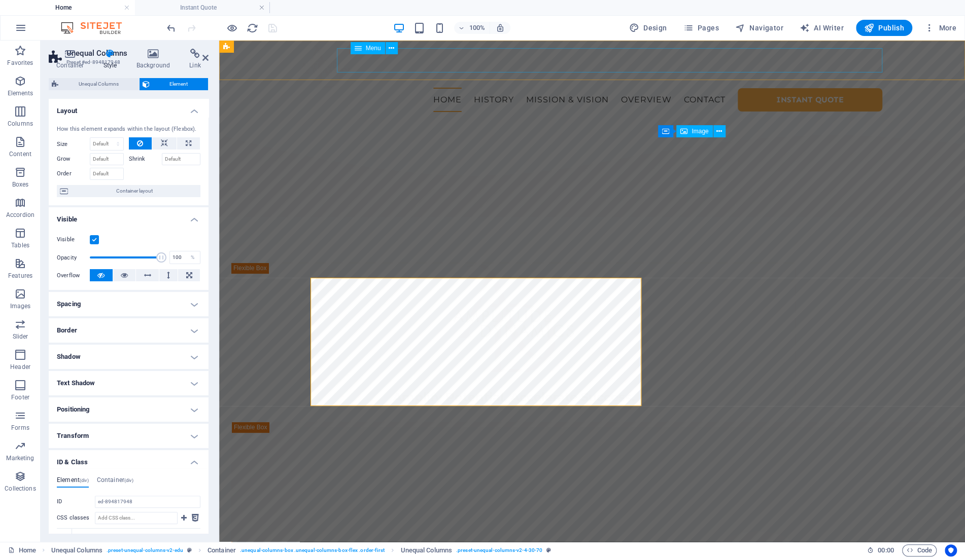
scroll to position [0, 0]
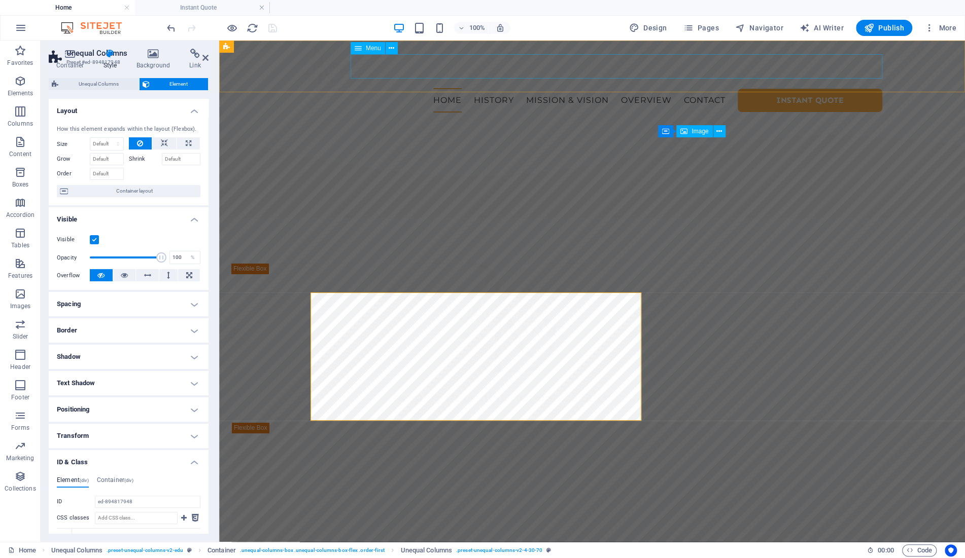
click at [364, 47] on div "Menu" at bounding box center [367, 48] width 34 height 12
select select
select select "1"
select select
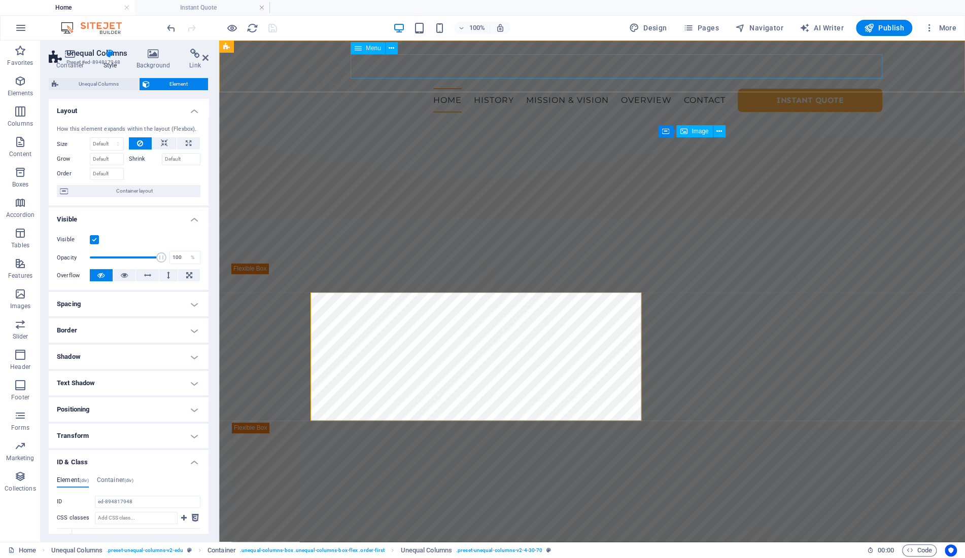
select select "2"
select select
select select "3"
select select
select select "4"
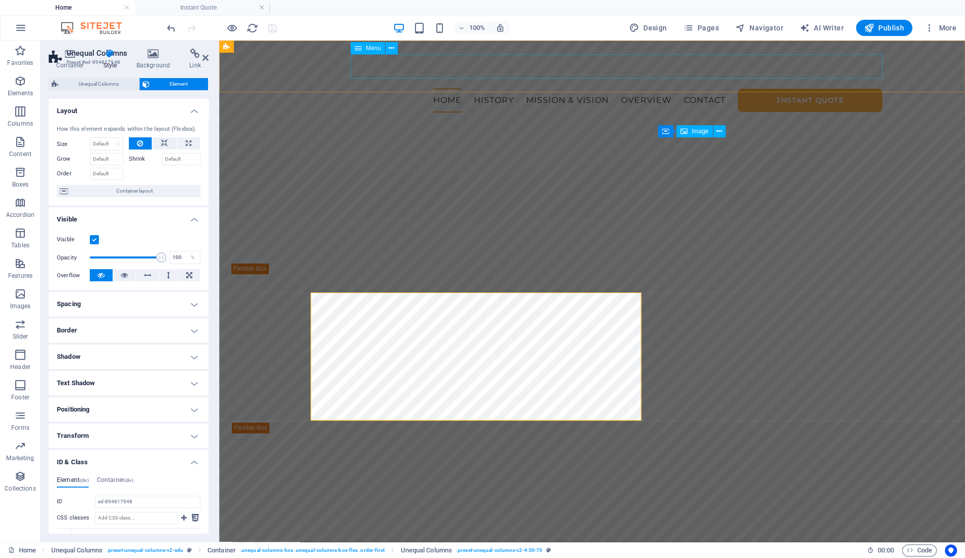
select select
select select "primary"
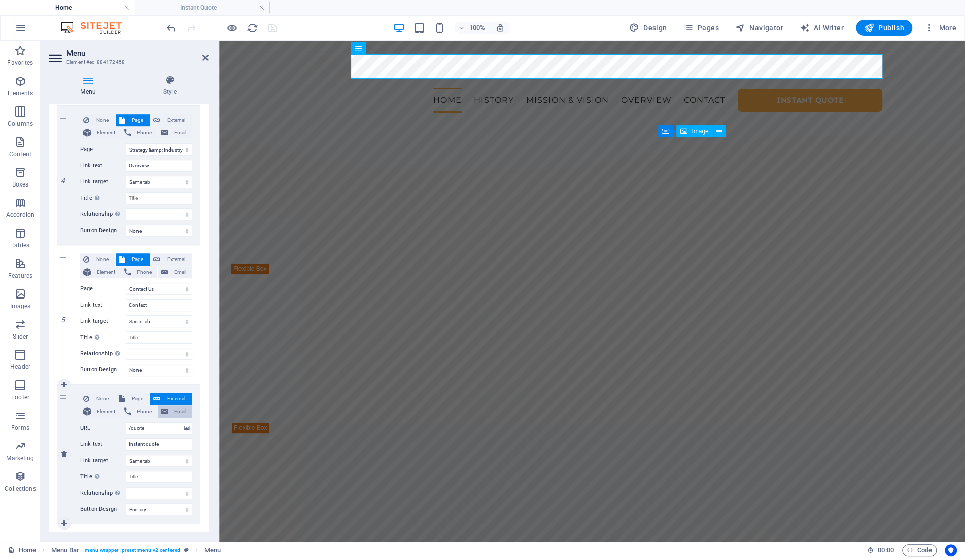
scroll to position [532, 0]
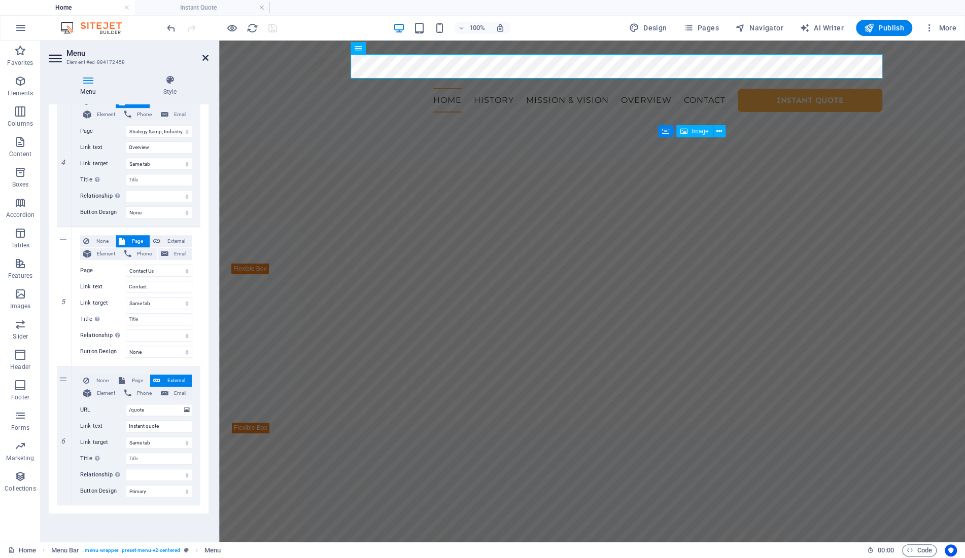
click at [208, 58] on icon at bounding box center [205, 58] width 6 height 8
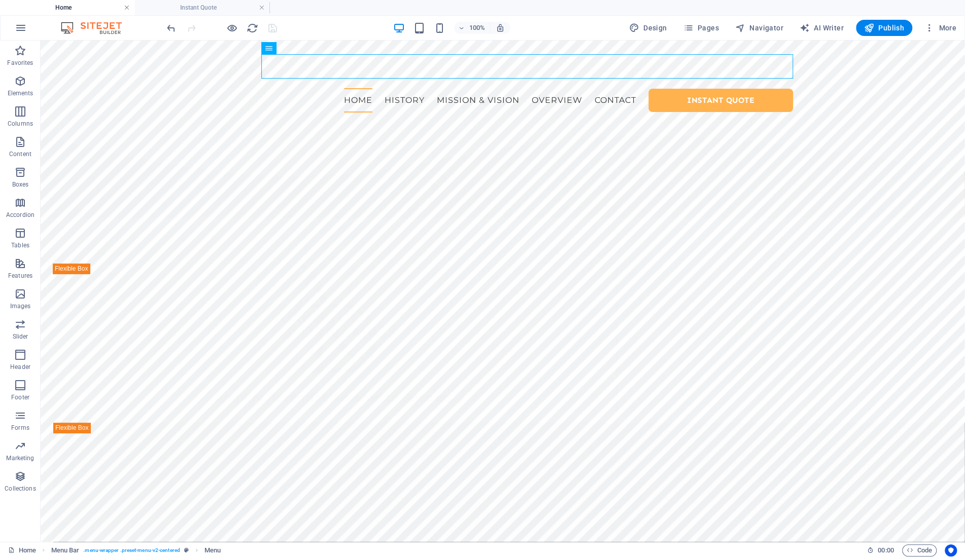
click at [124, 8] on link at bounding box center [127, 8] width 6 height 10
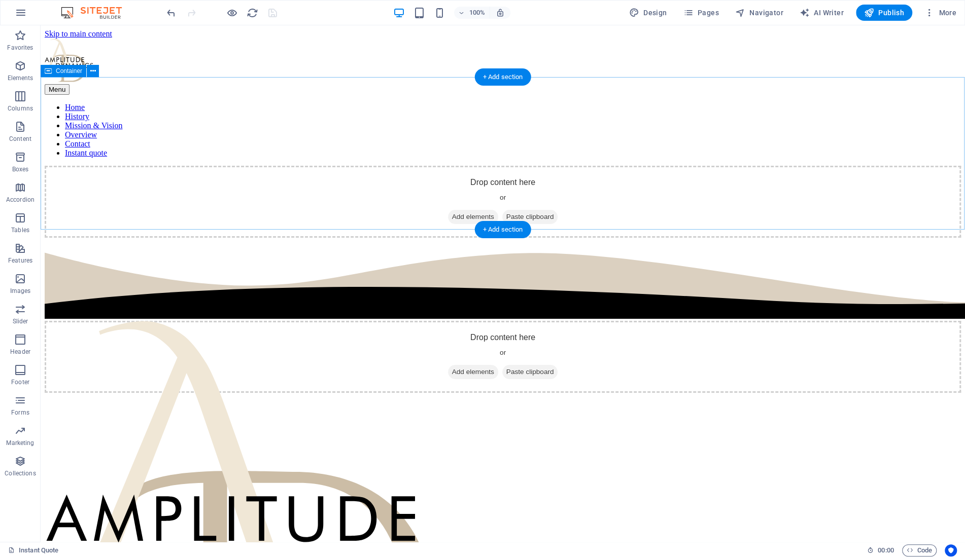
click at [413, 166] on div "Drop content here or Add elements Paste clipboard" at bounding box center [503, 202] width 916 height 72
click at [465, 210] on span "Add elements" at bounding box center [473, 217] width 50 height 14
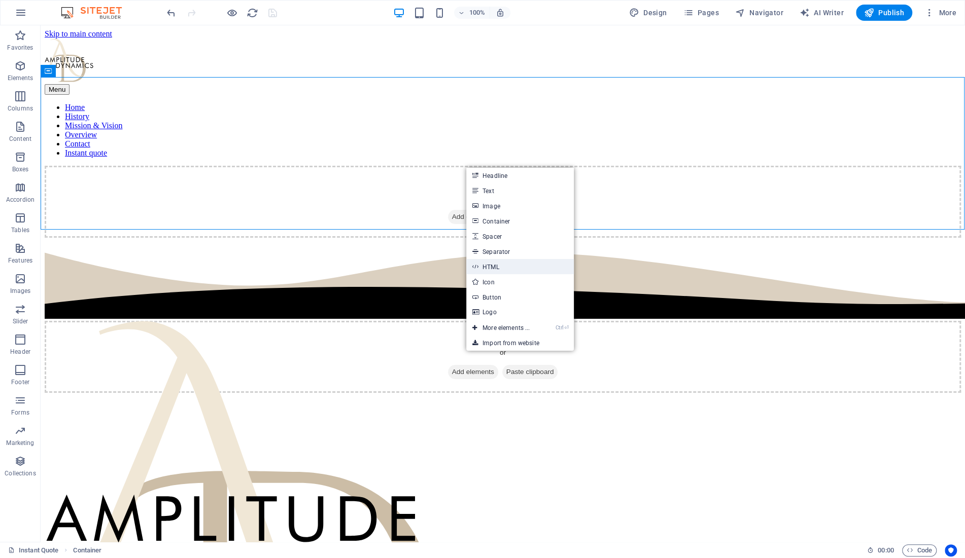
drag, startPoint x: 497, startPoint y: 268, endPoint x: 276, endPoint y: 237, distance: 223.2
click at [497, 268] on link "HTML" at bounding box center [520, 266] width 108 height 15
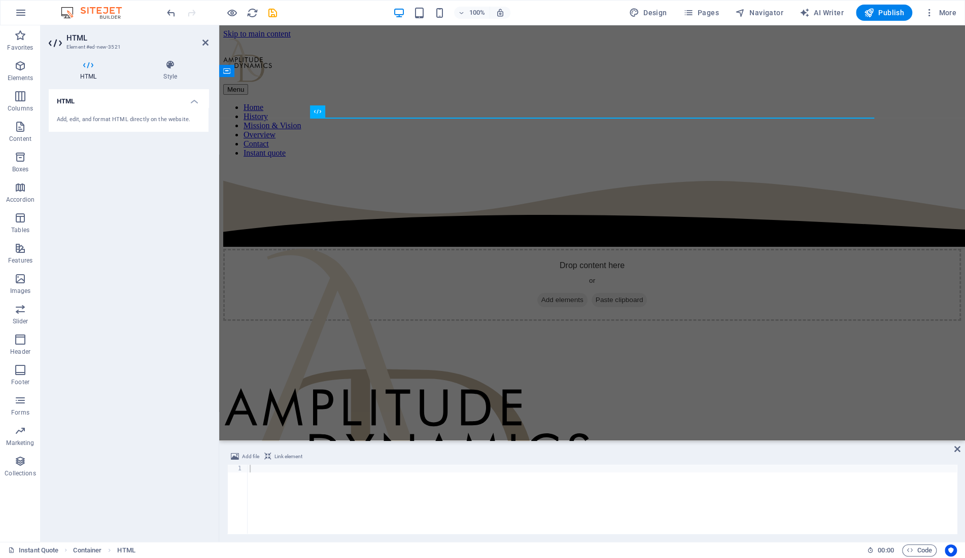
click at [147, 122] on div "Add, edit, and format HTML directly on the website." at bounding box center [129, 120] width 144 height 9
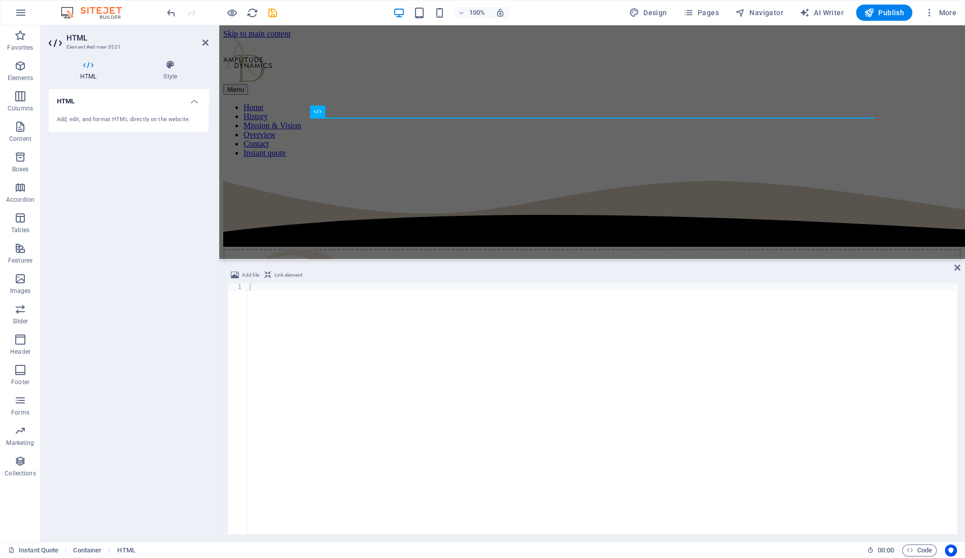
drag, startPoint x: 335, startPoint y: 441, endPoint x: 355, endPoint y: 258, distance: 184.7
click at [355, 258] on div "Container Container Placeholder Reference Container 3 columns Container Logo Co…" at bounding box center [592, 283] width 746 height 517
click at [378, 345] on div at bounding box center [602, 417] width 709 height 266
drag, startPoint x: 956, startPoint y: 267, endPoint x: 522, endPoint y: 267, distance: 434.1
click at [956, 267] on icon at bounding box center [957, 268] width 6 height 8
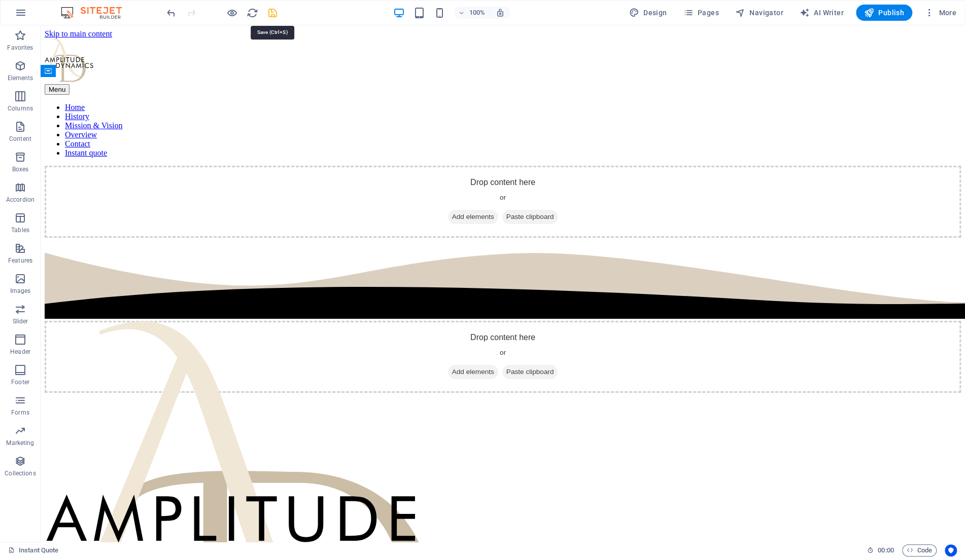
click at [275, 14] on icon "save" at bounding box center [273, 13] width 12 height 12
click at [237, 11] on icon "button" at bounding box center [232, 13] width 12 height 12
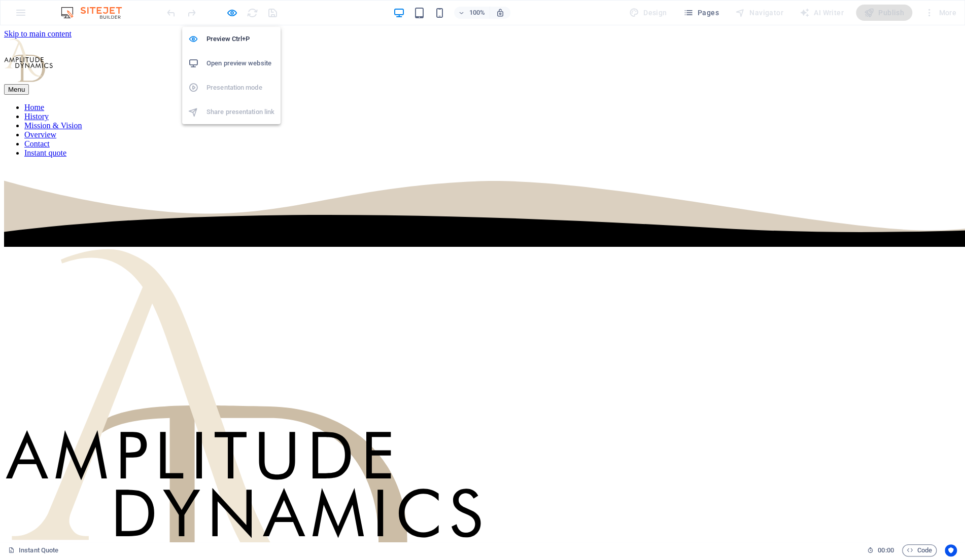
click at [222, 64] on h6 "Open preview website" at bounding box center [240, 63] width 68 height 12
click at [233, 15] on icon "button" at bounding box center [232, 13] width 12 height 12
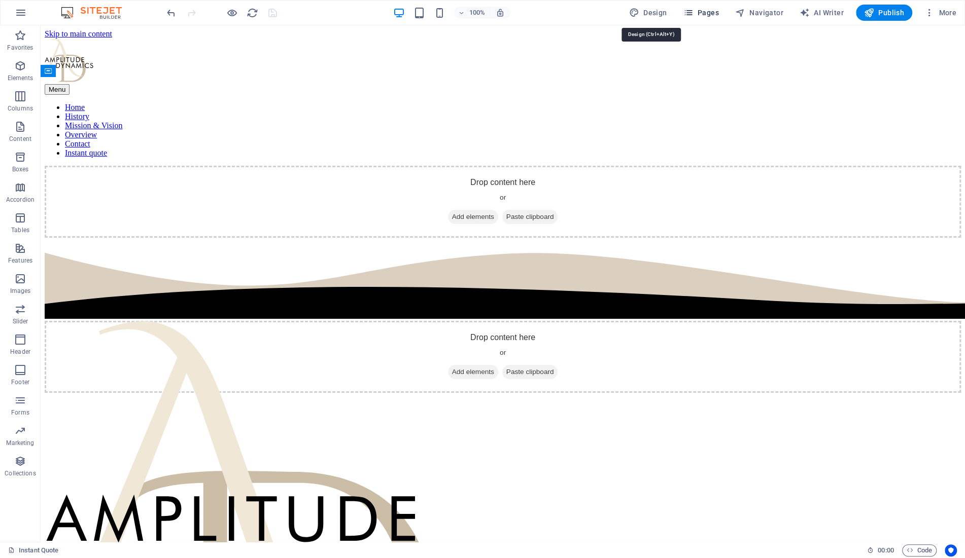
click at [708, 13] on span "Pages" at bounding box center [701, 13] width 36 height 10
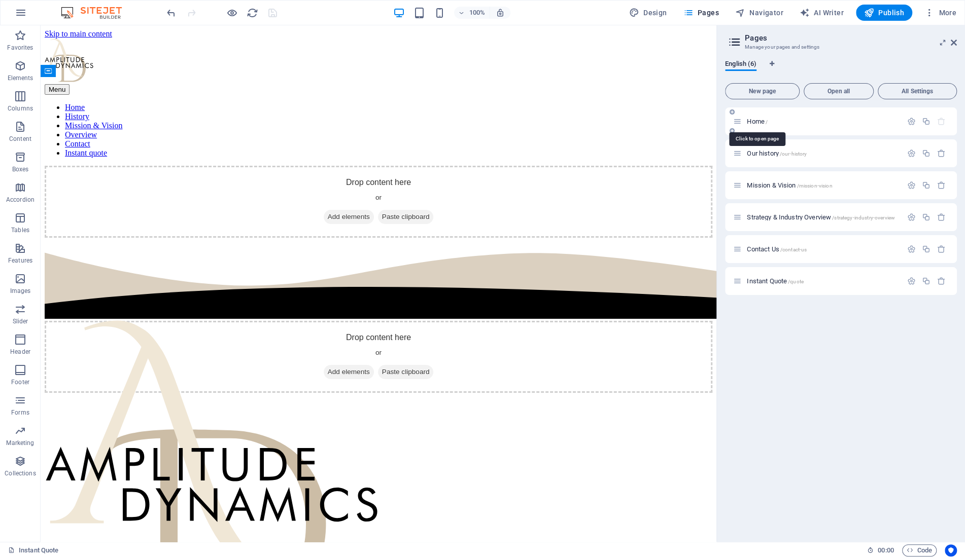
click at [761, 121] on span "Home /" at bounding box center [757, 122] width 21 height 8
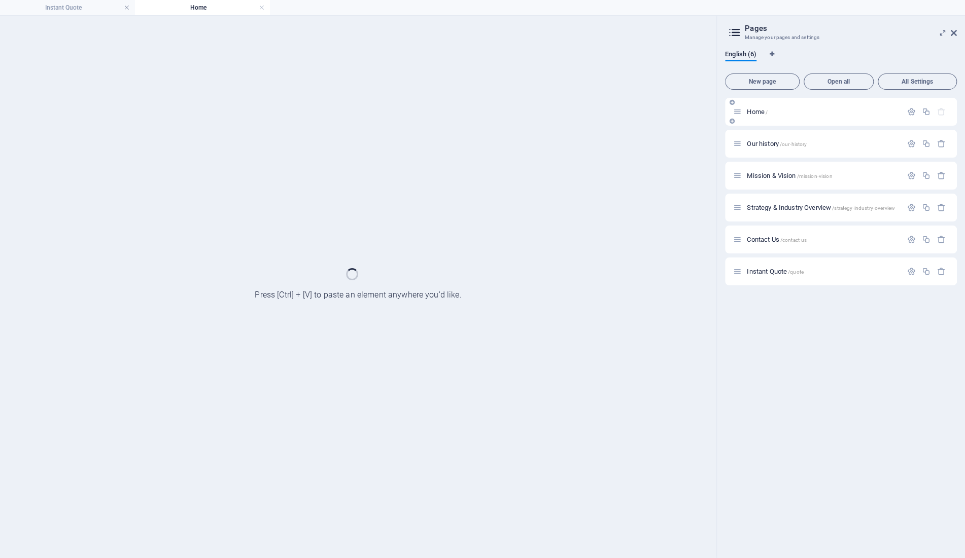
click at [761, 121] on div "Home /" at bounding box center [841, 112] width 232 height 28
click at [775, 237] on span "Contact Us /contact-us" at bounding box center [777, 240] width 60 height 8
click at [775, 237] on div "Home / Our history /our-history Mission & Vision /mission-vision Strategy & Ind…" at bounding box center [841, 192] width 232 height 188
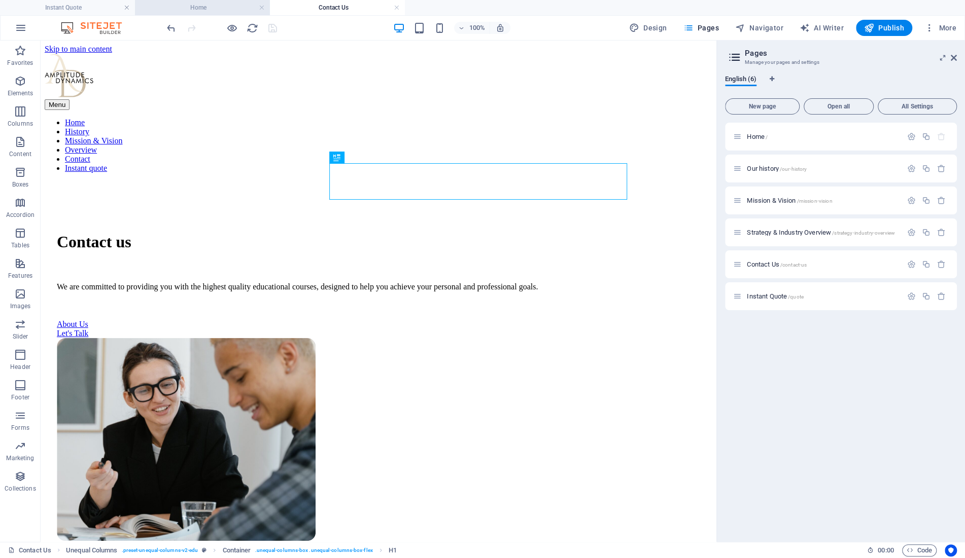
scroll to position [0, 0]
drag, startPoint x: 261, startPoint y: 8, endPoint x: 68, endPoint y: 65, distance: 201.4
click at [261, 8] on link at bounding box center [262, 8] width 6 height 10
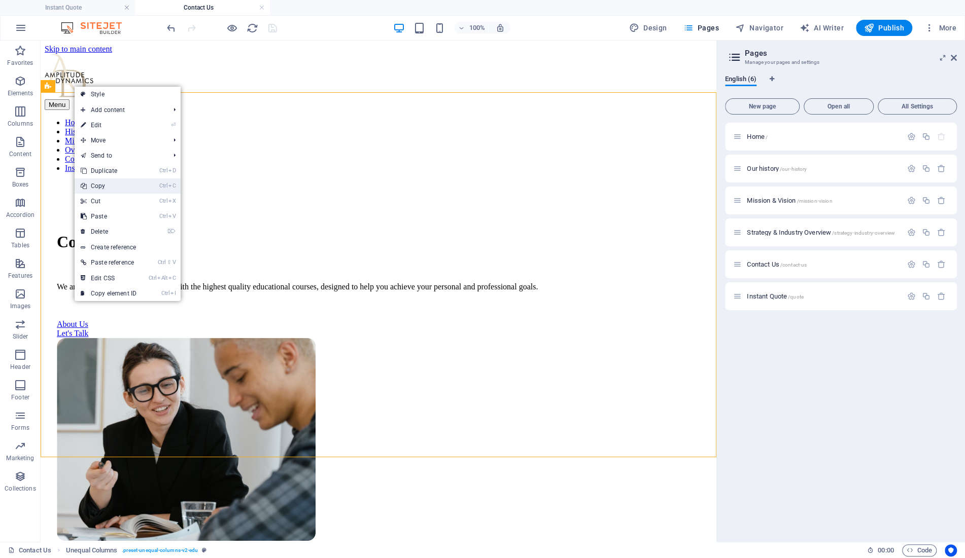
click at [110, 185] on link "Ctrl C Copy" at bounding box center [109, 186] width 68 height 15
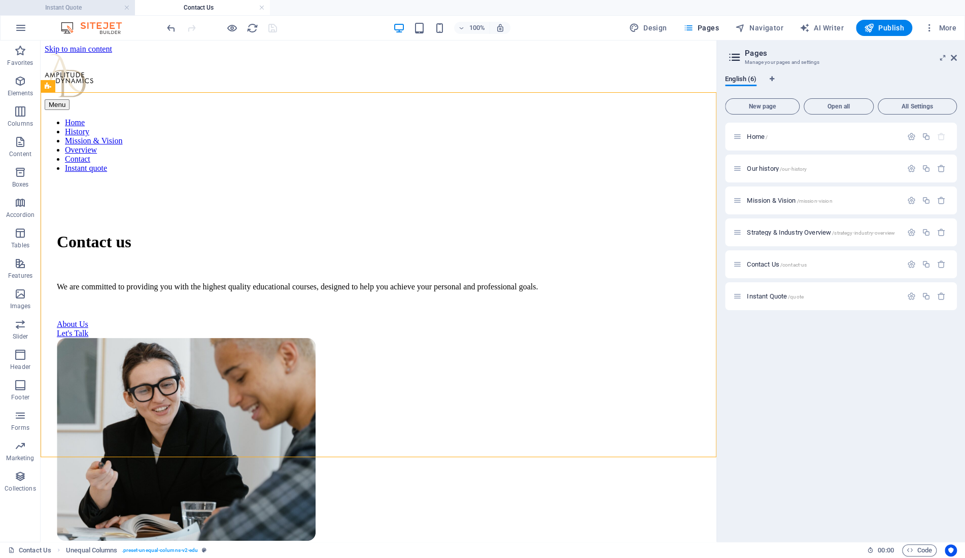
click at [103, 8] on h4 "Instant Quote" at bounding box center [67, 7] width 135 height 11
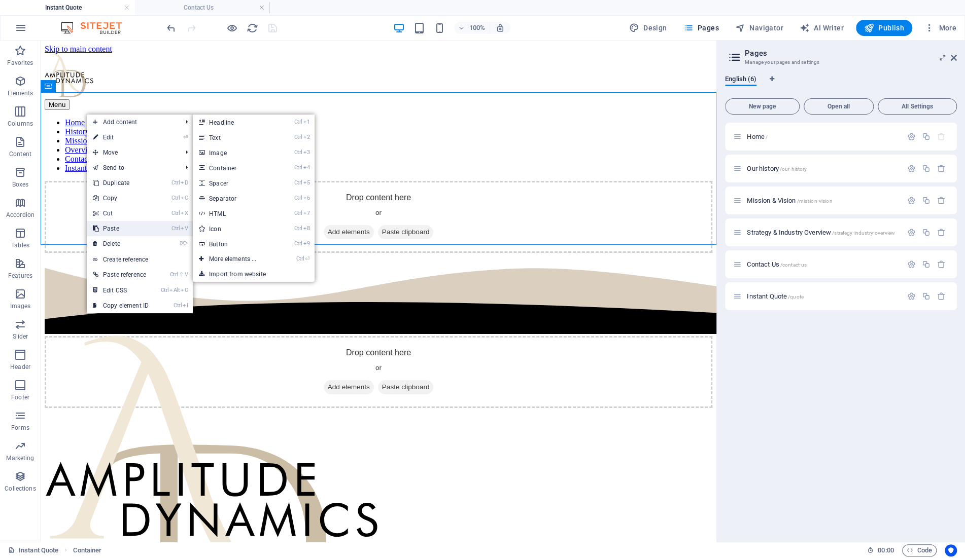
click at [118, 225] on link "Ctrl V Paste" at bounding box center [121, 228] width 68 height 15
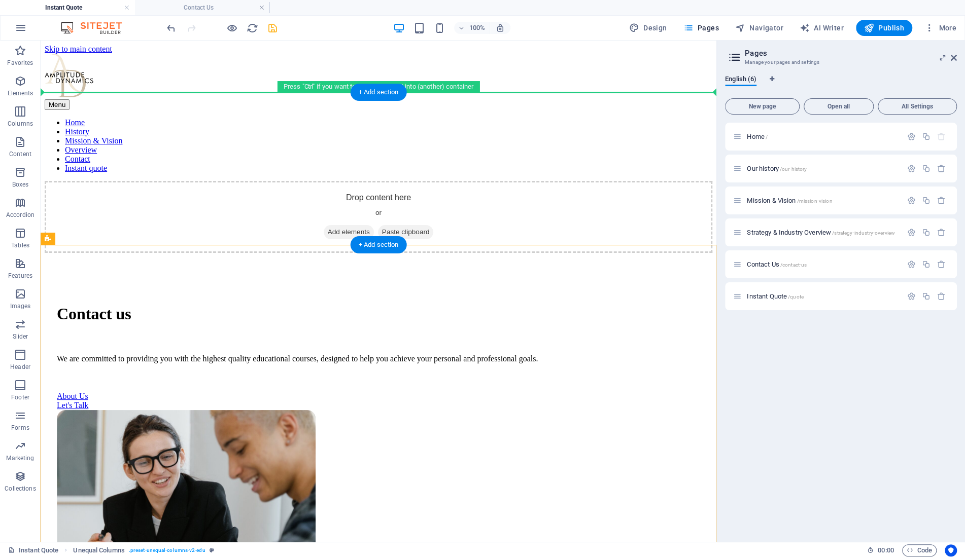
drag, startPoint x: 101, startPoint y: 278, endPoint x: 81, endPoint y: 103, distance: 176.6
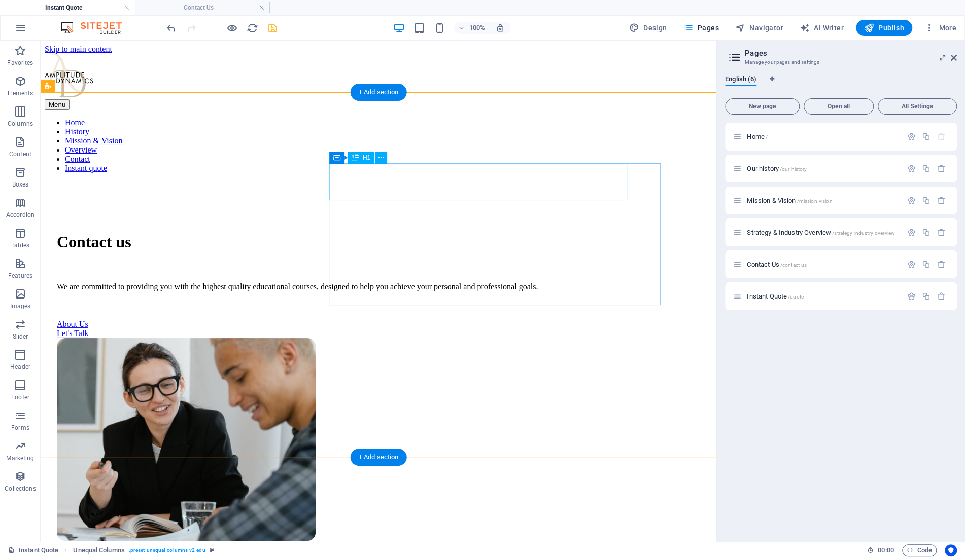
click at [392, 233] on div "Contact us" at bounding box center [378, 242] width 643 height 19
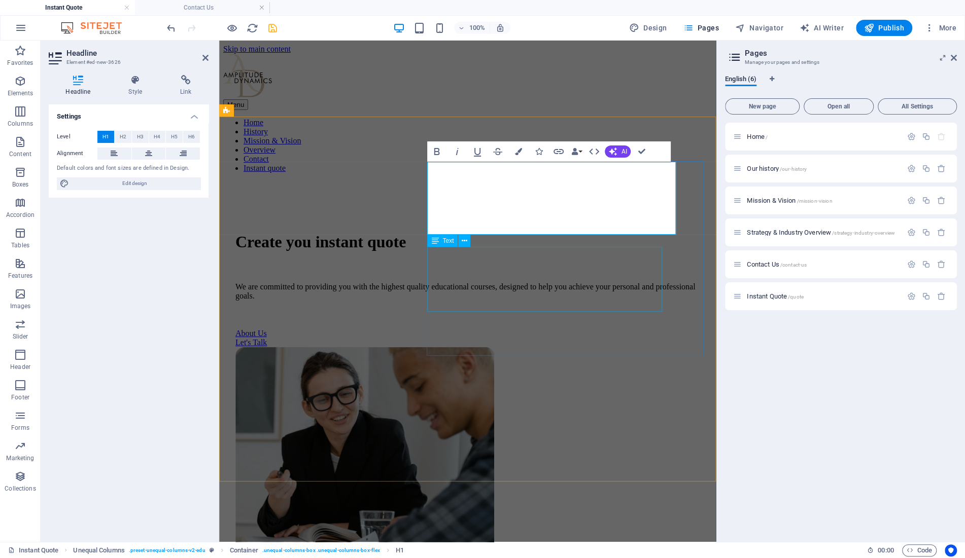
click at [460, 282] on div "We are committed to providing you with the highest quality educational courses,…" at bounding box center [467, 291] width 465 height 18
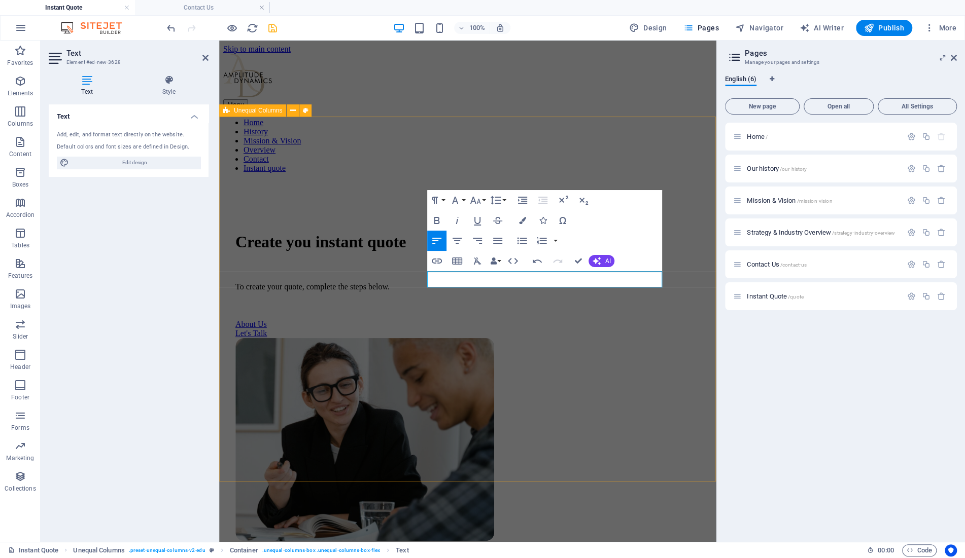
click at [559, 421] on div "Create you instant quote To create your quote, complete the steps below. About …" at bounding box center [467, 423] width 489 height 484
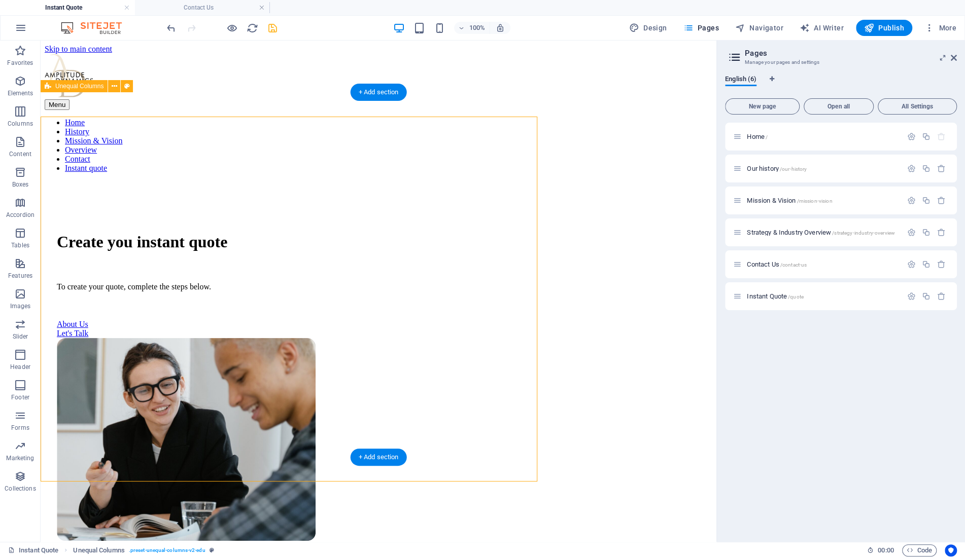
click at [526, 314] on div "Create you instant quote To create your quote, complete the steps below. About …" at bounding box center [378, 423] width 667 height 484
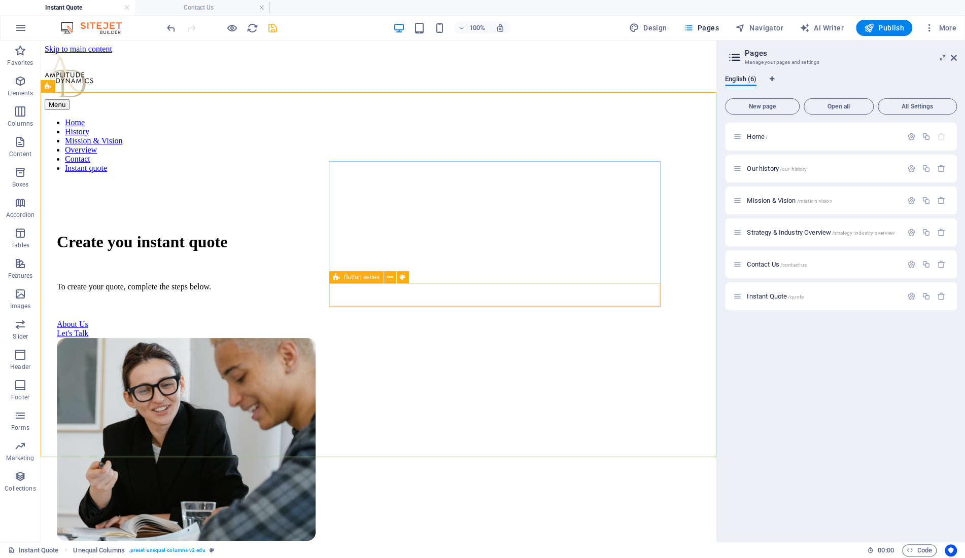
click at [338, 277] on icon at bounding box center [336, 277] width 7 height 12
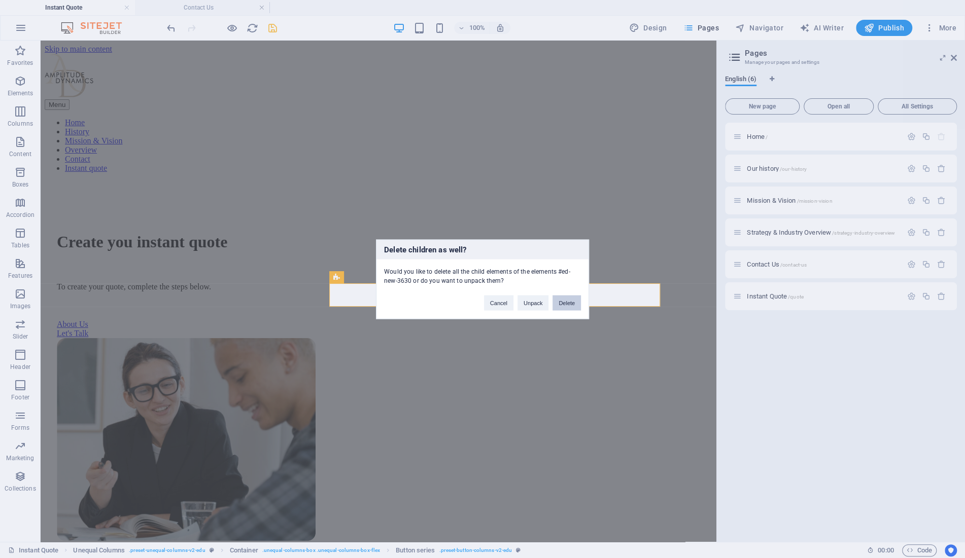
click at [561, 298] on button "Delete" at bounding box center [566, 302] width 28 height 15
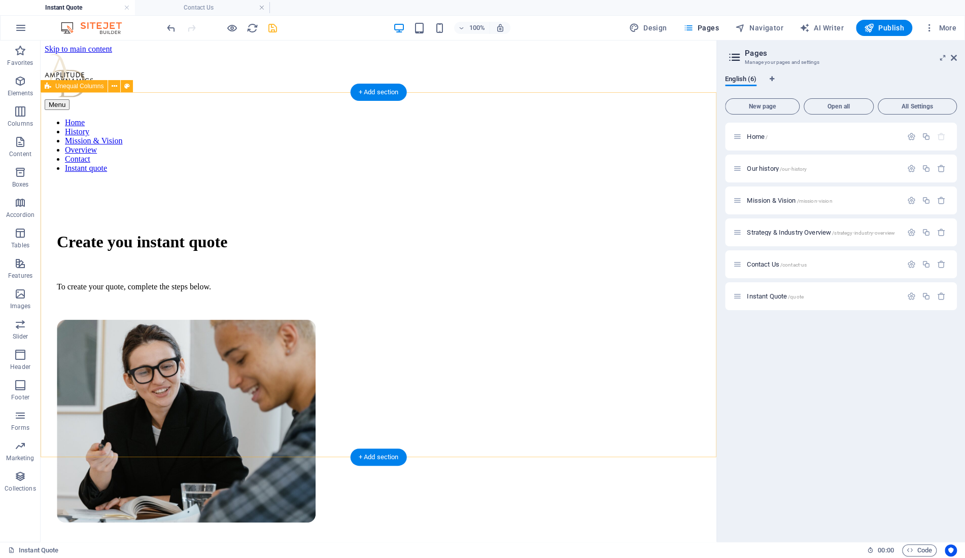
click at [440, 340] on div "Create you instant quote To create your quote, complete the steps below." at bounding box center [378, 414] width 667 height 466
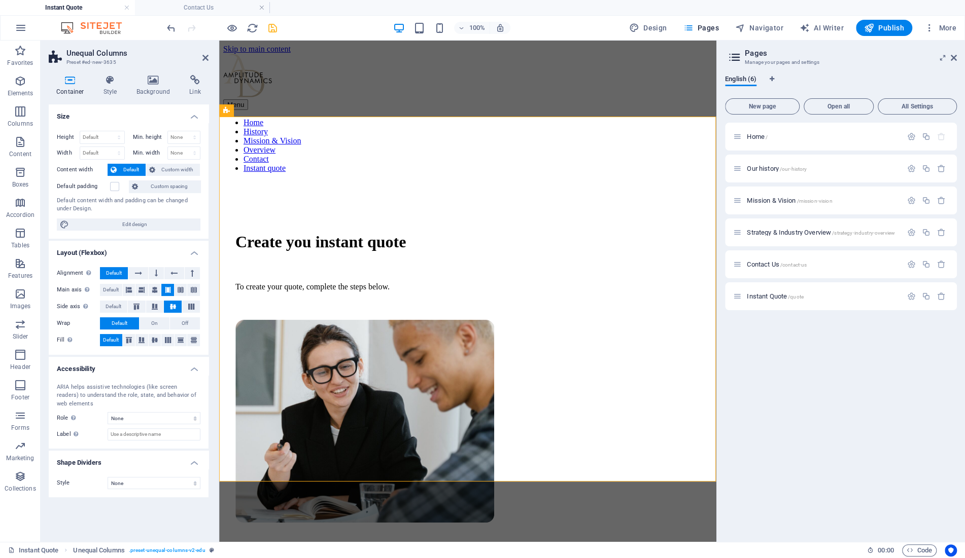
click at [69, 77] on icon at bounding box center [70, 80] width 43 height 10
click at [110, 87] on h4 "Style" at bounding box center [112, 85] width 33 height 21
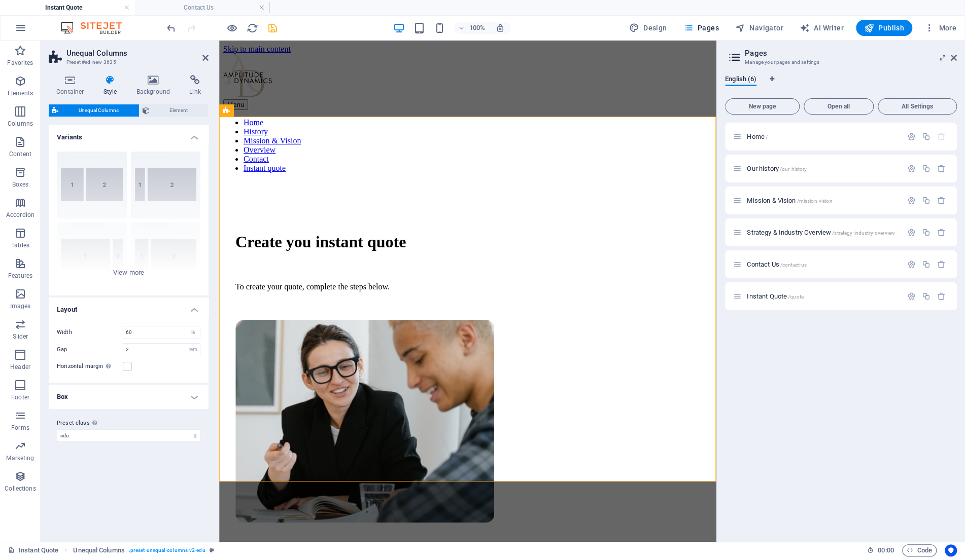
click at [145, 400] on h4 "Box" at bounding box center [129, 397] width 160 height 24
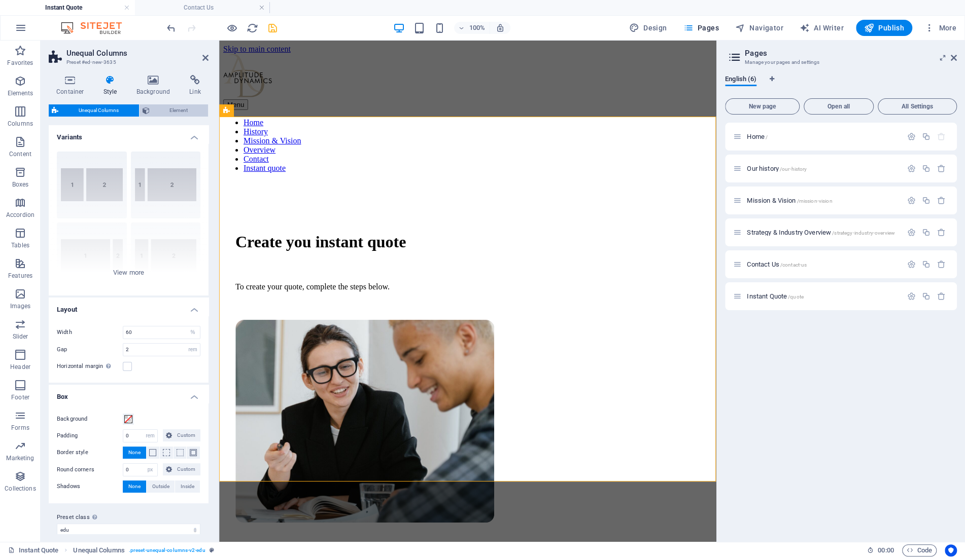
click at [169, 112] on span "Element" at bounding box center [179, 110] width 53 height 12
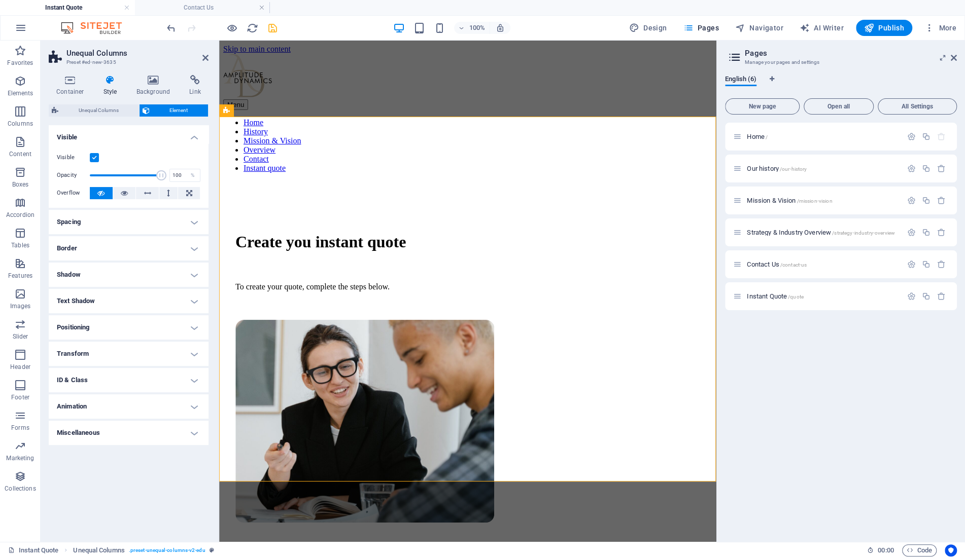
click at [90, 214] on h4 "Spacing" at bounding box center [129, 222] width 160 height 24
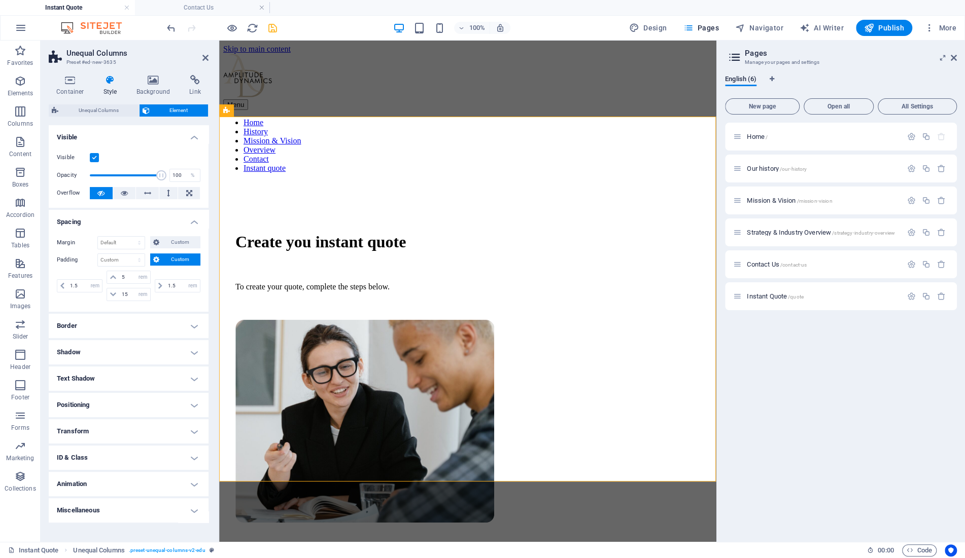
click at [175, 263] on span "Custom" at bounding box center [179, 260] width 35 height 12
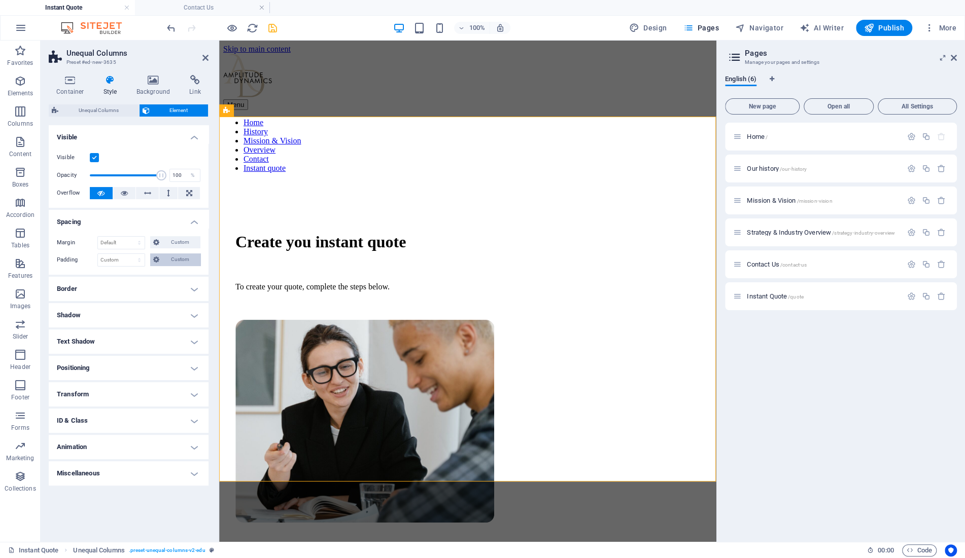
click at [168, 257] on span "Custom" at bounding box center [179, 260] width 35 height 12
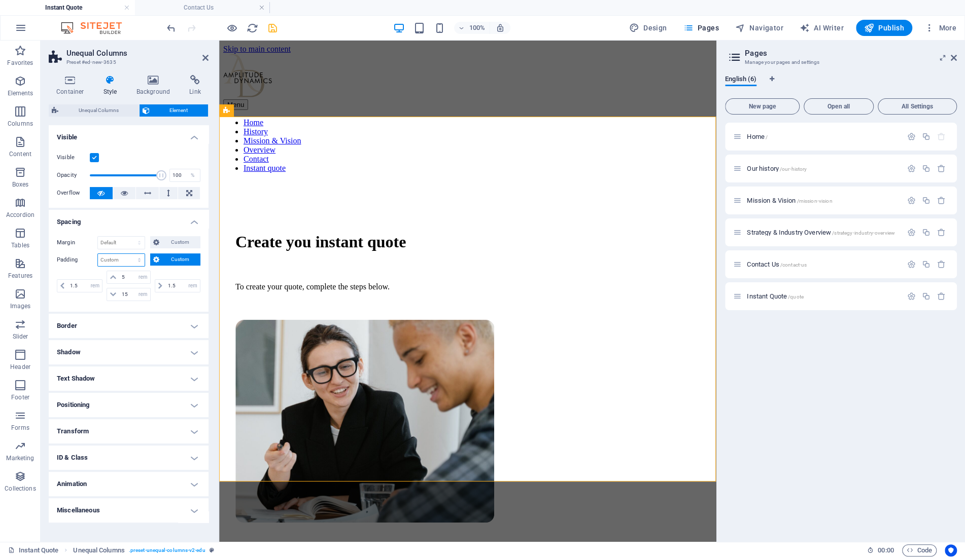
click at [98, 254] on select "Default px rem % vh vw Custom" at bounding box center [121, 260] width 47 height 12
click option "Default" at bounding box center [0, 0] width 0 height 0
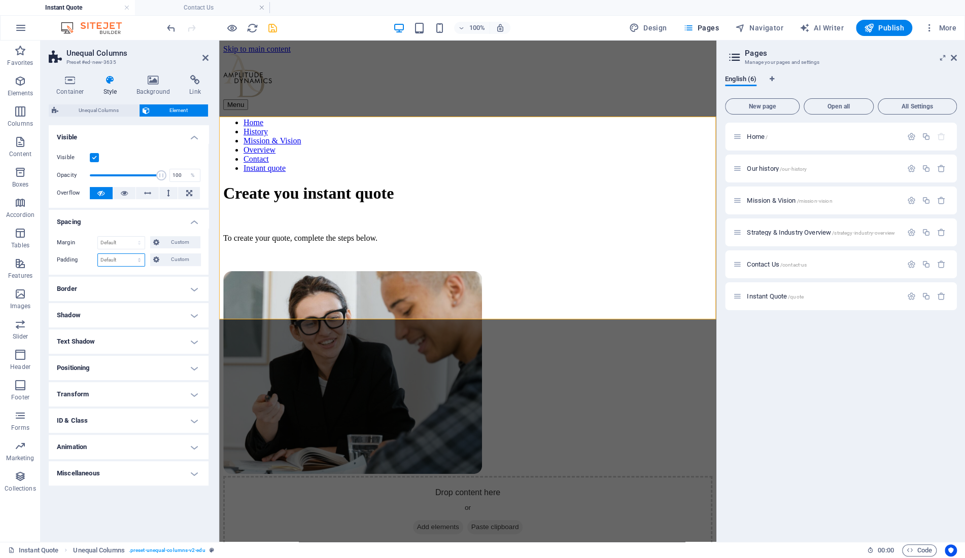
click at [98, 254] on select "Default px rem % vh vw Custom" at bounding box center [121, 260] width 47 height 12
select select "rem"
click option "rem" at bounding box center [0, 0] width 0 height 0
click at [117, 260] on input "0" at bounding box center [121, 260] width 47 height 12
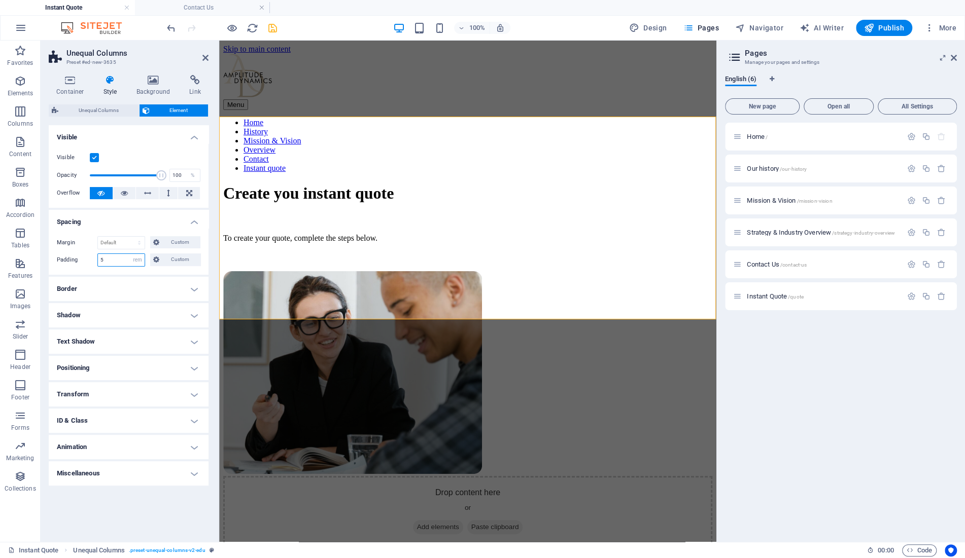
type input "5"
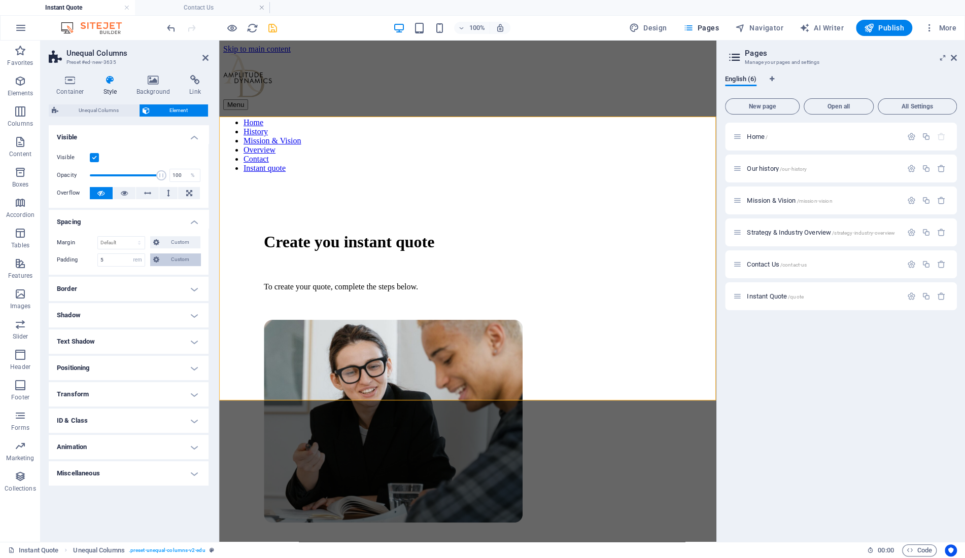
click at [168, 261] on span "Custom" at bounding box center [179, 260] width 35 height 12
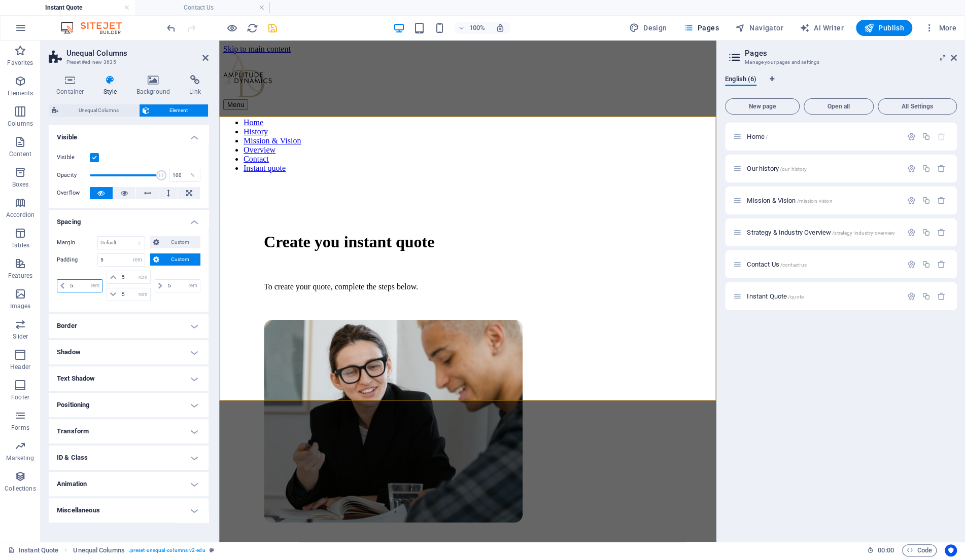
click at [73, 286] on input "5" at bounding box center [84, 286] width 34 height 12
type input "1.5"
select select "DISABLED_OPTION_VALUE"
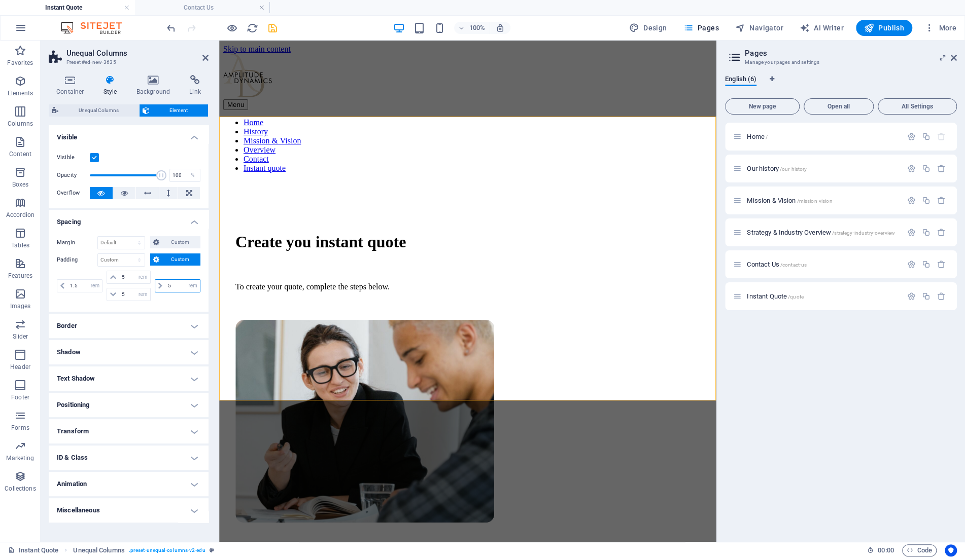
drag, startPoint x: 176, startPoint y: 287, endPoint x: 158, endPoint y: 287, distance: 18.3
click at [165, 287] on input "5" at bounding box center [182, 286] width 34 height 12
type input "1.5"
click at [442, 377] on div "Create you instant quote To create your quote, complete the steps below." at bounding box center [467, 373] width 489 height 384
click at [361, 388] on div "Create you instant quote To create your quote, complete the steps below." at bounding box center [467, 373] width 489 height 384
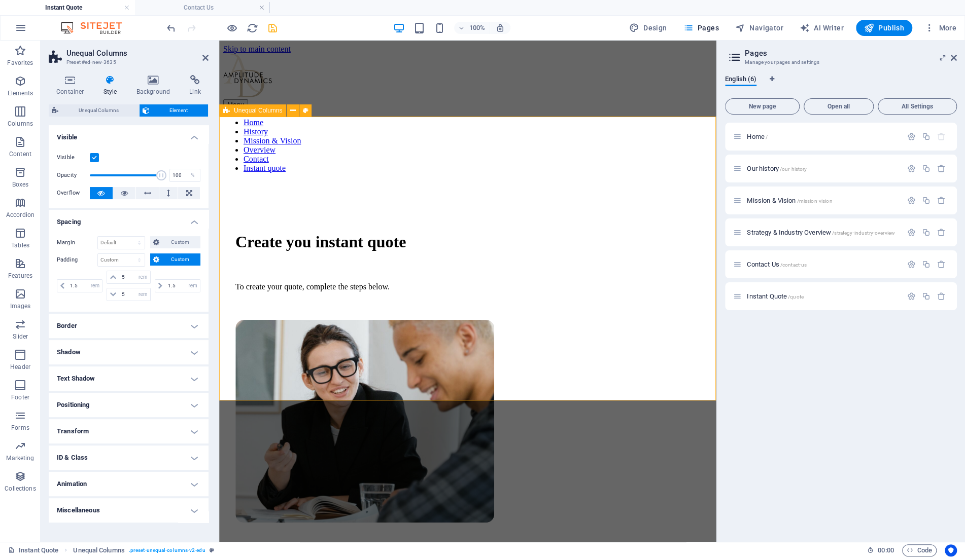
click at [361, 388] on div "Create you instant quote To create your quote, complete the steps below." at bounding box center [467, 373] width 489 height 384
click at [272, 25] on icon "save" at bounding box center [273, 28] width 12 height 12
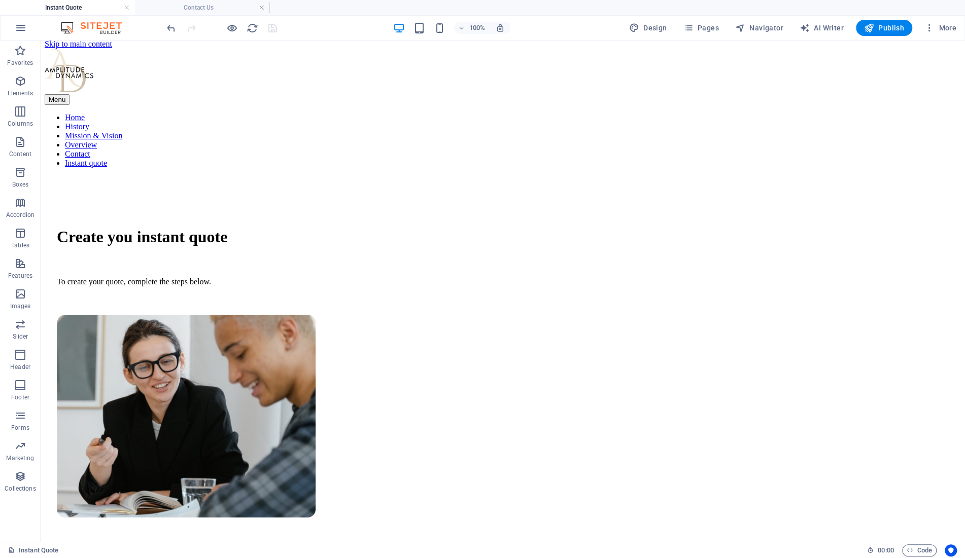
scroll to position [3, 0]
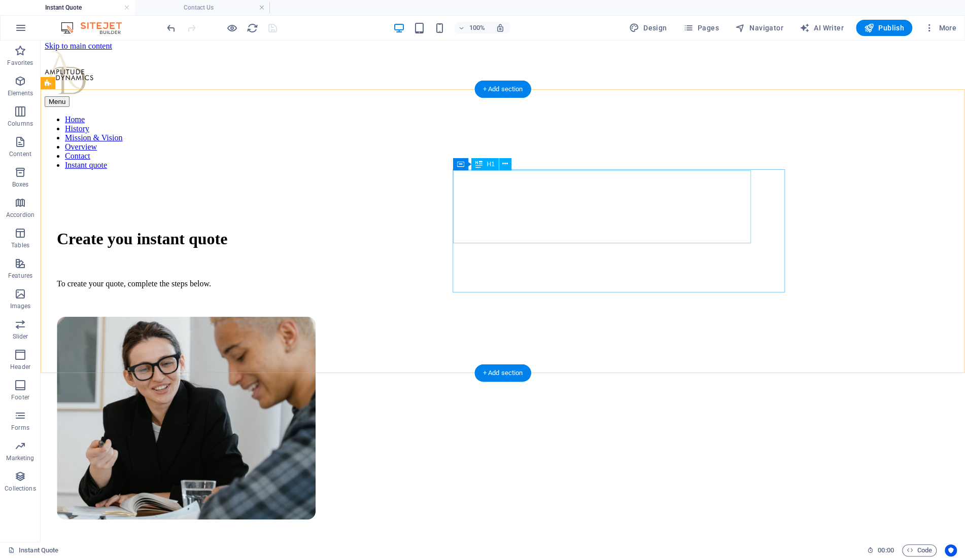
click at [539, 230] on div "Create you instant quote" at bounding box center [503, 239] width 892 height 19
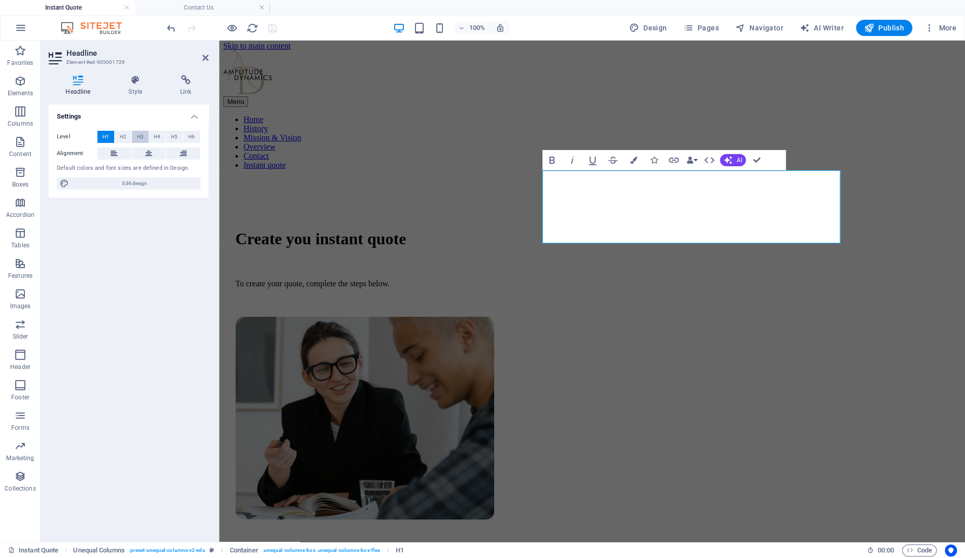
click at [142, 134] on span "H3" at bounding box center [140, 137] width 7 height 12
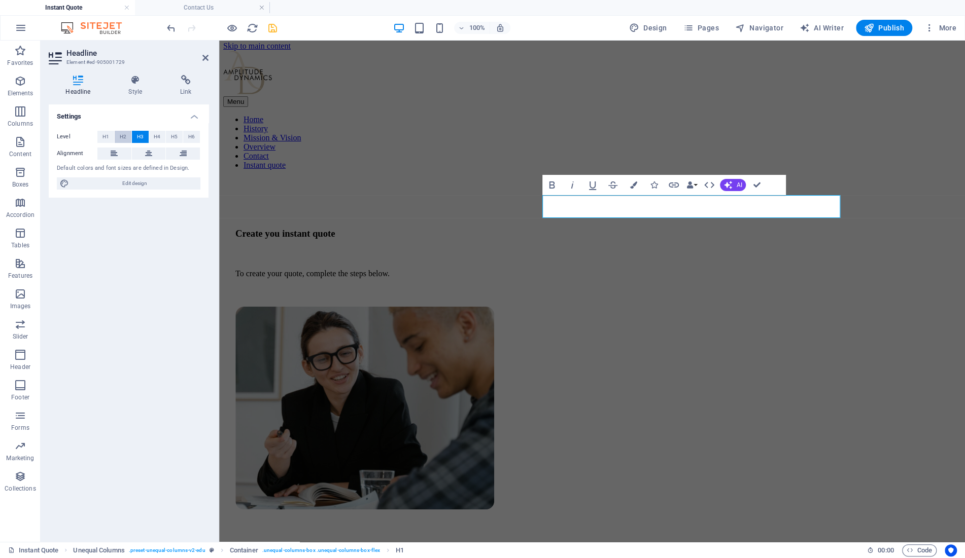
click at [118, 139] on button "H2" at bounding box center [123, 137] width 17 height 12
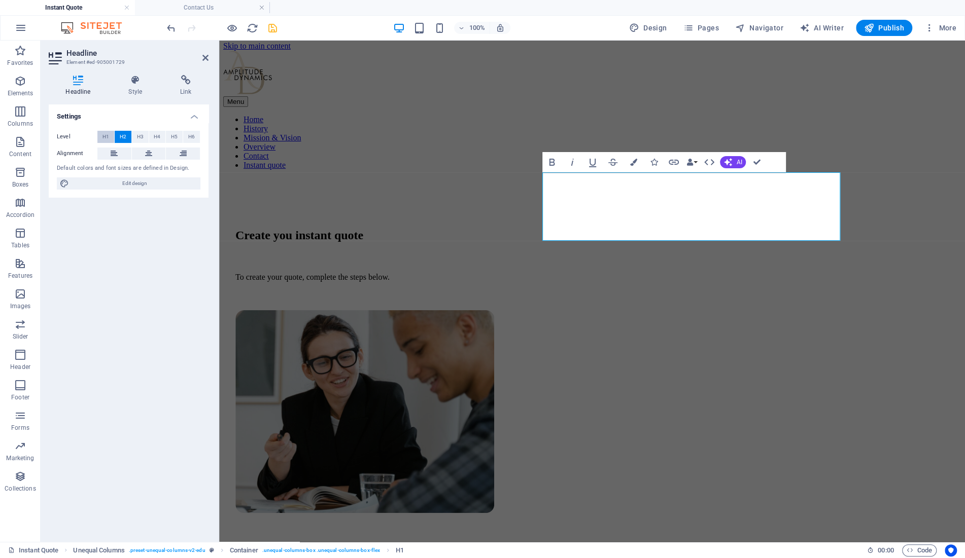
click at [110, 136] on button "H1" at bounding box center [105, 137] width 17 height 12
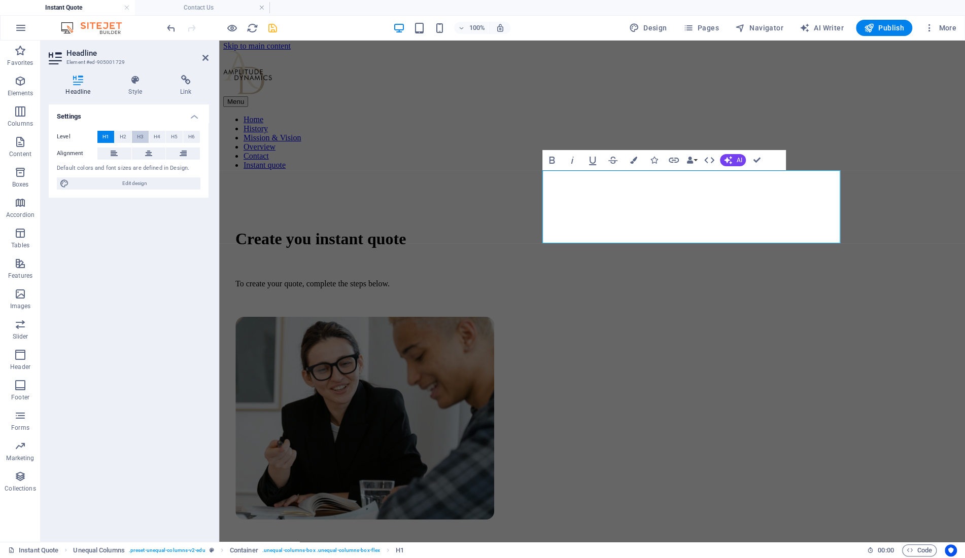
click at [142, 136] on span "H3" at bounding box center [140, 137] width 7 height 12
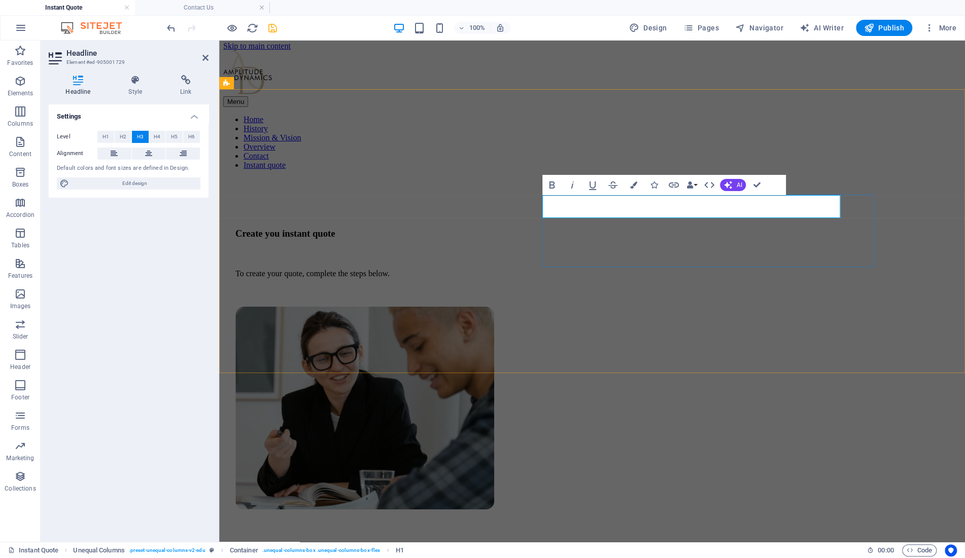
click at [626, 228] on h3 "Create you instant quote" at bounding box center [591, 233] width 713 height 11
drag, startPoint x: 626, startPoint y: 205, endPoint x: 636, endPoint y: 207, distance: 9.8
click at [631, 228] on h3 "Create you instant quote" at bounding box center [591, 233] width 713 height 11
click at [636, 228] on h3 "Create you instant quote" at bounding box center [591, 233] width 713 height 11
click at [633, 228] on h3 "Create you instant quote" at bounding box center [591, 233] width 713 height 11
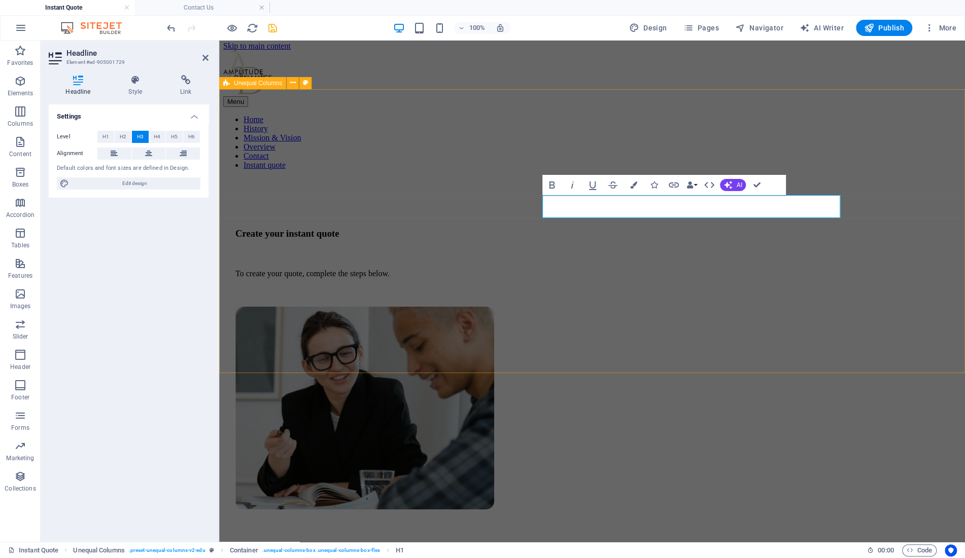
click at [652, 286] on div "Create your instant quote To create your quote, complete the steps below." at bounding box center [591, 365] width 737 height 374
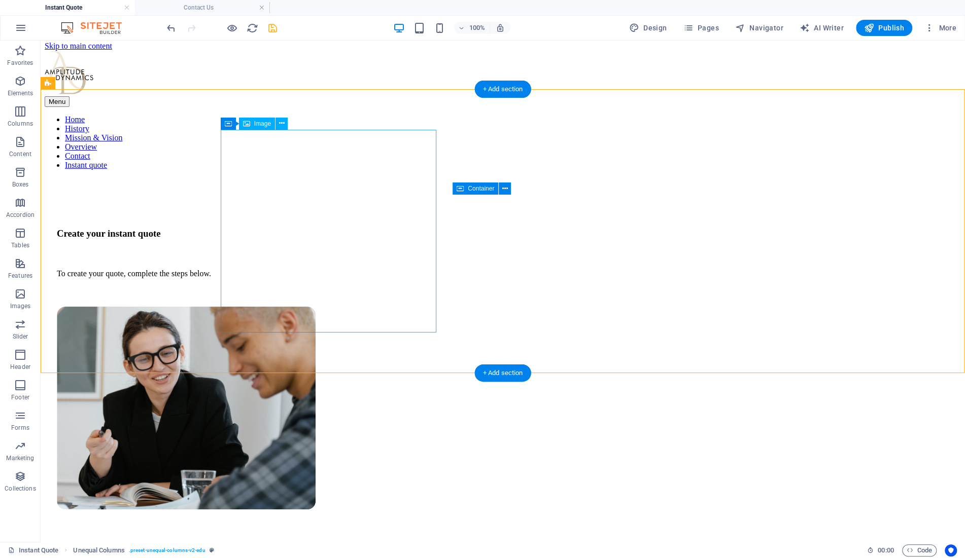
click at [272, 307] on figure at bounding box center [503, 409] width 892 height 205
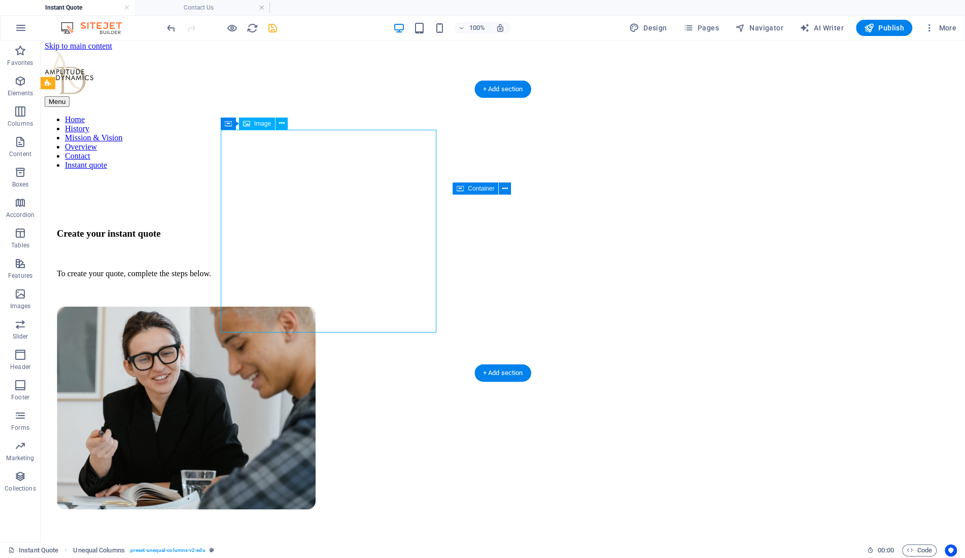
click at [272, 307] on figure at bounding box center [503, 409] width 892 height 205
select select "px"
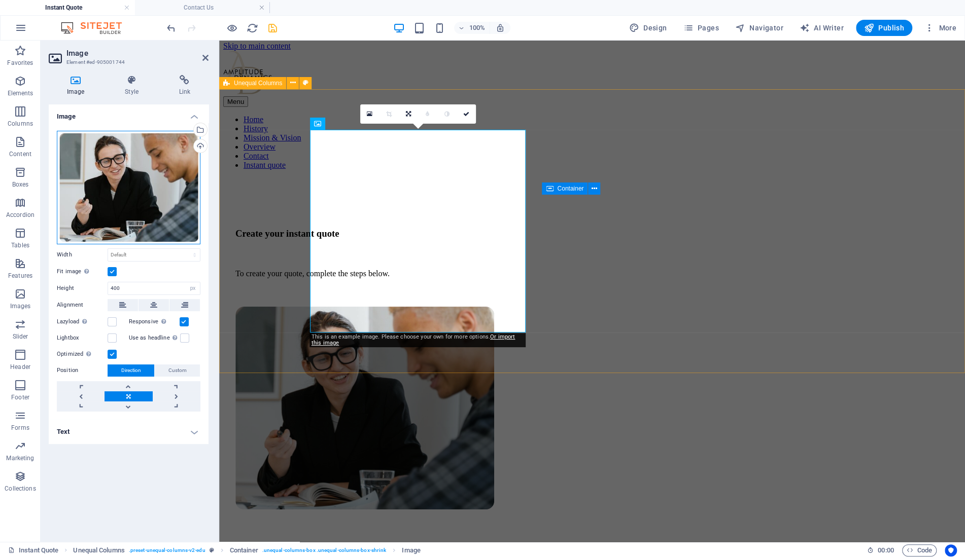
click at [152, 171] on div "Drag files here, click to choose files or select files from Files or our free s…" at bounding box center [129, 188] width 144 height 114
click at [152, 171] on body "Amplitude Dynamics Instant Quote Contact Us Favorites Elements Columns Content …" at bounding box center [482, 279] width 965 height 558
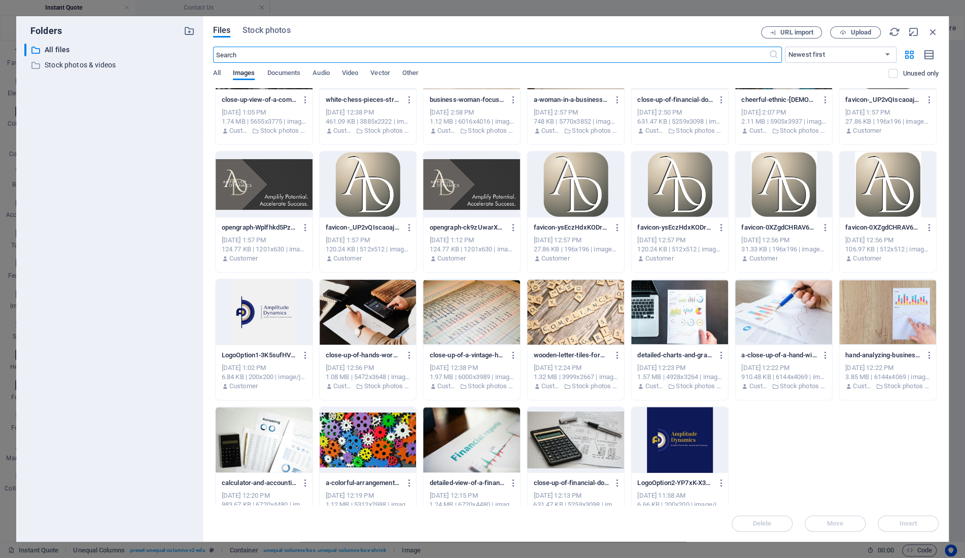
scroll to position [215, 0]
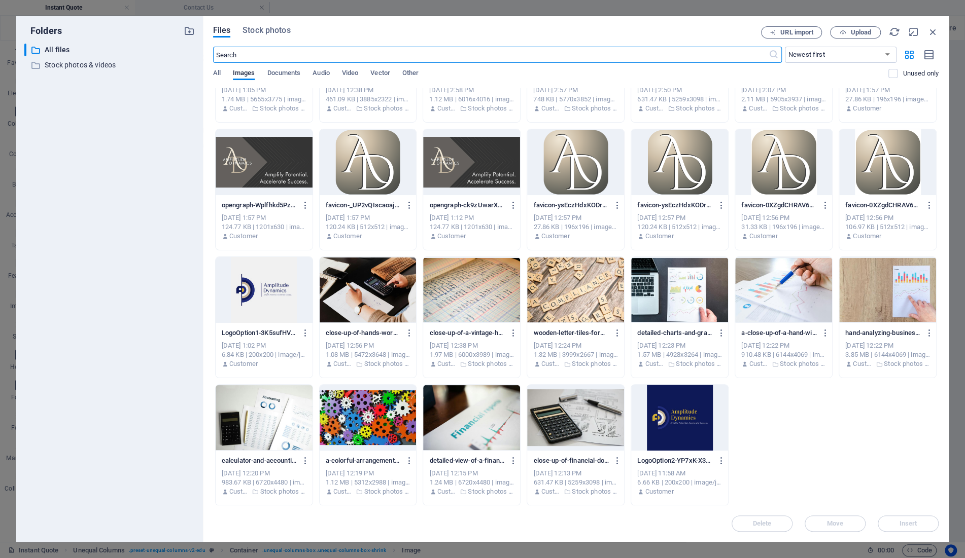
click at [905, 302] on div at bounding box center [887, 290] width 97 height 66
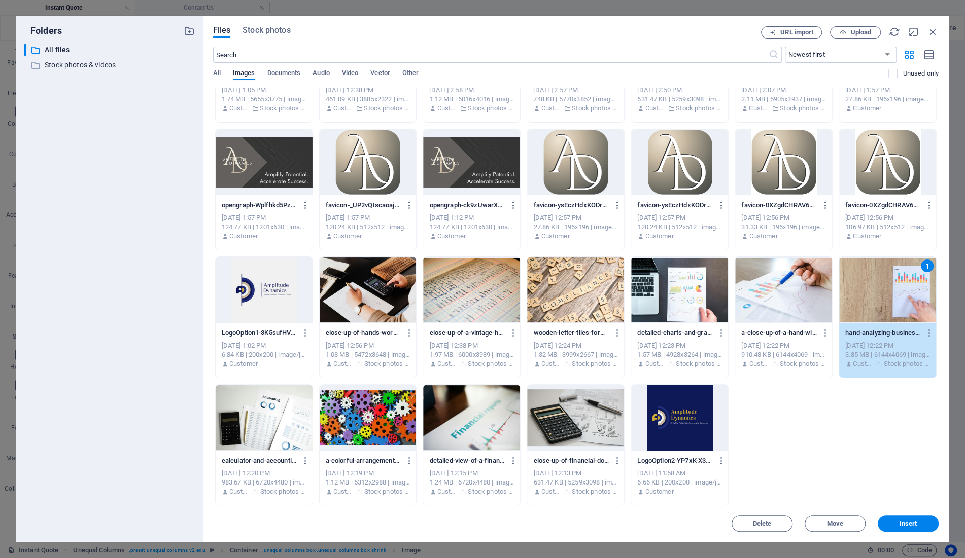
click at [905, 302] on div "1" at bounding box center [887, 290] width 97 height 66
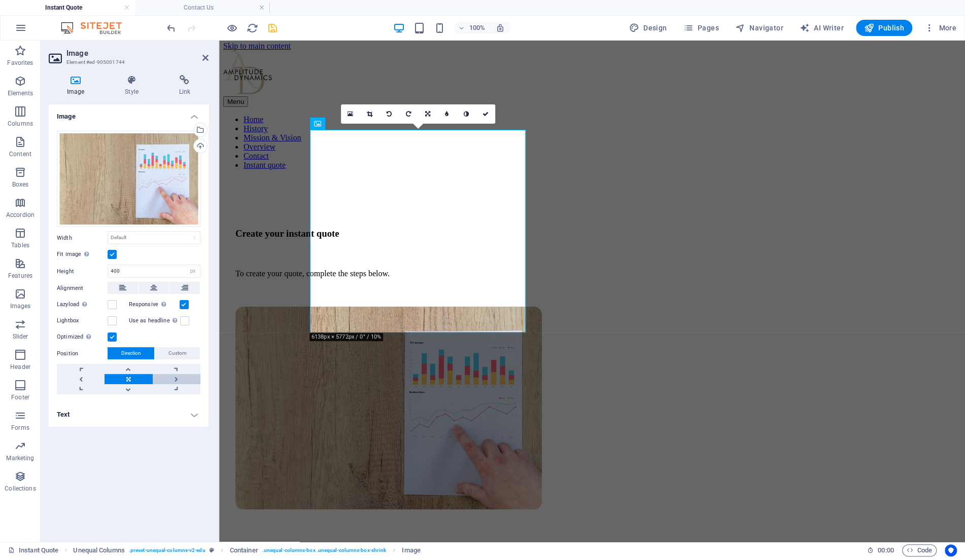
click at [170, 378] on link at bounding box center [177, 379] width 48 height 10
click at [272, 29] on icon "save" at bounding box center [273, 28] width 12 height 12
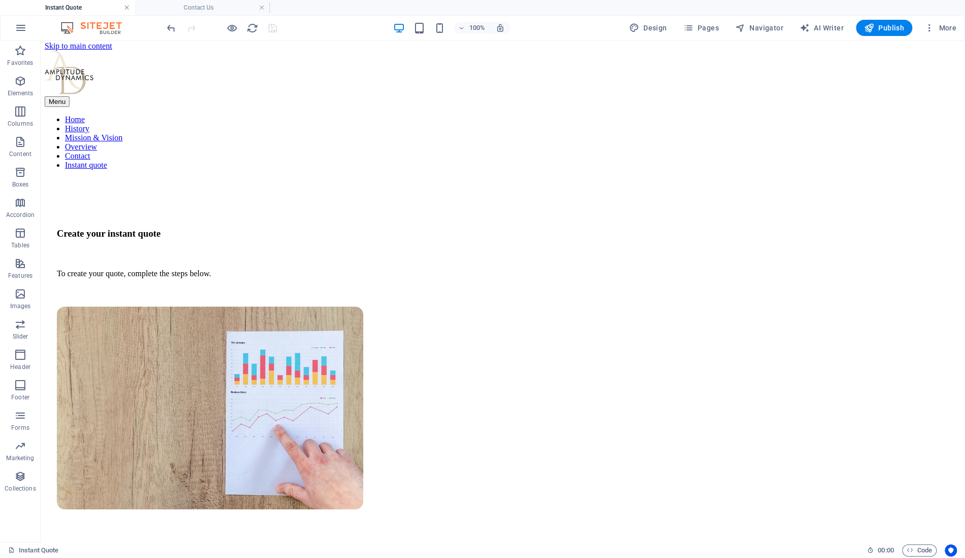
click at [124, 8] on link at bounding box center [127, 8] width 6 height 10
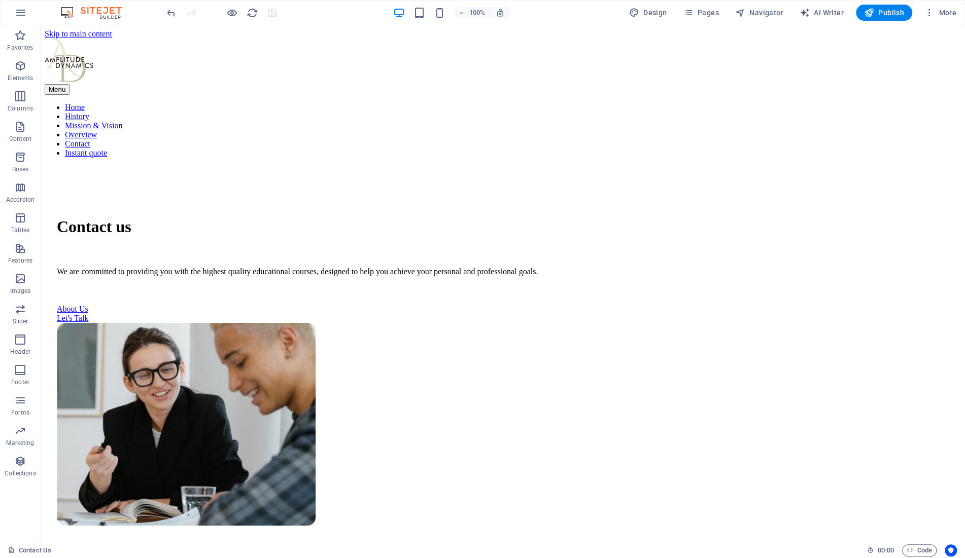
click at [274, 14] on div at bounding box center [222, 13] width 114 height 16
